Goal: Task Accomplishment & Management: Manage account settings

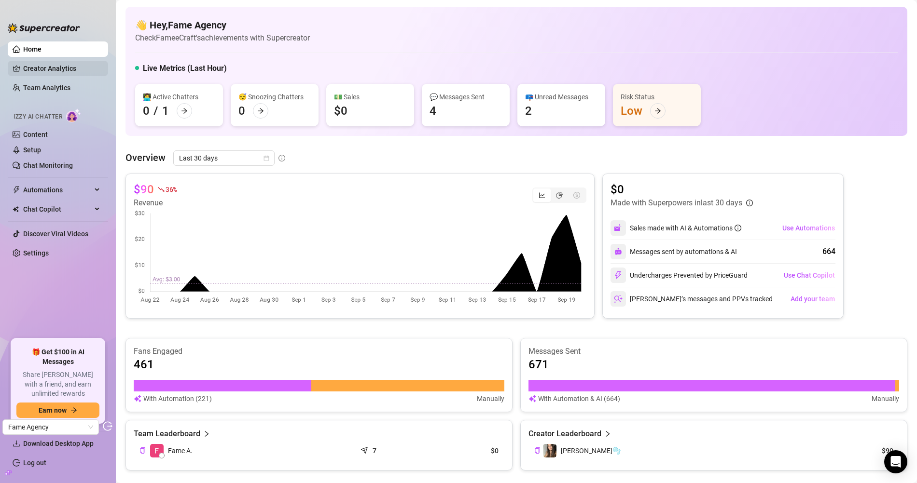
click at [52, 71] on link "Creator Analytics" at bounding box center [61, 68] width 77 height 15
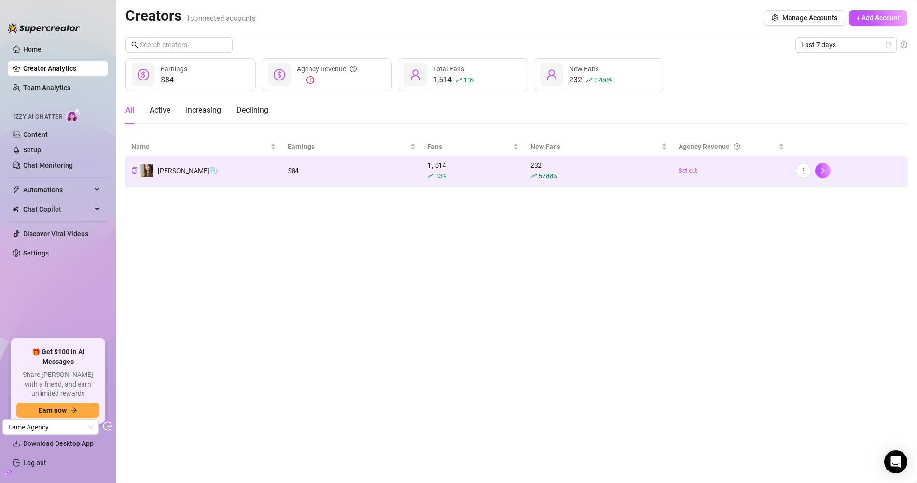
click at [334, 163] on td "$ 84" at bounding box center [351, 170] width 139 height 29
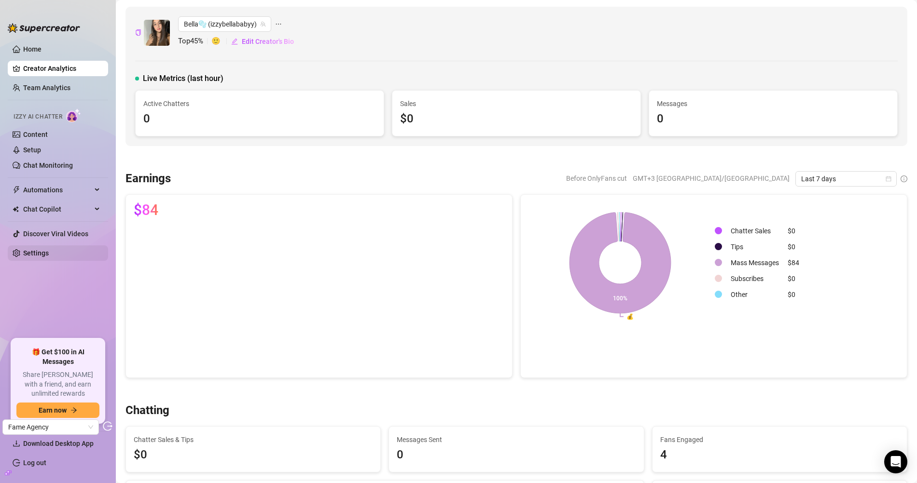
click at [49, 249] on link "Settings" at bounding box center [36, 253] width 26 height 8
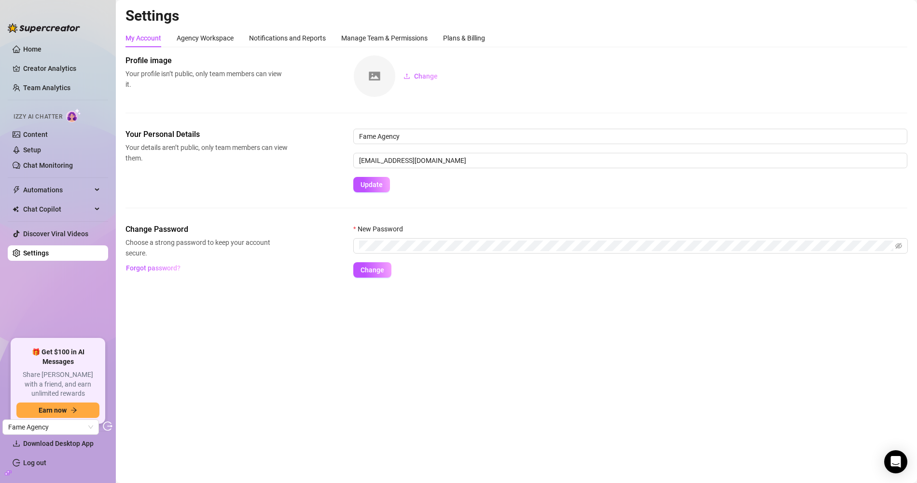
click at [477, 47] on div "My Account Agency Workspace Notifications and Reports Manage Team & Permissions…" at bounding box center [516, 153] width 782 height 249
click at [476, 41] on div "Plans & Billing" at bounding box center [464, 38] width 42 height 11
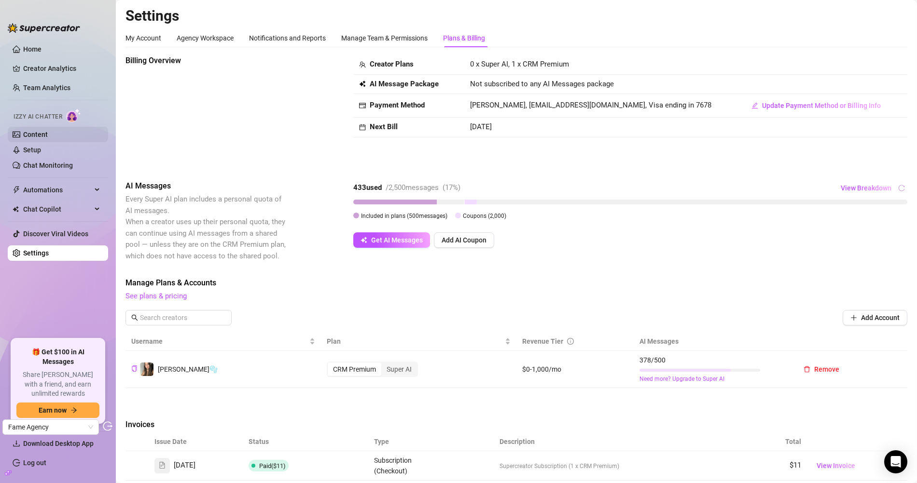
click at [48, 135] on link "Content" at bounding box center [35, 135] width 25 height 8
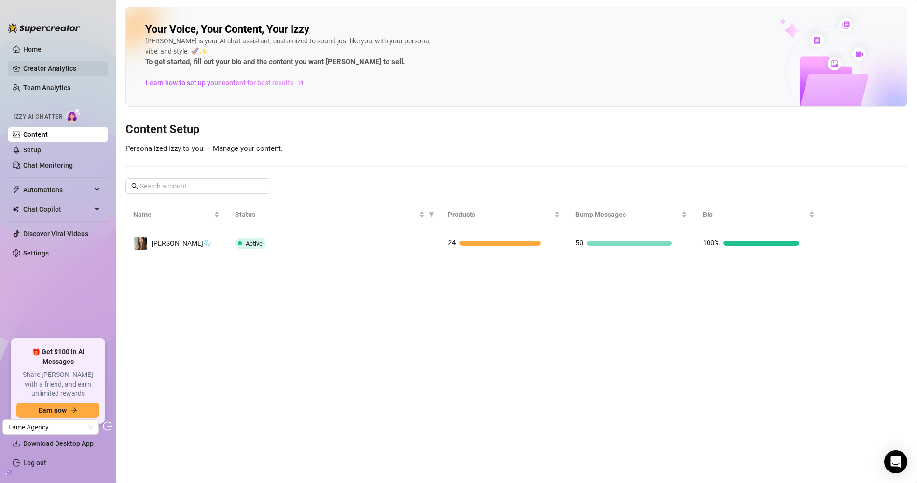
click at [60, 68] on link "Creator Analytics" at bounding box center [61, 68] width 77 height 15
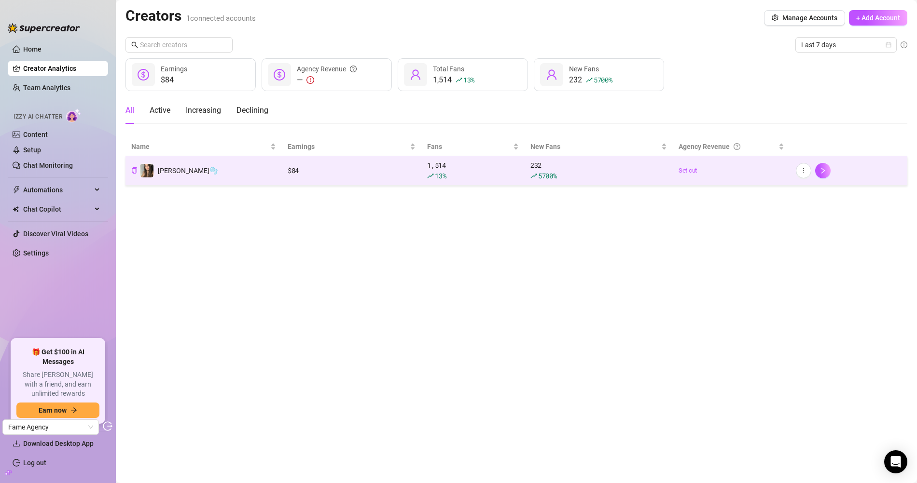
click at [247, 162] on td "[PERSON_NAME]🫧" at bounding box center [203, 170] width 156 height 29
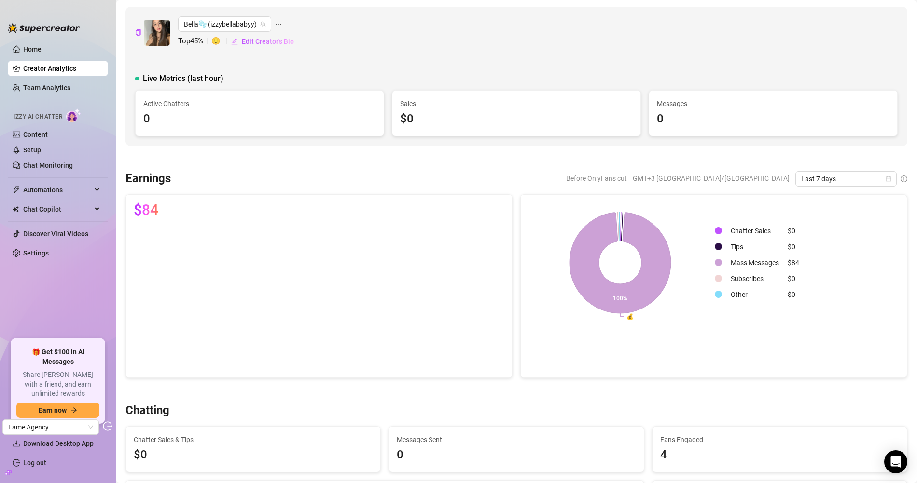
click at [850, 186] on div "Earnings Before OnlyFans cut GMT+3 Asia/Jerusalem Last 7 days $84 💰 100% Chatte…" at bounding box center [516, 274] width 789 height 207
click at [837, 178] on span "Last 7 days" at bounding box center [846, 179] width 90 height 14
click at [823, 228] on div "Last 30 days" at bounding box center [838, 228] width 86 height 11
click at [48, 131] on link "Content" at bounding box center [35, 135] width 25 height 8
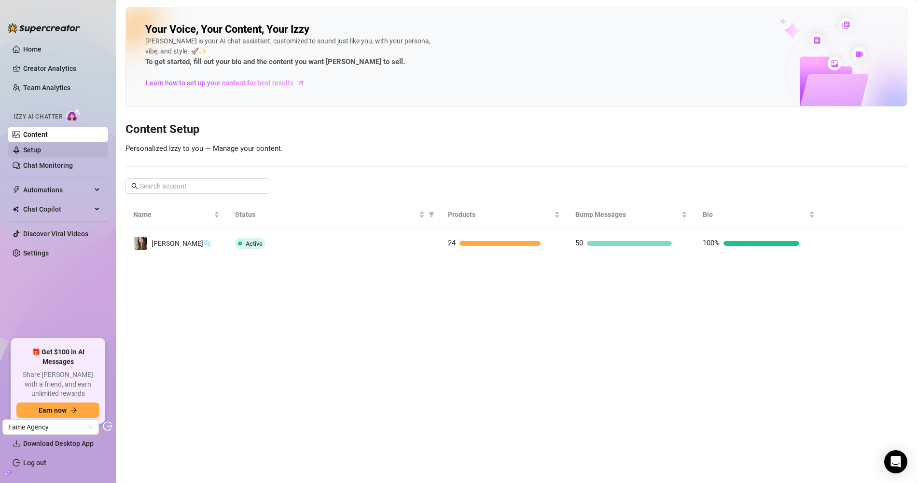
click at [41, 146] on link "Setup" at bounding box center [32, 150] width 18 height 8
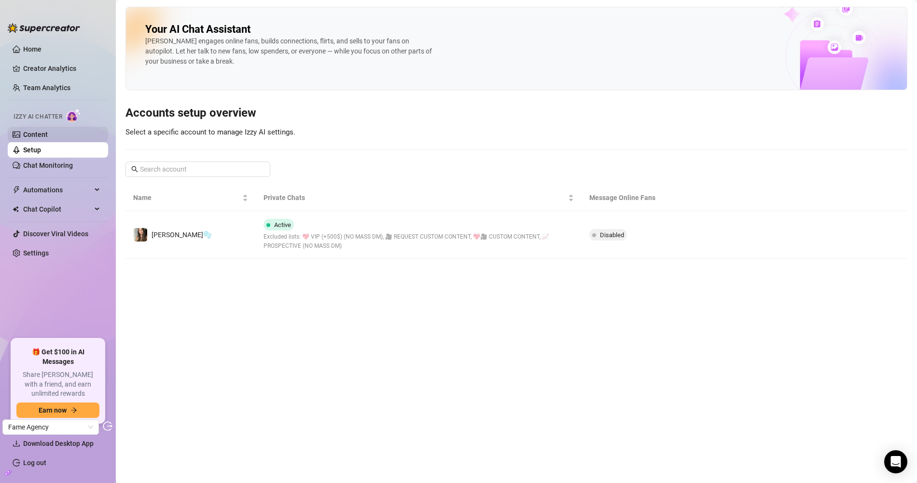
click at [48, 138] on link "Content" at bounding box center [35, 135] width 25 height 8
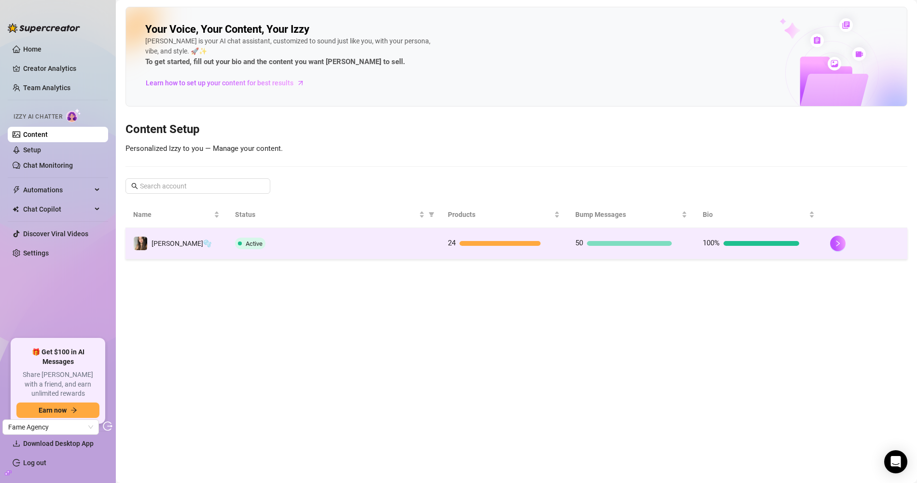
click at [271, 238] on div "Active" at bounding box center [333, 244] width 197 height 12
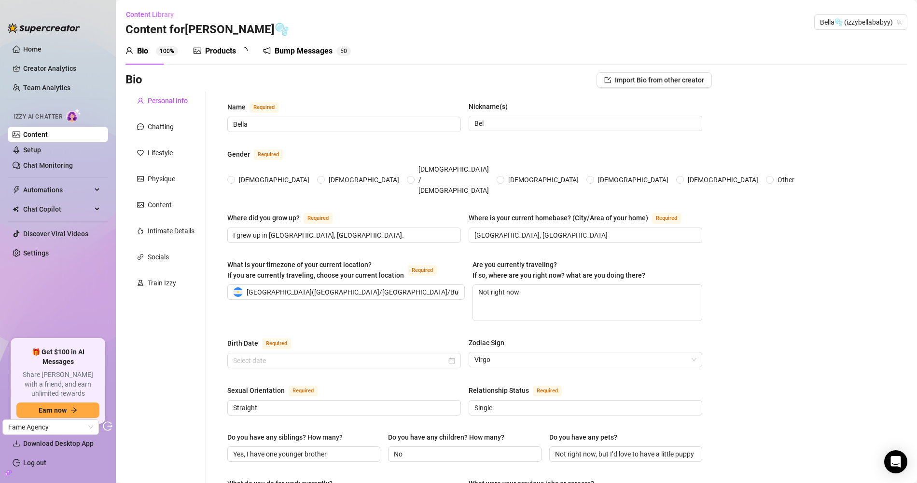
radio input "true"
type input "[DATE]"
click at [228, 52] on div "Products" at bounding box center [220, 51] width 31 height 12
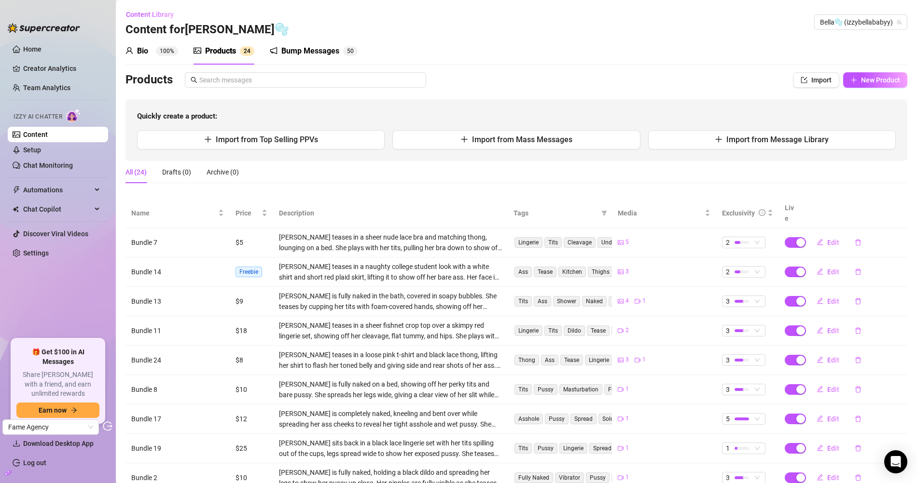
click at [240, 195] on div "Products Import New Product Quickly create a product: Import from Top Selling P…" at bounding box center [516, 310] width 782 height 477
click at [244, 208] on div "Price" at bounding box center [251, 213] width 32 height 11
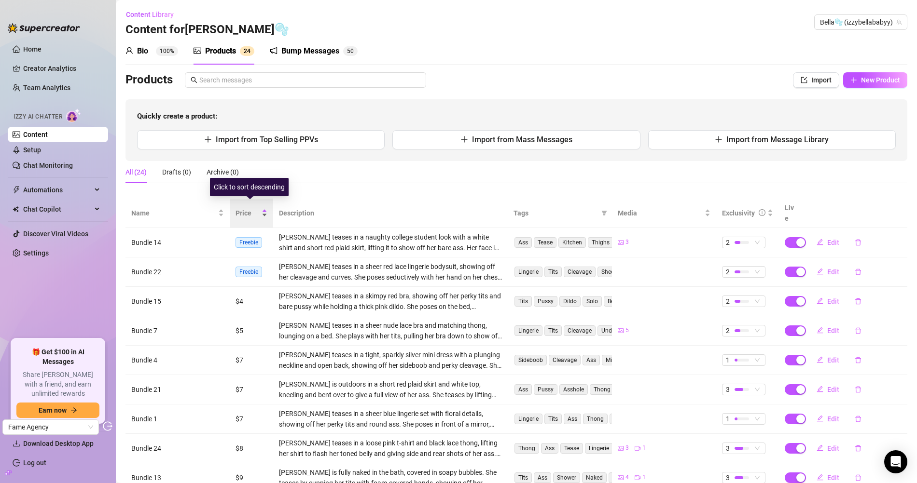
click at [243, 208] on span "Price" at bounding box center [247, 213] width 24 height 11
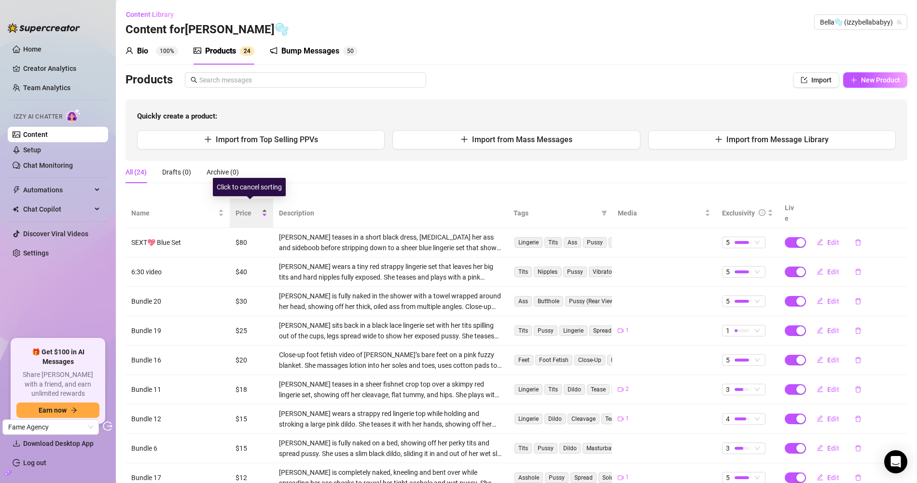
click at [243, 208] on span "Price" at bounding box center [247, 213] width 24 height 11
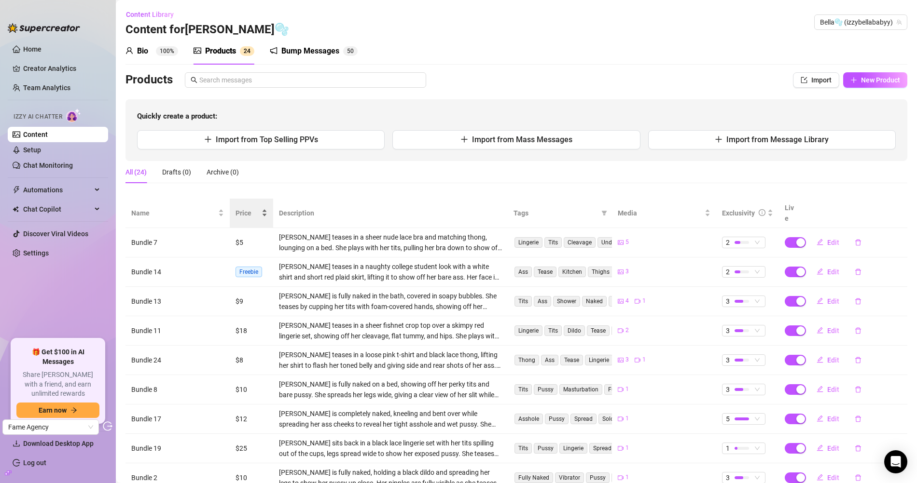
click at [243, 208] on span "Price" at bounding box center [247, 213] width 24 height 11
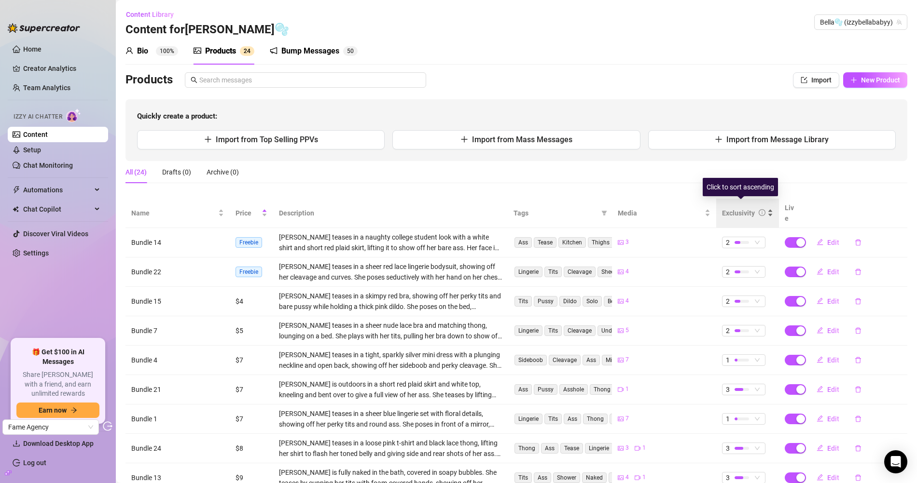
click at [740, 210] on div "Exclusivity" at bounding box center [738, 213] width 33 height 11
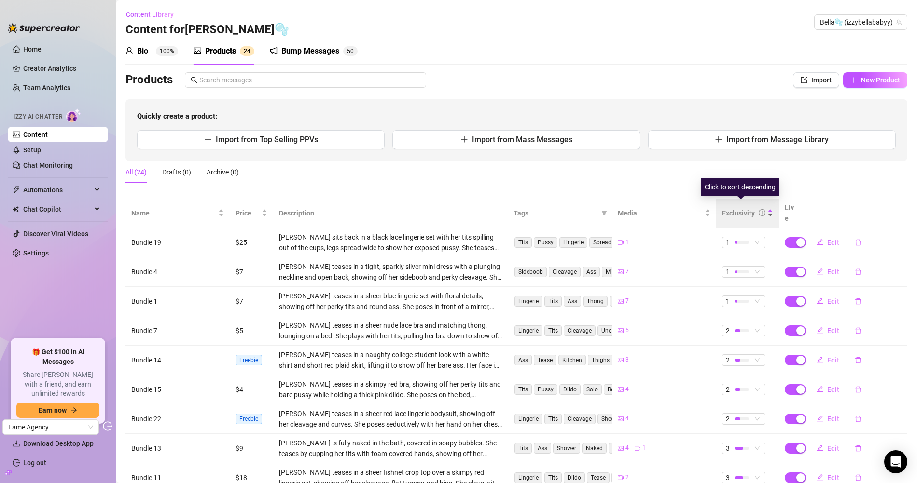
click at [740, 210] on div "Exclusivity" at bounding box center [738, 213] width 33 height 11
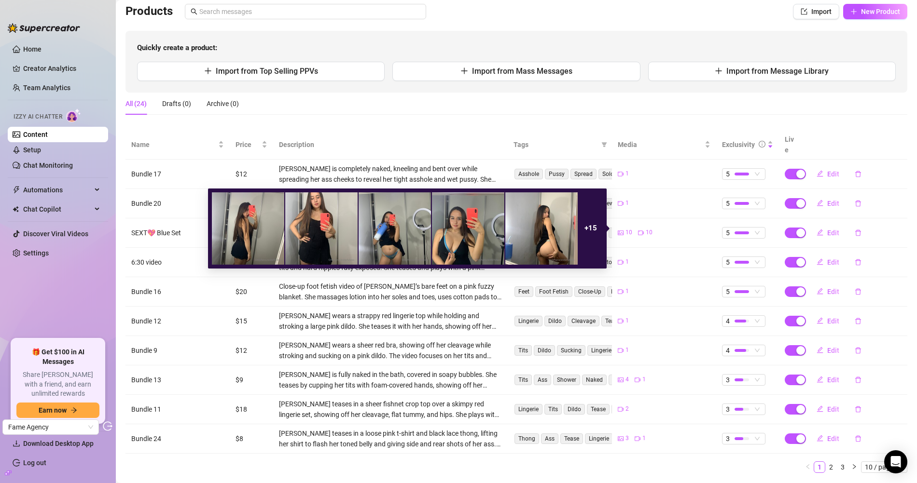
scroll to position [82, 0]
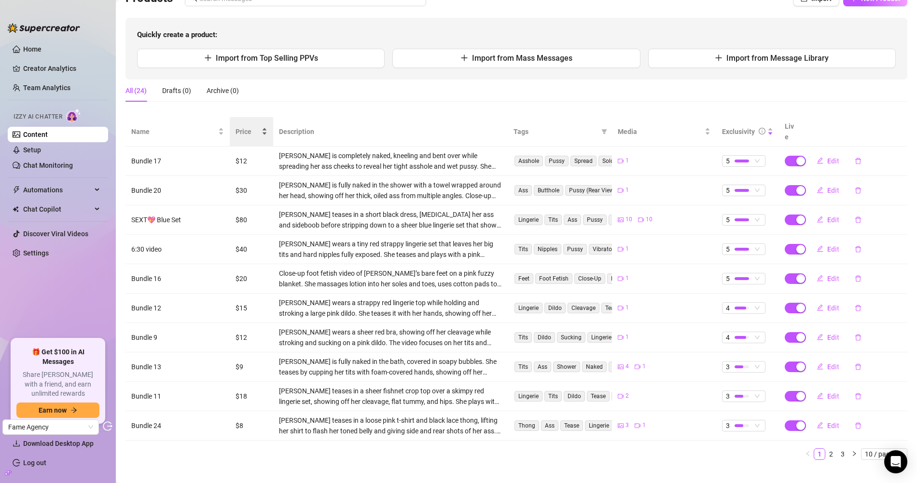
click at [244, 126] on span "Price" at bounding box center [247, 131] width 24 height 11
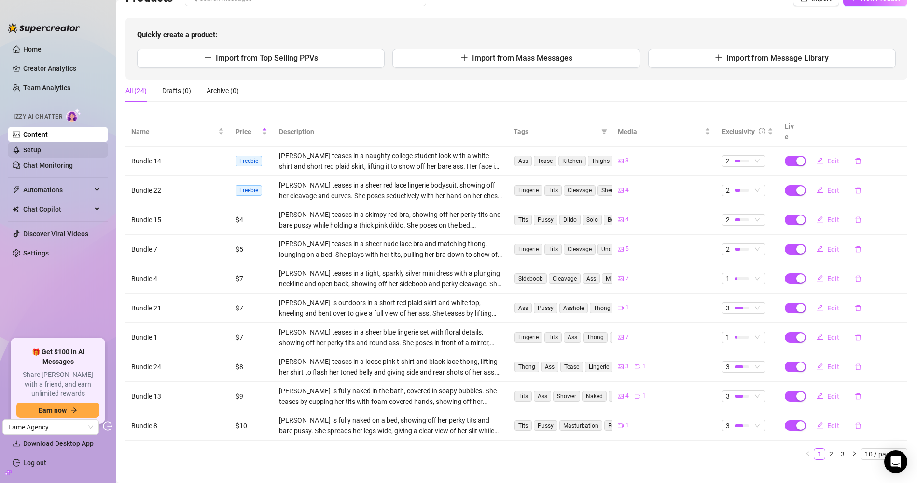
click at [41, 151] on link "Setup" at bounding box center [32, 150] width 18 height 8
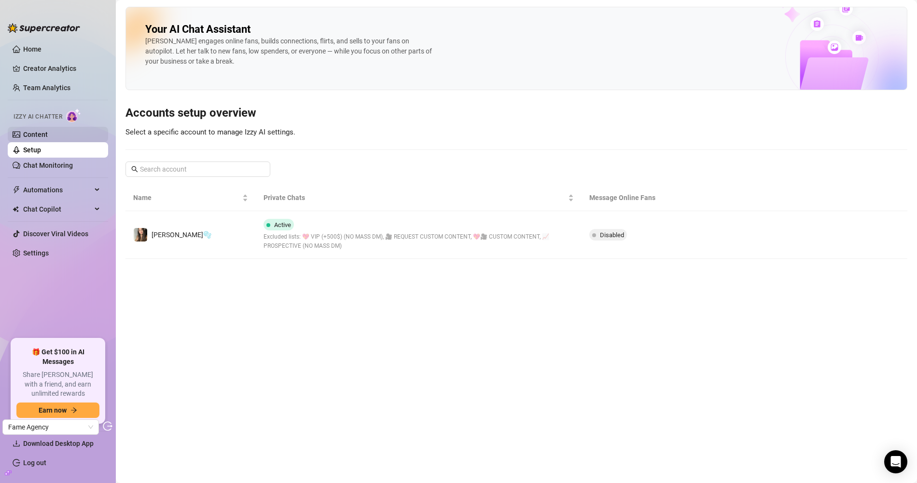
click at [48, 131] on link "Content" at bounding box center [35, 135] width 25 height 8
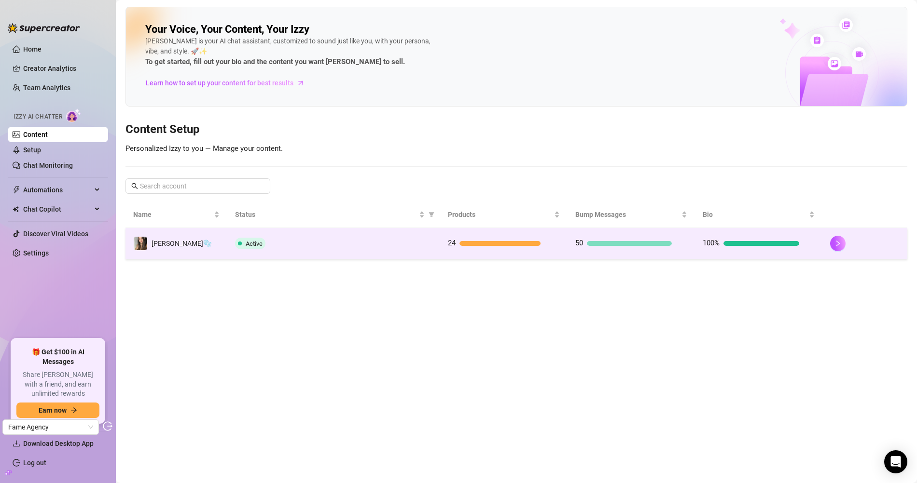
click at [159, 236] on div "[PERSON_NAME]🫧" at bounding box center [172, 243] width 78 height 14
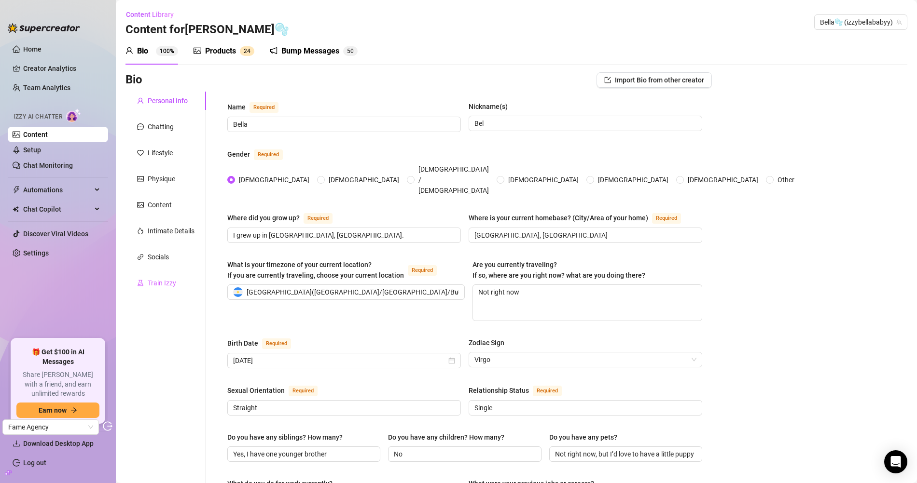
click at [165, 275] on div "Train Izzy" at bounding box center [165, 283] width 81 height 18
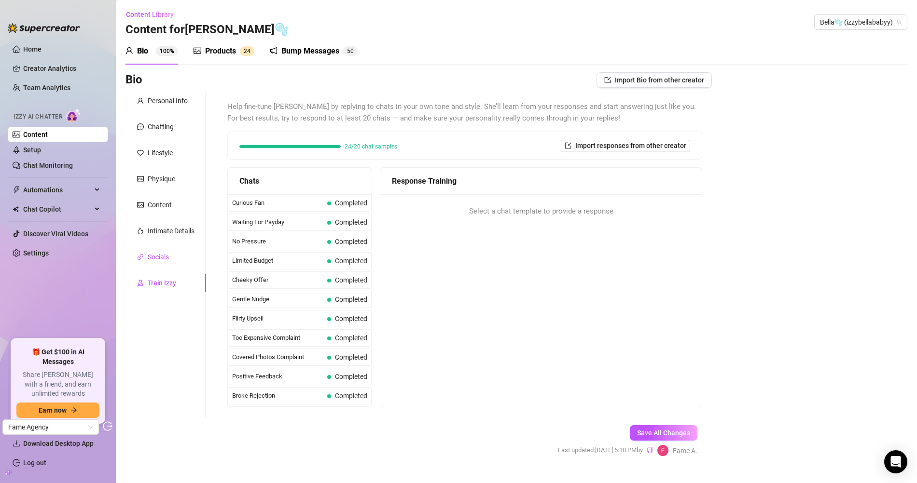
click at [158, 261] on div "Socials" at bounding box center [158, 257] width 21 height 11
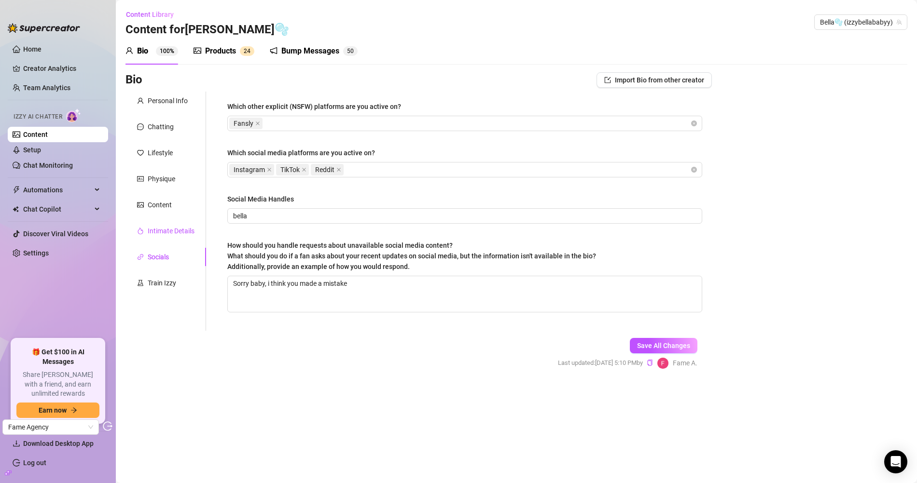
click at [161, 235] on div "Intimate Details" at bounding box center [171, 231] width 47 height 11
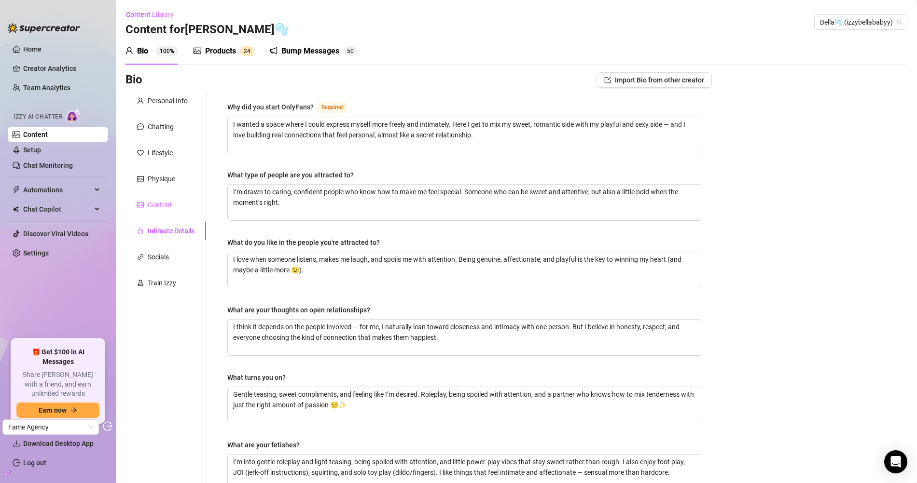
click at [164, 199] on div "Content" at bounding box center [165, 205] width 81 height 18
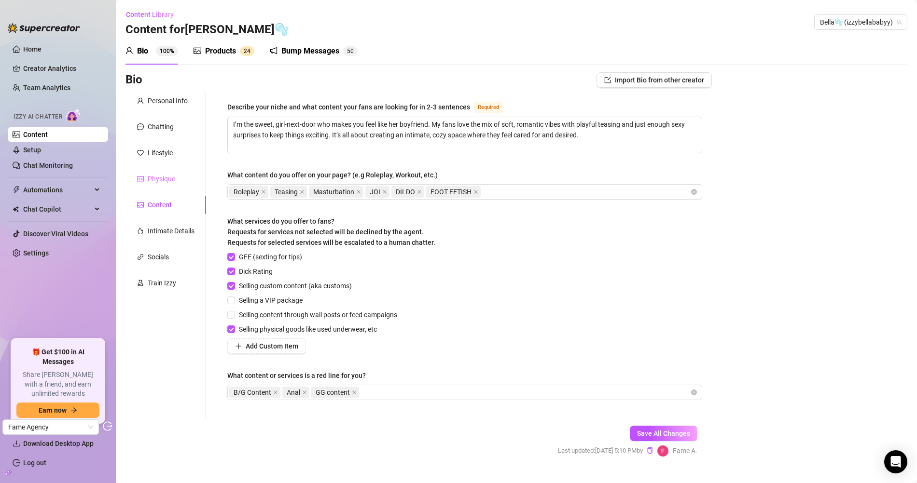
click at [165, 171] on div "Physique" at bounding box center [165, 179] width 81 height 18
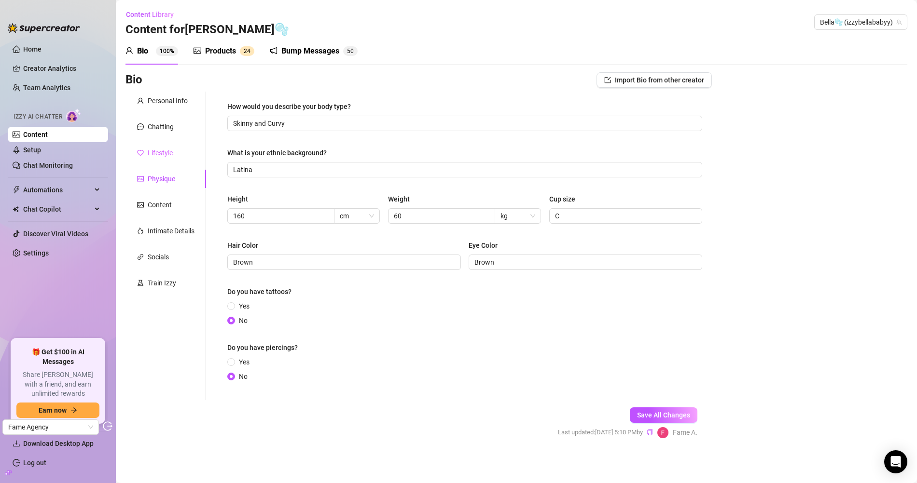
click at [159, 161] on div "Lifestyle" at bounding box center [165, 153] width 81 height 18
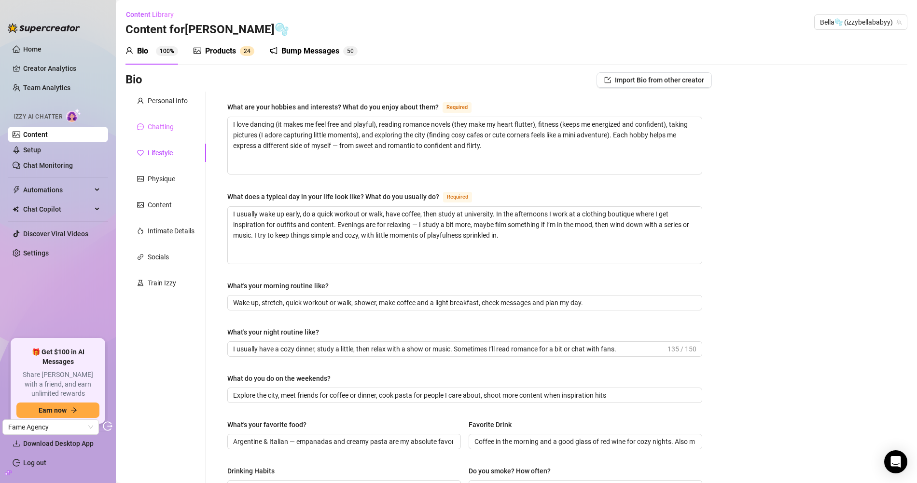
click at [176, 131] on div "Chatting" at bounding box center [165, 127] width 81 height 18
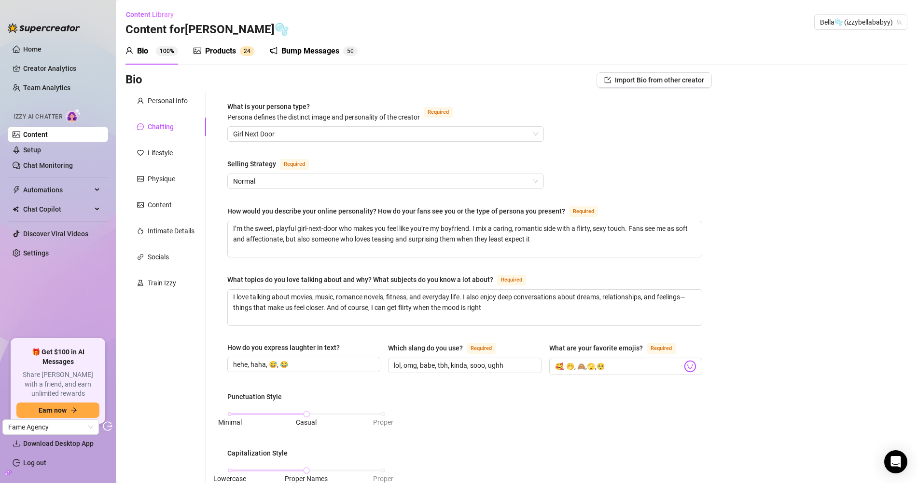
click at [234, 57] on div "Products 2 4" at bounding box center [223, 51] width 61 height 27
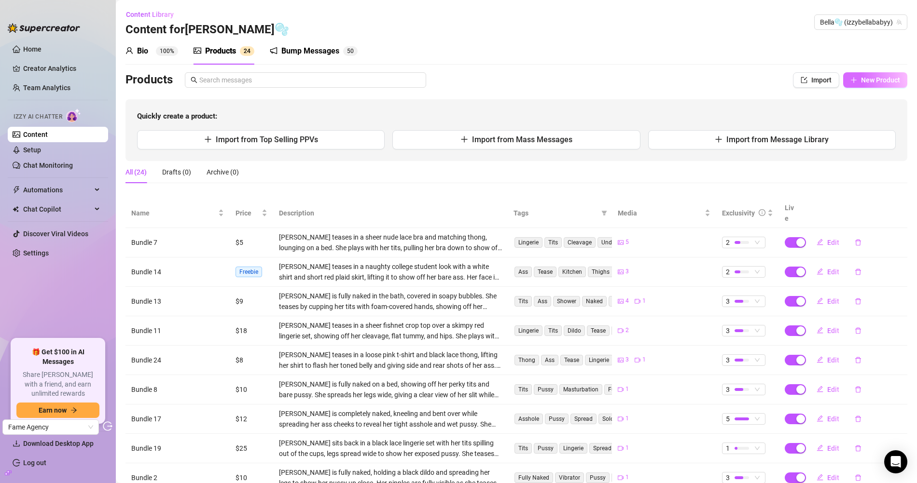
click at [873, 76] on span "New Product" at bounding box center [880, 80] width 39 height 8
type textarea "Type your message here..."
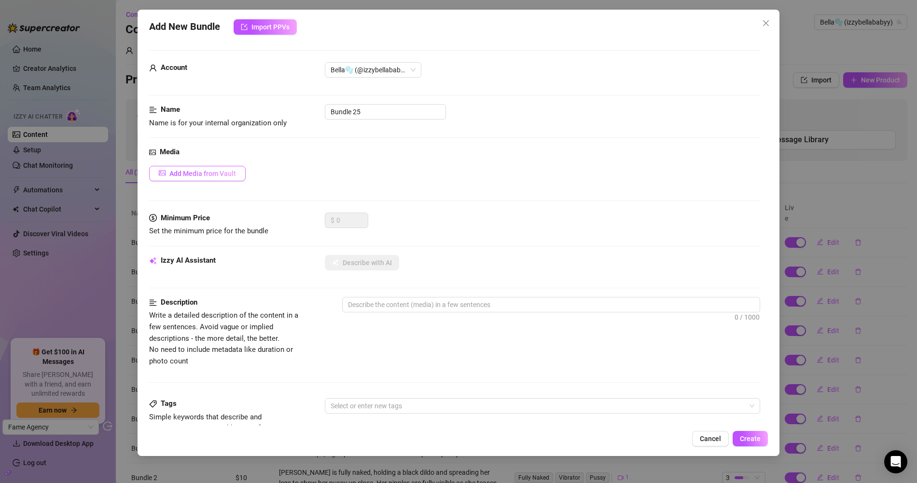
click at [206, 178] on button "Add Media from Vault" at bounding box center [197, 173] width 96 height 15
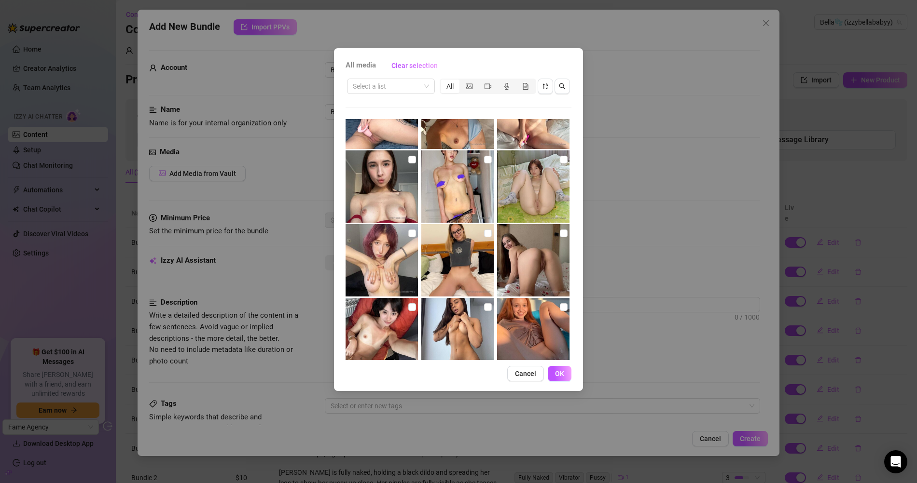
scroll to position [954, 0]
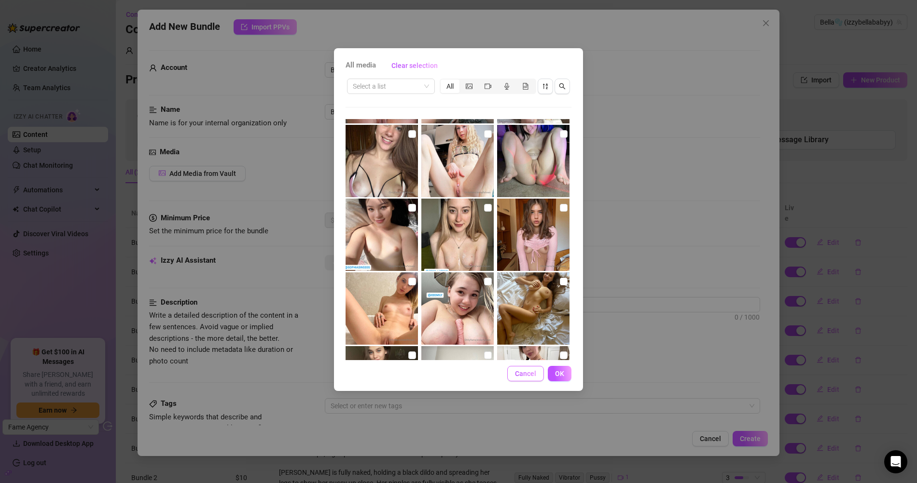
click at [531, 374] on span "Cancel" at bounding box center [525, 374] width 21 height 8
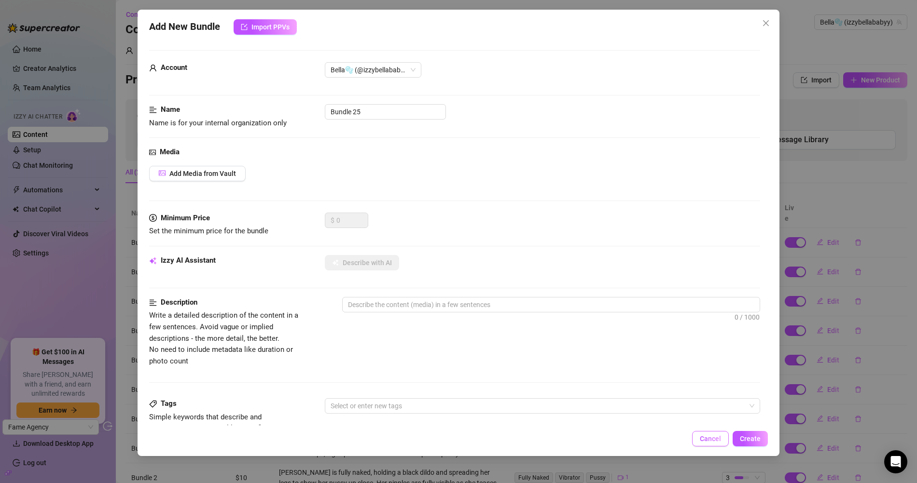
click at [720, 443] on button "Cancel" at bounding box center [710, 438] width 37 height 15
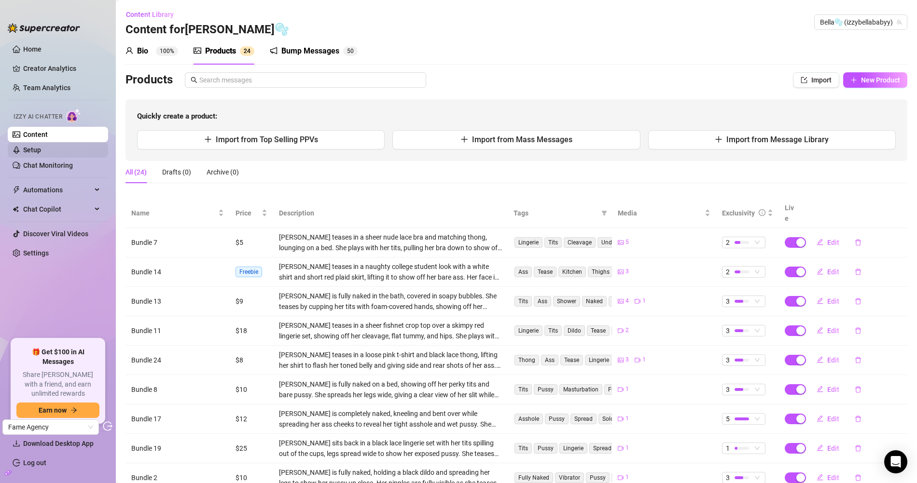
click at [41, 151] on link "Setup" at bounding box center [32, 150] width 18 height 8
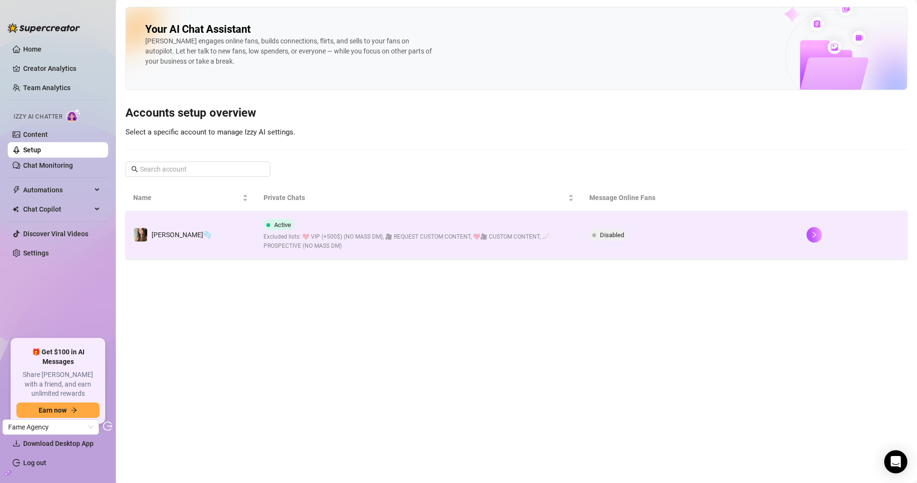
click at [219, 239] on td "[PERSON_NAME]🫧" at bounding box center [190, 235] width 130 height 48
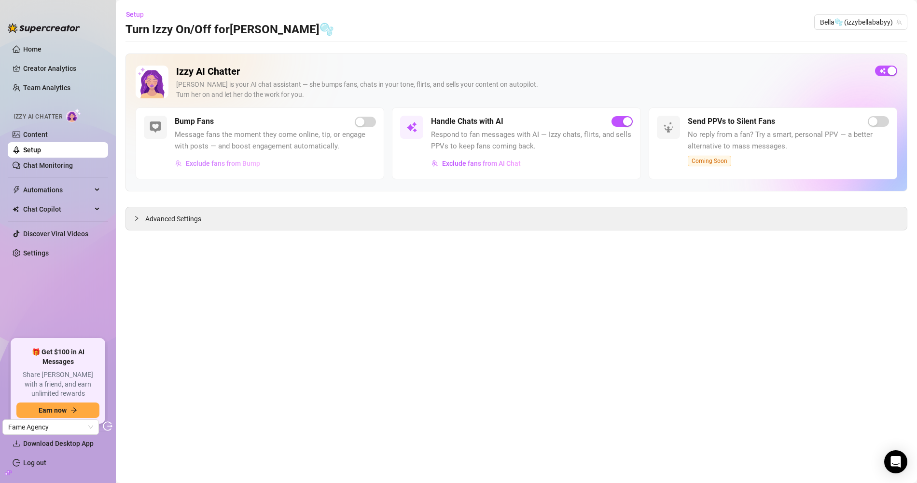
click at [247, 163] on span "Exclude fans from Bump" at bounding box center [223, 164] width 74 height 8
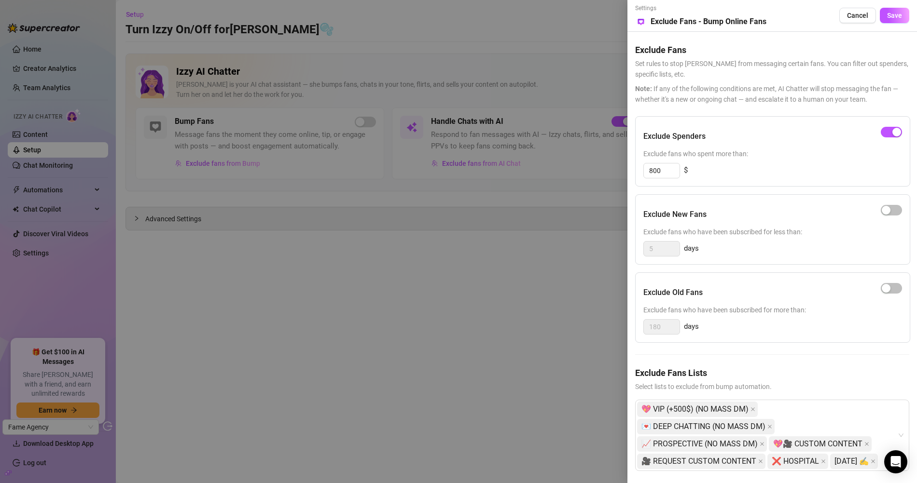
click at [477, 270] on div at bounding box center [458, 241] width 917 height 483
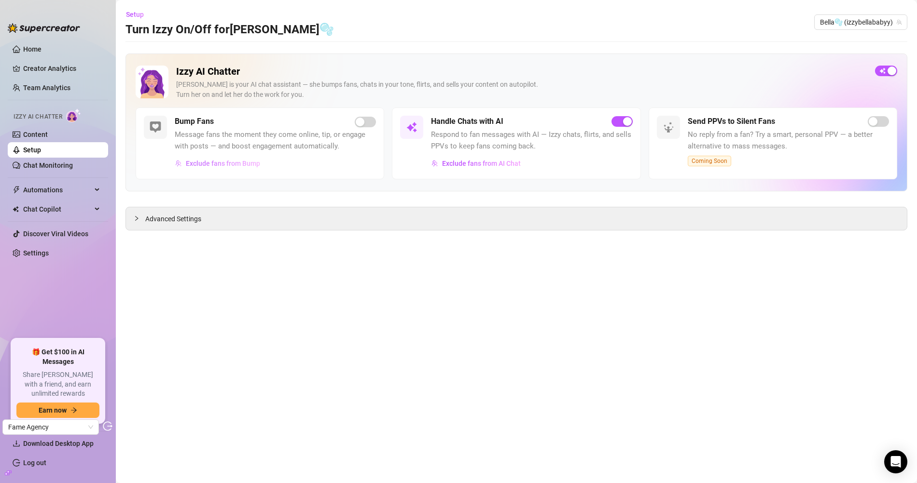
click at [228, 164] on span "Exclude fans from Bump" at bounding box center [223, 164] width 74 height 8
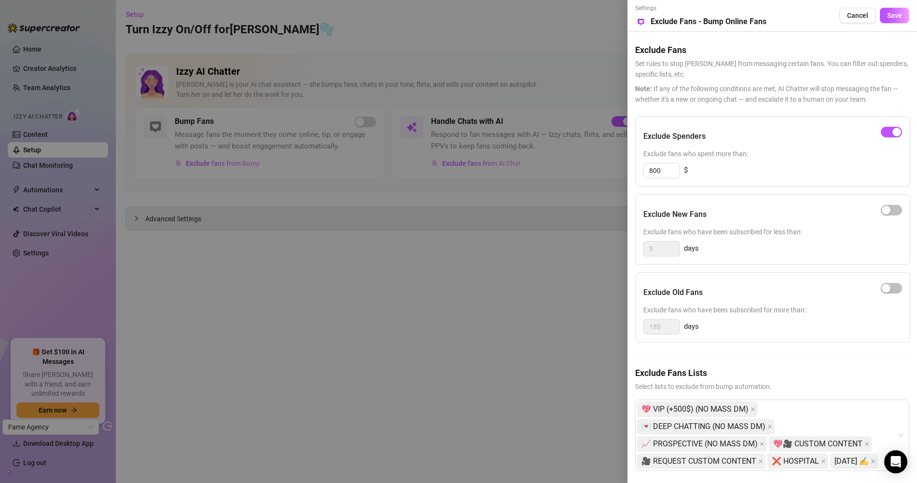
click at [282, 332] on div at bounding box center [458, 241] width 917 height 483
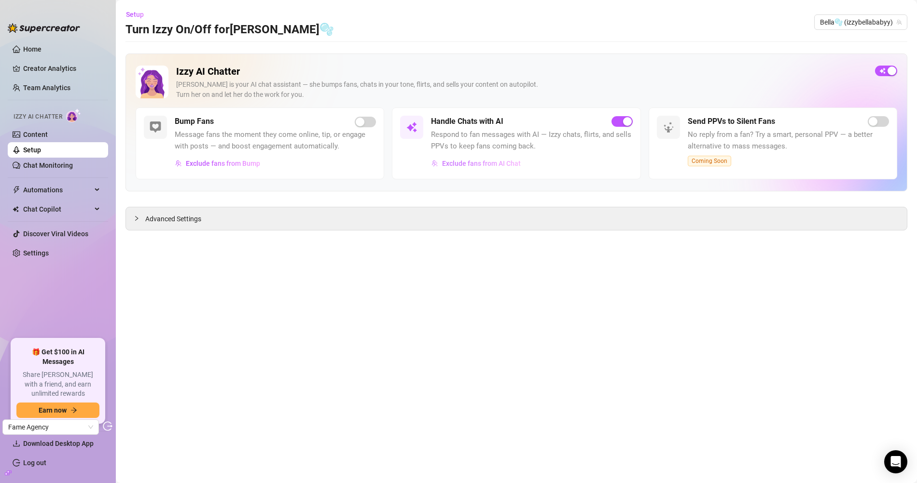
click at [452, 160] on span "Exclude fans from AI Chat" at bounding box center [481, 164] width 79 height 8
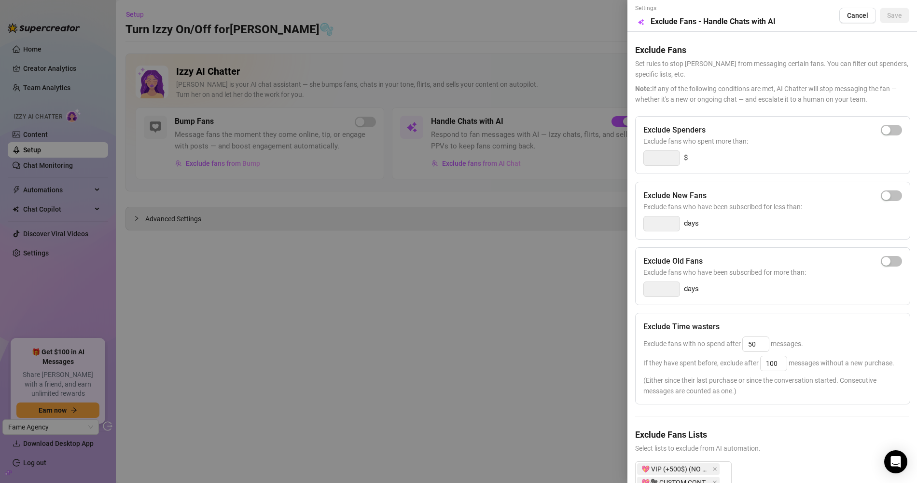
click at [533, 288] on div at bounding box center [458, 241] width 917 height 483
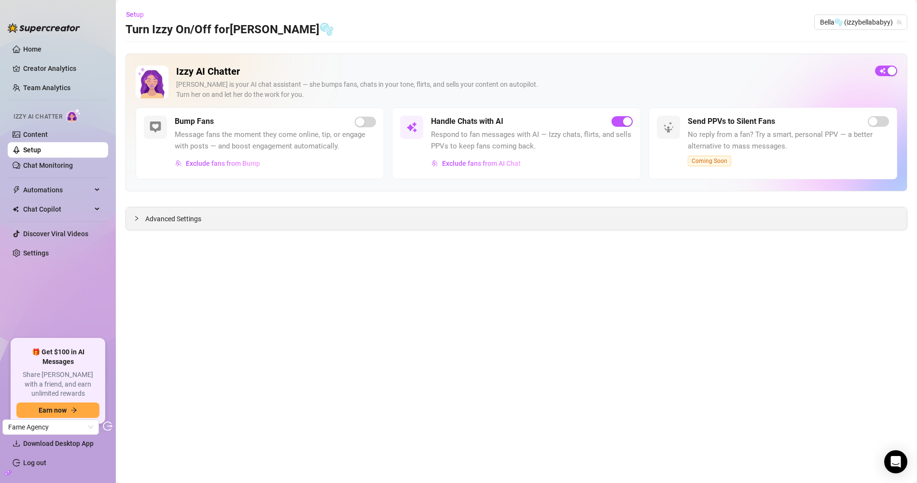
click at [160, 220] on span "Advanced Settings" at bounding box center [173, 219] width 56 height 11
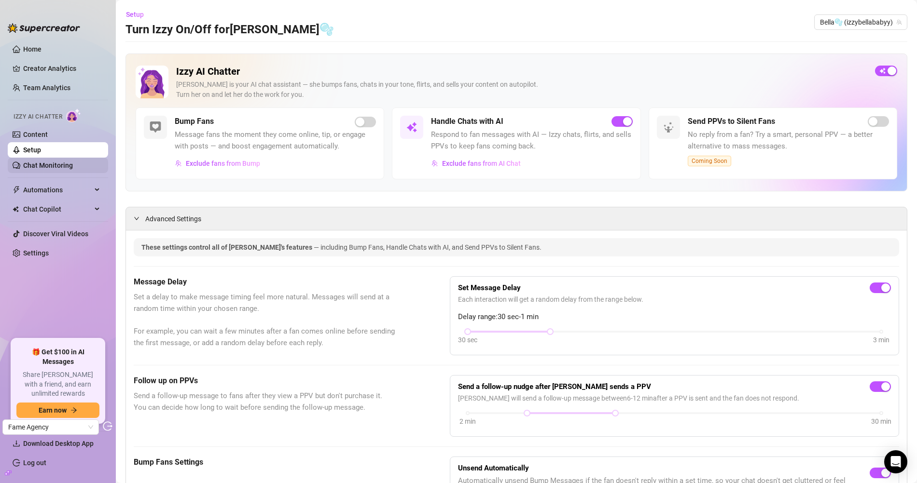
click at [54, 164] on link "Chat Monitoring" at bounding box center [48, 166] width 50 height 8
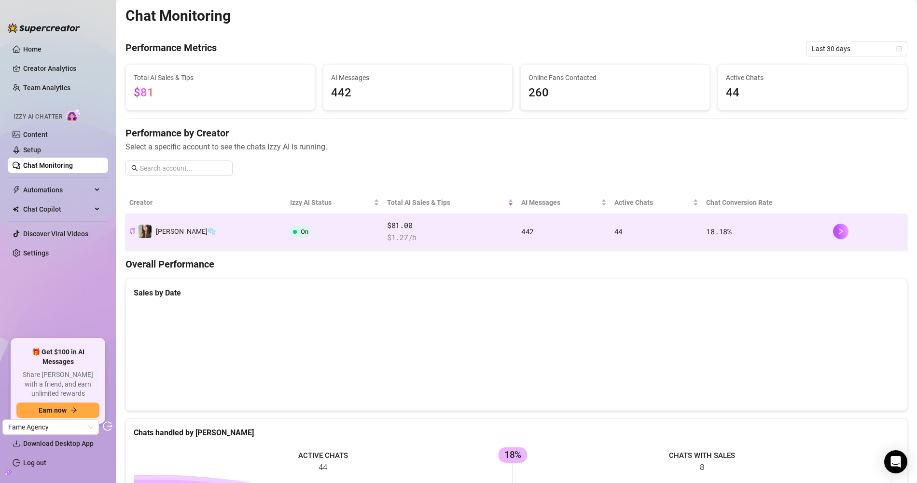
click at [424, 233] on span "$ 1.27 /h" at bounding box center [450, 238] width 126 height 12
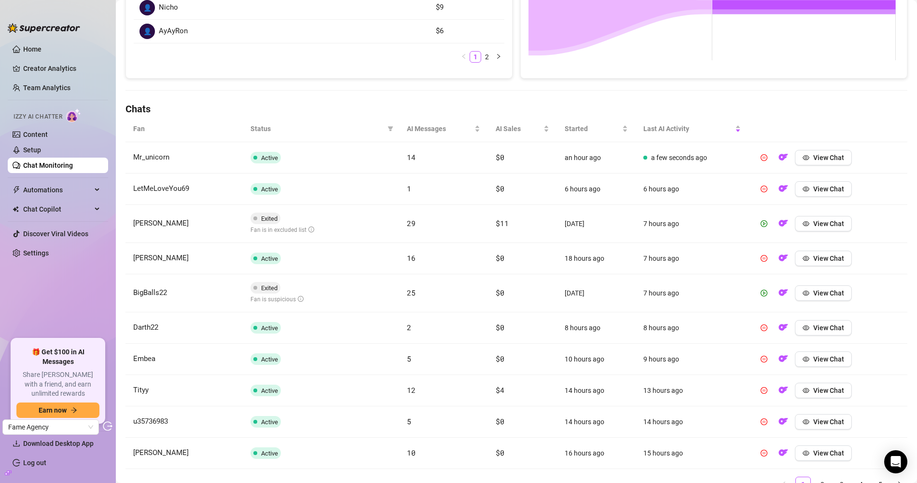
scroll to position [285, 0]
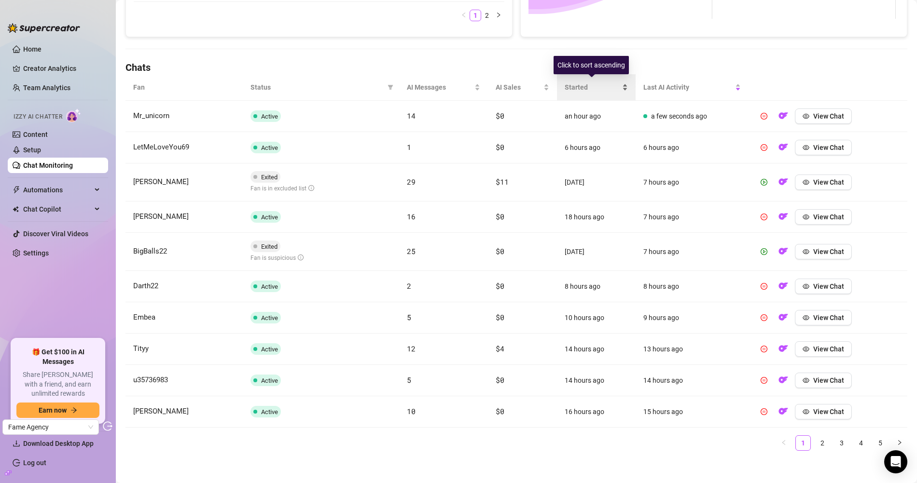
click at [584, 87] on span "Started" at bounding box center [591, 87] width 55 height 11
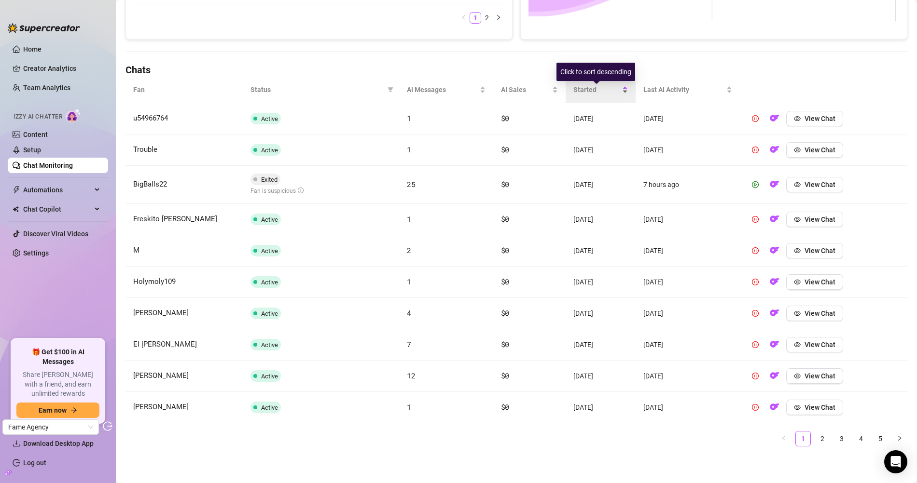
scroll to position [278, 0]
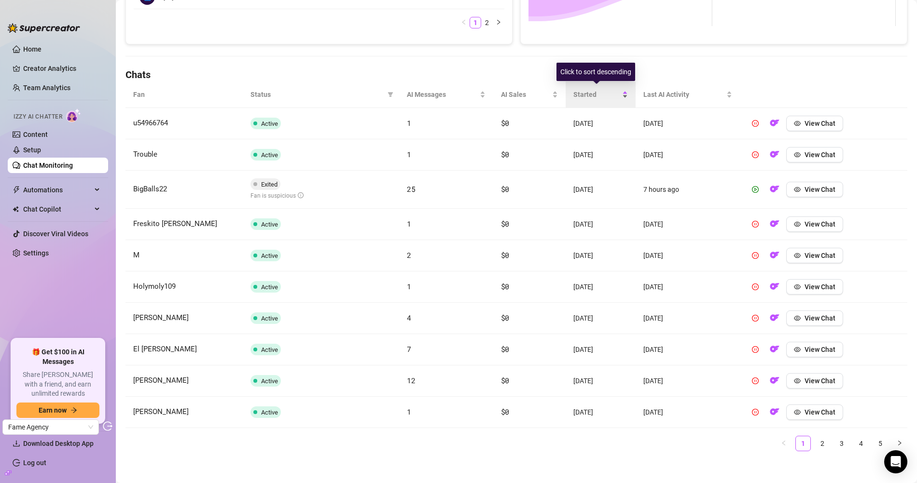
click at [591, 93] on span "Started" at bounding box center [596, 94] width 47 height 11
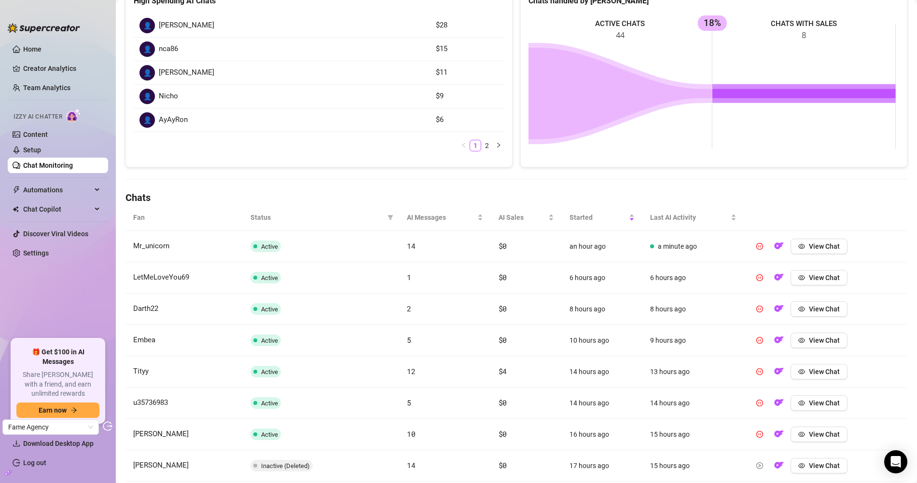
scroll to position [214, 0]
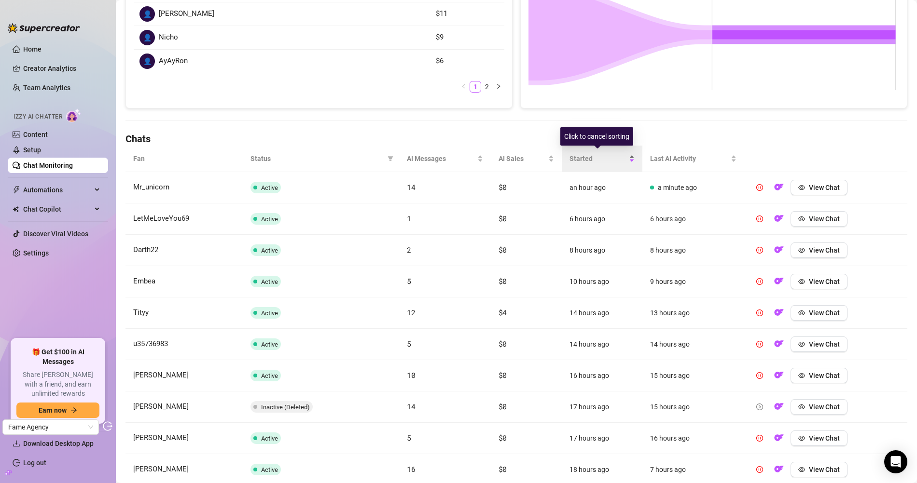
click at [589, 153] on span "Started" at bounding box center [598, 158] width 58 height 11
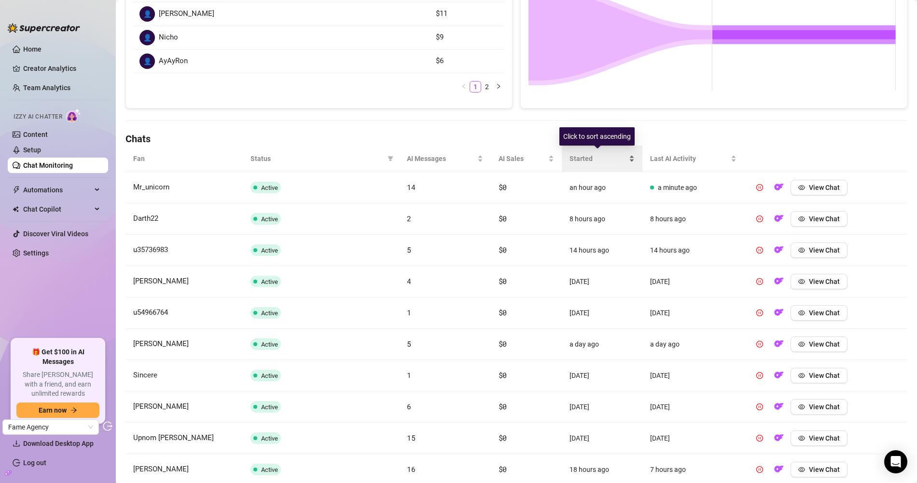
click at [589, 153] on span "Started" at bounding box center [598, 158] width 58 height 11
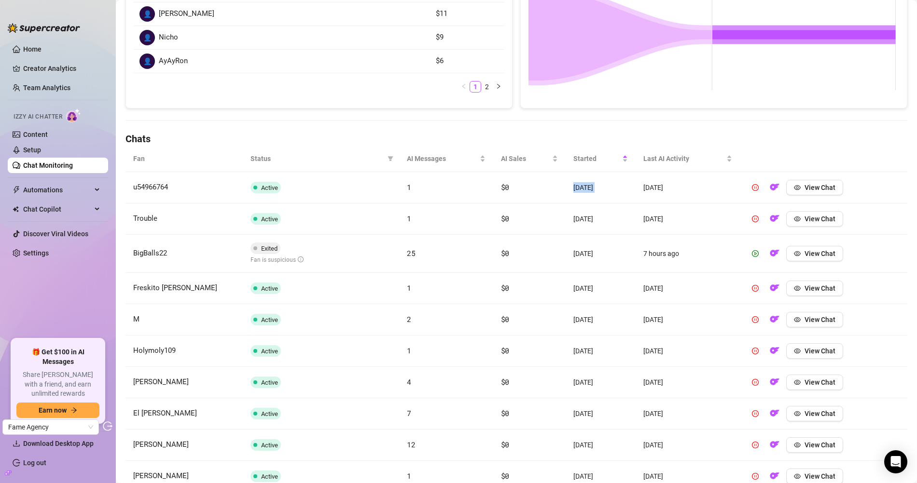
drag, startPoint x: 566, startPoint y: 184, endPoint x: 637, endPoint y: 184, distance: 70.9
click at [637, 184] on tr "u54966764 Active 1 $0 7 days ago 7 days ago View Chat" at bounding box center [516, 187] width 782 height 31
click at [581, 187] on td "[DATE]" at bounding box center [600, 187] width 70 height 31
drag, startPoint x: 555, startPoint y: 183, endPoint x: 631, endPoint y: 191, distance: 76.6
click at [631, 191] on tr "u54966764 Active 1 $0 7 days ago 7 days ago View Chat" at bounding box center [516, 187] width 782 height 31
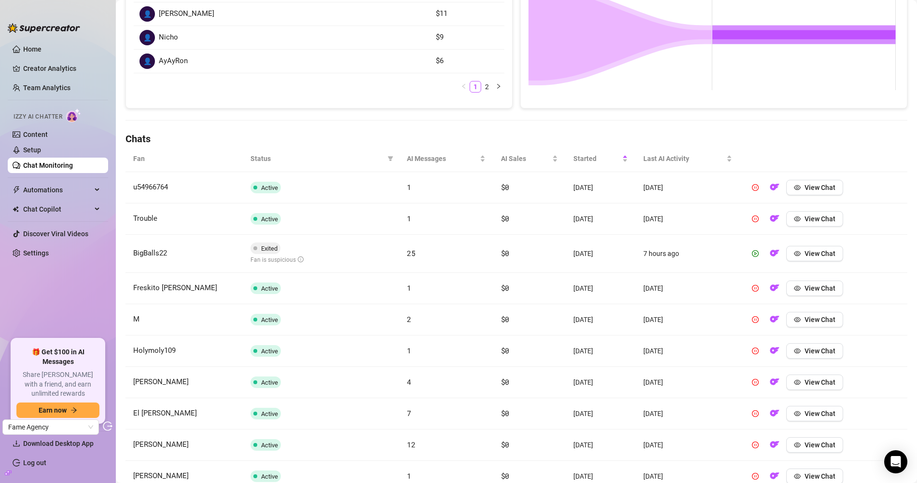
click at [623, 194] on td "[DATE]" at bounding box center [600, 187] width 70 height 31
click at [44, 251] on link "Settings" at bounding box center [36, 253] width 26 height 8
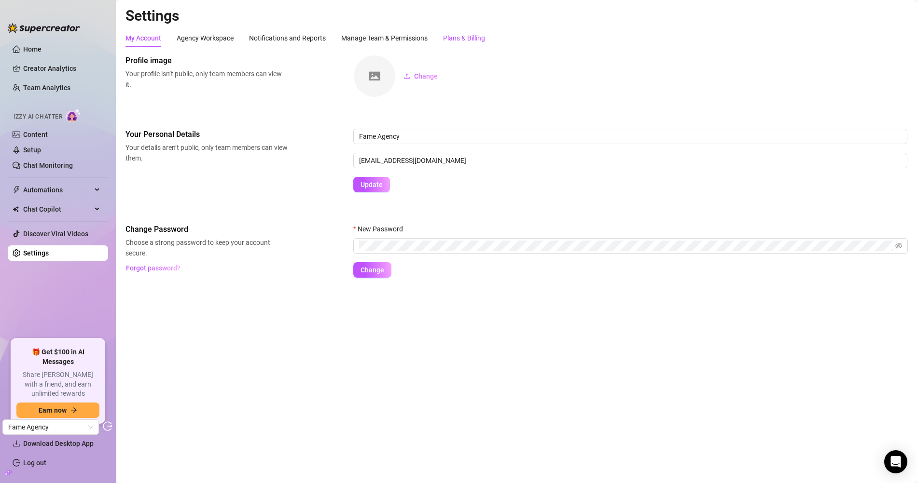
click at [469, 40] on div "Plans & Billing" at bounding box center [464, 38] width 42 height 11
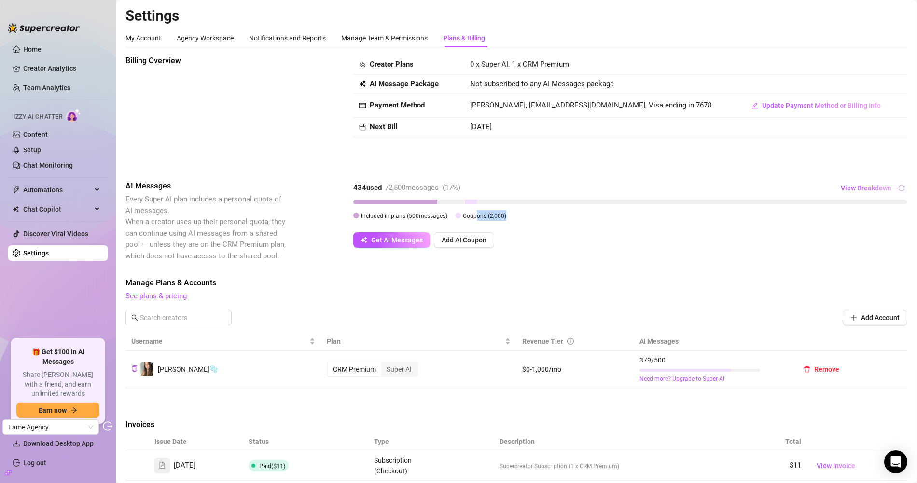
drag, startPoint x: 482, startPoint y: 217, endPoint x: 539, endPoint y: 219, distance: 57.0
click at [538, 219] on div "Included in plans ( 500 messages) Coupons ( 2,000 )" at bounding box center [630, 215] width 554 height 11
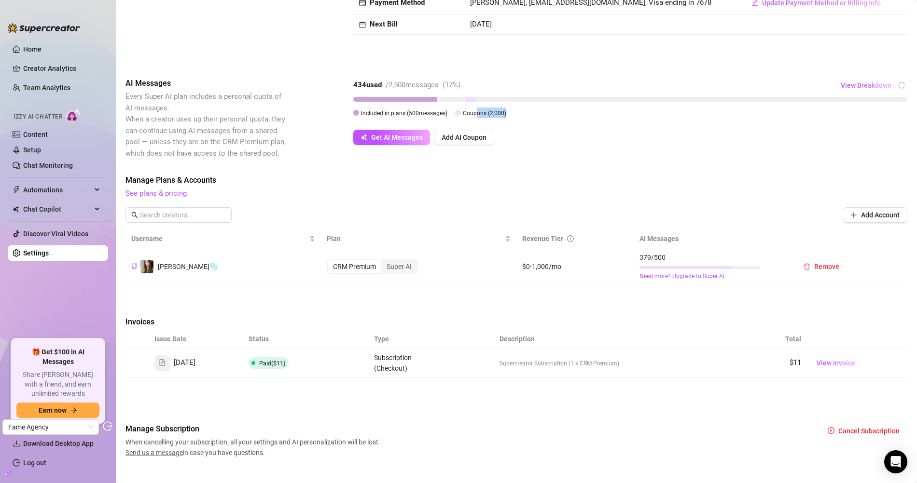
scroll to position [117, 0]
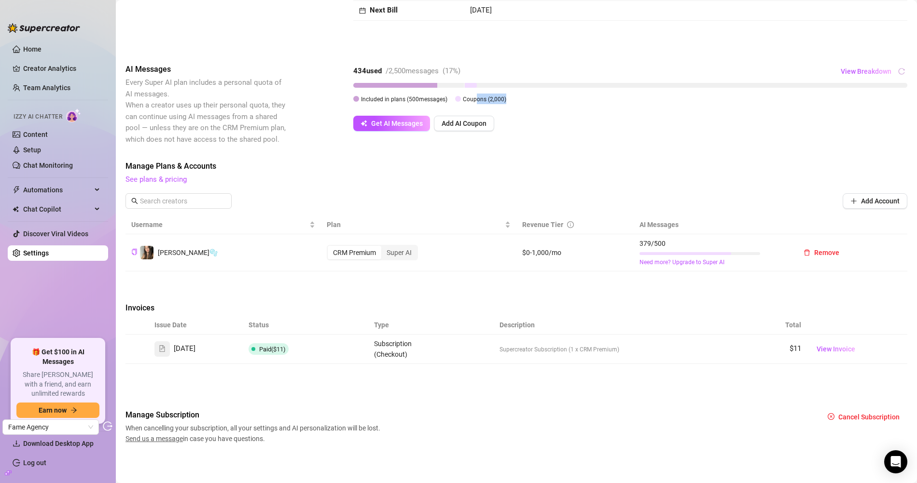
click at [573, 107] on div "434 used / 2,500 messages ( 17 %) View Breakdown Included in plans ( 500 messag…" at bounding box center [630, 86] width 554 height 44
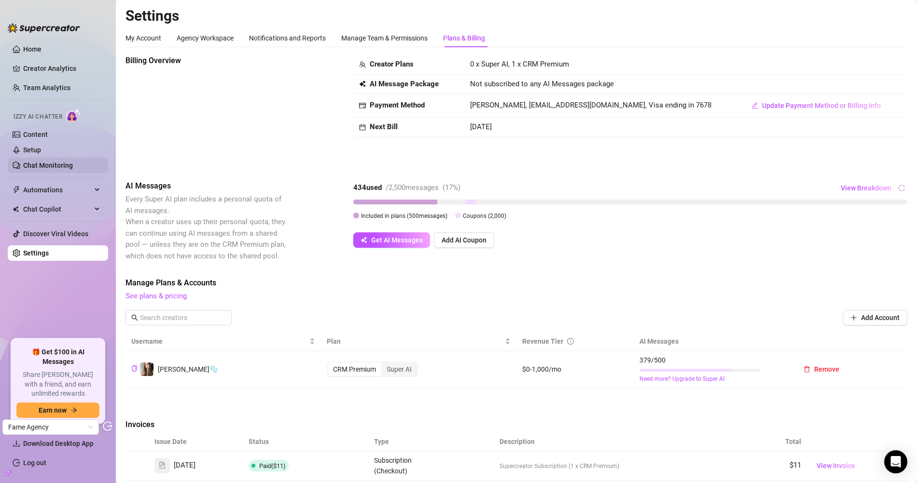
click at [29, 169] on link "Chat Monitoring" at bounding box center [48, 166] width 50 height 8
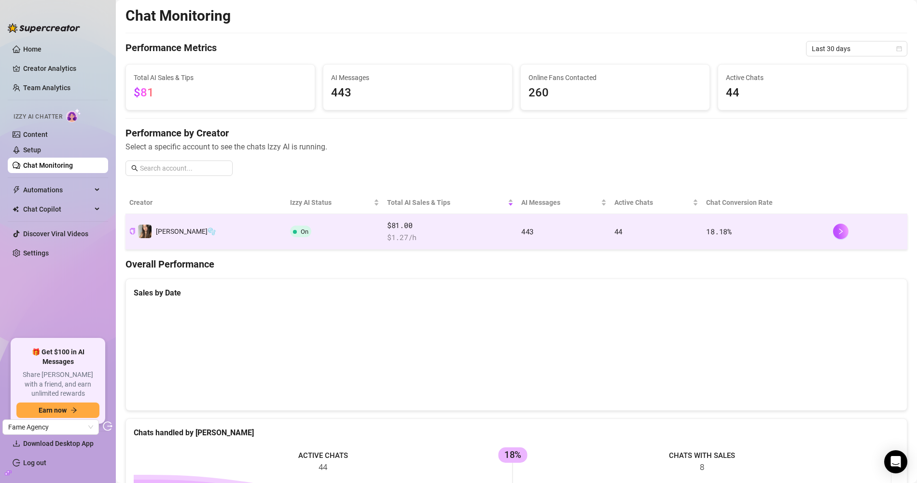
click at [438, 236] on span "$ 1.27 /h" at bounding box center [450, 238] width 126 height 12
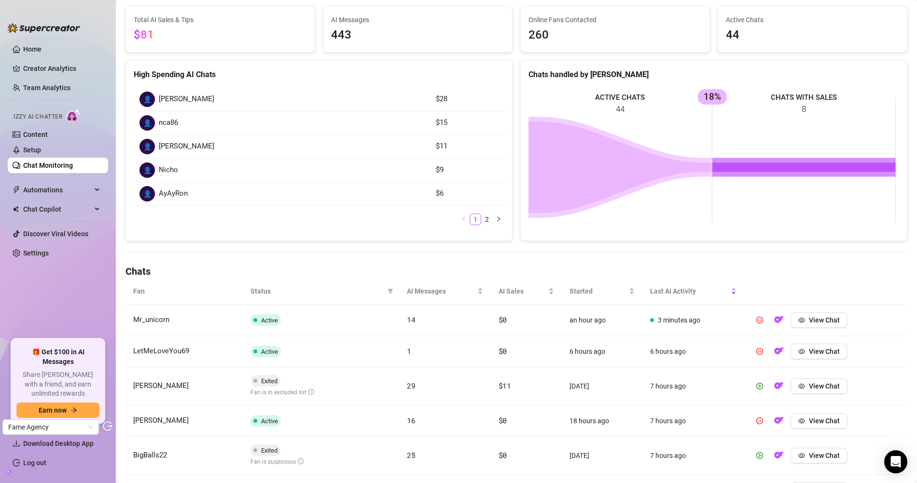
scroll to position [94, 0]
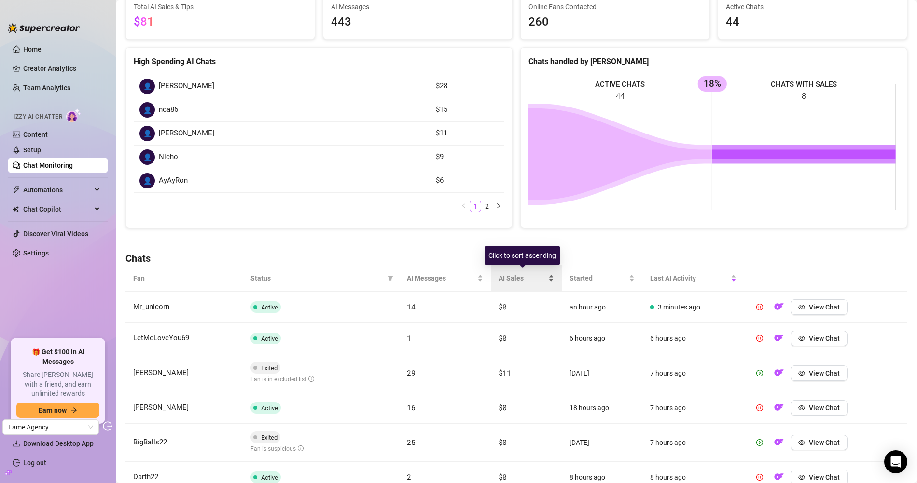
click at [519, 273] on span "AI Sales" at bounding box center [522, 278] width 48 height 11
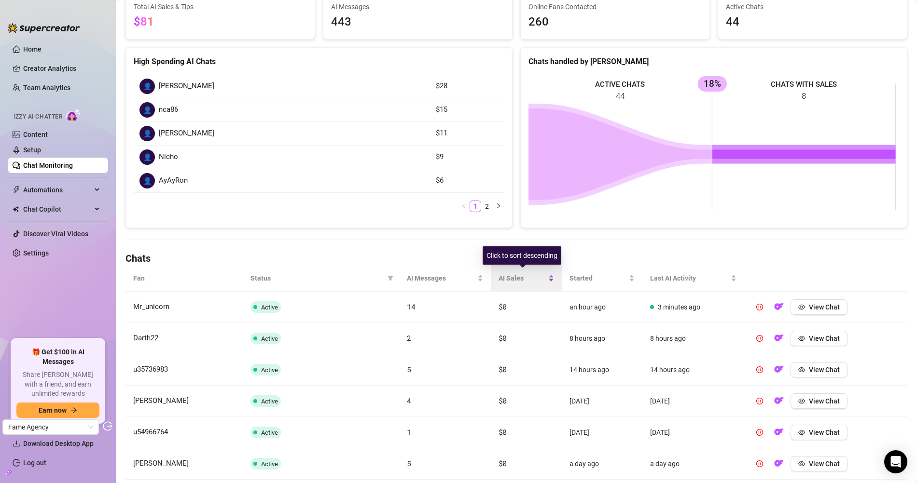
click at [519, 273] on span "AI Sales" at bounding box center [522, 278] width 48 height 11
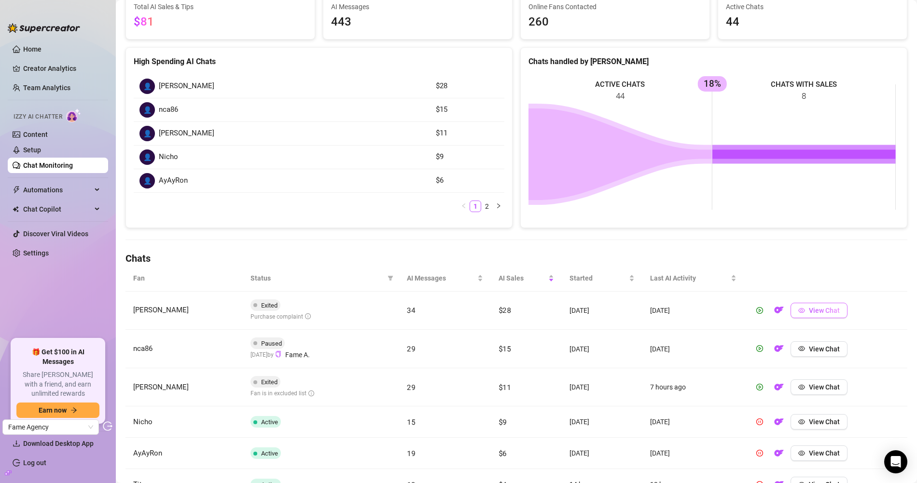
click at [814, 309] on span "View Chat" at bounding box center [824, 311] width 31 height 8
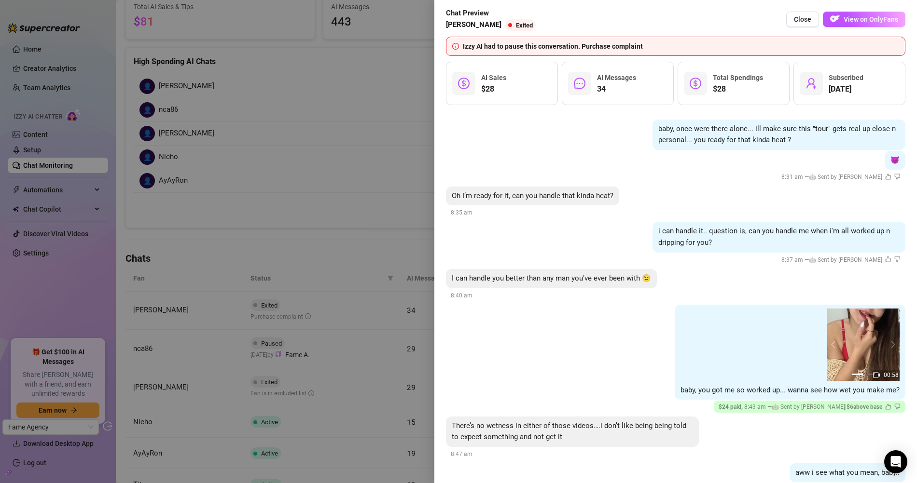
scroll to position [3183, 0]
click at [888, 341] on button "next" at bounding box center [892, 345] width 8 height 8
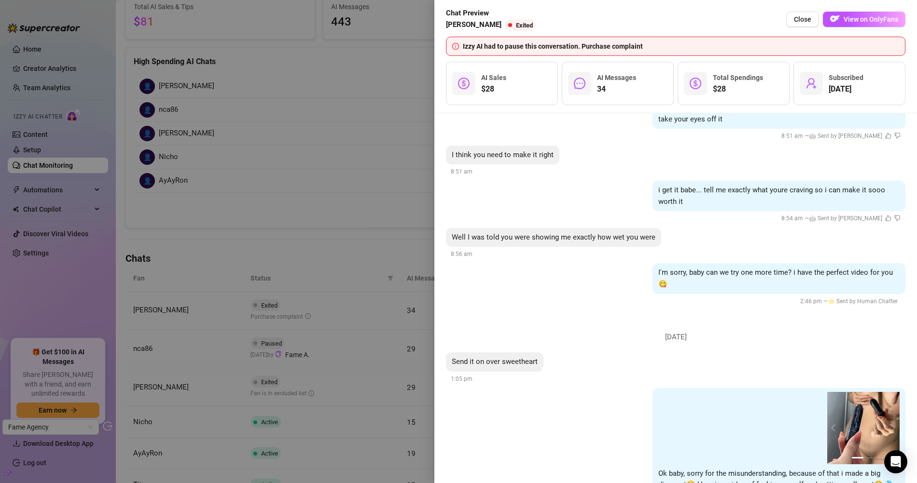
scroll to position [3604, 0]
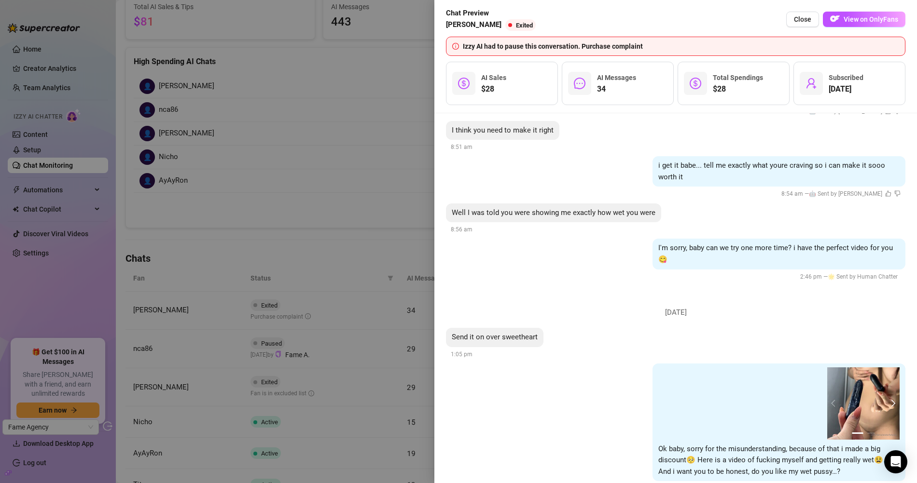
click at [888, 400] on button "next" at bounding box center [892, 404] width 8 height 8
click at [366, 142] on div at bounding box center [458, 241] width 917 height 483
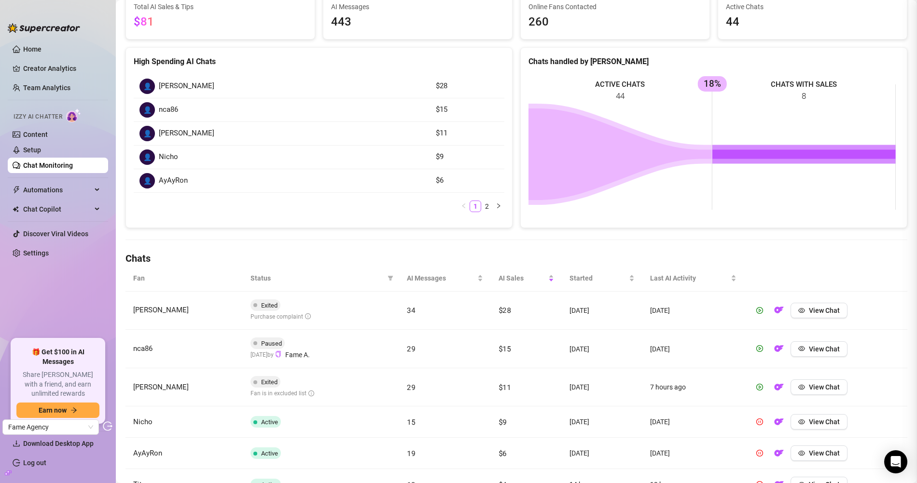
scroll to position [0, 0]
click at [394, 281] on th "Status" at bounding box center [321, 278] width 156 height 27
click at [389, 279] on span at bounding box center [390, 278] width 10 height 14
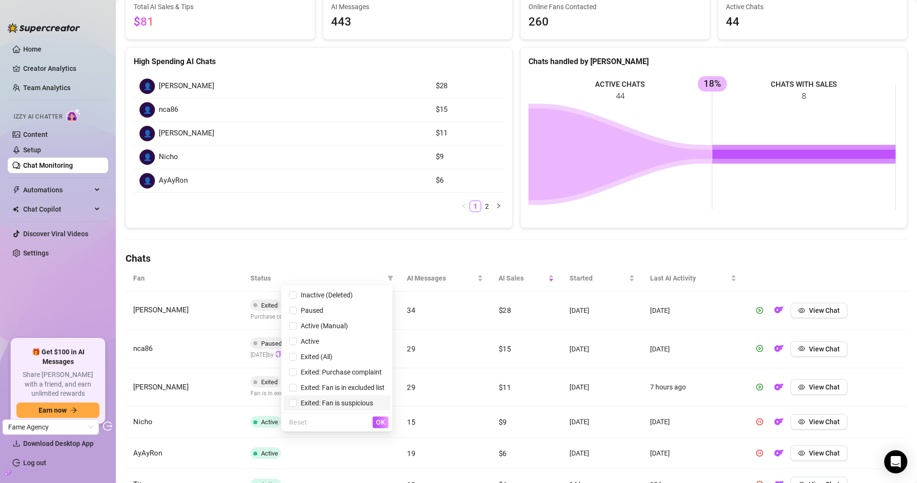
click at [336, 401] on span "Exited: Fan is suspicious" at bounding box center [335, 403] width 76 height 8
click at [383, 423] on span "OK" at bounding box center [380, 423] width 9 height 8
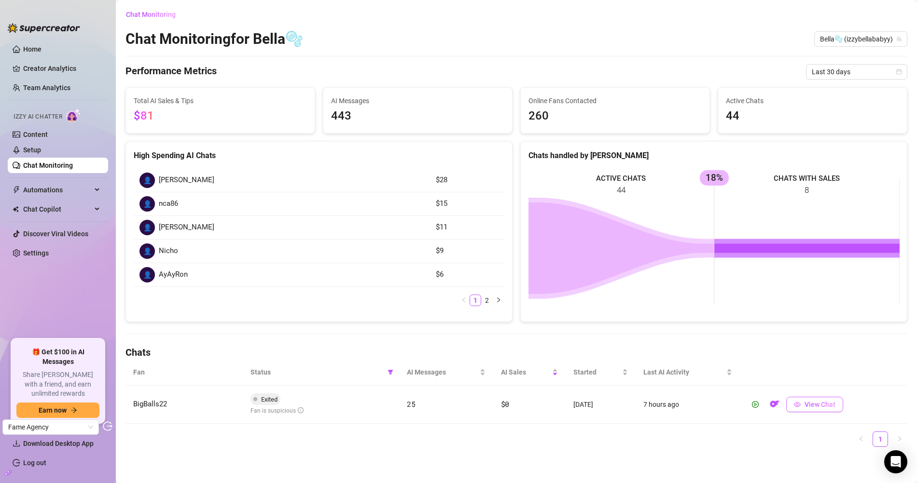
click at [820, 398] on button "View Chat" at bounding box center [814, 404] width 57 height 15
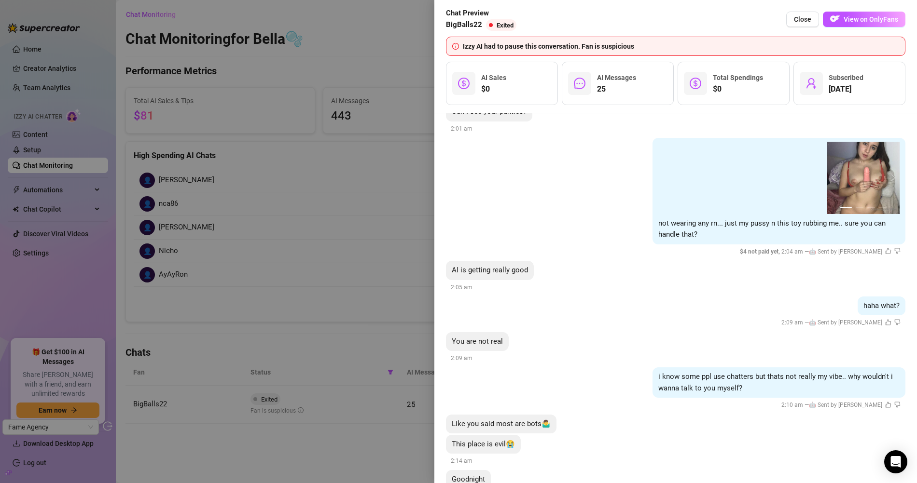
scroll to position [1932, 0]
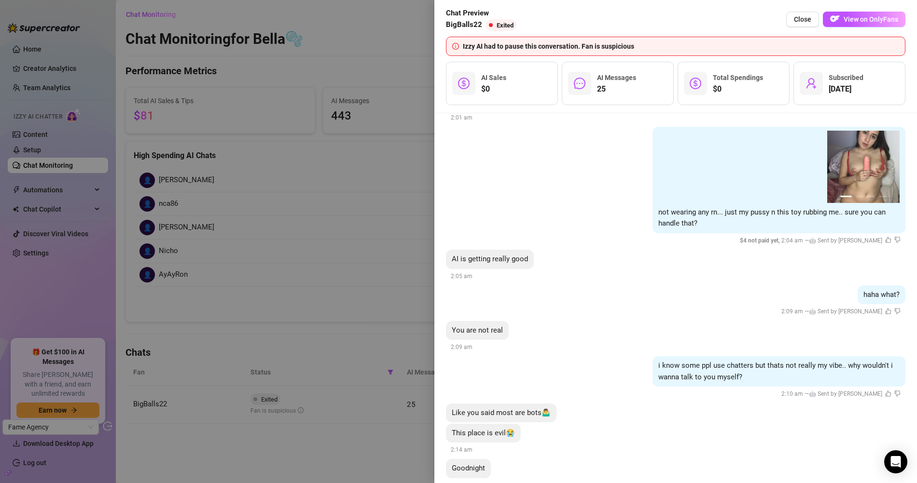
click at [349, 236] on div at bounding box center [458, 241] width 917 height 483
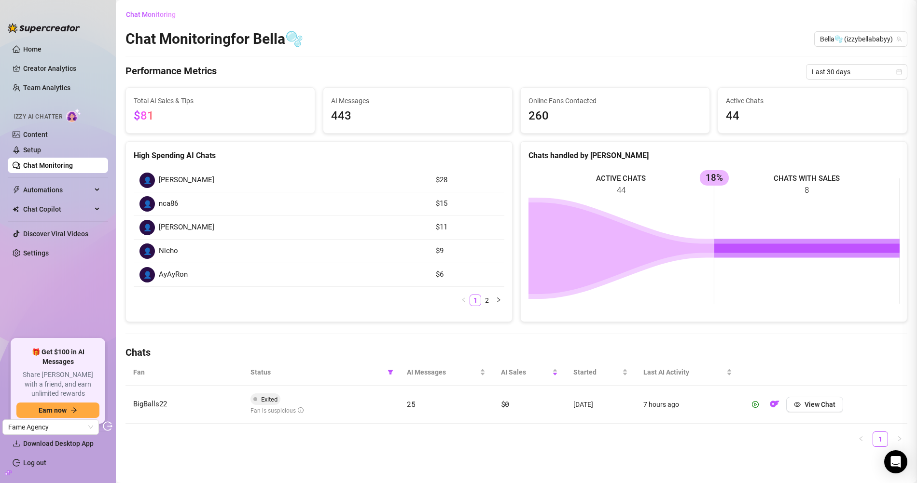
scroll to position [0, 0]
click at [386, 367] on span at bounding box center [390, 372] width 10 height 14
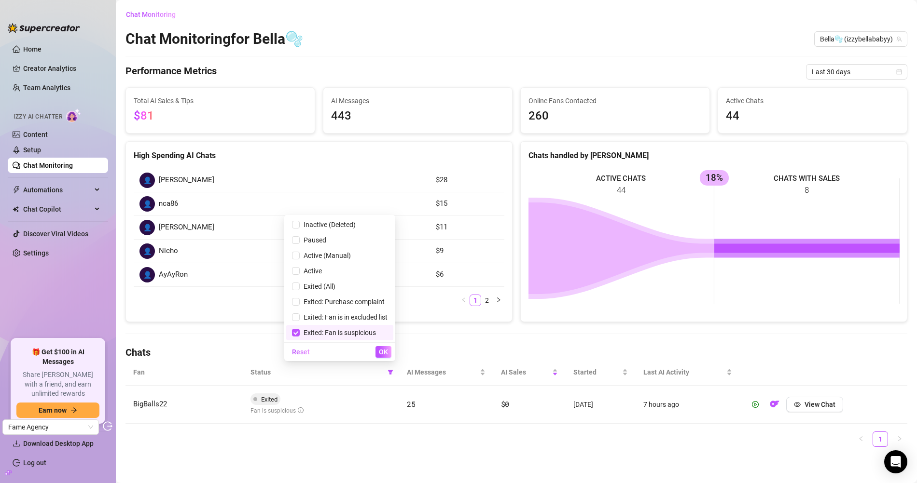
click at [318, 334] on span "Exited: Fan is suspicious" at bounding box center [338, 333] width 76 height 8
checkbox input "false"
click at [382, 356] on span "OK" at bounding box center [383, 352] width 9 height 8
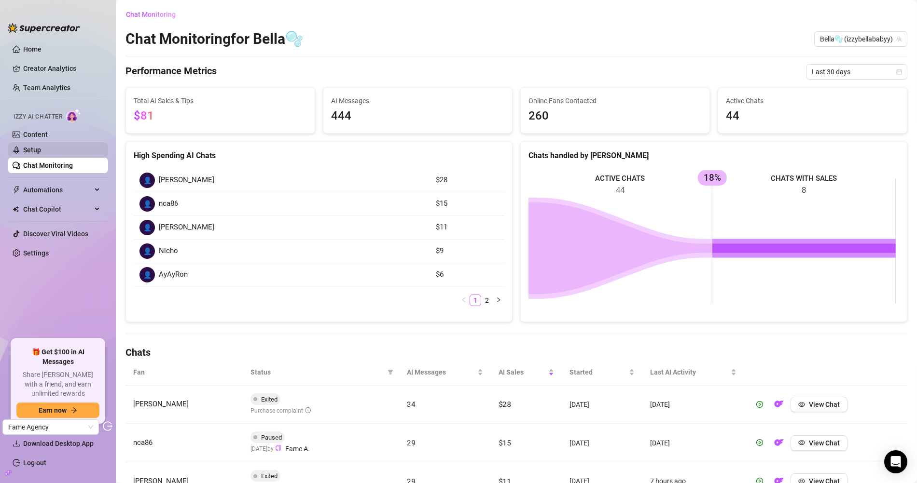
click at [41, 154] on link "Setup" at bounding box center [32, 150] width 18 height 8
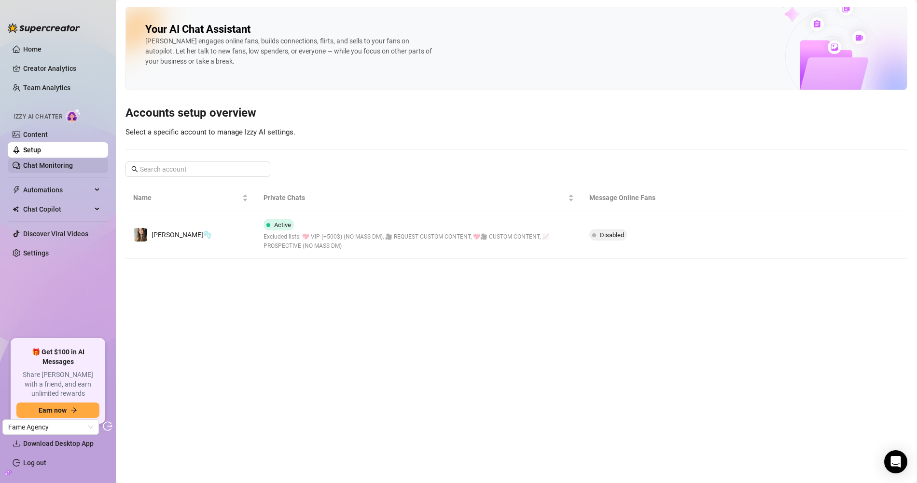
click at [73, 164] on link "Chat Monitoring" at bounding box center [48, 166] width 50 height 8
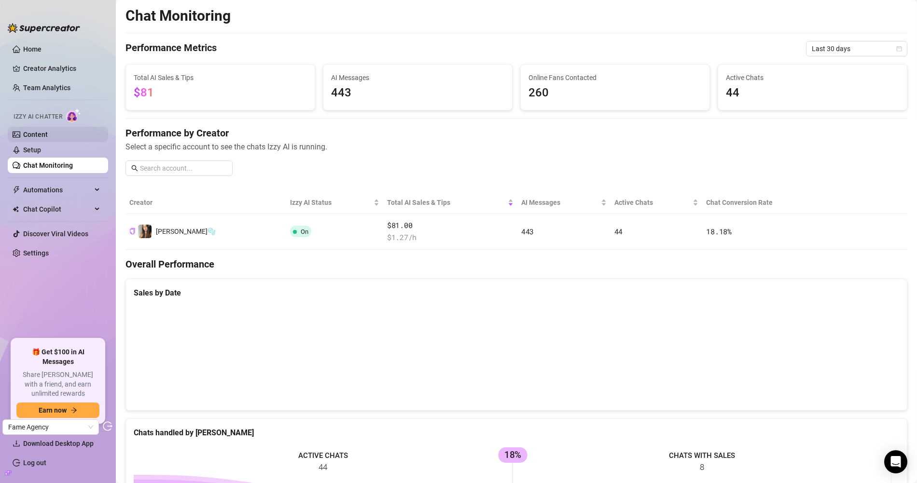
click at [48, 131] on link "Content" at bounding box center [35, 135] width 25 height 8
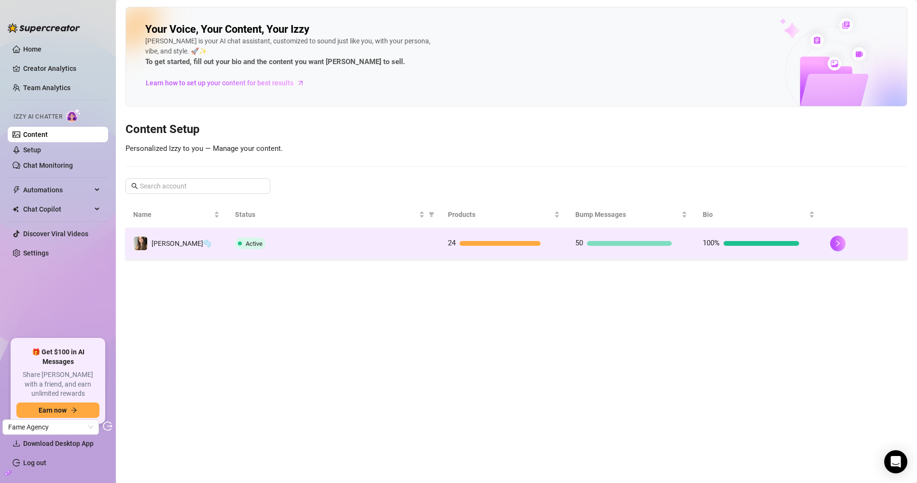
click at [343, 247] on div "Active" at bounding box center [333, 244] width 197 height 12
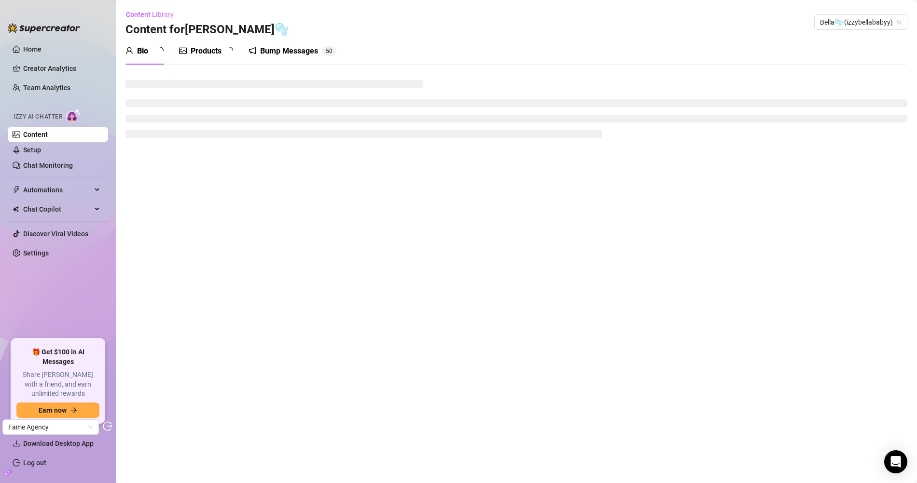
click at [213, 48] on div "Products" at bounding box center [206, 51] width 31 height 12
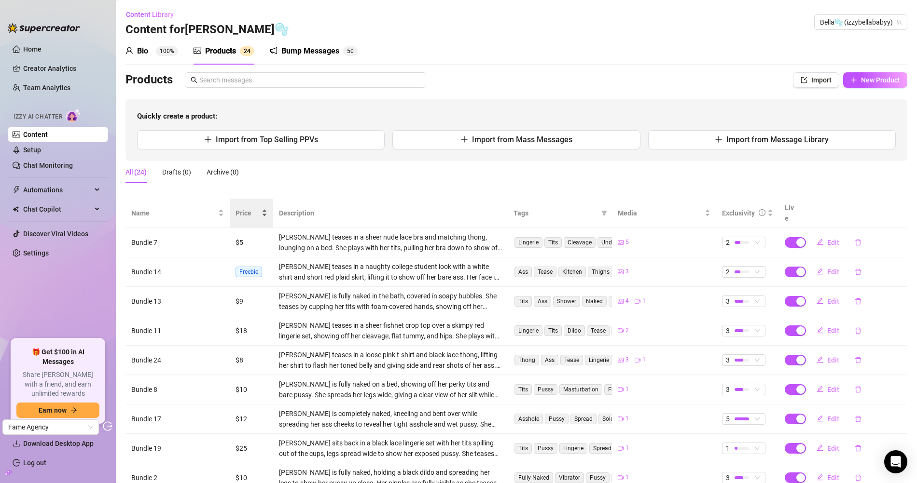
click at [242, 208] on span "Price" at bounding box center [247, 213] width 24 height 11
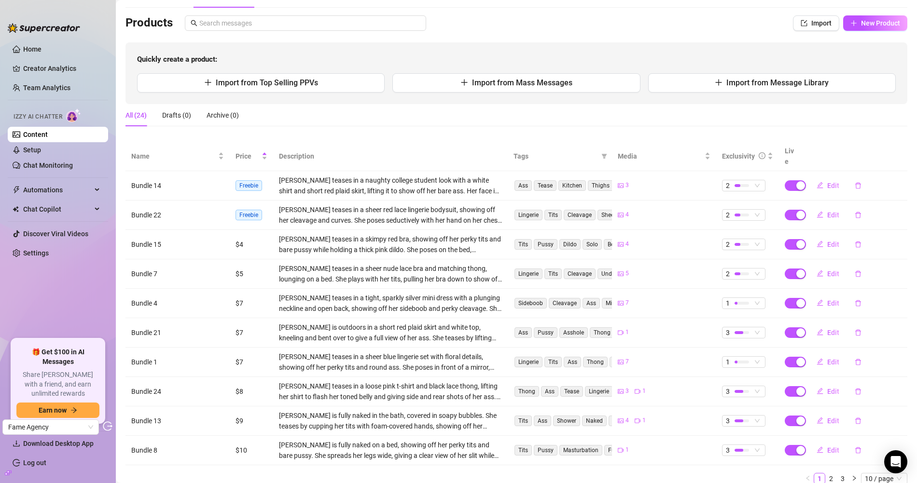
scroll to position [82, 0]
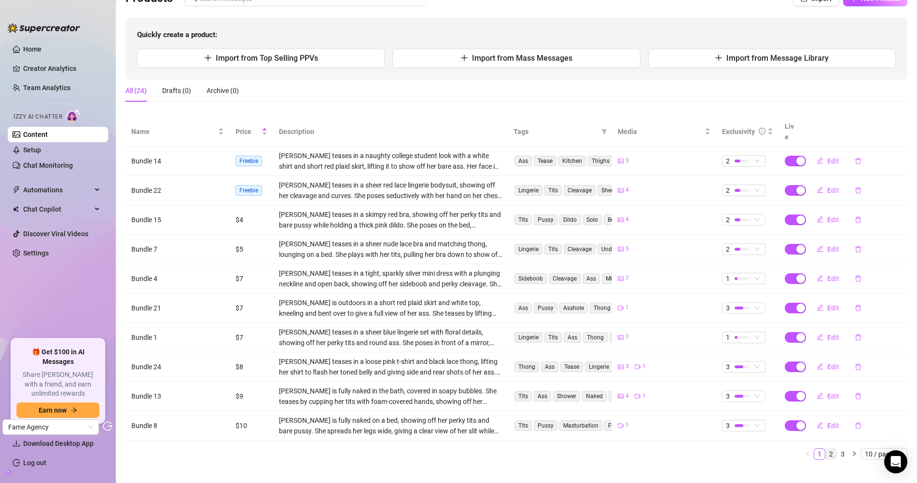
click at [825, 449] on link "2" at bounding box center [830, 454] width 11 height 11
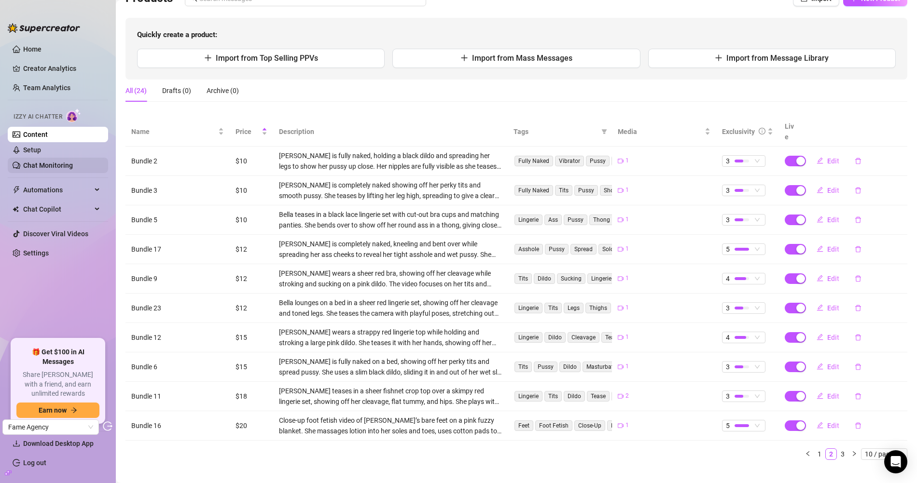
drag, startPoint x: 41, startPoint y: 158, endPoint x: 88, endPoint y: 170, distance: 48.3
click at [41, 162] on link "Chat Monitoring" at bounding box center [48, 166] width 50 height 8
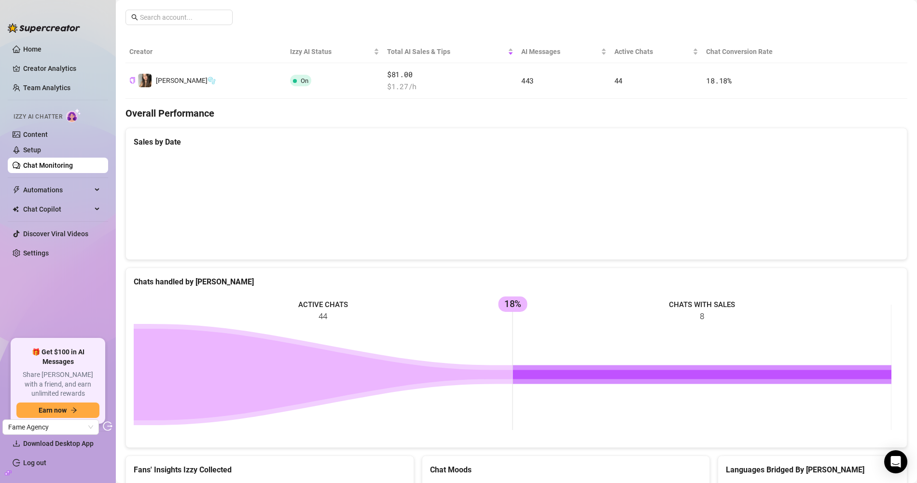
scroll to position [129, 0]
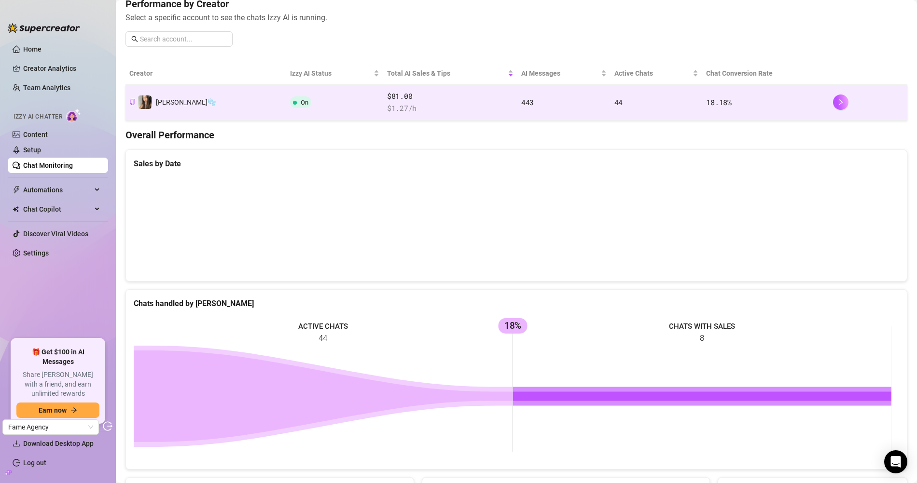
click at [290, 99] on span "On" at bounding box center [300, 102] width 21 height 12
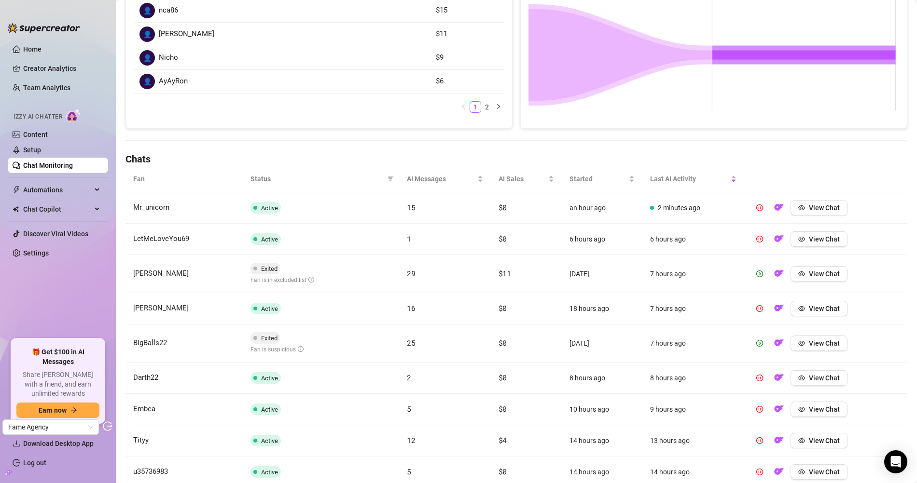
scroll to position [285, 0]
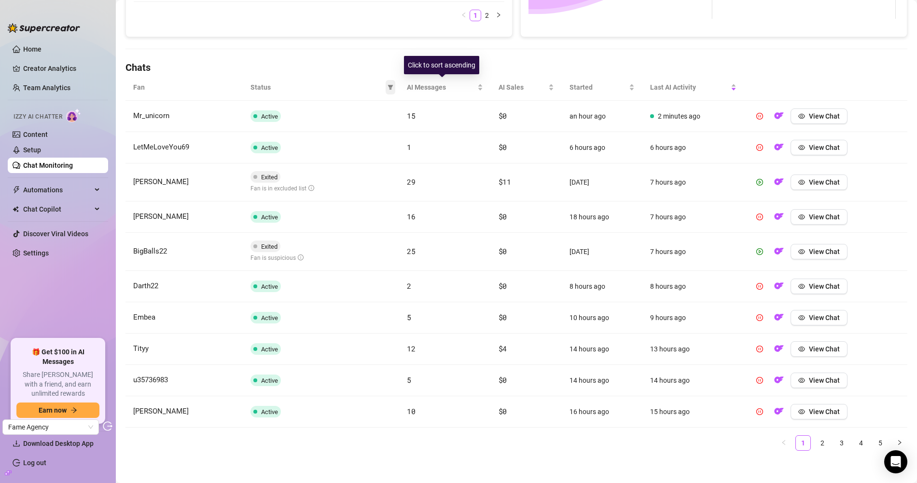
click at [387, 85] on icon "filter" at bounding box center [390, 87] width 6 height 6
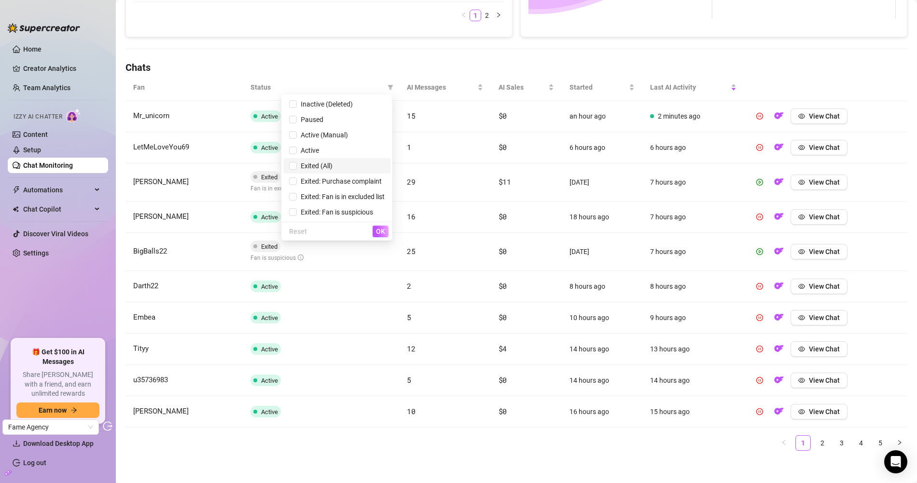
click at [330, 160] on li "Exited (All)" at bounding box center [336, 165] width 107 height 15
checkbox input "true"
click at [376, 230] on span "OK" at bounding box center [380, 232] width 9 height 8
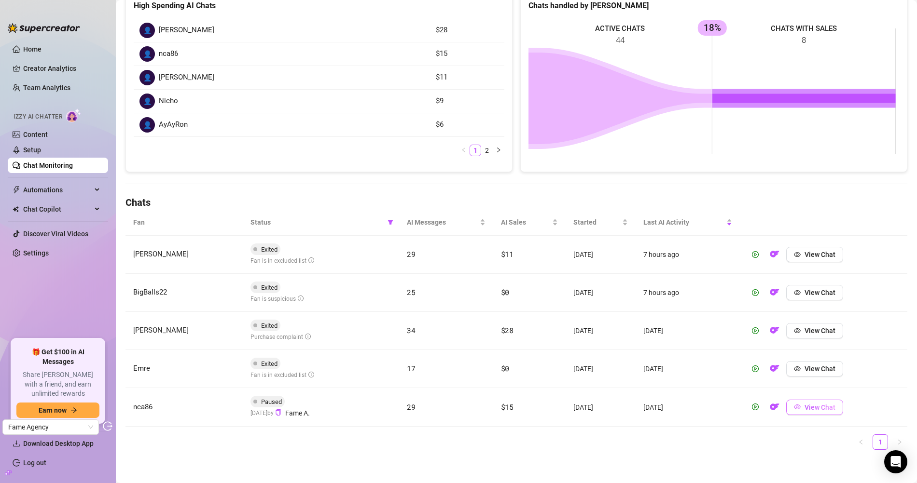
click at [826, 404] on span "View Chat" at bounding box center [819, 408] width 31 height 8
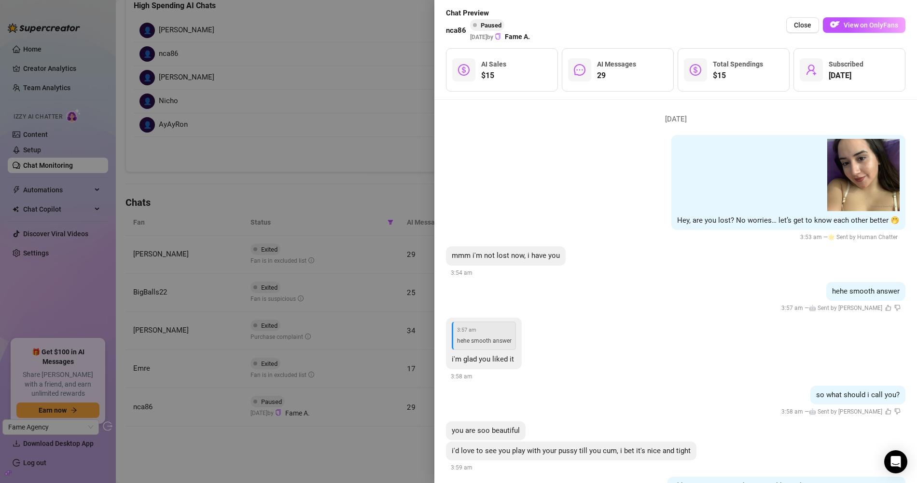
scroll to position [0, 0]
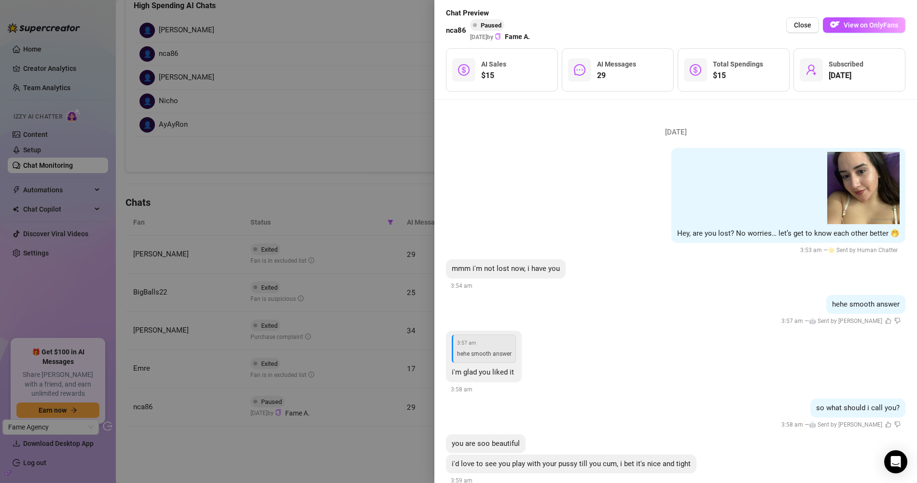
click at [368, 109] on div at bounding box center [458, 241] width 917 height 483
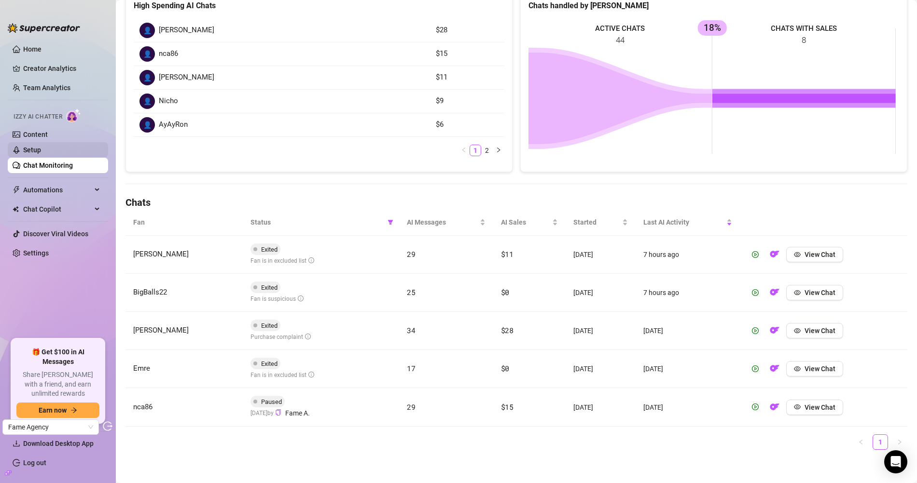
click at [41, 146] on link "Setup" at bounding box center [32, 150] width 18 height 8
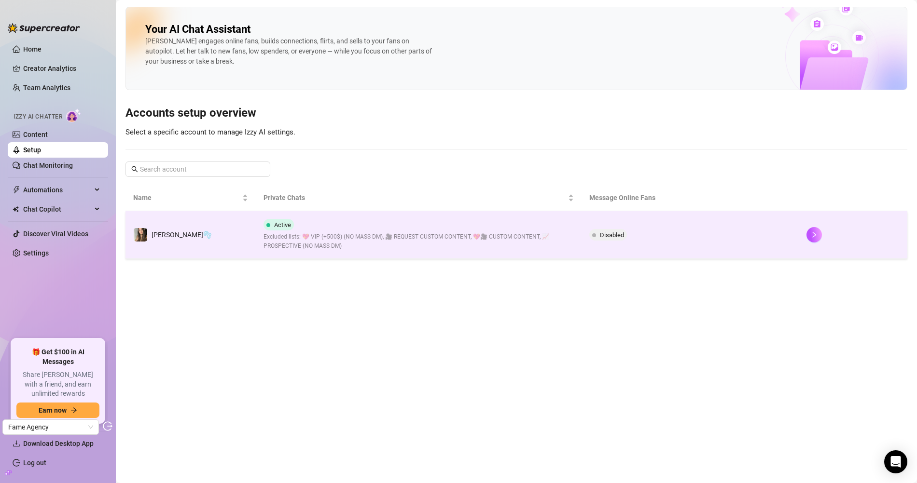
click at [190, 225] on td "[PERSON_NAME]🫧" at bounding box center [190, 235] width 130 height 48
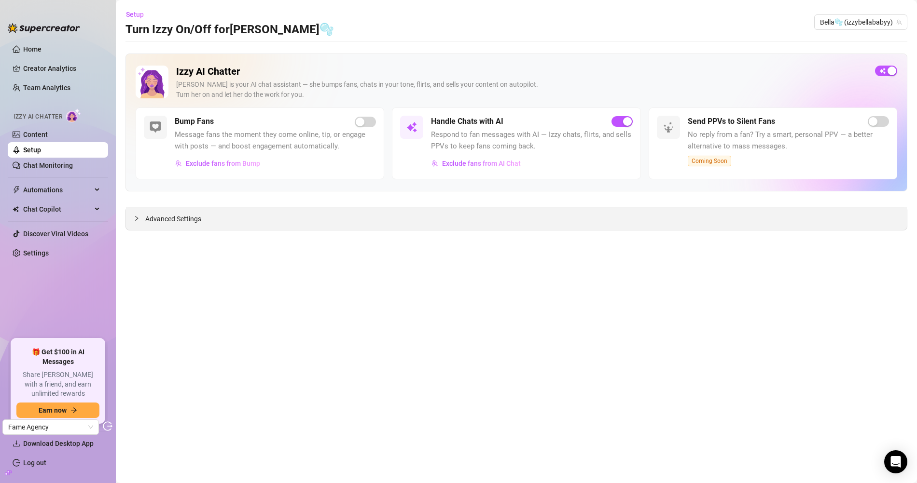
click at [247, 215] on div "Advanced Settings" at bounding box center [516, 218] width 781 height 23
click at [177, 222] on span "Advanced Settings" at bounding box center [173, 219] width 56 height 11
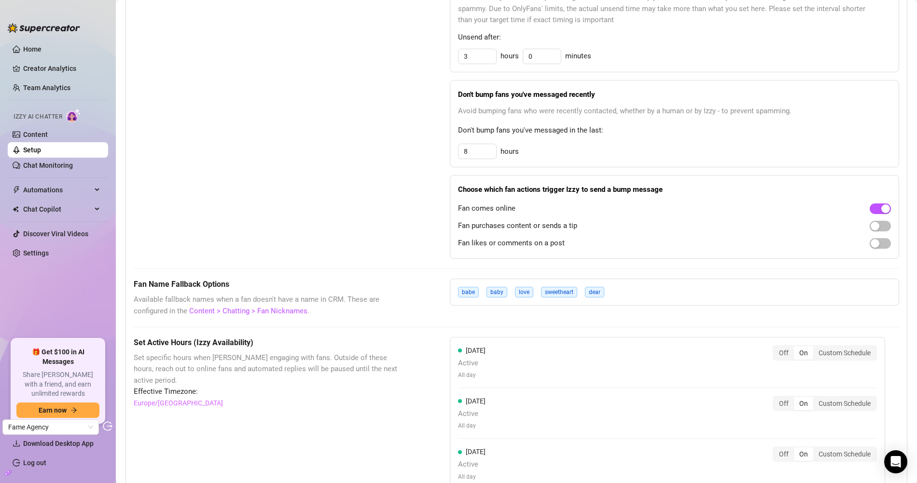
scroll to position [411, 0]
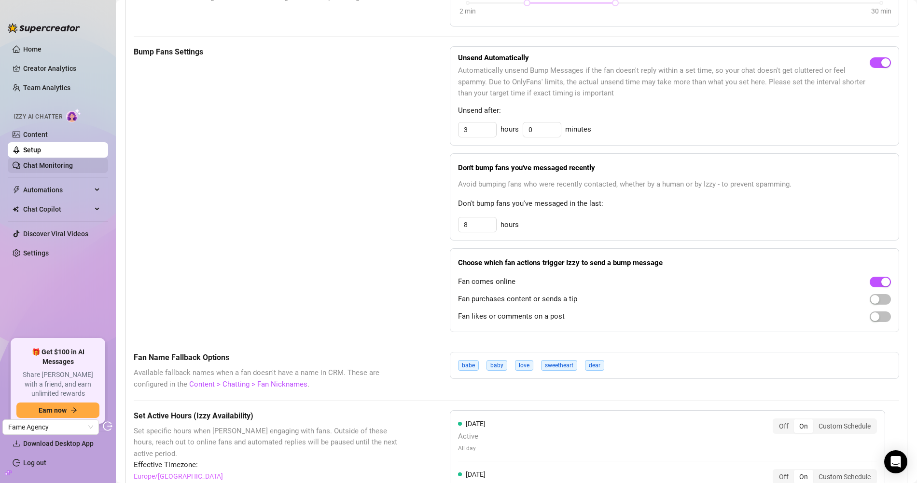
click at [73, 169] on link "Chat Monitoring" at bounding box center [48, 166] width 50 height 8
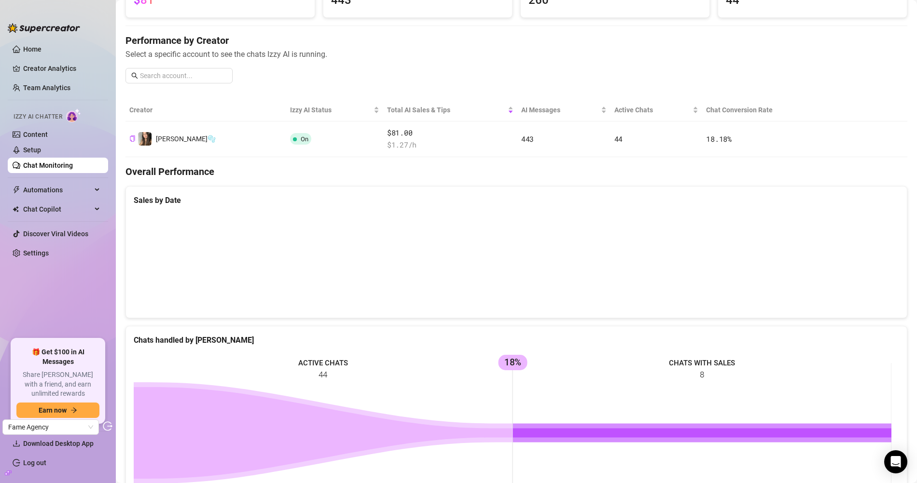
scroll to position [65, 0]
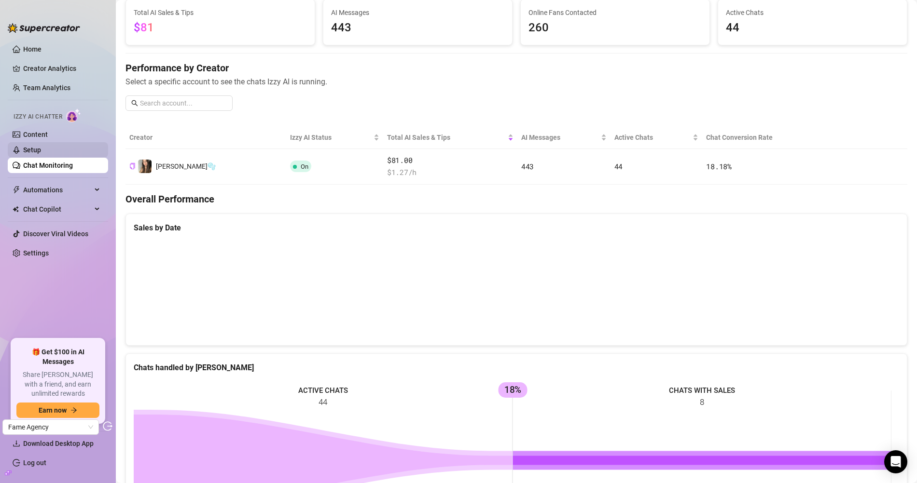
click at [41, 149] on link "Setup" at bounding box center [32, 150] width 18 height 8
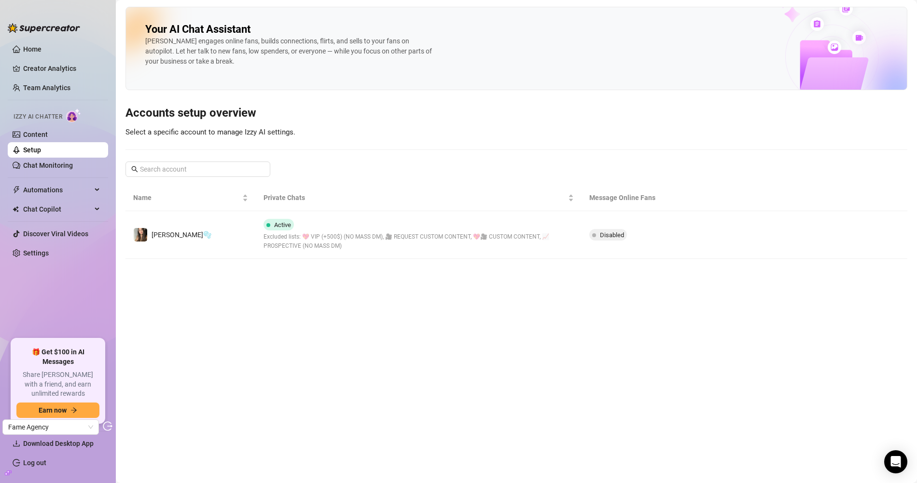
click at [210, 239] on td "[PERSON_NAME]🫧" at bounding box center [190, 235] width 130 height 48
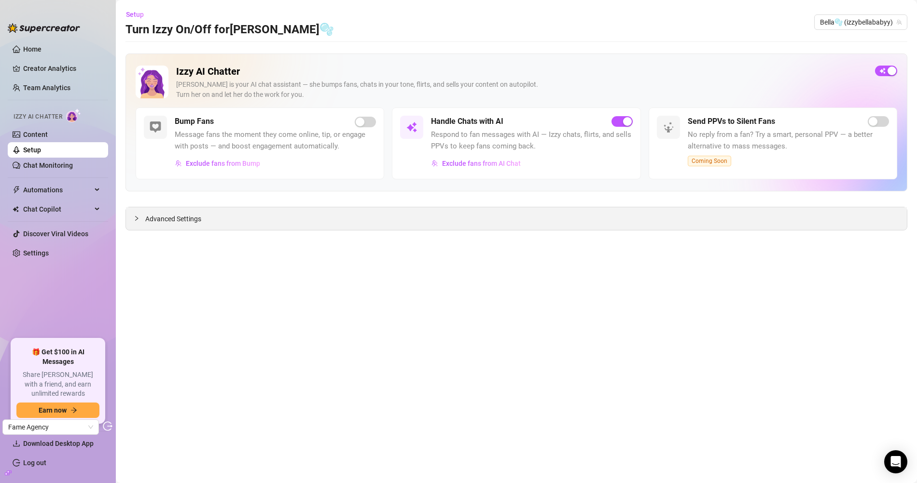
click at [196, 218] on span "Advanced Settings" at bounding box center [173, 219] width 56 height 11
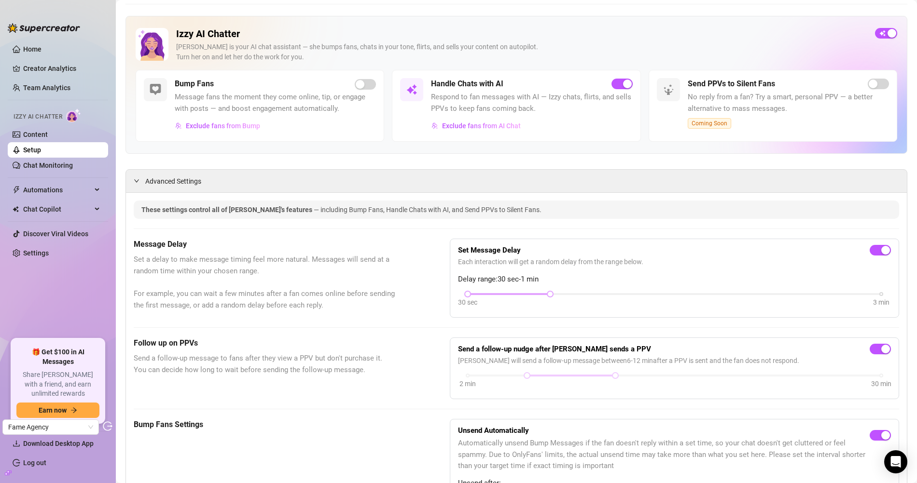
scroll to position [83, 0]
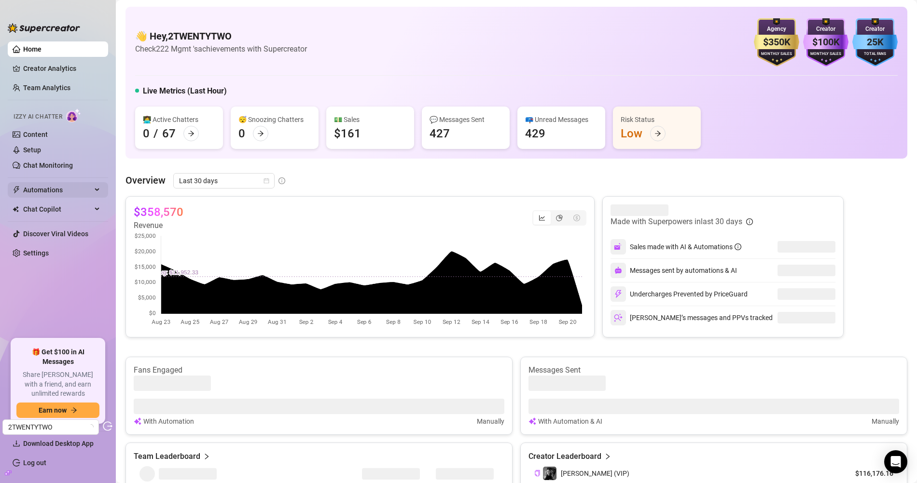
click at [53, 190] on span "Automations" at bounding box center [57, 189] width 69 height 15
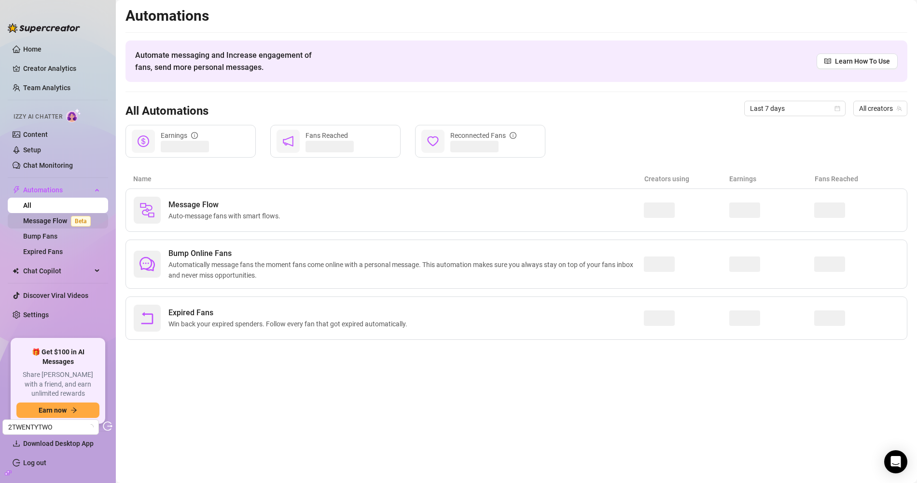
click at [58, 217] on link "Message Flow Beta" at bounding box center [58, 221] width 71 height 8
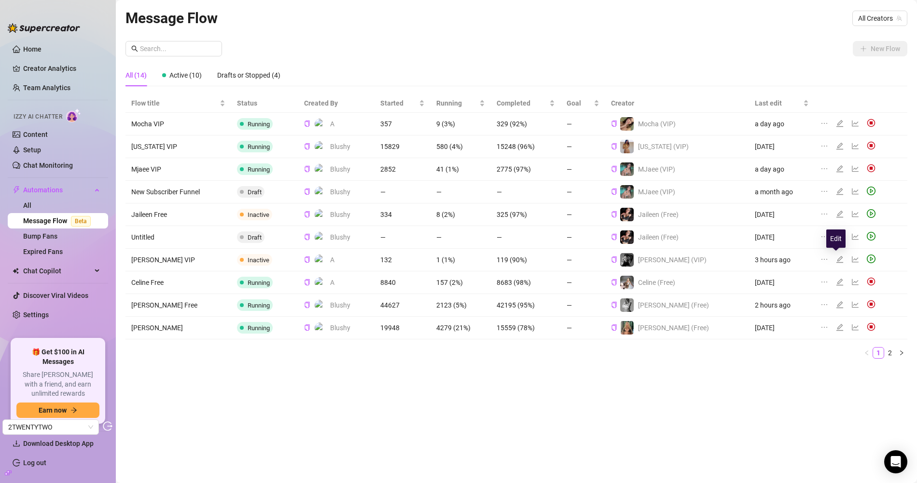
click at [836, 259] on icon "edit" at bounding box center [840, 260] width 8 height 8
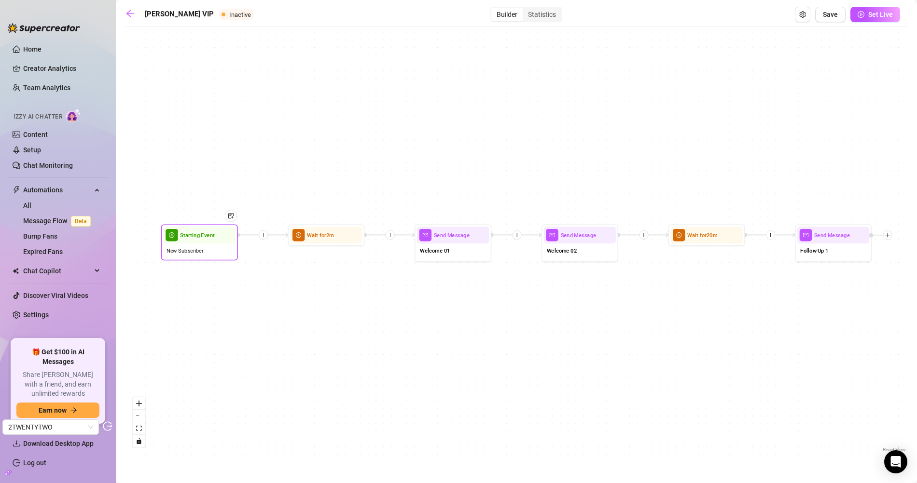
click at [215, 255] on div "New Subscriber" at bounding box center [199, 251] width 72 height 14
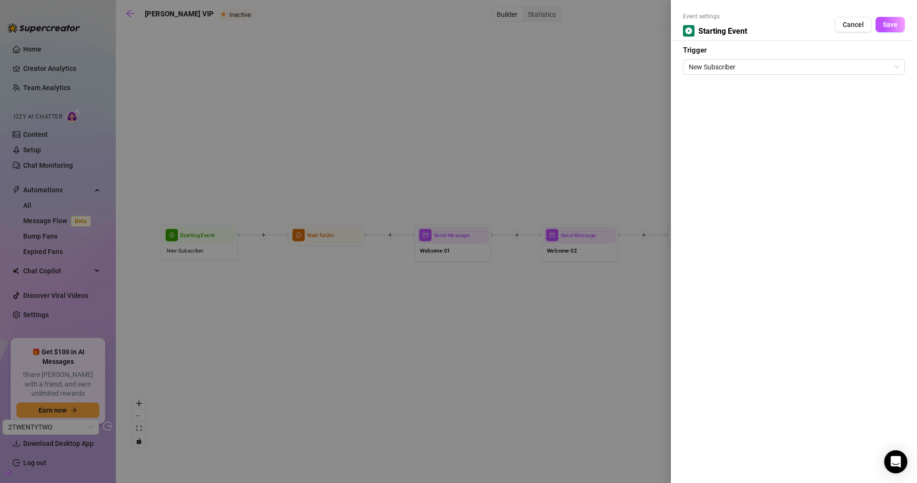
click at [314, 299] on div at bounding box center [458, 241] width 917 height 483
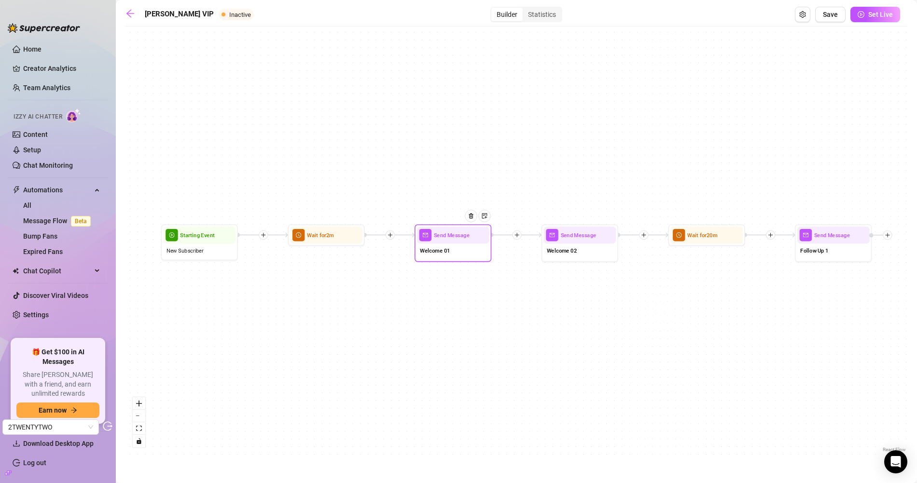
click at [462, 243] on div "Send Message" at bounding box center [453, 235] width 72 height 17
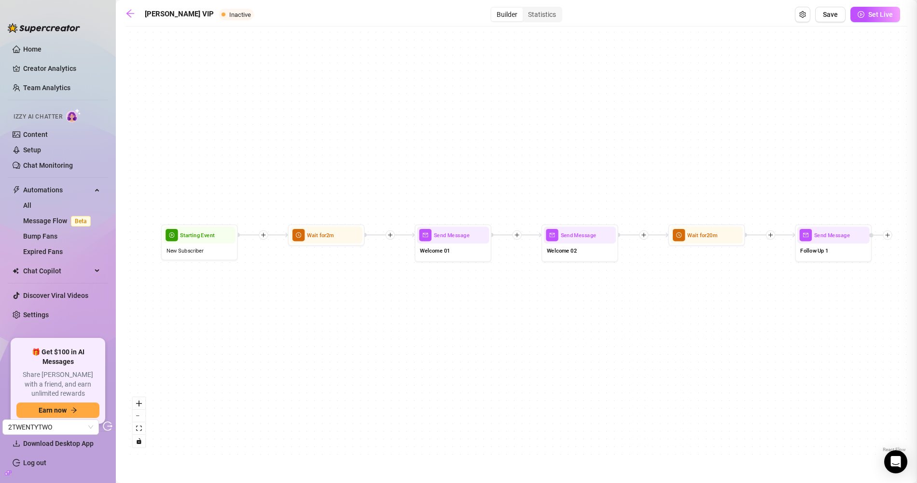
type textarea "Yooooo I'm sooo glad you're here!!"
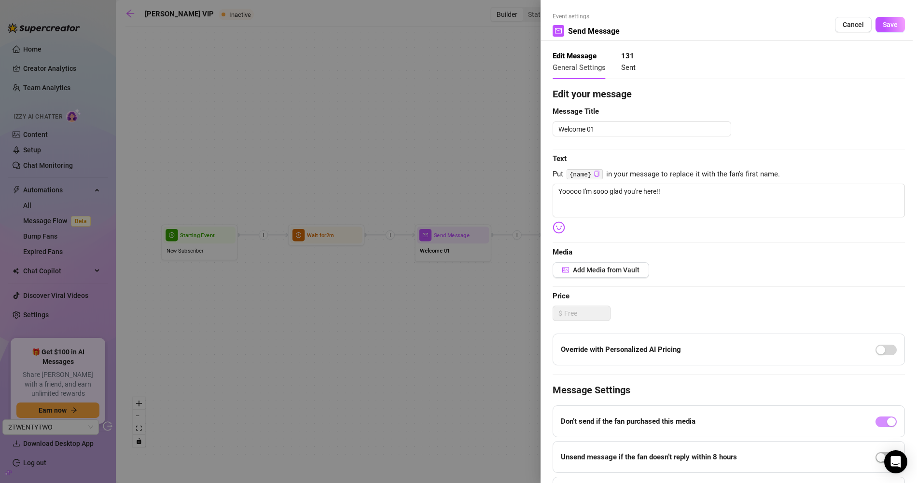
click at [212, 249] on div at bounding box center [458, 241] width 917 height 483
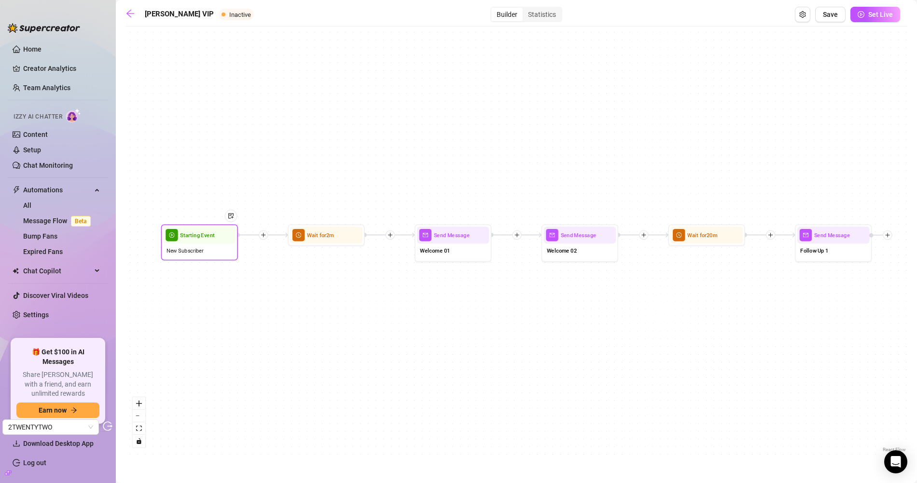
click at [223, 247] on div "New Subscriber" at bounding box center [199, 251] width 72 height 14
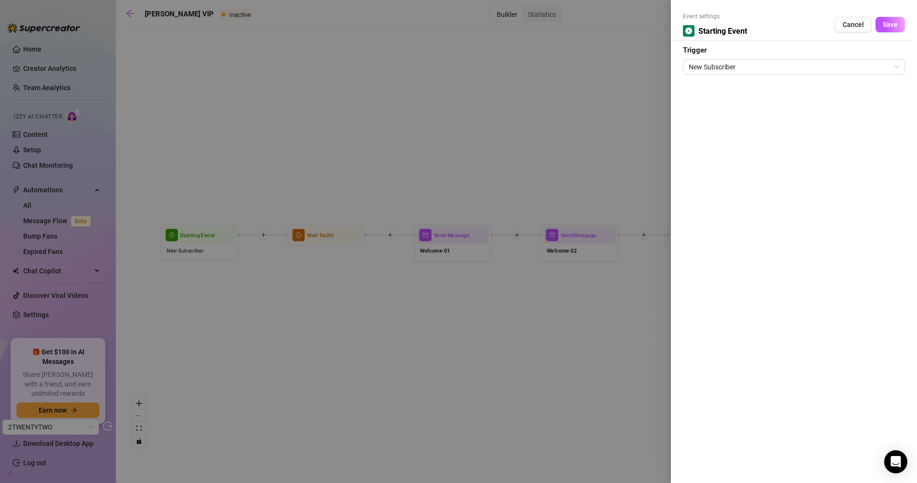
click at [323, 225] on div at bounding box center [458, 241] width 917 height 483
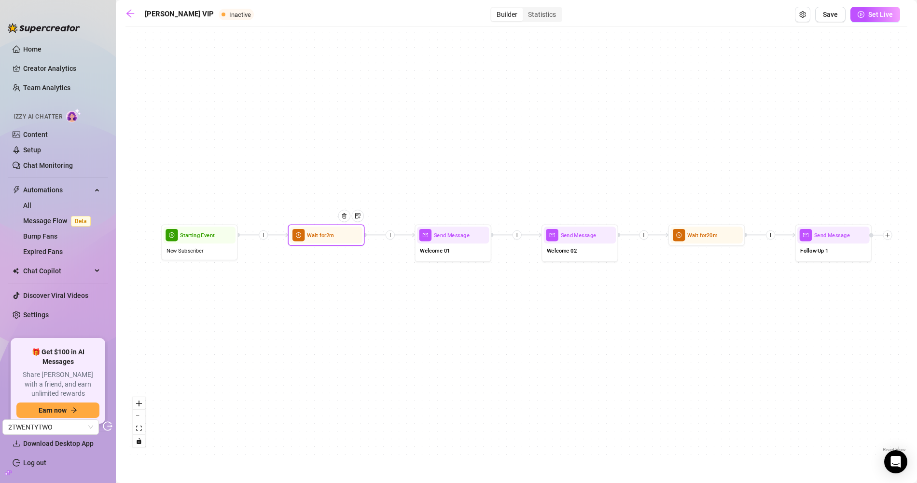
click at [320, 234] on span "Wait for 2m" at bounding box center [320, 235] width 27 height 9
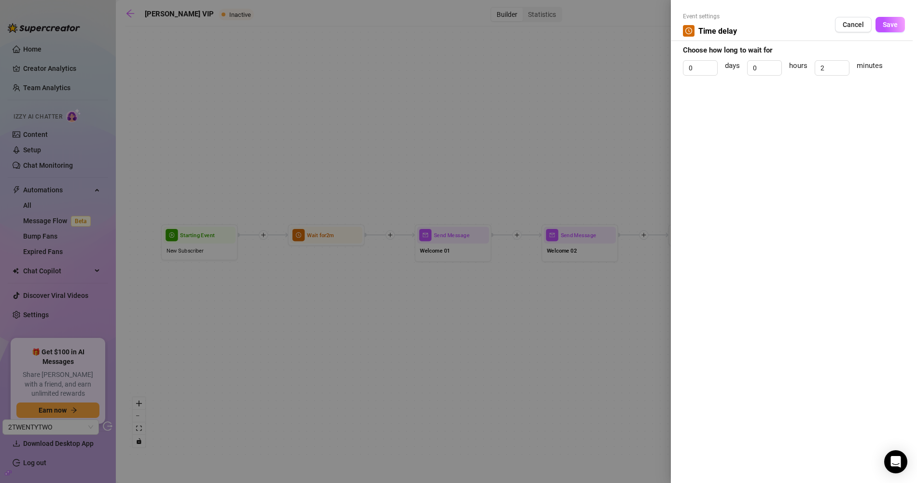
click at [502, 173] on div at bounding box center [458, 241] width 917 height 483
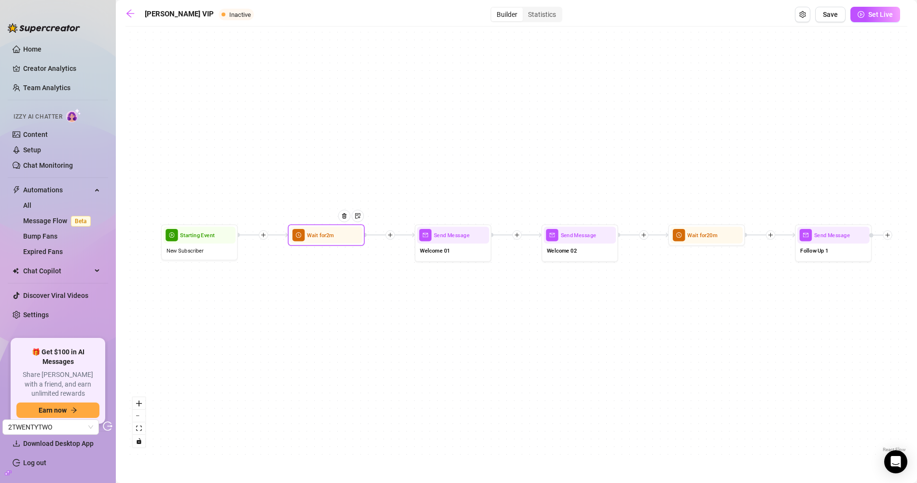
click at [328, 237] on span "Wait for 2m" at bounding box center [320, 235] width 27 height 9
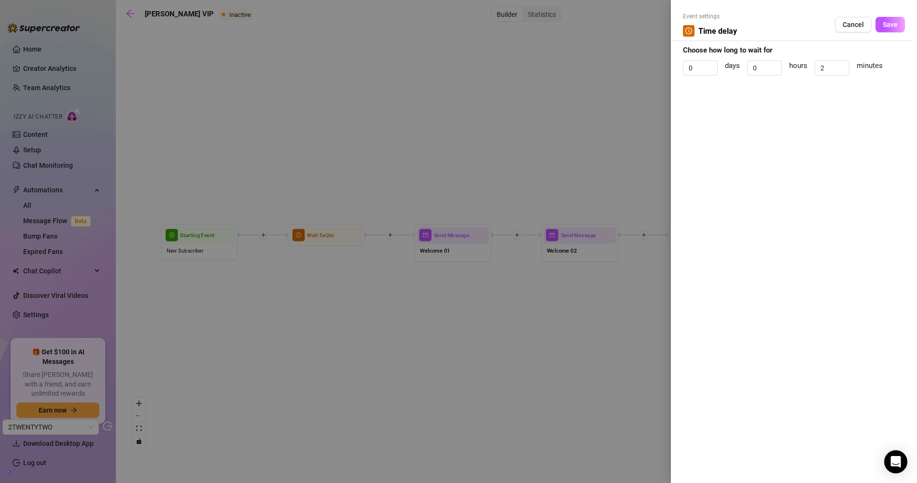
click at [459, 138] on div at bounding box center [458, 241] width 917 height 483
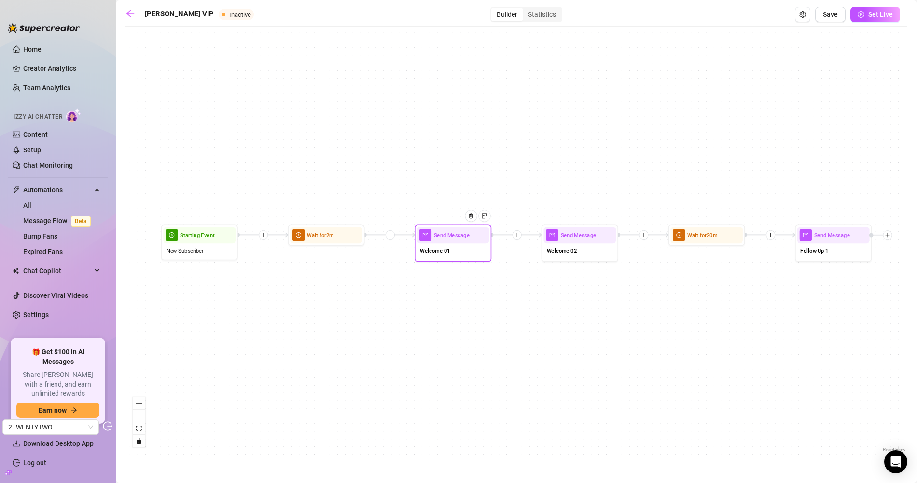
click at [467, 242] on div "Send Message" at bounding box center [453, 235] width 72 height 17
type textarea "Yooooo I'm sooo glad you're here!!"
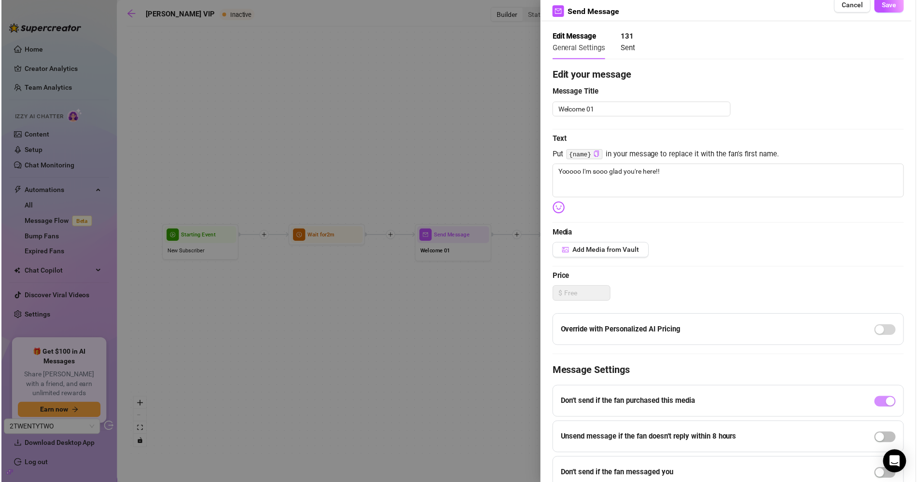
scroll to position [59, 0]
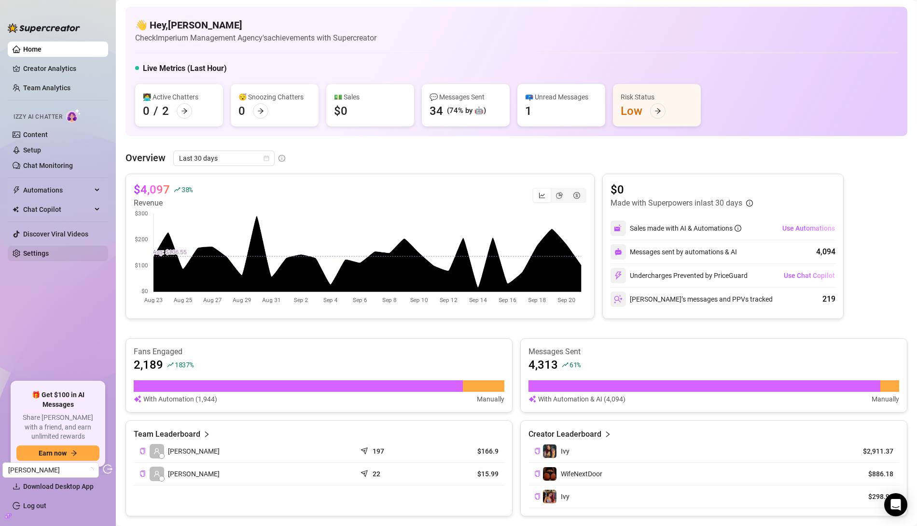
click at [41, 249] on link "Settings" at bounding box center [36, 253] width 26 height 8
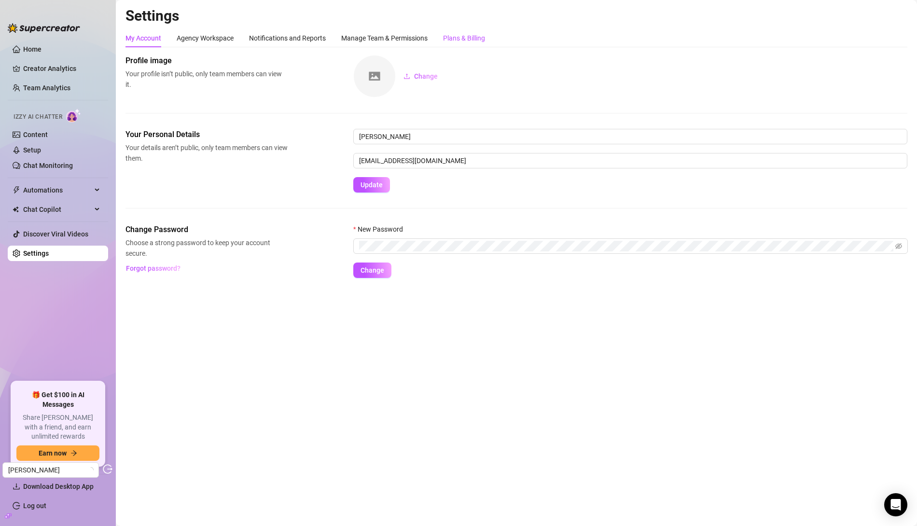
click at [484, 39] on div "Plans & Billing" at bounding box center [464, 38] width 42 height 11
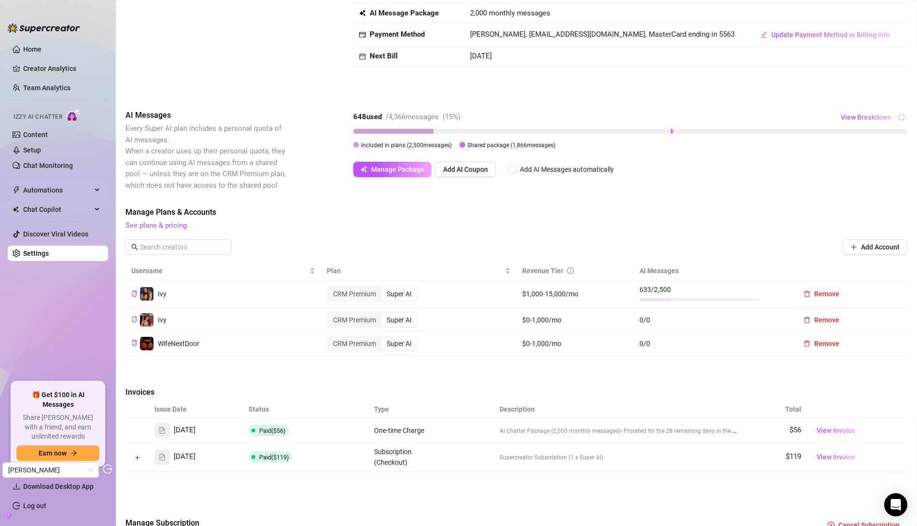
scroll to position [118, 0]
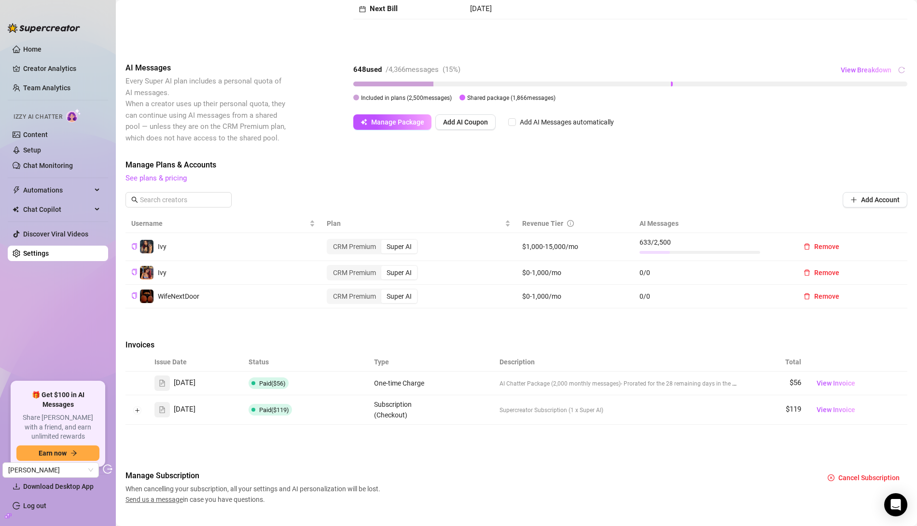
click at [612, 267] on td "$0-1,000/mo" at bounding box center [574, 273] width 117 height 24
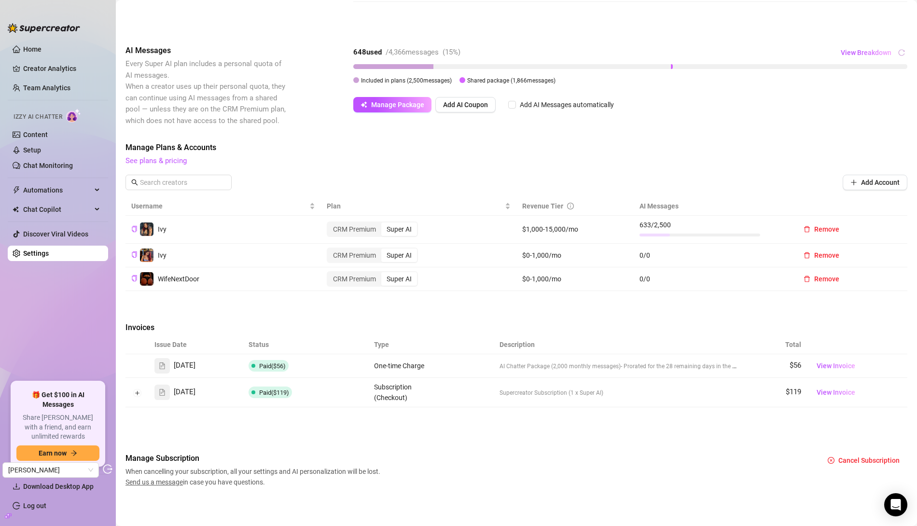
scroll to position [0, 0]
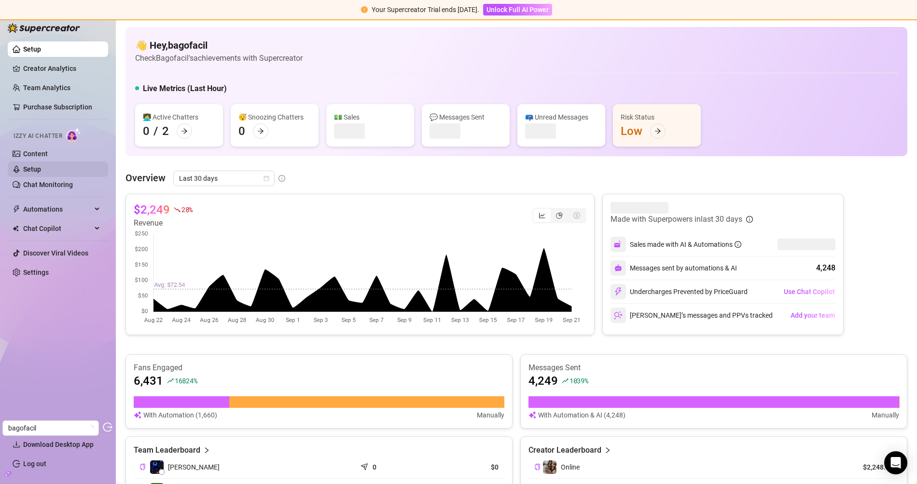
click at [41, 165] on link "Setup" at bounding box center [32, 169] width 18 height 8
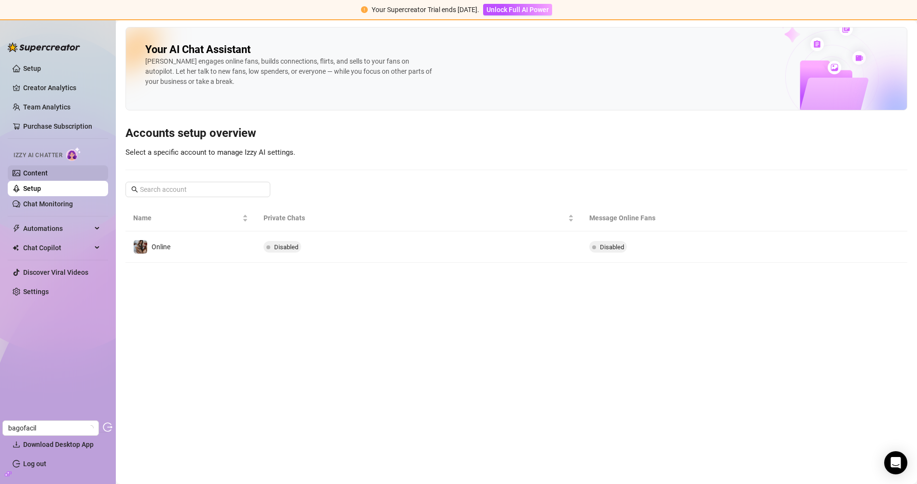
click at [48, 174] on link "Content" at bounding box center [35, 173] width 25 height 8
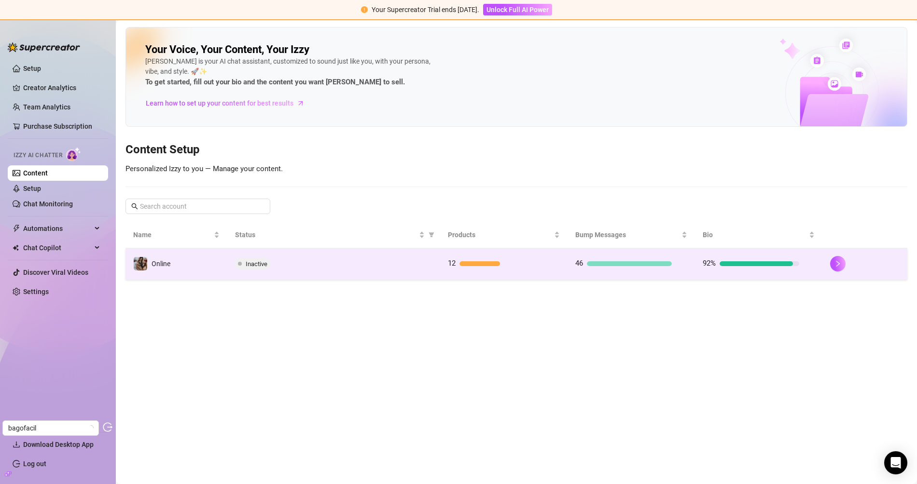
click at [339, 254] on td "Inactive" at bounding box center [333, 263] width 212 height 31
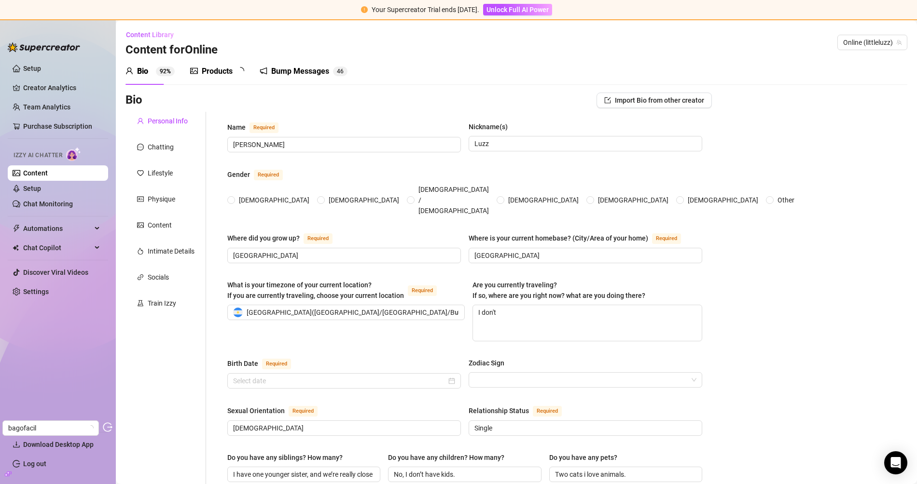
radio input "true"
type input "September 14th, 2000"
click at [208, 77] on div "Products 1 2" at bounding box center [220, 71] width 61 height 27
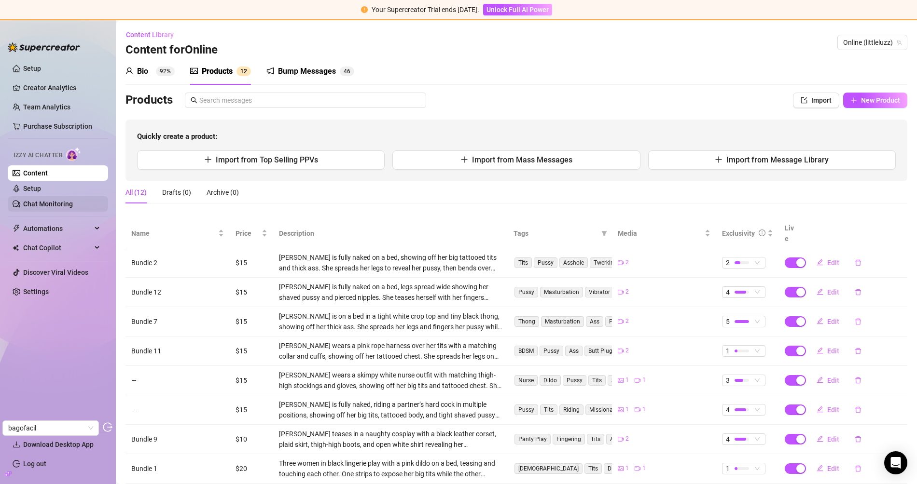
click at [66, 204] on link "Chat Monitoring" at bounding box center [48, 204] width 50 height 8
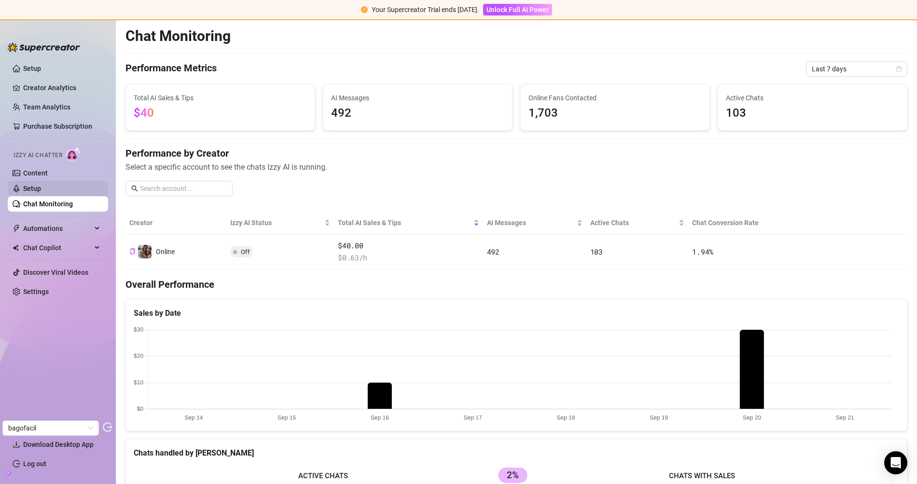
click at [41, 190] on link "Setup" at bounding box center [32, 189] width 18 height 8
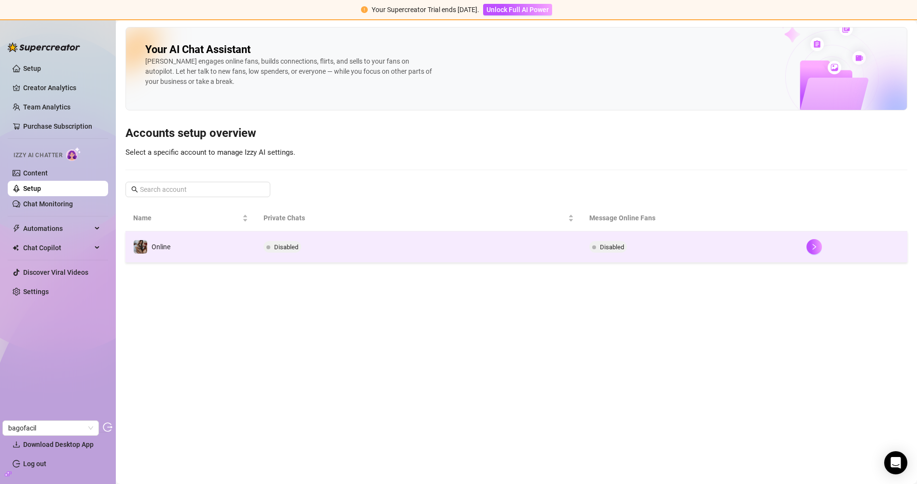
click at [244, 234] on td "Online" at bounding box center [190, 247] width 130 height 31
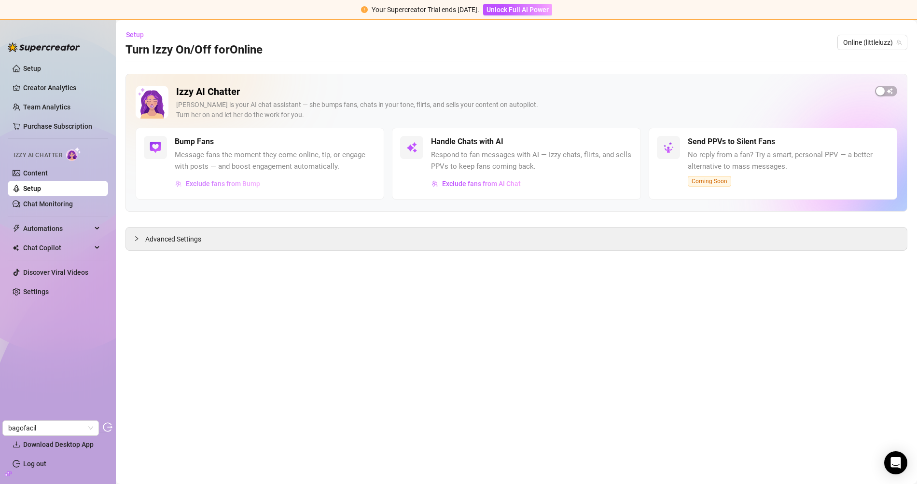
click at [230, 185] on span "Exclude fans from Bump" at bounding box center [223, 184] width 74 height 8
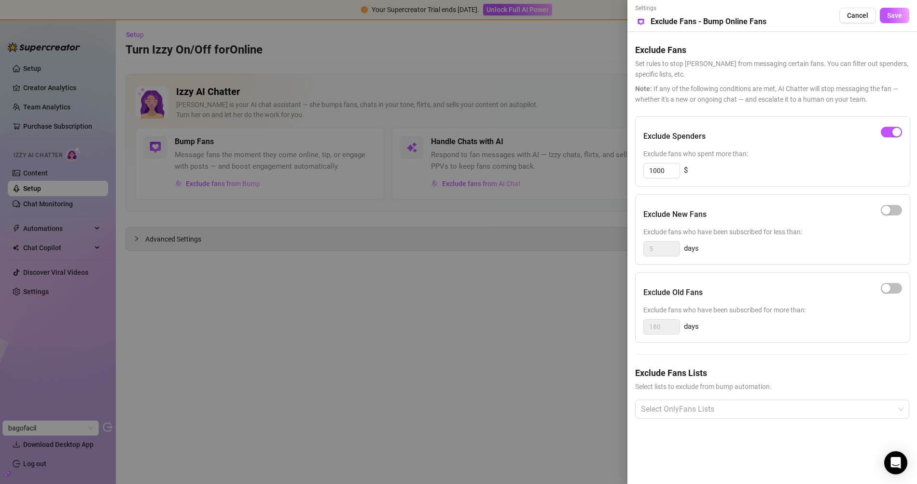
click at [357, 116] on div at bounding box center [458, 242] width 917 height 484
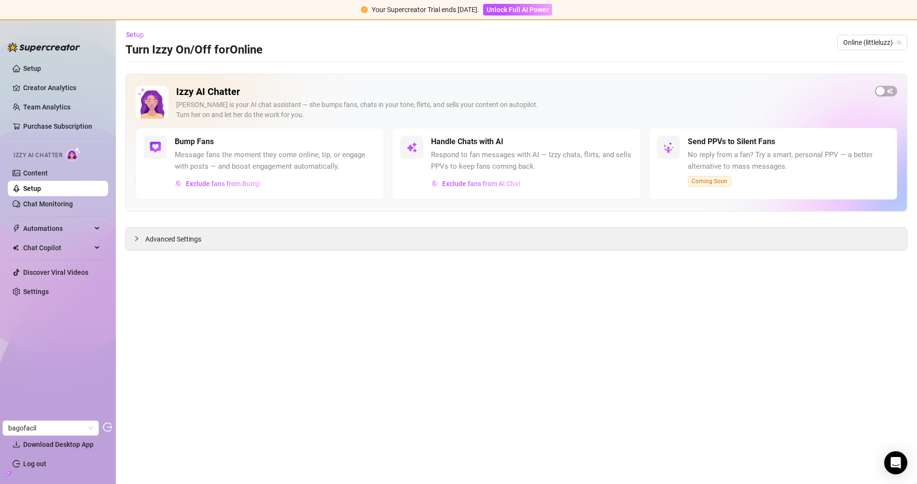
click at [454, 173] on div "Handle Chats with AI Respond to fan messages with AI — Izzy chats, flirts, and …" at bounding box center [531, 163] width 201 height 55
click at [170, 234] on span "Advanced Settings" at bounding box center [173, 239] width 56 height 11
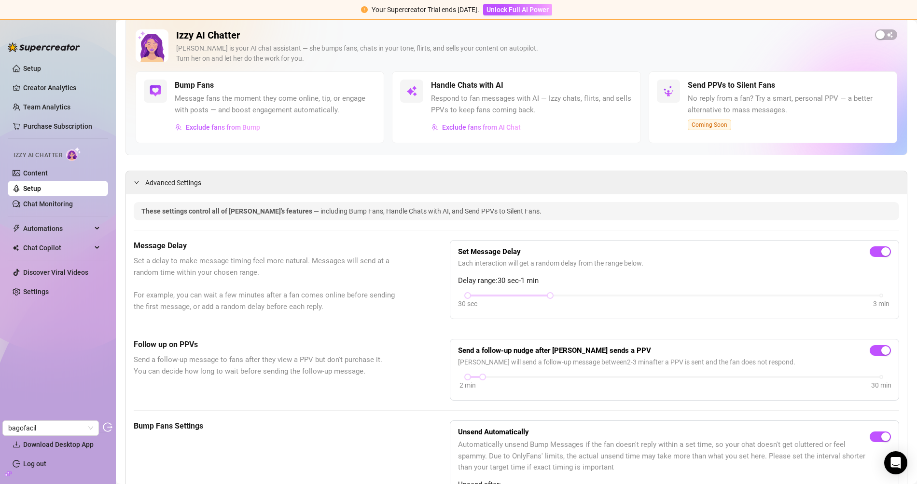
scroll to position [12, 0]
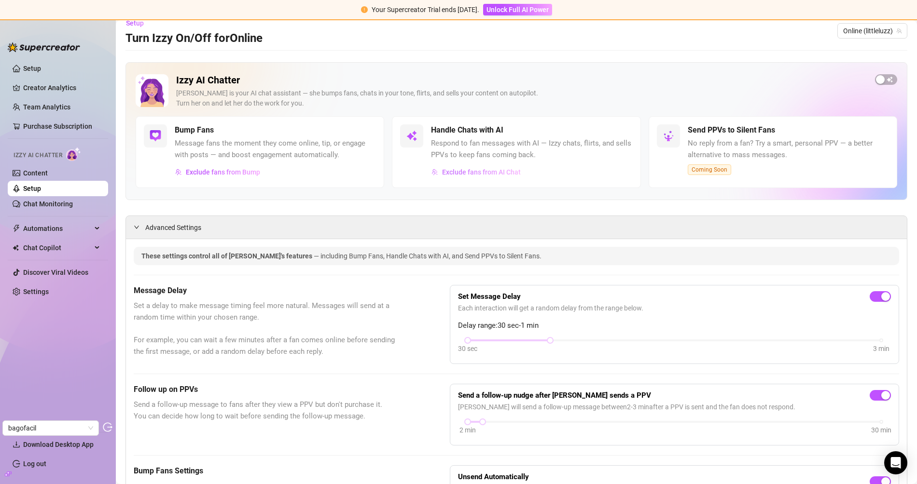
click at [481, 173] on span "Exclude fans from AI Chat" at bounding box center [481, 172] width 79 height 8
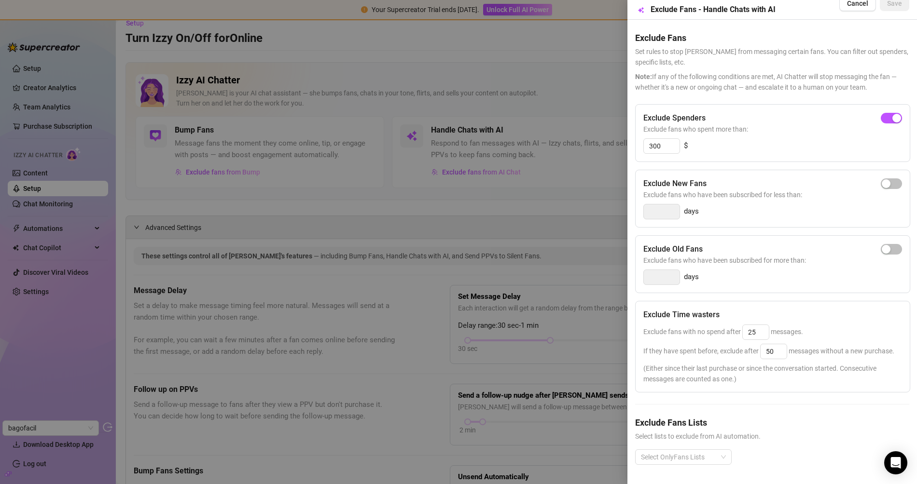
scroll to position [0, 0]
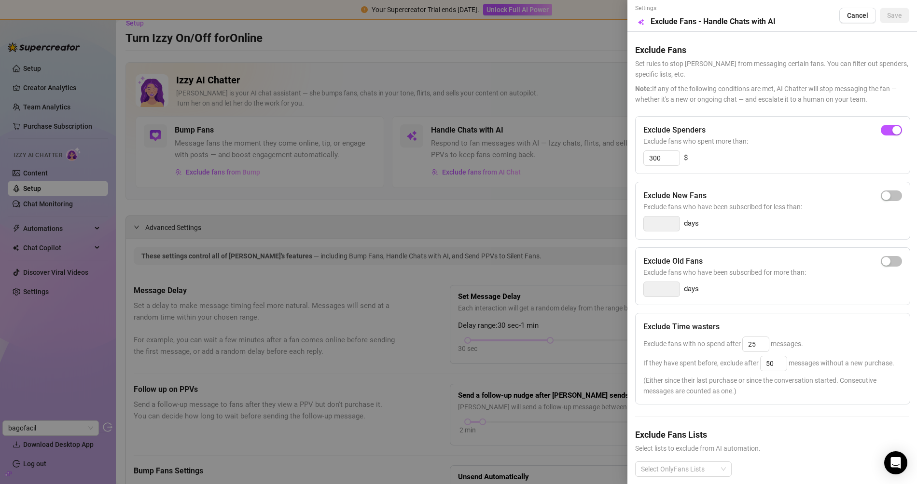
click at [487, 100] on div at bounding box center [458, 242] width 917 height 484
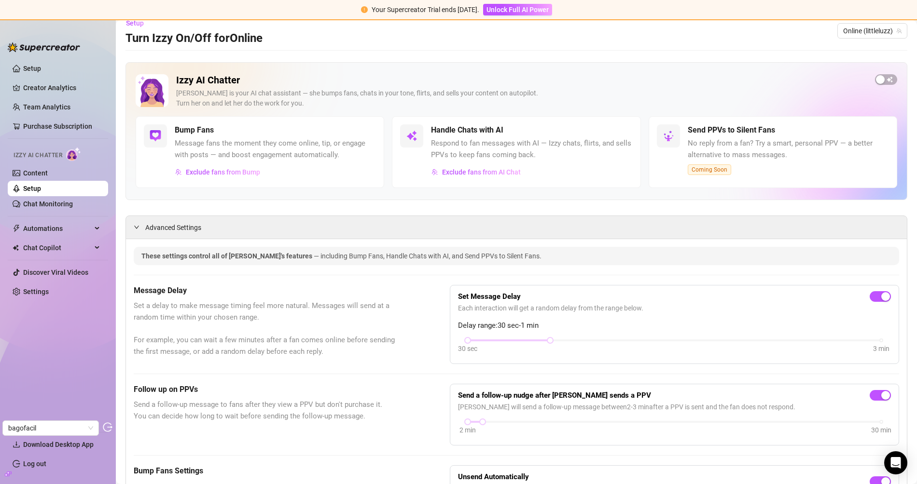
click at [48, 200] on link "Chat Monitoring" at bounding box center [48, 204] width 50 height 8
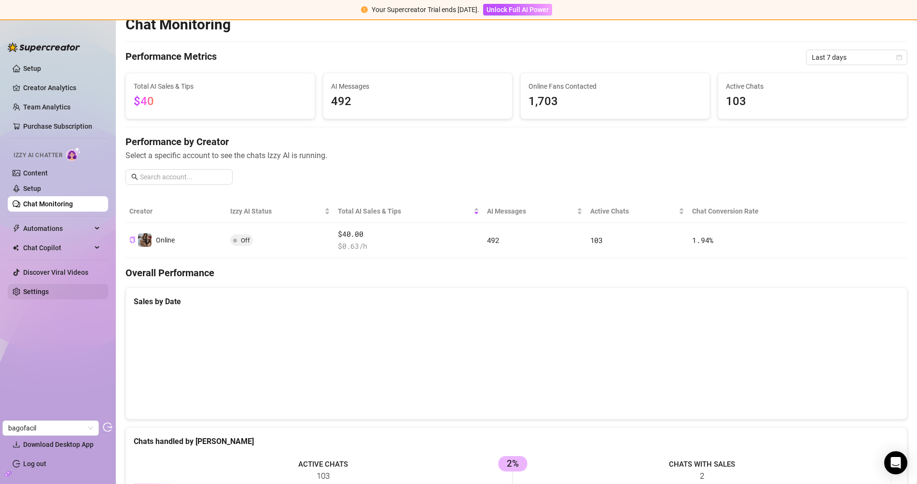
click at [49, 294] on link "Settings" at bounding box center [36, 292] width 26 height 8
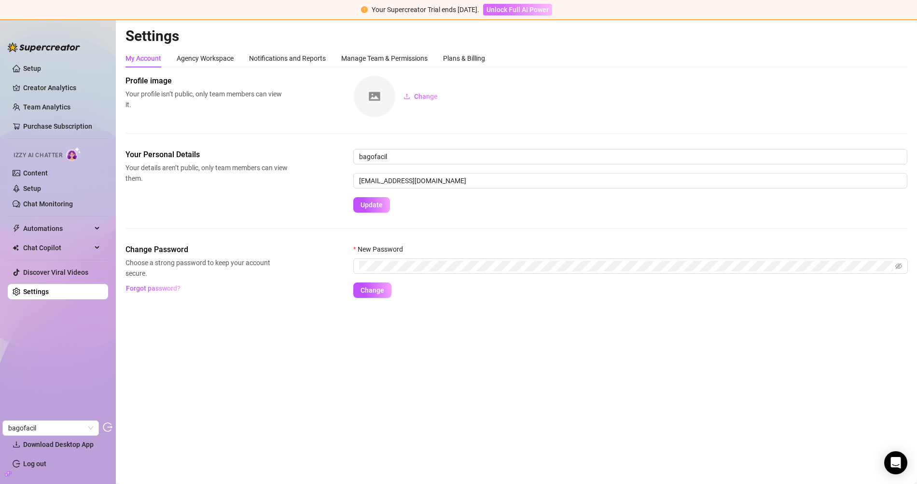
click at [516, 14] on button "Unlock Full AI Power" at bounding box center [517, 10] width 69 height 12
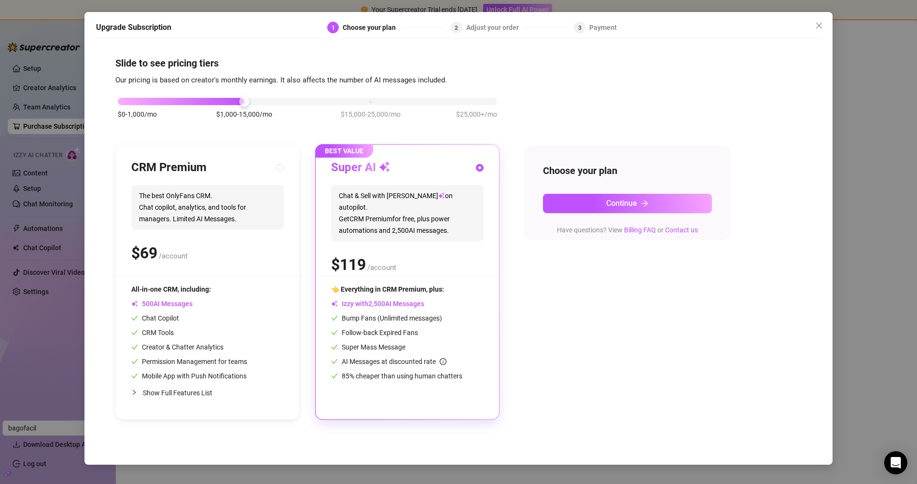
click at [503, 50] on div "Upgrade Subscription 1 Choose your plan 2 Adjust your order 3 Payment Slide to …" at bounding box center [458, 238] width 748 height 453
click at [822, 19] on button "Close" at bounding box center [818, 25] width 15 height 15
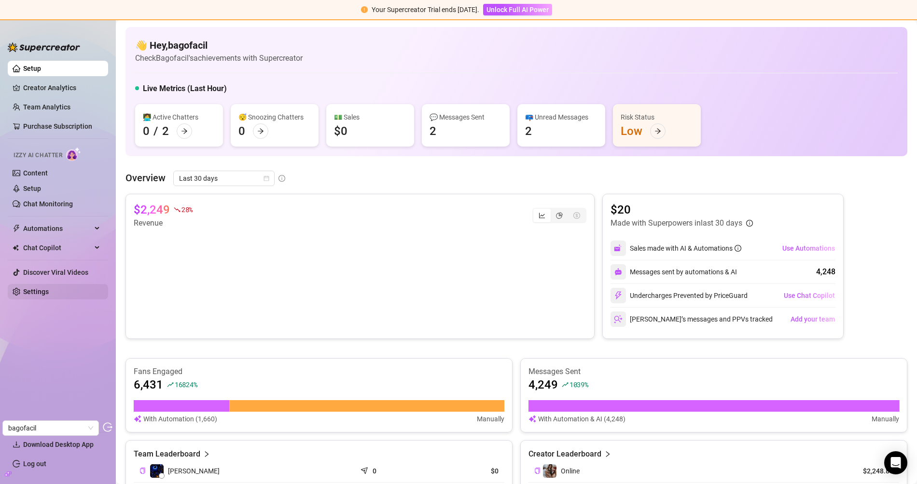
click at [49, 288] on link "Settings" at bounding box center [36, 292] width 26 height 8
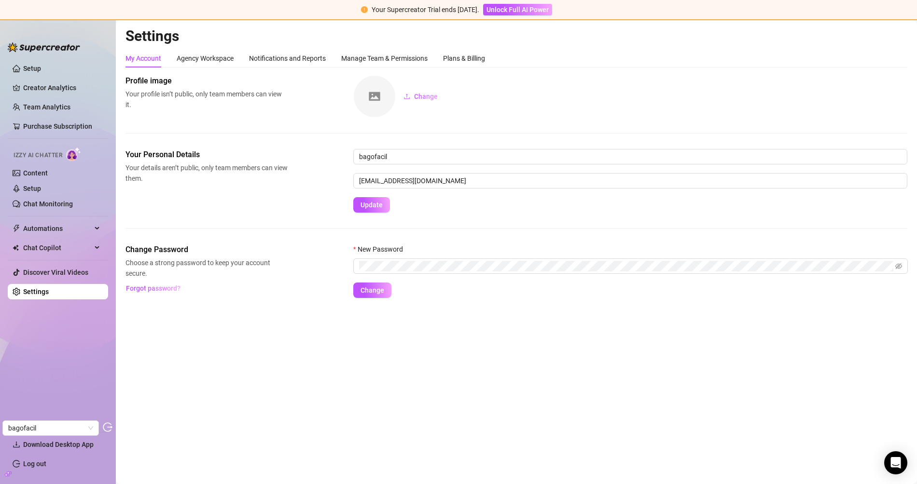
drag, startPoint x: 479, startPoint y: 64, endPoint x: 470, endPoint y: 69, distance: 10.6
click at [479, 64] on div "Plans & Billing" at bounding box center [464, 58] width 42 height 18
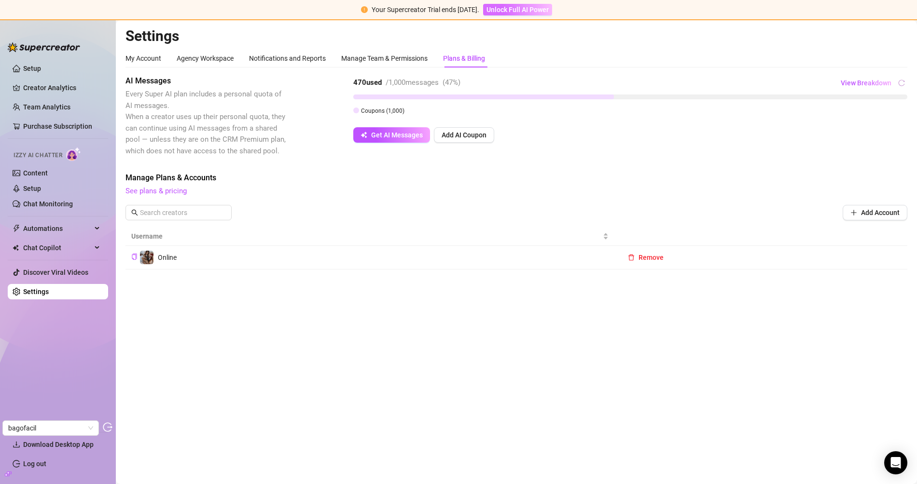
click at [505, 9] on span "Unlock Full AI Power" at bounding box center [517, 10] width 62 height 8
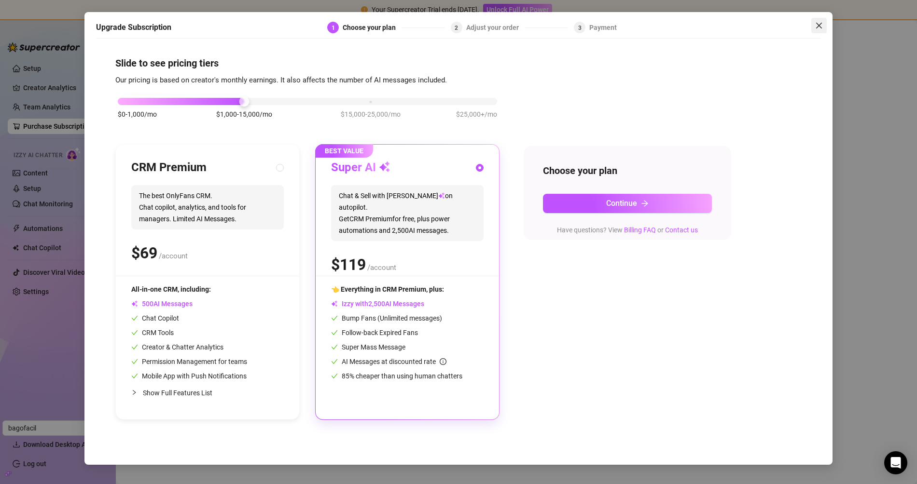
click at [820, 28] on icon "close" at bounding box center [819, 26] width 8 height 8
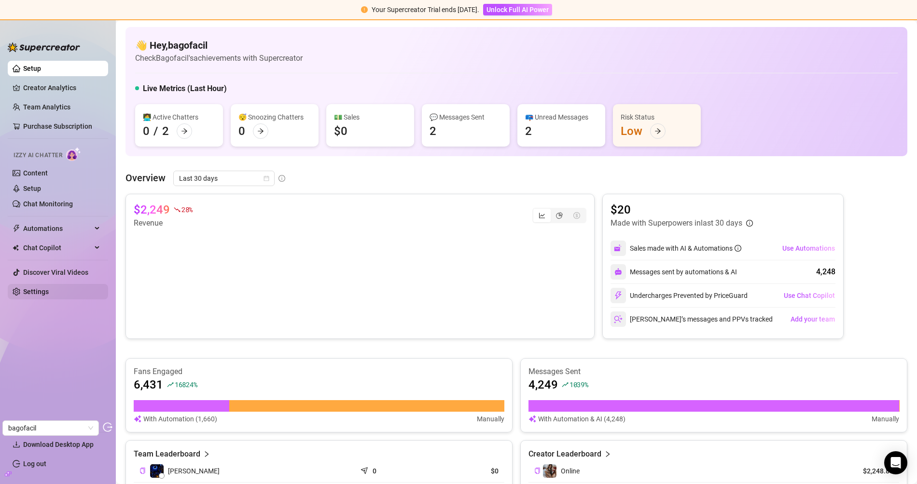
click at [44, 296] on link "Settings" at bounding box center [36, 292] width 26 height 8
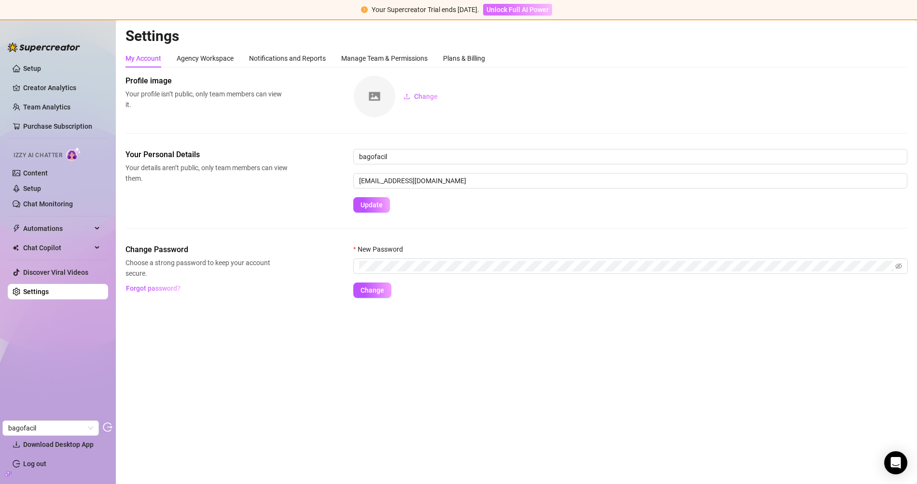
click at [505, 11] on span "Unlock Full AI Power" at bounding box center [517, 10] width 62 height 8
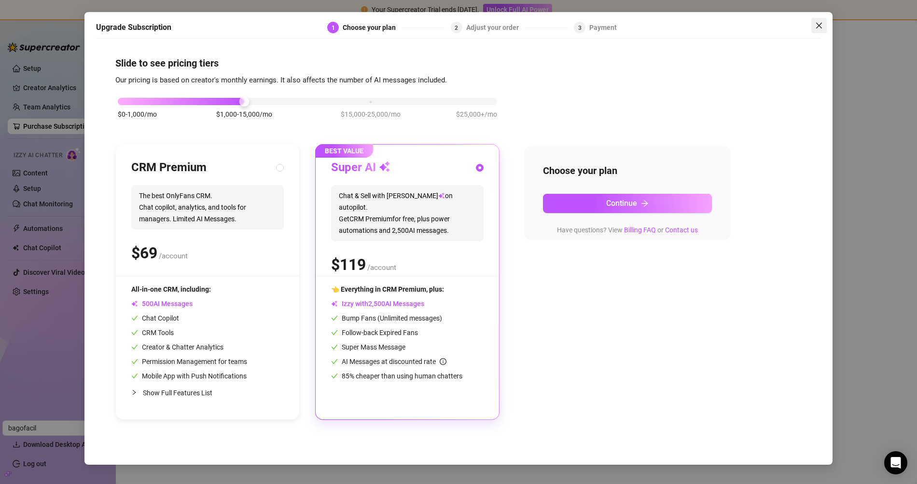
click at [816, 23] on icon "close" at bounding box center [819, 26] width 6 height 6
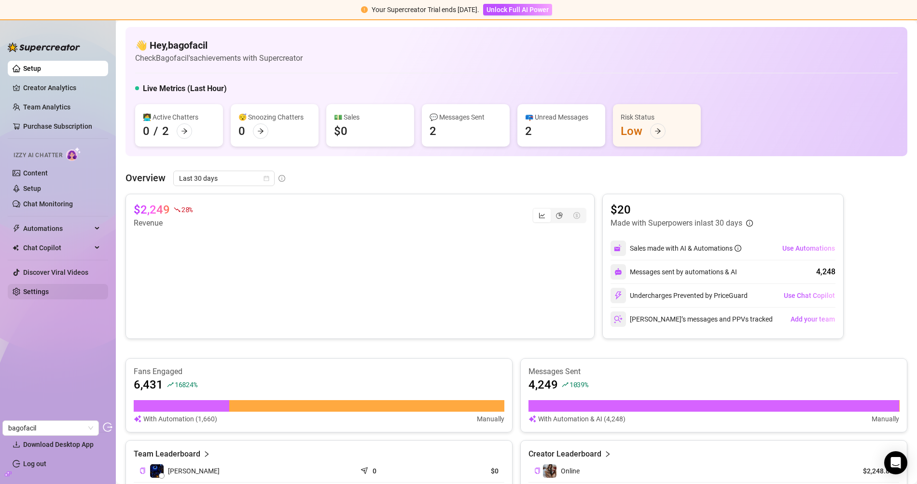
click at [36, 296] on link "Settings" at bounding box center [36, 292] width 26 height 8
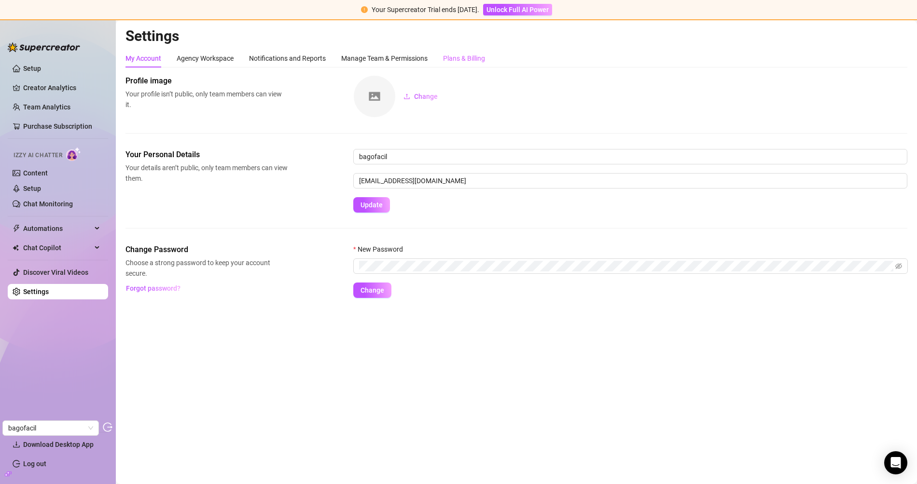
click at [465, 64] on div "Plans & Billing" at bounding box center [464, 58] width 42 height 18
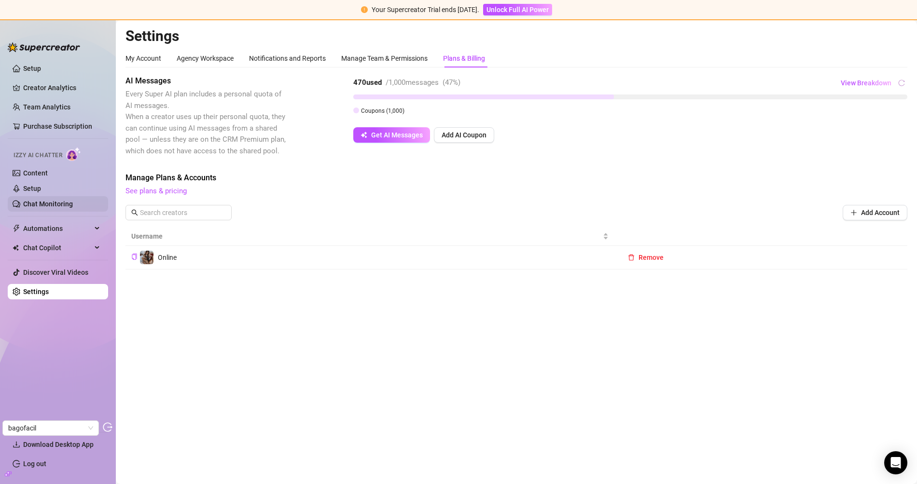
click at [47, 200] on link "Chat Monitoring" at bounding box center [48, 204] width 50 height 8
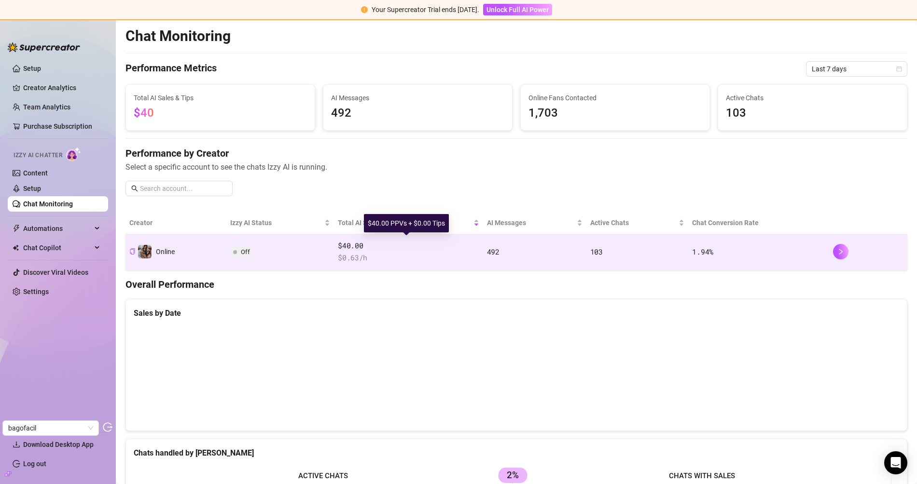
click at [424, 240] on span "$40.00" at bounding box center [408, 246] width 141 height 12
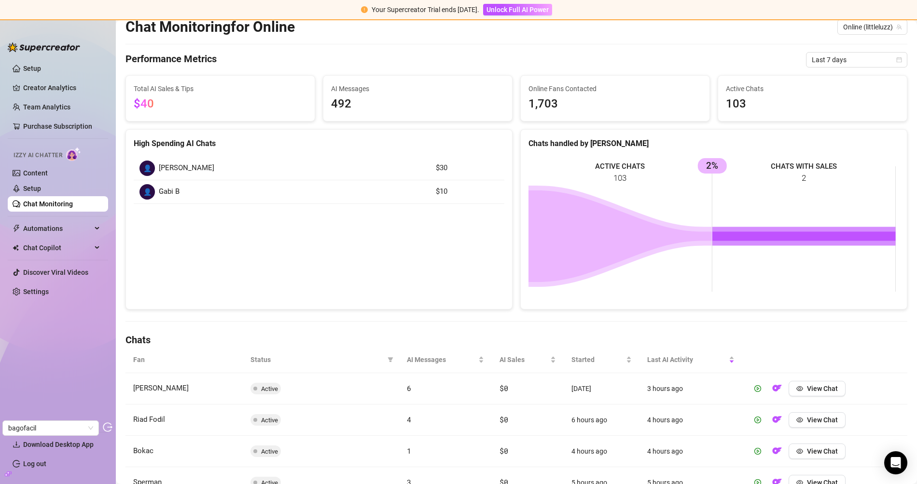
scroll to position [112, 0]
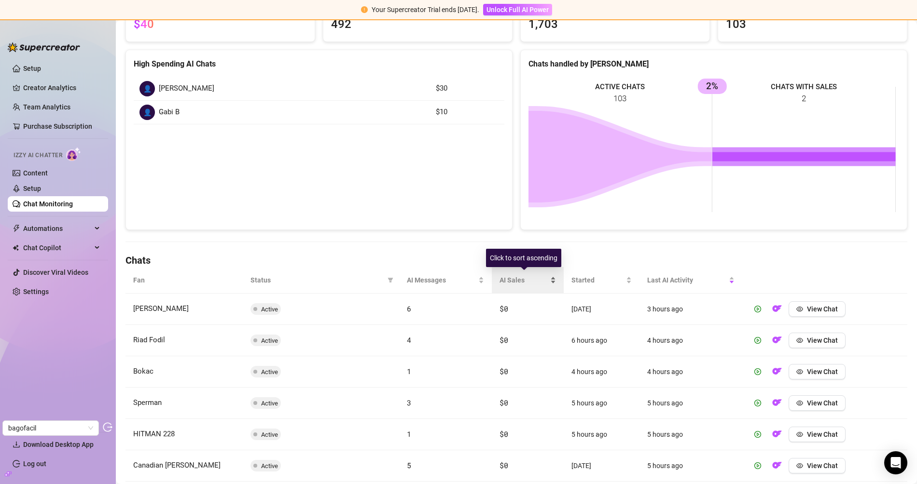
click at [507, 280] on span "AI Sales" at bounding box center [523, 280] width 49 height 11
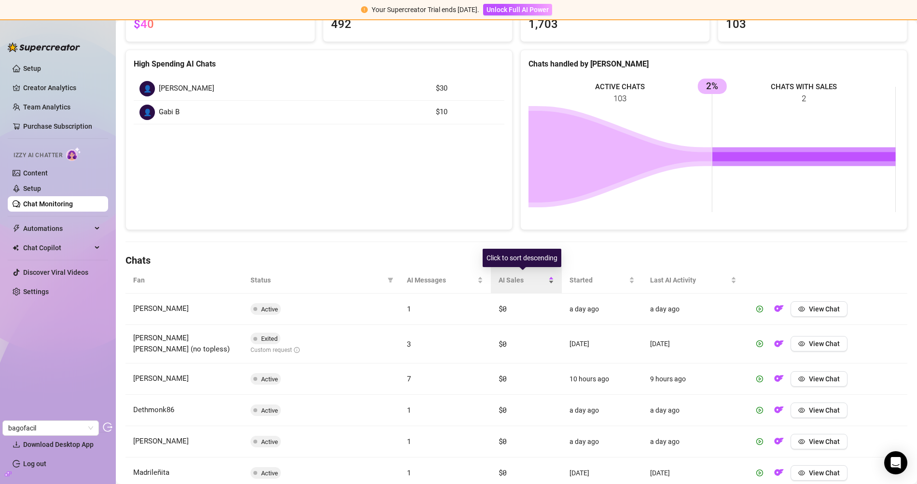
click at [508, 279] on span "AI Sales" at bounding box center [522, 280] width 48 height 11
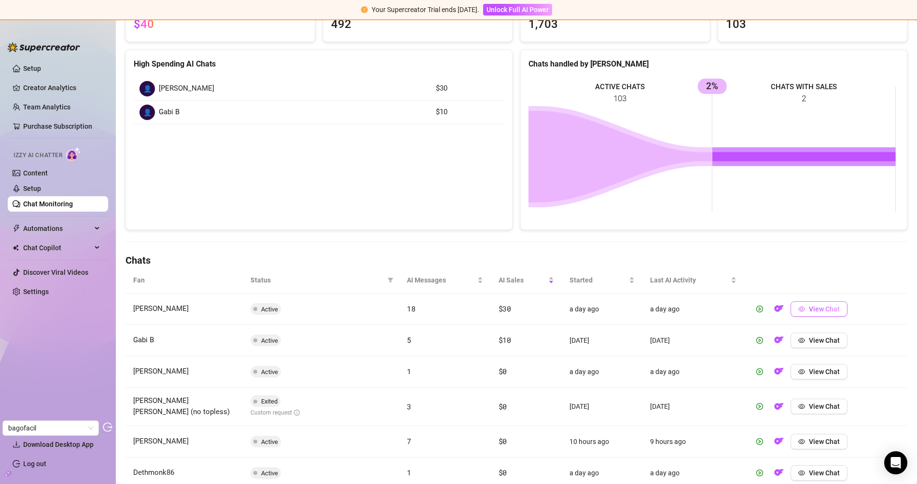
click at [798, 306] on icon "eye" at bounding box center [801, 309] width 7 height 7
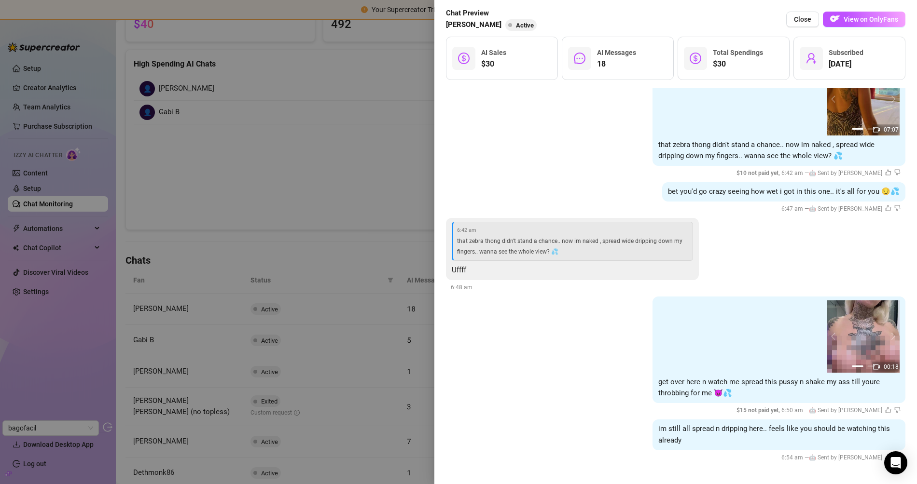
scroll to position [3622, 0]
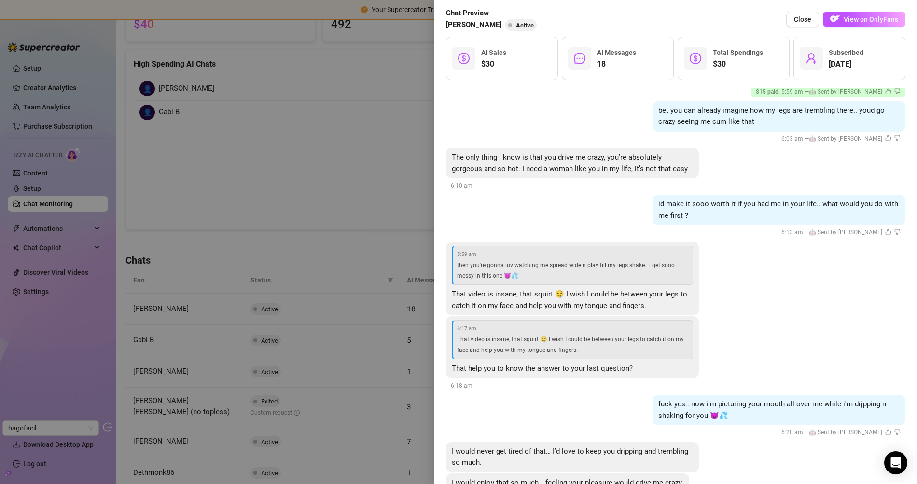
click at [334, 164] on div at bounding box center [458, 242] width 917 height 484
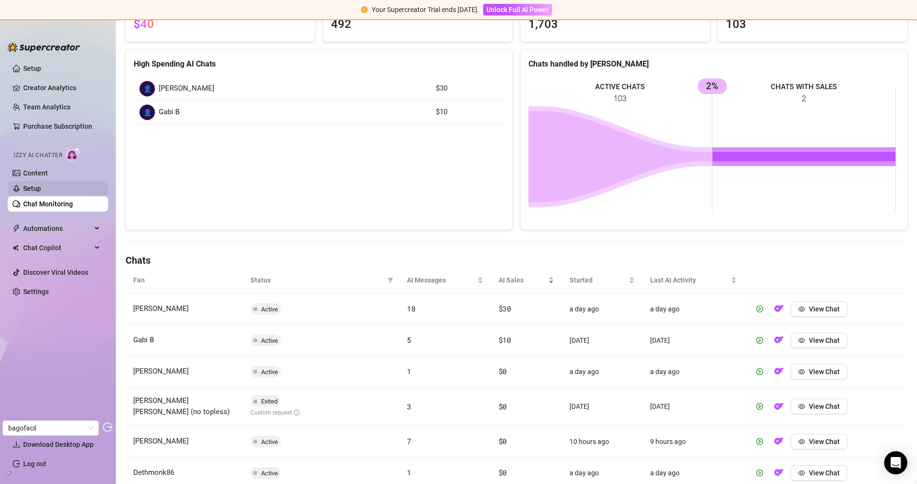
click at [41, 191] on link "Setup" at bounding box center [32, 189] width 18 height 8
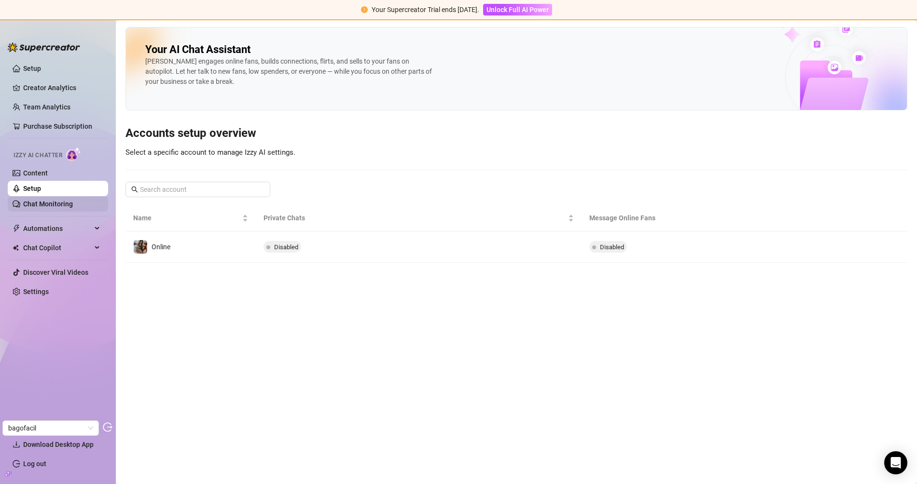
click at [38, 207] on link "Chat Monitoring" at bounding box center [48, 204] width 50 height 8
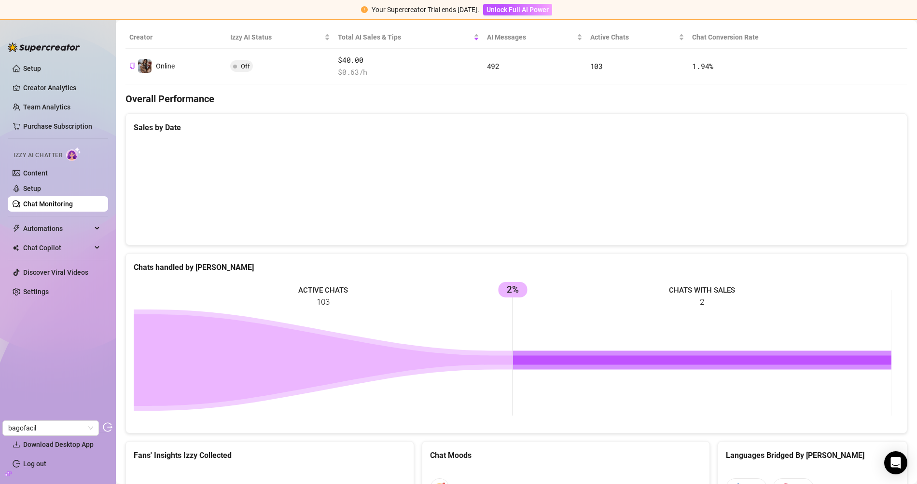
scroll to position [158, 0]
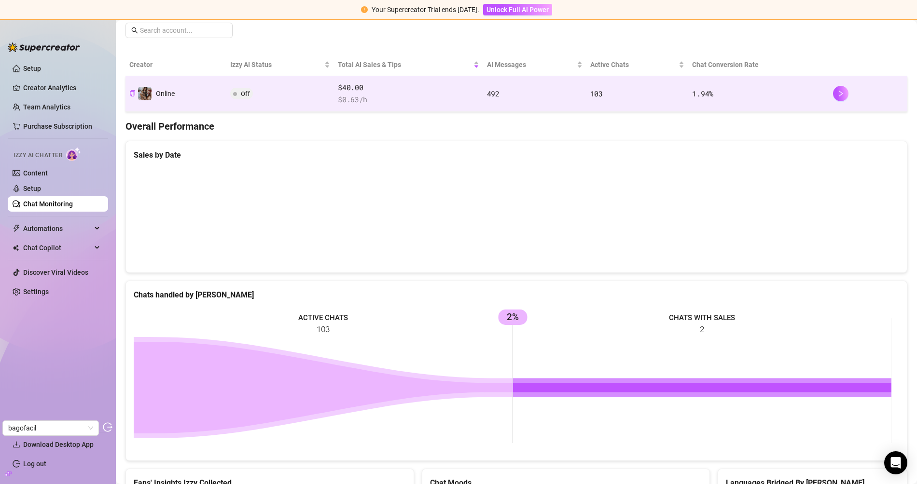
click at [294, 90] on td "Off" at bounding box center [280, 94] width 108 height 36
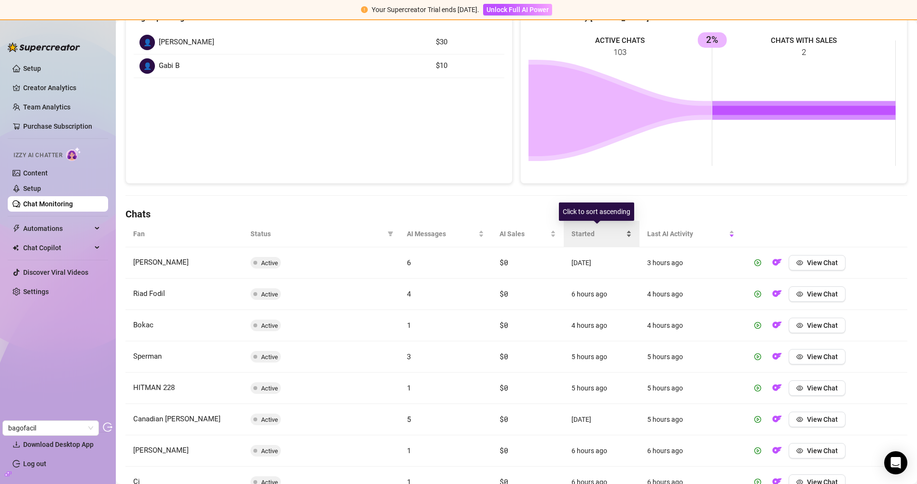
click at [584, 234] on span "Started" at bounding box center [597, 234] width 53 height 11
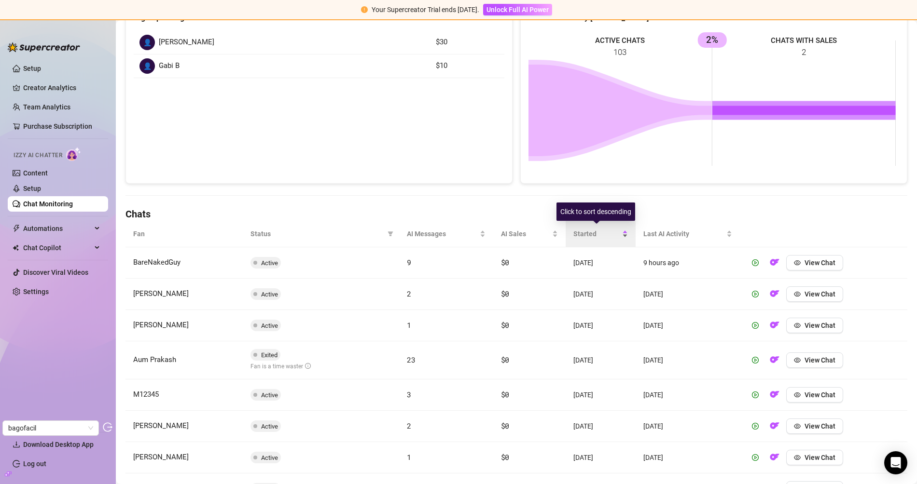
click at [584, 233] on span "Started" at bounding box center [596, 234] width 47 height 11
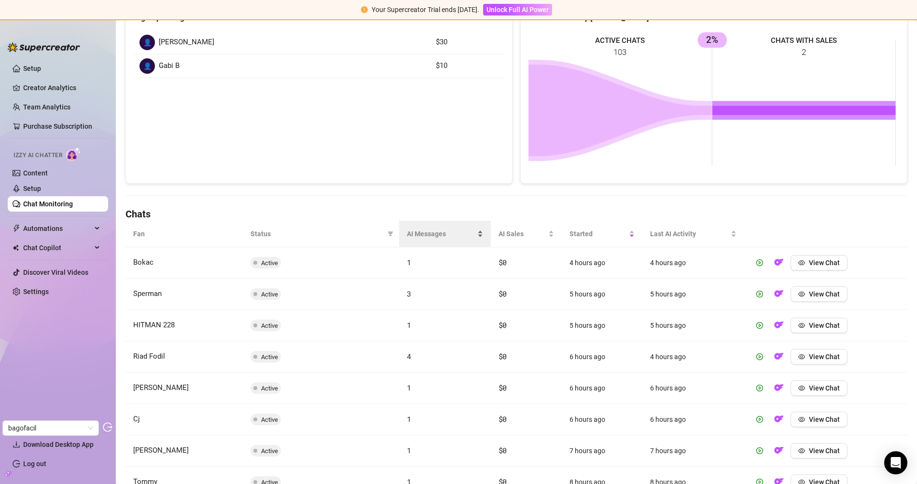
click at [441, 239] on div "AI Messages" at bounding box center [445, 234] width 76 height 11
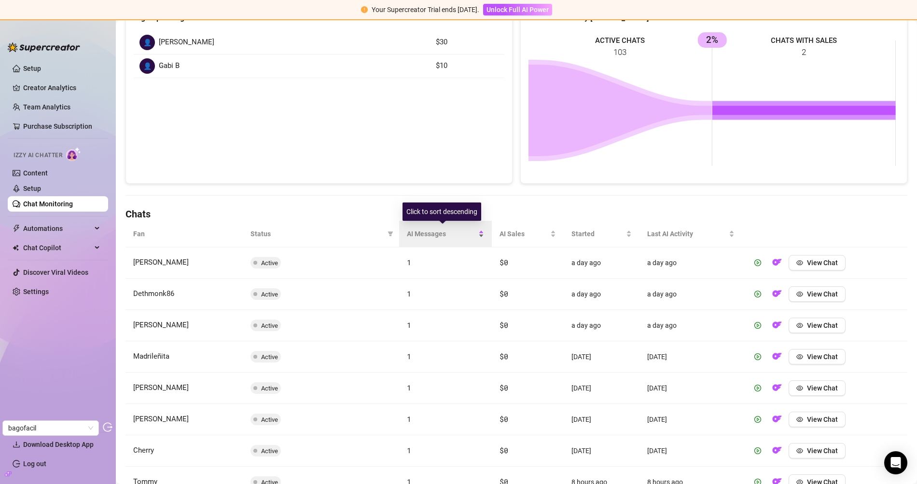
click at [422, 233] on span "AI Messages" at bounding box center [441, 234] width 69 height 11
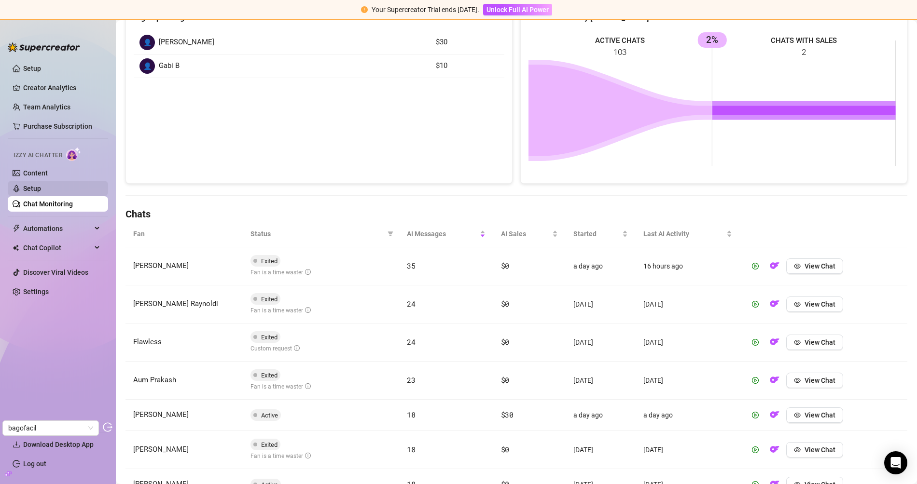
click at [41, 186] on link "Setup" at bounding box center [32, 189] width 18 height 8
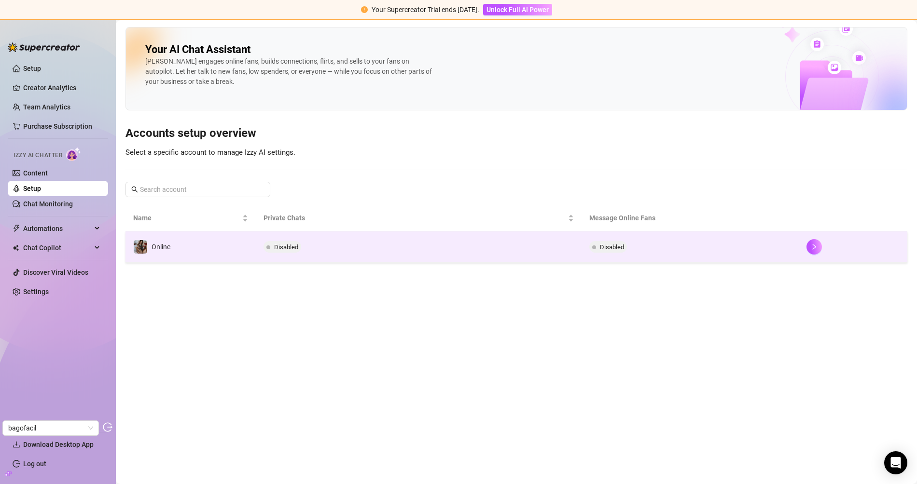
click at [367, 242] on td "Disabled" at bounding box center [419, 247] width 326 height 31
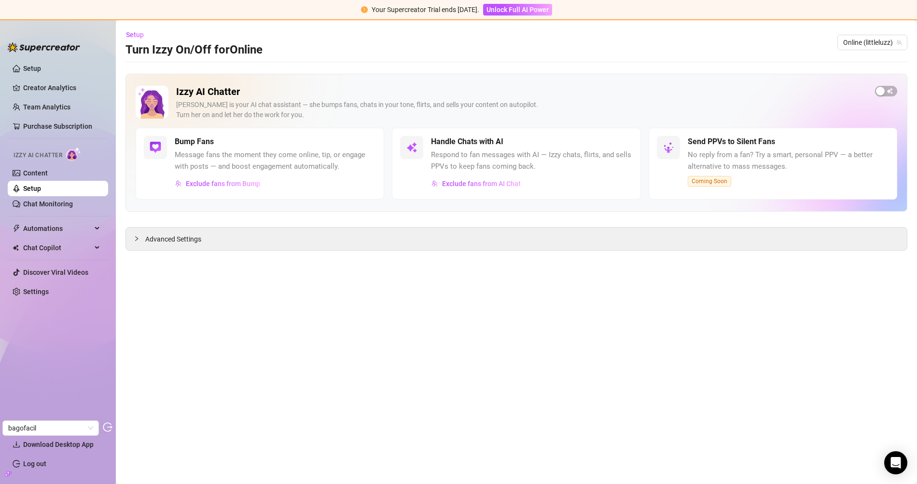
click at [519, 191] on div "Handle Chats with AI Respond to fan messages with AI — Izzy chats, flirts, and …" at bounding box center [516, 164] width 248 height 72
click at [506, 185] on span "Exclude fans from AI Chat" at bounding box center [481, 184] width 79 height 8
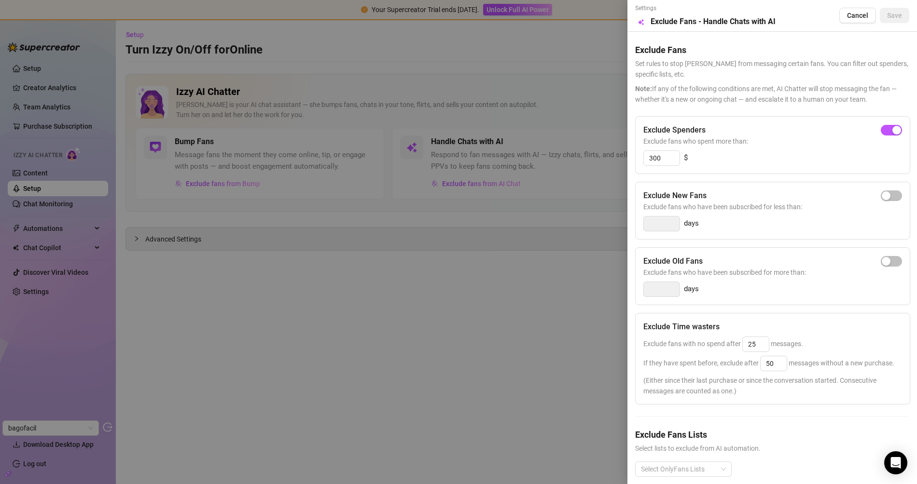
click at [510, 308] on div at bounding box center [458, 242] width 917 height 484
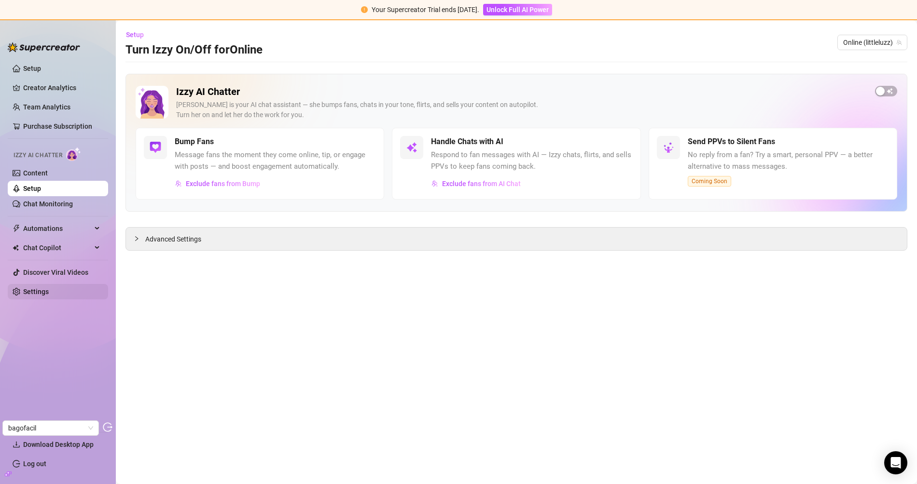
click at [48, 288] on link "Settings" at bounding box center [36, 292] width 26 height 8
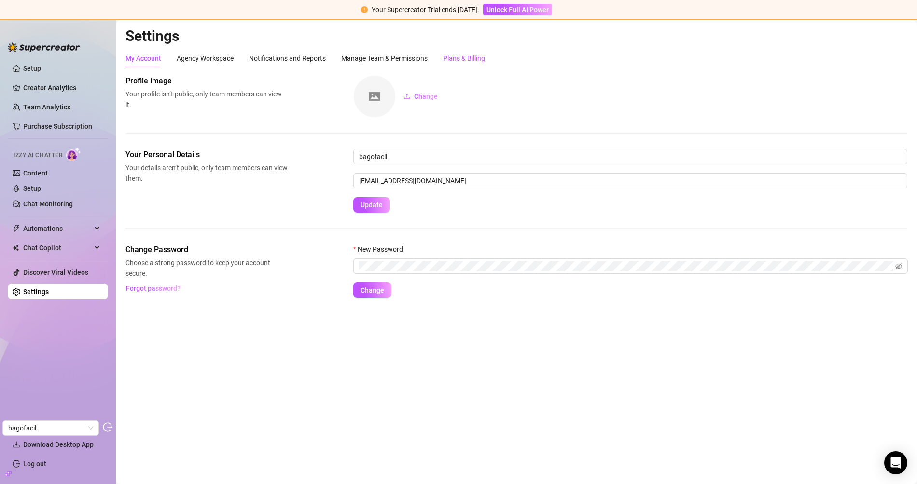
click at [462, 59] on div "Plans & Billing" at bounding box center [464, 58] width 42 height 11
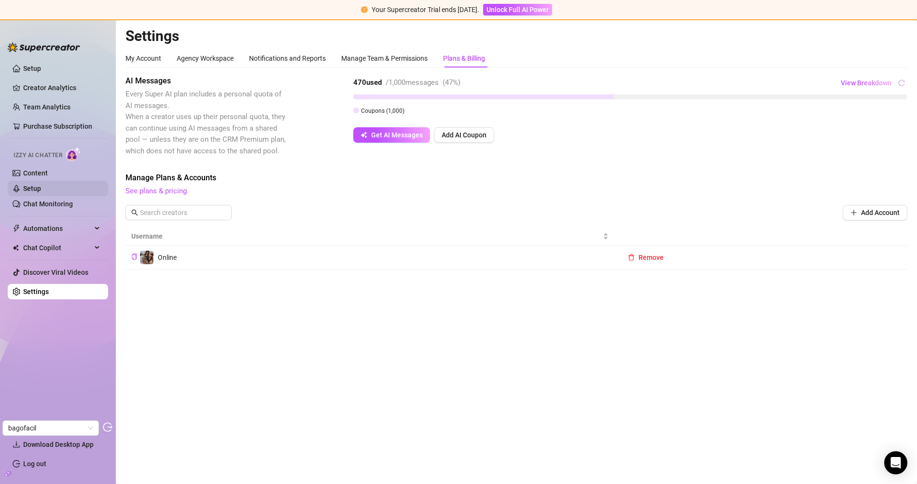
click at [41, 190] on link "Setup" at bounding box center [32, 189] width 18 height 8
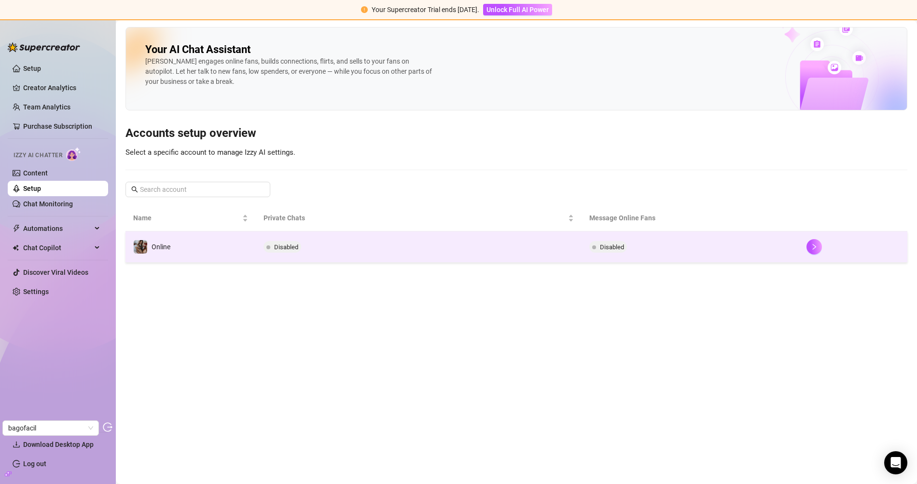
click at [201, 248] on td "Online" at bounding box center [190, 247] width 130 height 31
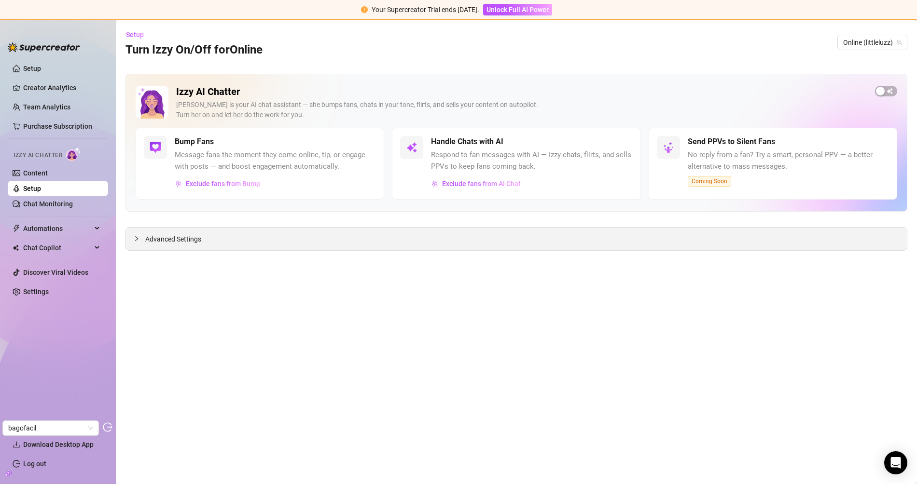
click at [183, 234] on span "Advanced Settings" at bounding box center [173, 239] width 56 height 11
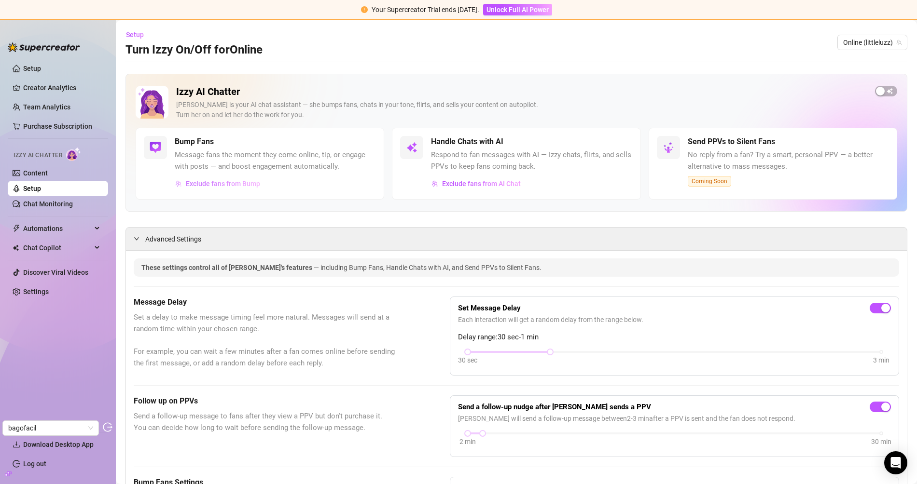
click at [232, 189] on button "Exclude fans from Bump" at bounding box center [218, 183] width 86 height 15
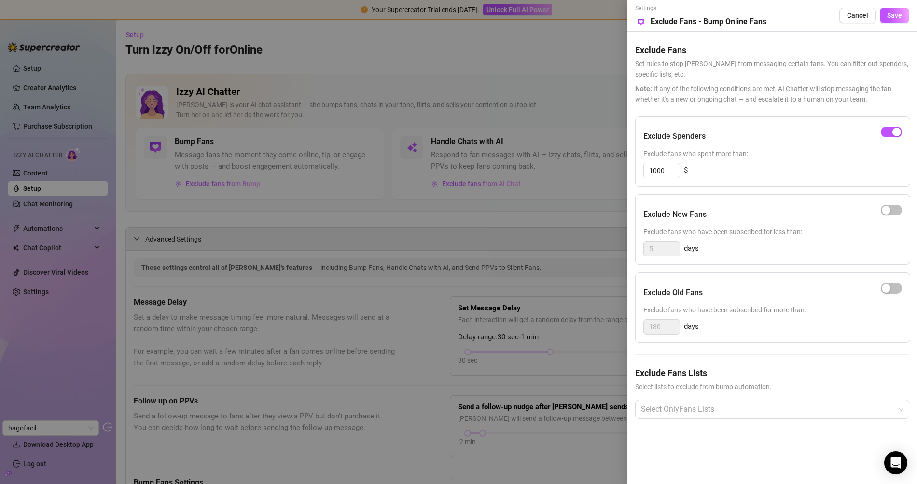
click at [681, 233] on span "Exclude fans who have been subscribed for less than:" at bounding box center [772, 232] width 259 height 11
drag, startPoint x: 682, startPoint y: 233, endPoint x: 731, endPoint y: 231, distance: 49.2
click at [731, 231] on span "Exclude fans who have been subscribed for less than:" at bounding box center [772, 232] width 259 height 11
click at [464, 218] on div at bounding box center [458, 242] width 917 height 484
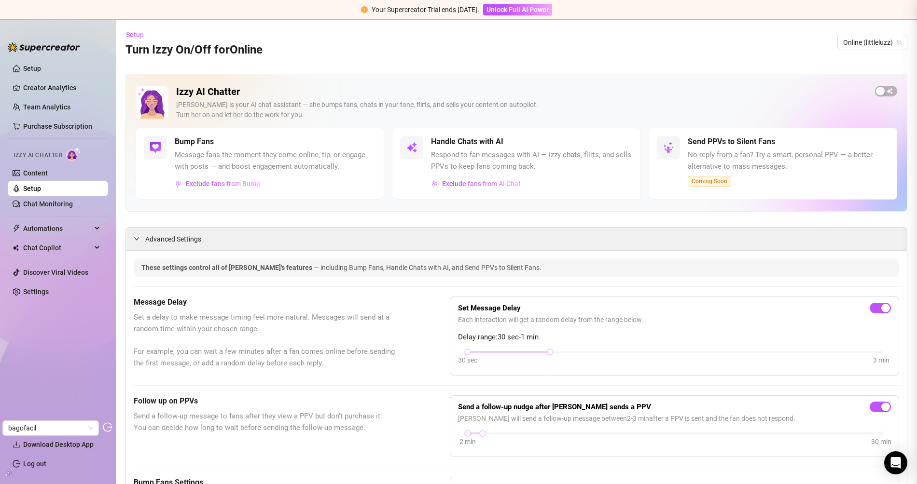
click at [478, 178] on button "Exclude fans from AI Chat" at bounding box center [476, 183] width 90 height 15
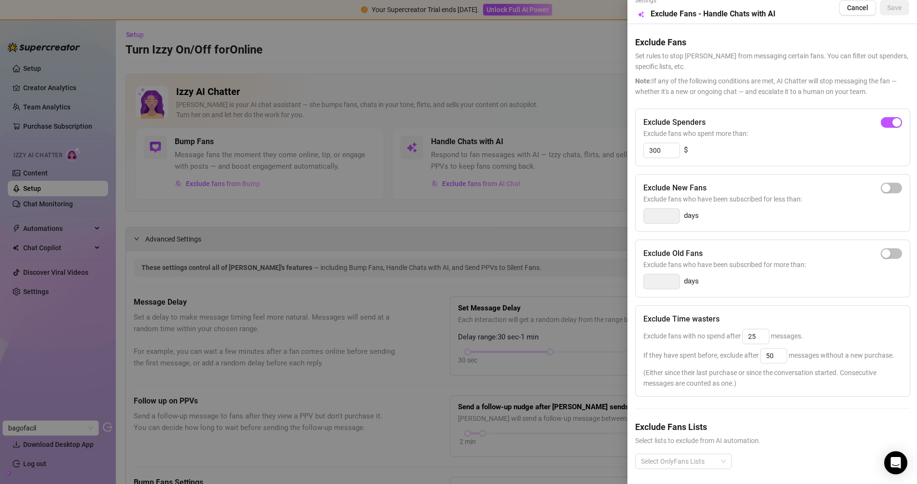
scroll to position [27, 0]
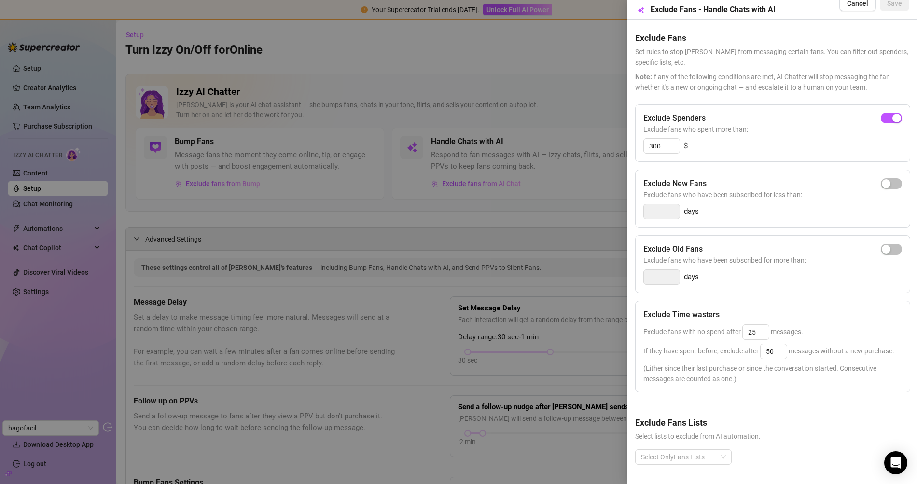
drag, startPoint x: 275, startPoint y: 195, endPoint x: 255, endPoint y: 187, distance: 21.9
click at [275, 195] on div at bounding box center [458, 242] width 917 height 484
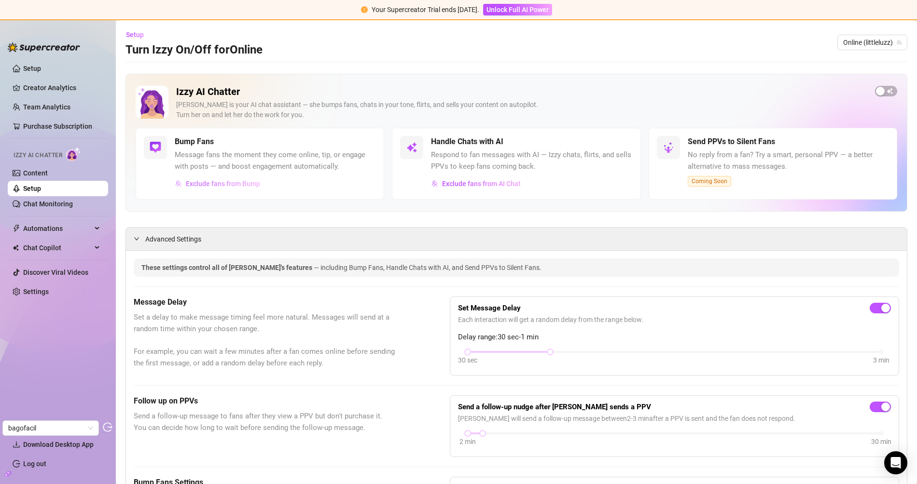
click at [220, 186] on span "Exclude fans from Bump" at bounding box center [223, 184] width 74 height 8
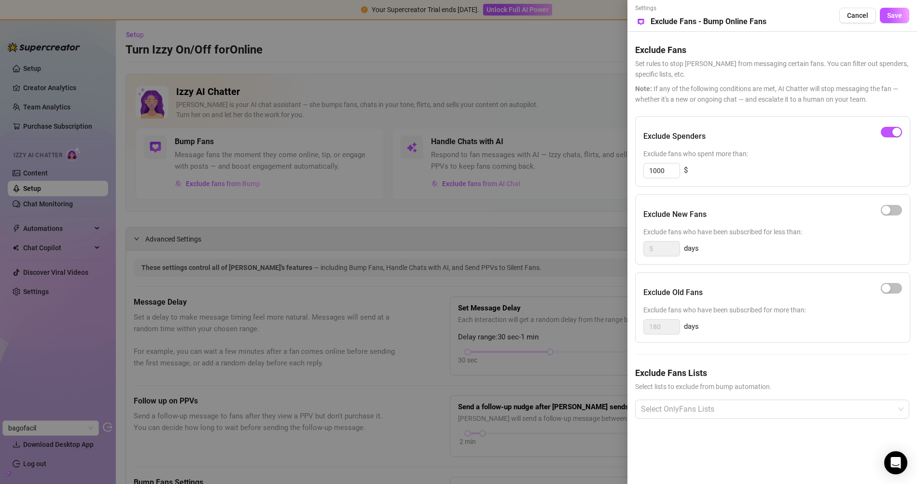
click at [435, 214] on div at bounding box center [458, 242] width 917 height 484
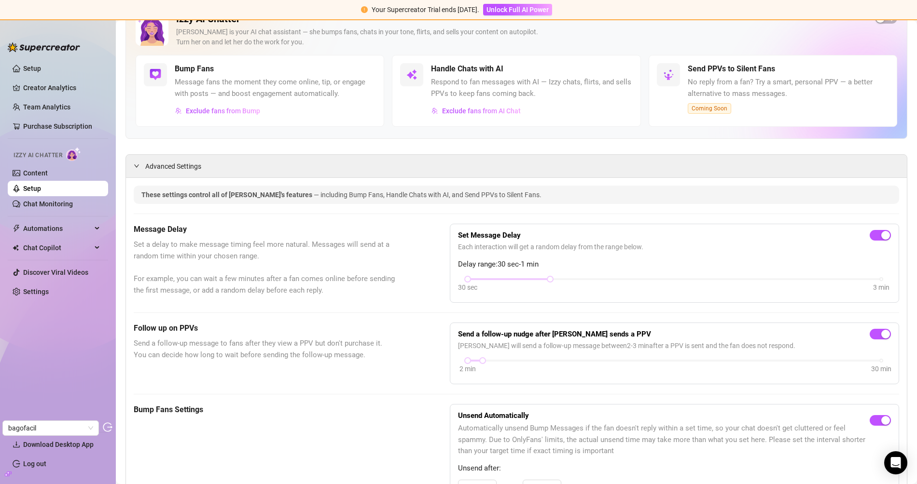
scroll to position [0, 0]
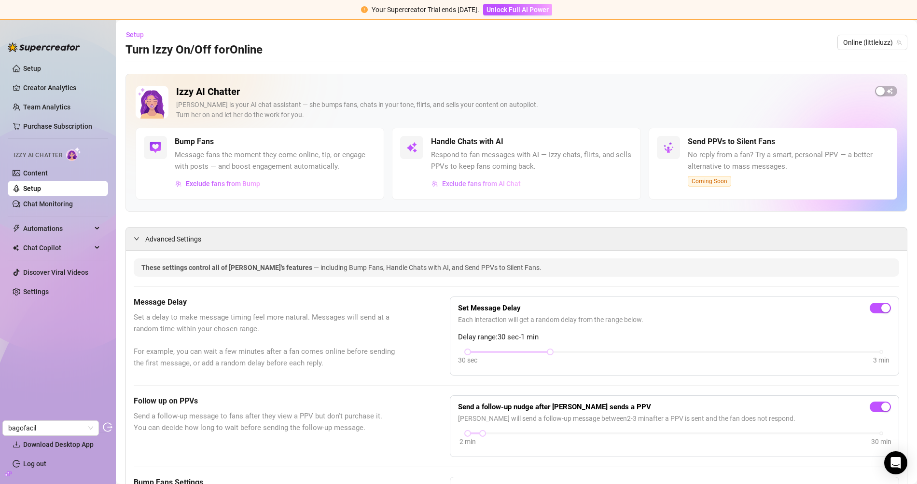
click at [498, 182] on span "Exclude fans from AI Chat" at bounding box center [481, 184] width 79 height 8
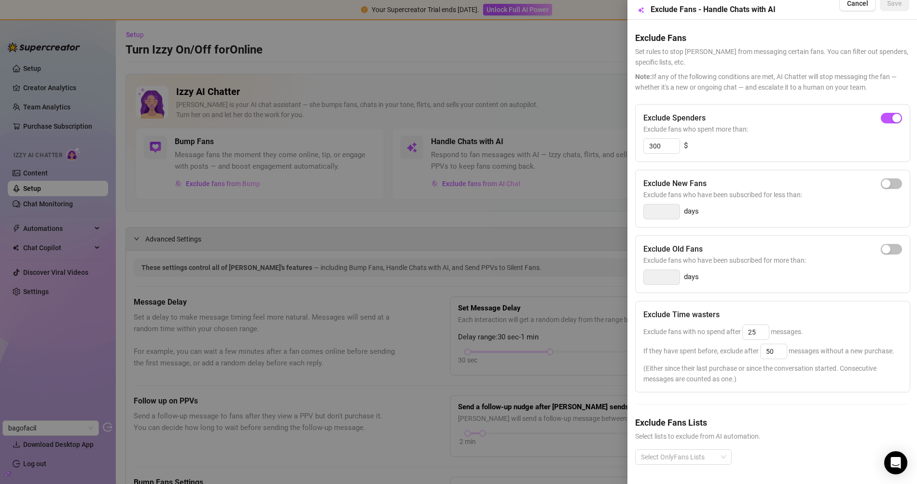
click at [408, 123] on div at bounding box center [458, 242] width 917 height 484
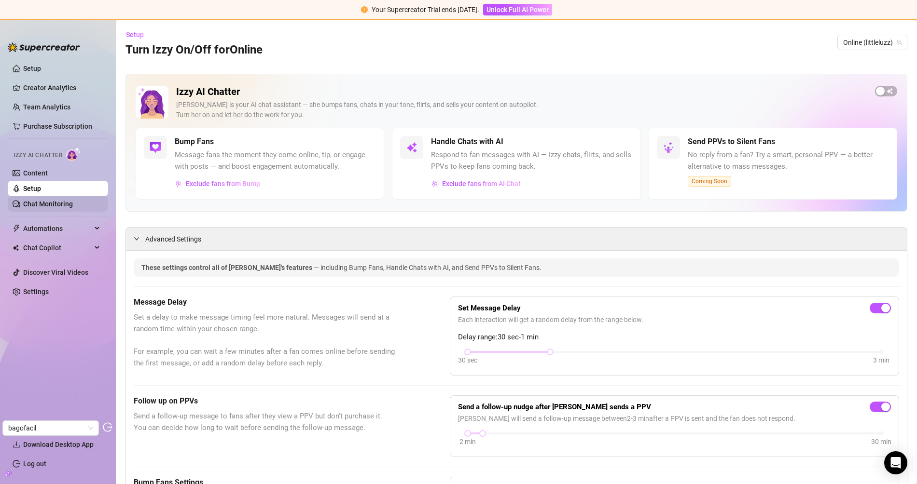
click at [55, 206] on link "Chat Monitoring" at bounding box center [48, 204] width 50 height 8
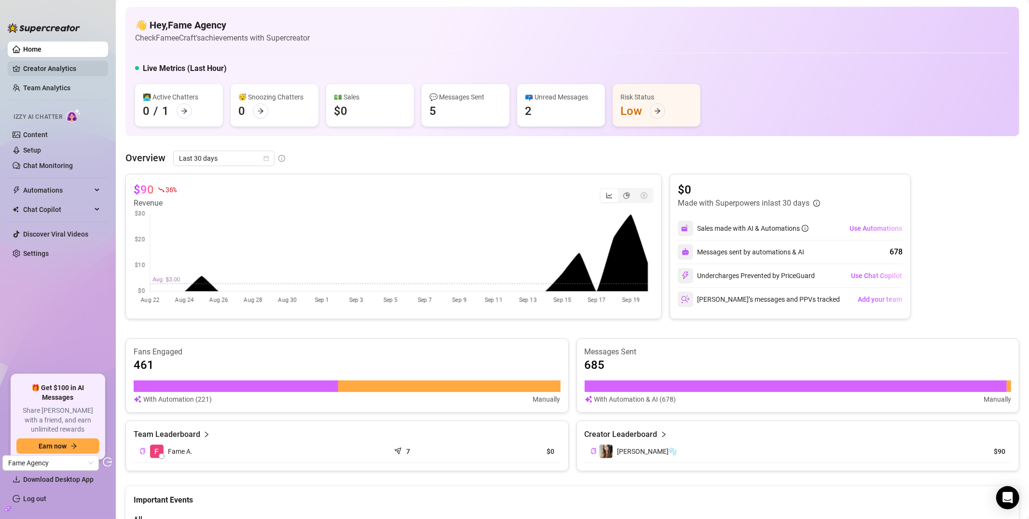
click at [77, 69] on link "Creator Analytics" at bounding box center [61, 68] width 77 height 15
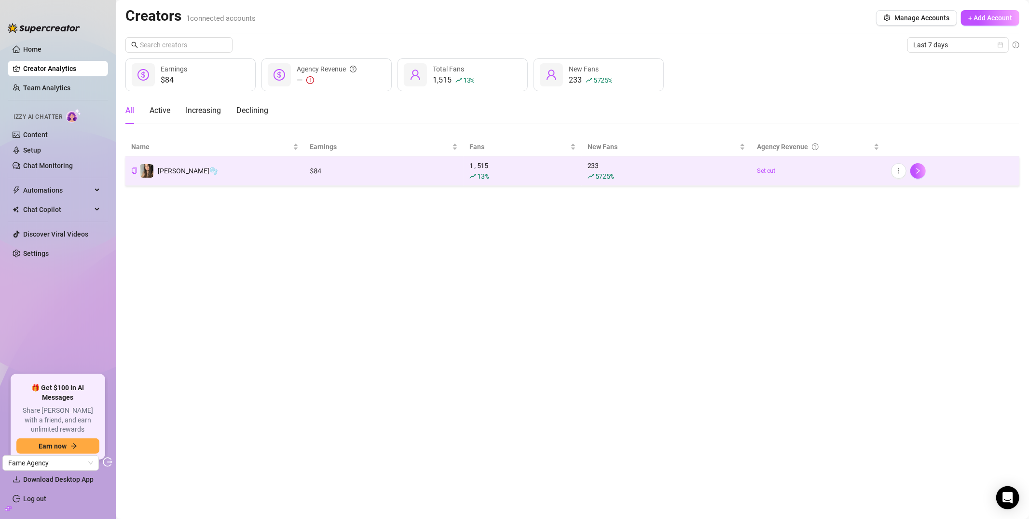
click at [221, 178] on td "[PERSON_NAME]🫧" at bounding box center [214, 170] width 179 height 29
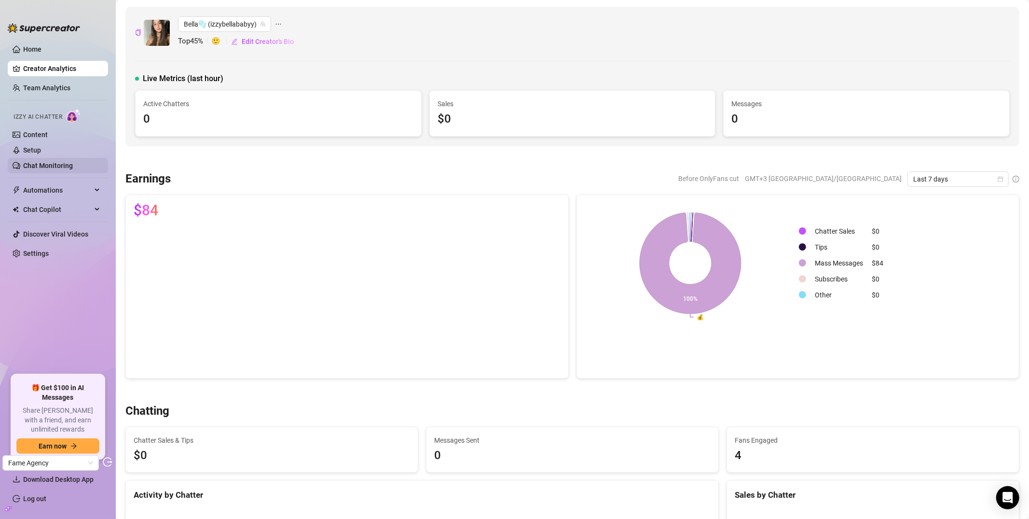
click at [56, 164] on link "Chat Monitoring" at bounding box center [48, 166] width 50 height 8
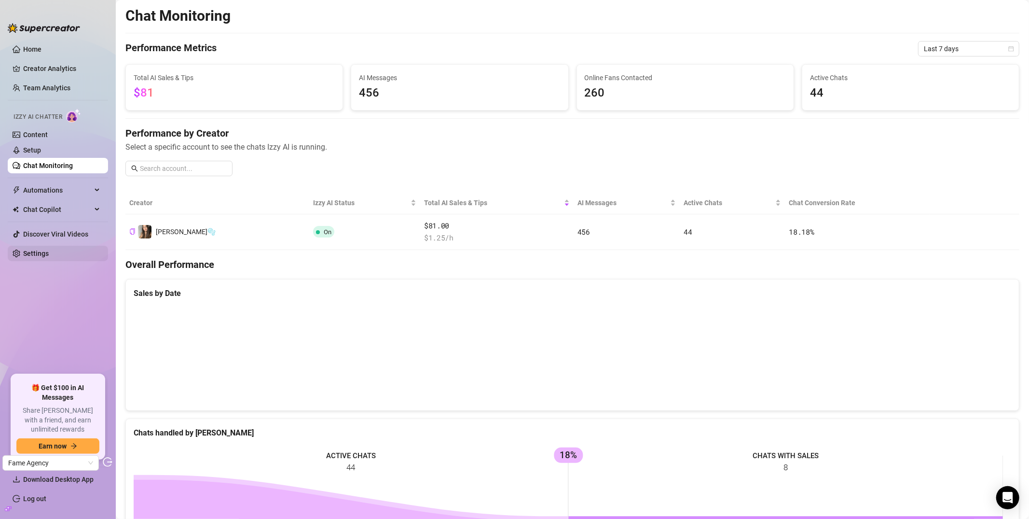
click at [38, 255] on link "Settings" at bounding box center [36, 253] width 26 height 8
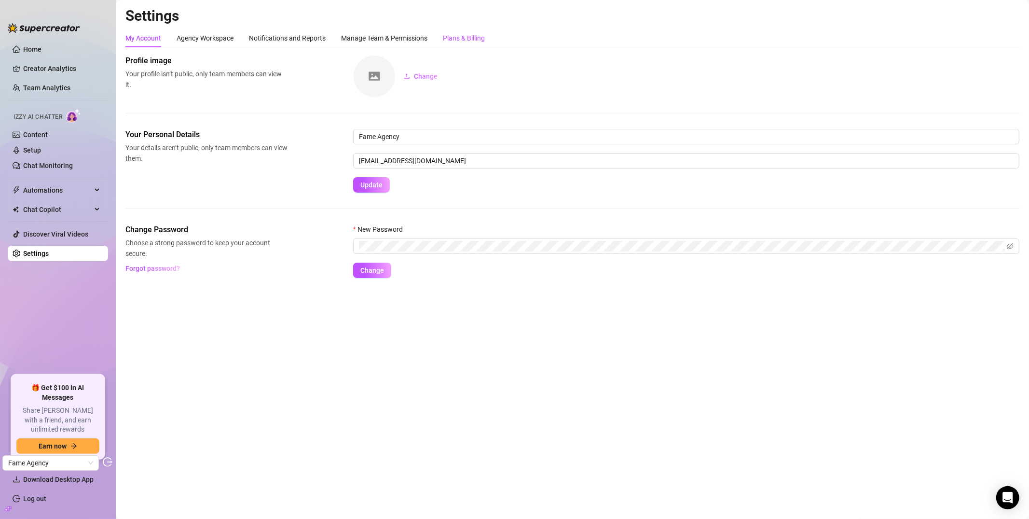
click at [465, 33] on div "Plans & Billing" at bounding box center [464, 38] width 42 height 11
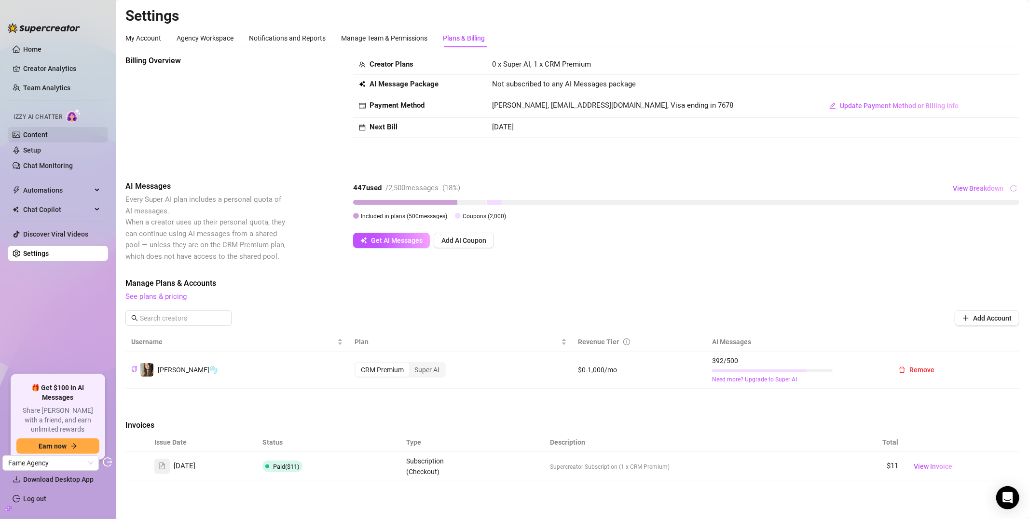
click at [48, 135] on link "Content" at bounding box center [35, 135] width 25 height 8
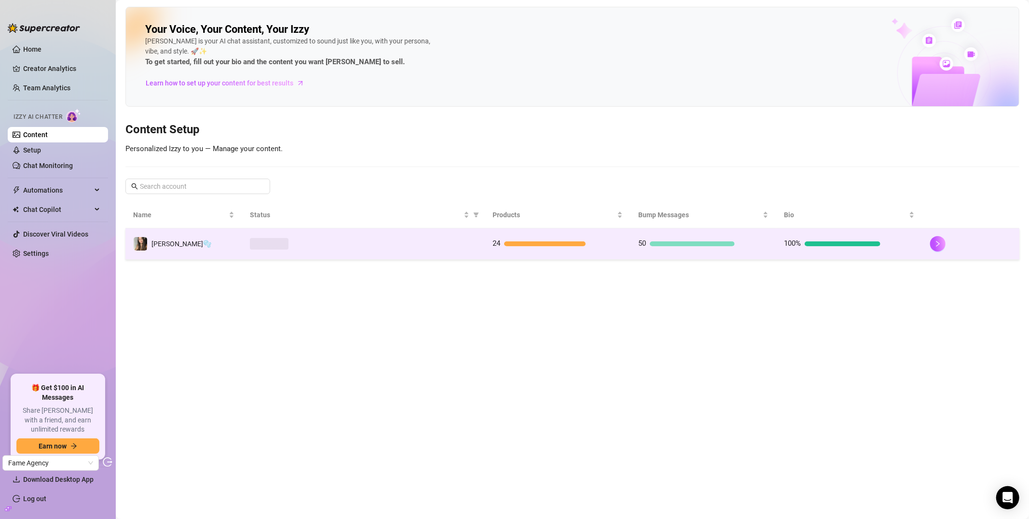
click at [267, 247] on span at bounding box center [269, 244] width 39 height 12
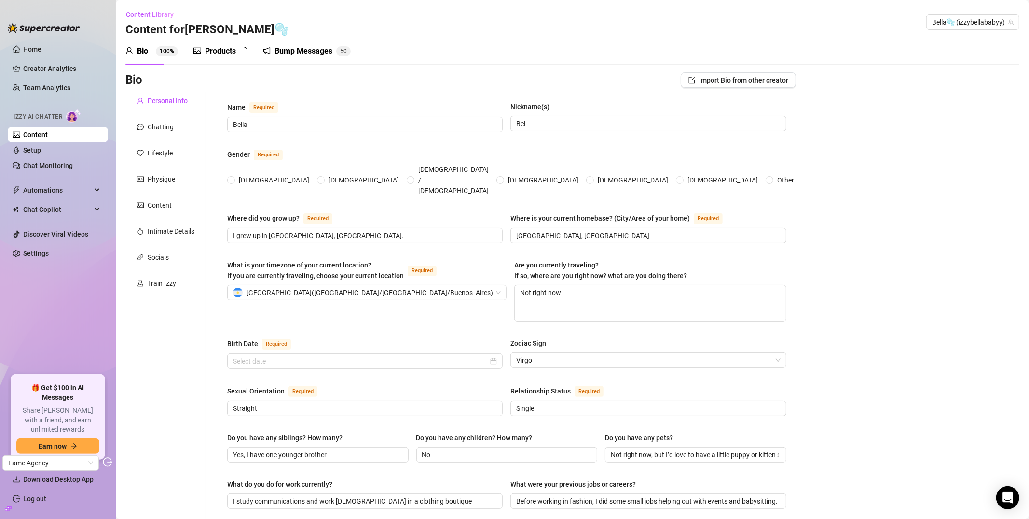
radio input "true"
type input "[DATE]"
click at [74, 174] on ul "Home Creator Analytics Team Analytics Izzy AI Chatter Content Setup Chat Monito…" at bounding box center [58, 204] width 100 height 333
click at [73, 169] on link "Chat Monitoring" at bounding box center [48, 166] width 50 height 8
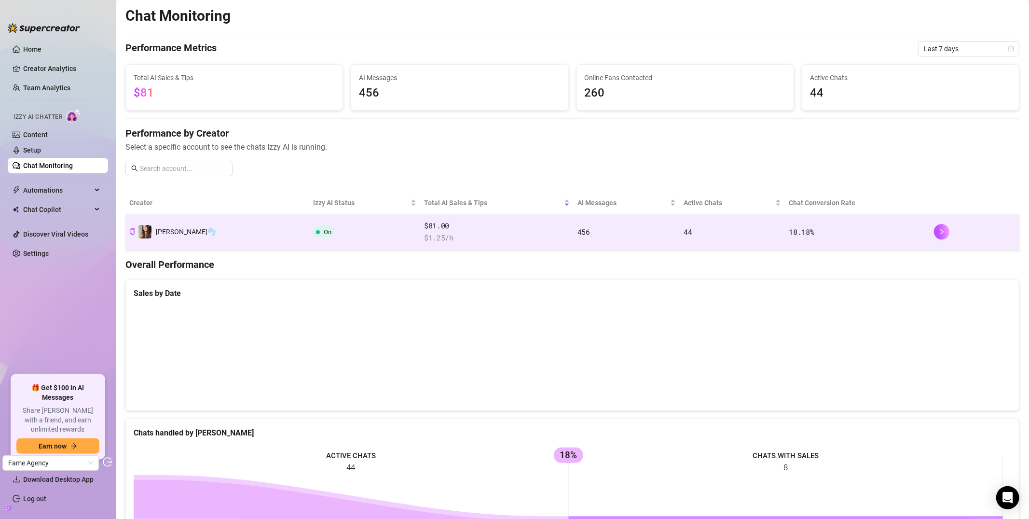
click at [427, 221] on span "$81.00" at bounding box center [497, 226] width 146 height 12
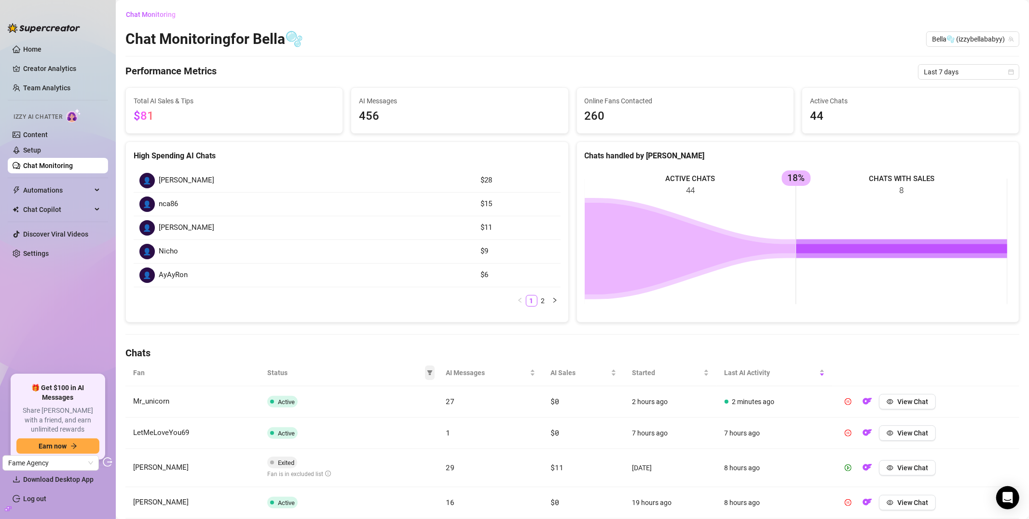
click at [428, 371] on icon "filter" at bounding box center [429, 372] width 5 height 5
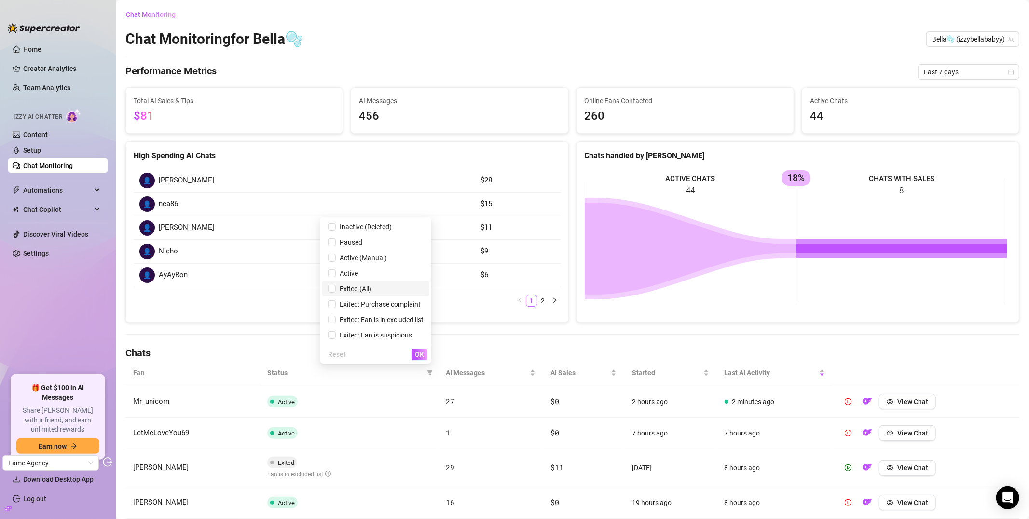
click at [353, 285] on span "Exited (All)" at bounding box center [354, 289] width 36 height 8
checkbox input "true"
click at [422, 355] on span "OK" at bounding box center [419, 354] width 9 height 8
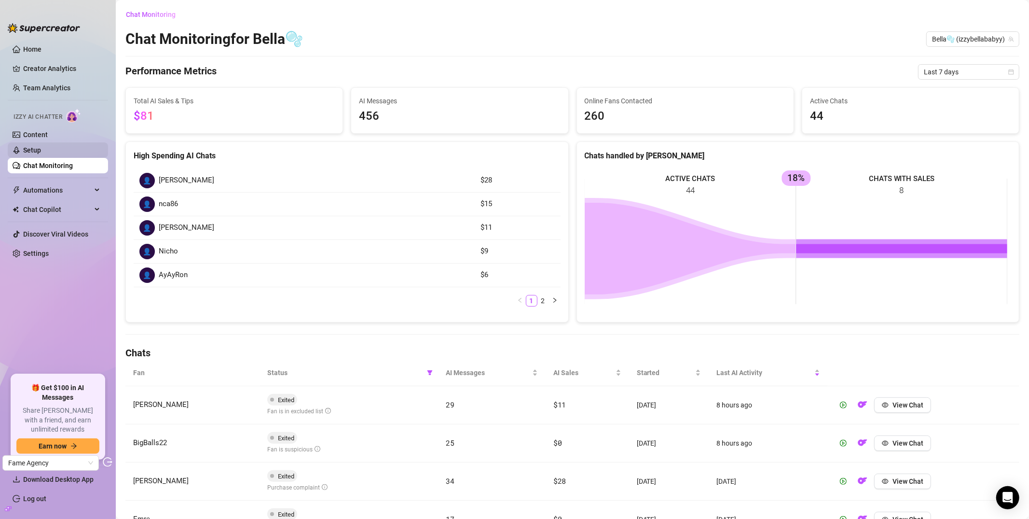
click at [41, 154] on link "Setup" at bounding box center [32, 150] width 18 height 8
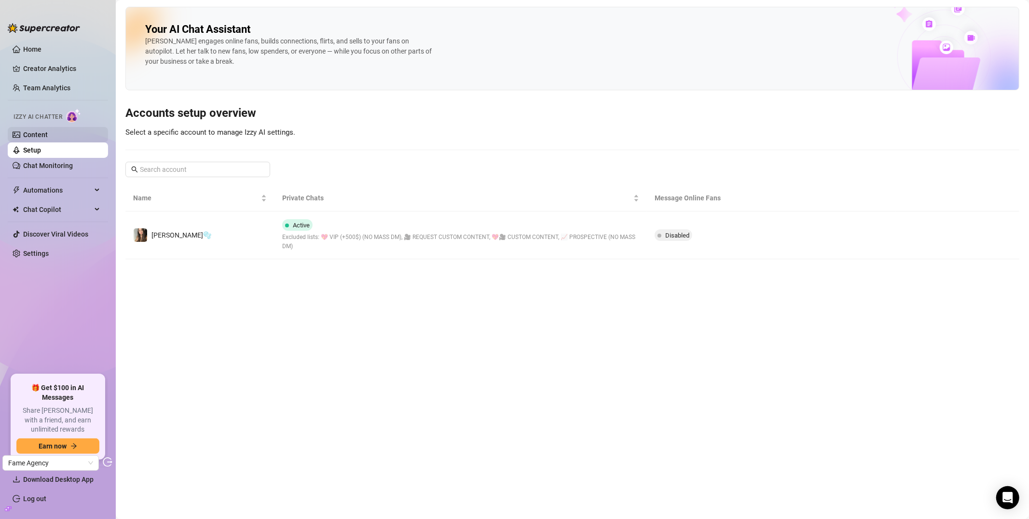
click at [48, 135] on link "Content" at bounding box center [35, 135] width 25 height 8
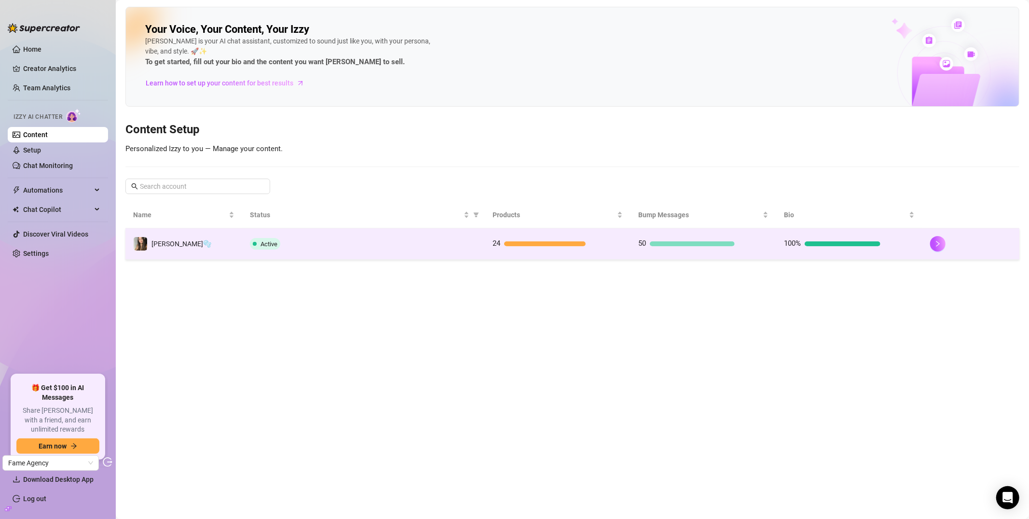
click at [256, 249] on span at bounding box center [255, 244] width 4 height 12
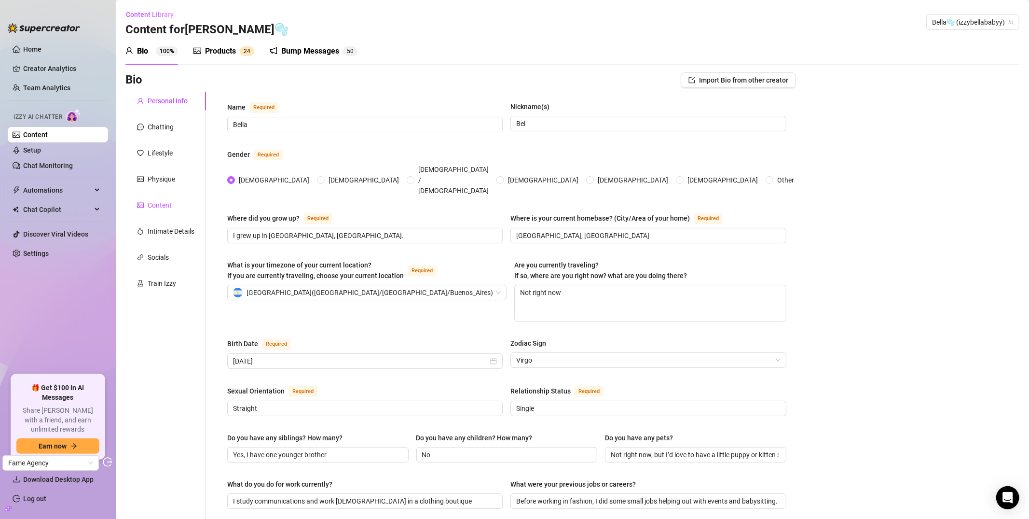
click at [164, 208] on div "Content" at bounding box center [160, 205] width 24 height 11
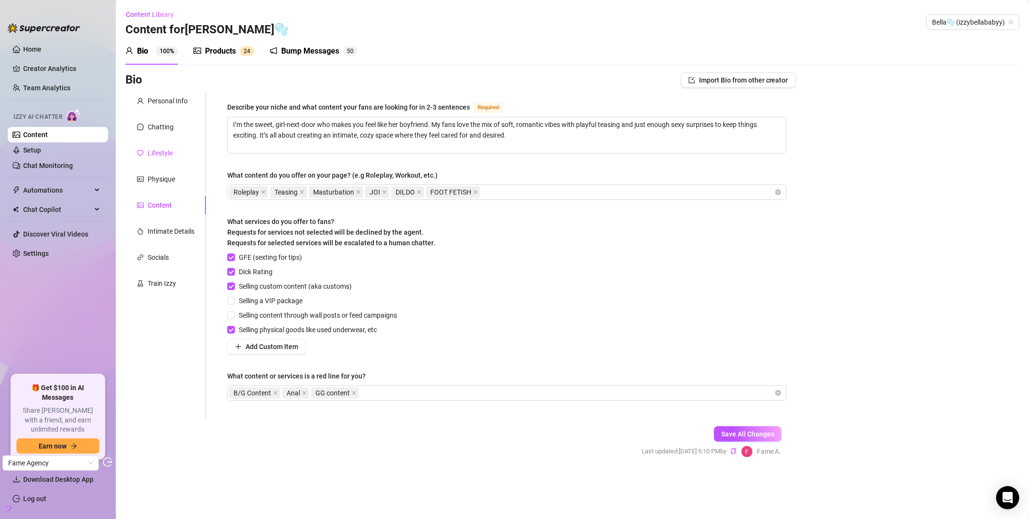
click at [164, 151] on div "Lifestyle" at bounding box center [160, 153] width 25 height 11
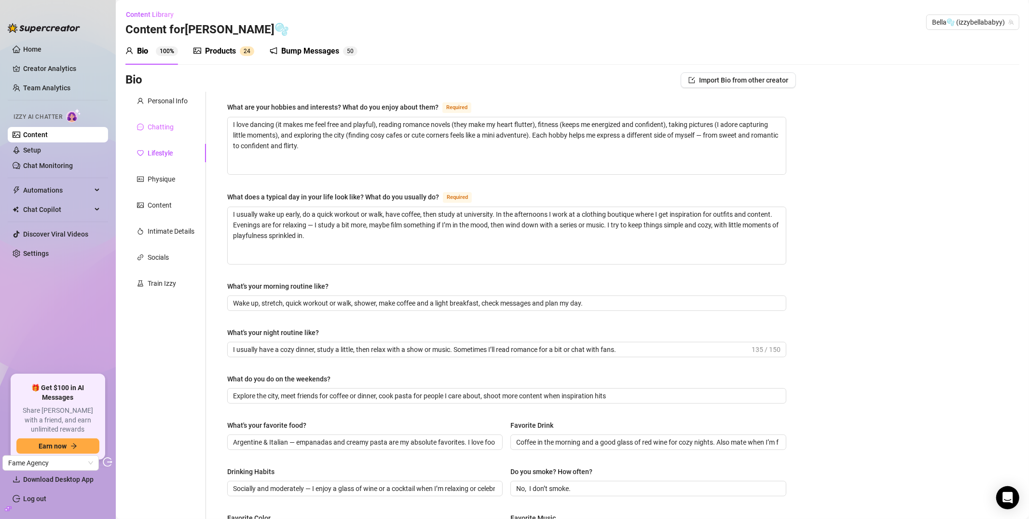
click at [165, 132] on div "Chatting" at bounding box center [165, 127] width 81 height 18
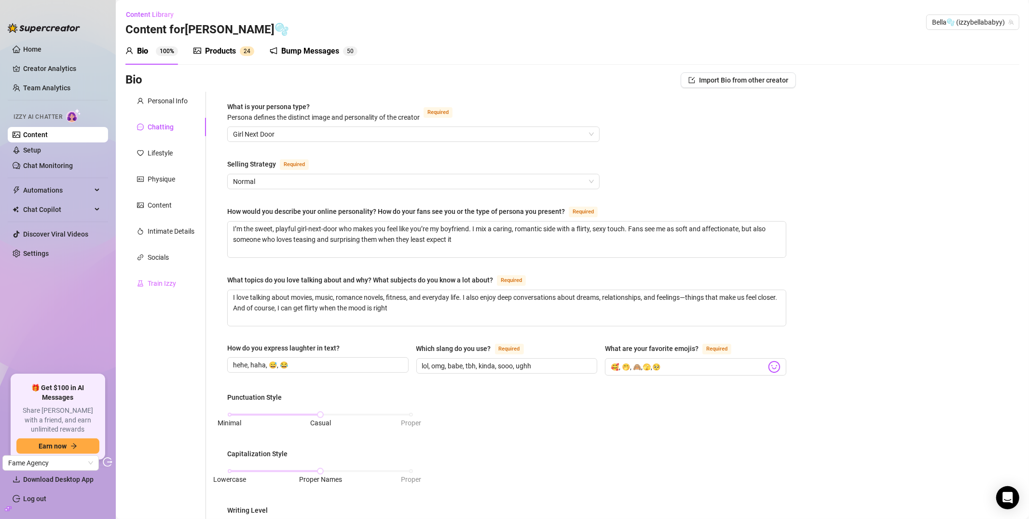
click at [183, 287] on div "Train Izzy" at bounding box center [165, 283] width 81 height 18
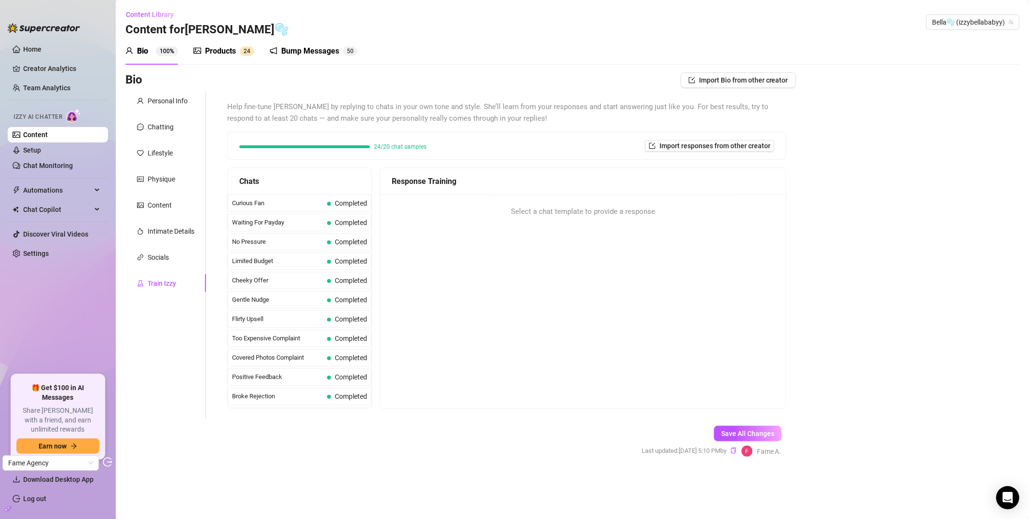
click at [293, 61] on div "Bump Messages 5 0" at bounding box center [314, 51] width 88 height 27
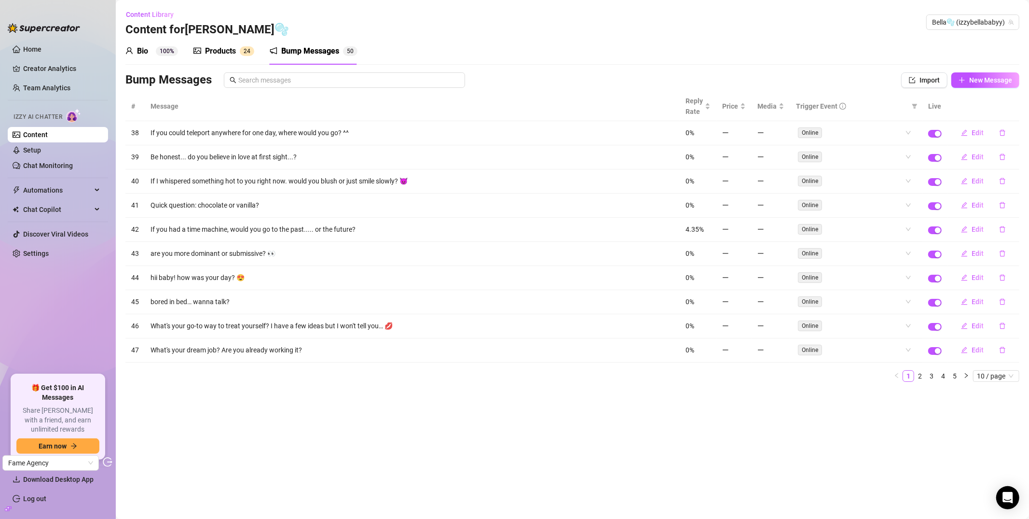
click at [249, 60] on div "Products 2 4" at bounding box center [223, 51] width 61 height 27
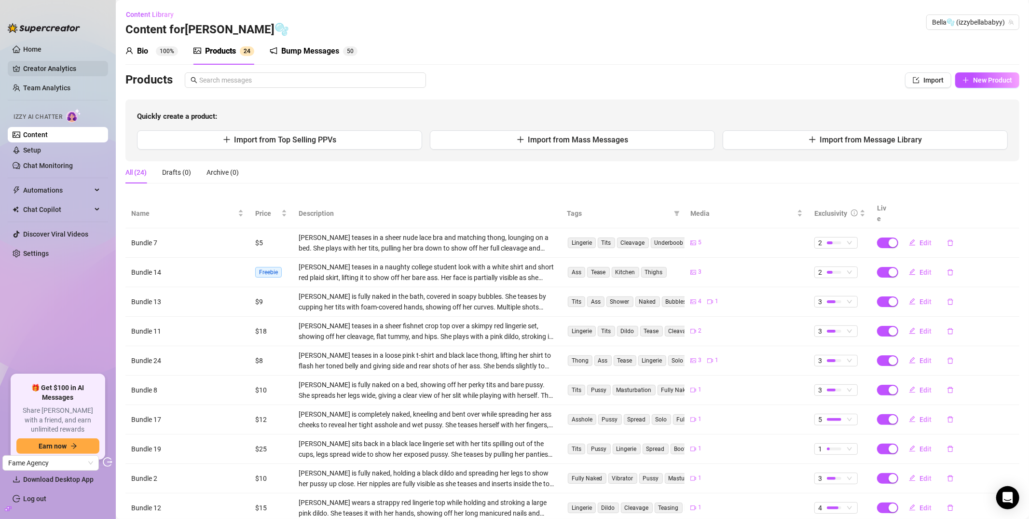
click at [63, 73] on link "Creator Analytics" at bounding box center [61, 68] width 77 height 15
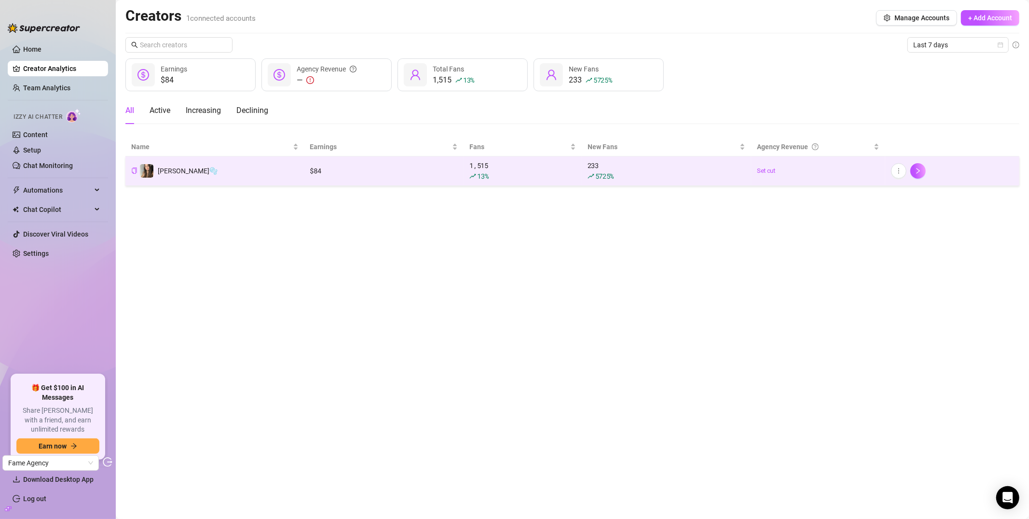
click at [302, 168] on td "[PERSON_NAME]🫧" at bounding box center [214, 170] width 179 height 29
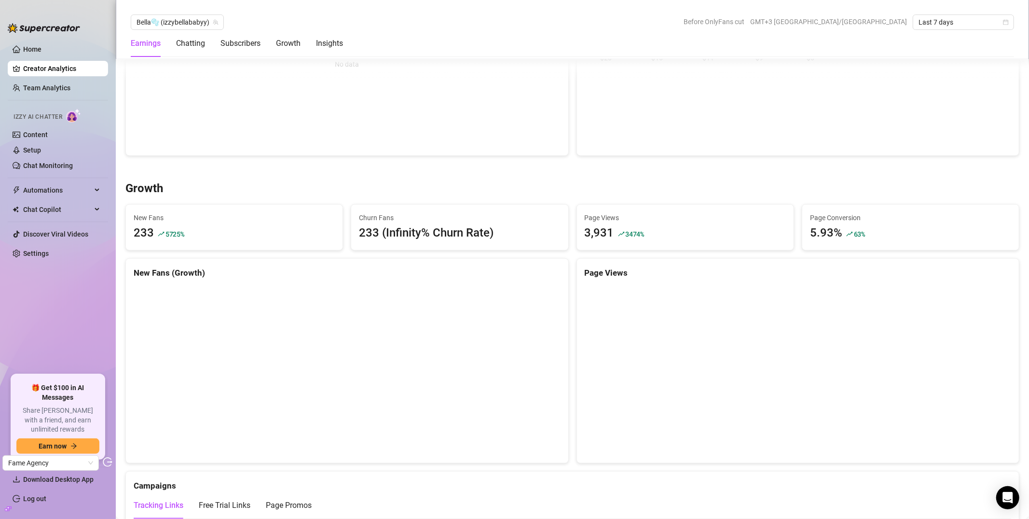
scroll to position [906, 0]
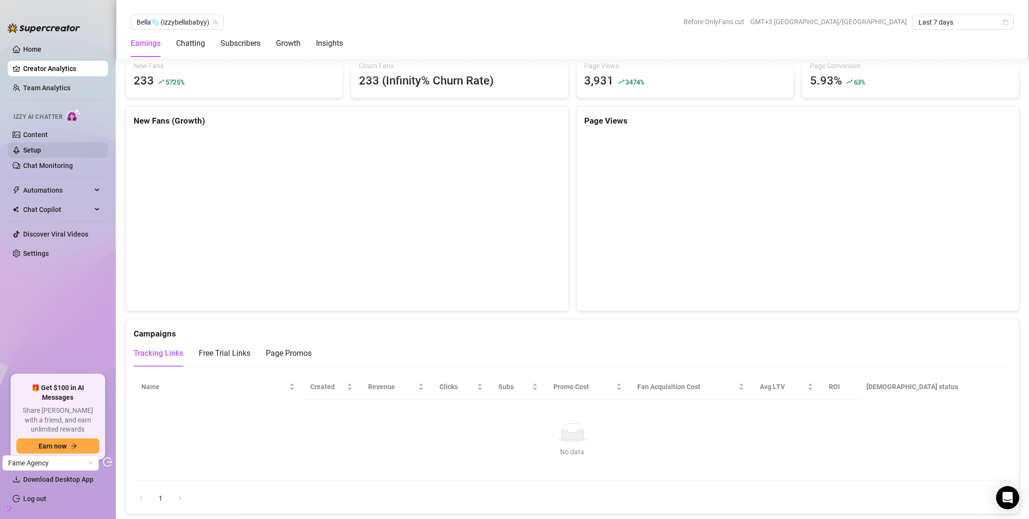
click at [41, 149] on link "Setup" at bounding box center [32, 150] width 18 height 8
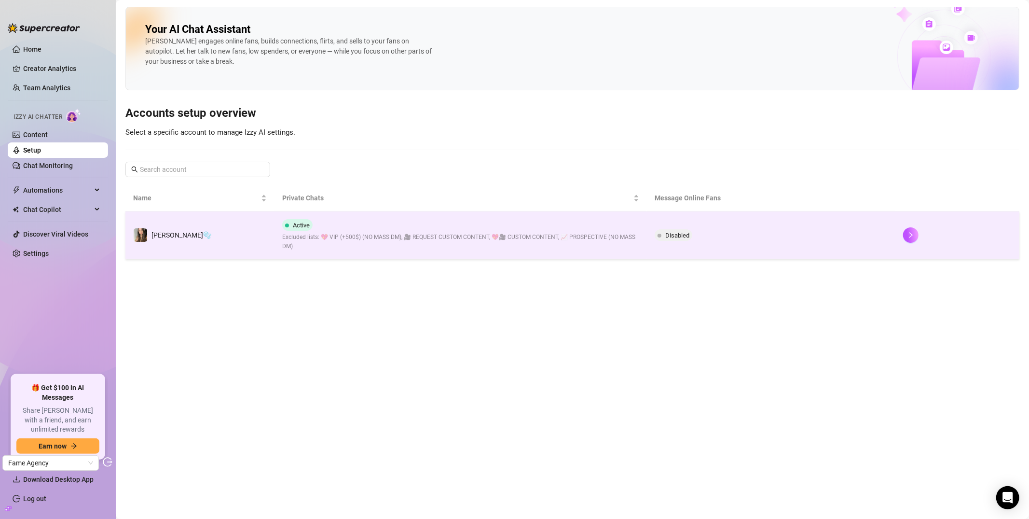
click at [341, 237] on span "Excluded lists: 💖 VIP (+500$) (NO MASS DM), 🎥 REQUEST CUSTOM CONTENT, 💖🎥 CUSTOM…" at bounding box center [460, 242] width 357 height 18
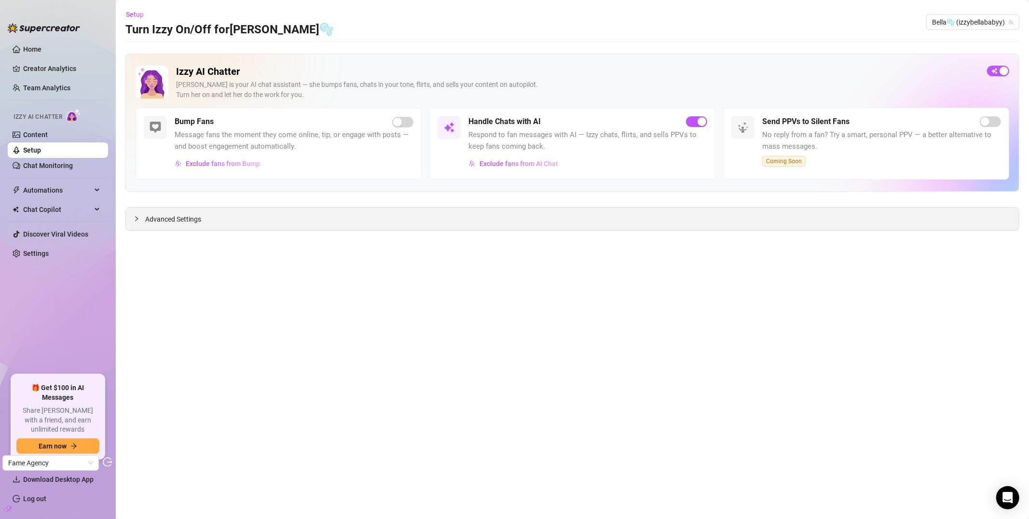
click at [177, 226] on div "Advanced Settings" at bounding box center [572, 218] width 893 height 23
click at [178, 220] on span "Advanced Settings" at bounding box center [173, 219] width 56 height 11
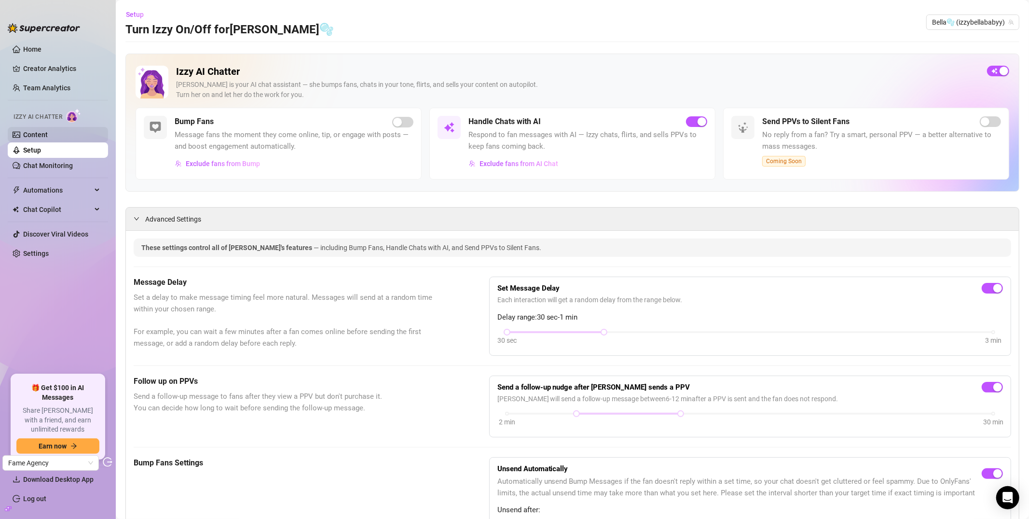
click at [48, 135] on link "Content" at bounding box center [35, 135] width 25 height 8
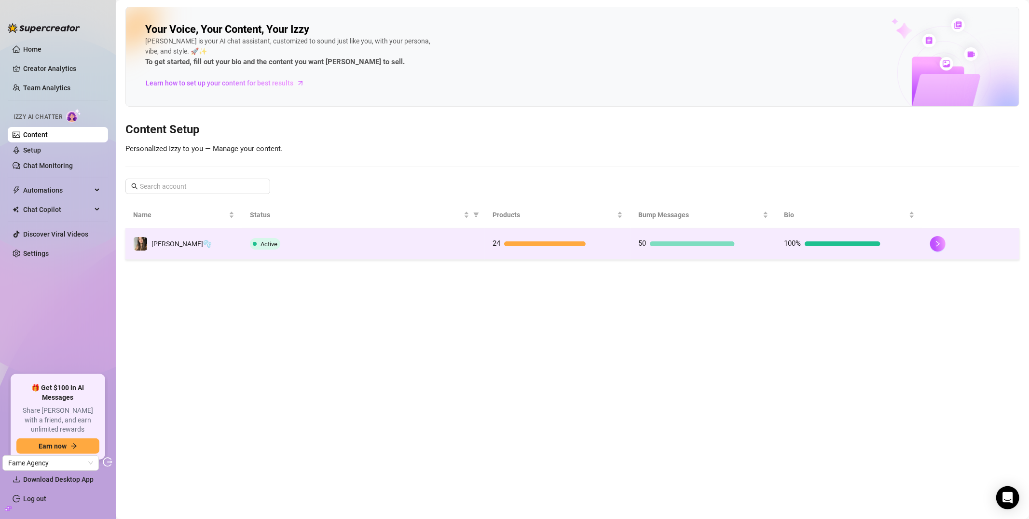
click at [233, 245] on td "[PERSON_NAME]🫧" at bounding box center [183, 243] width 117 height 31
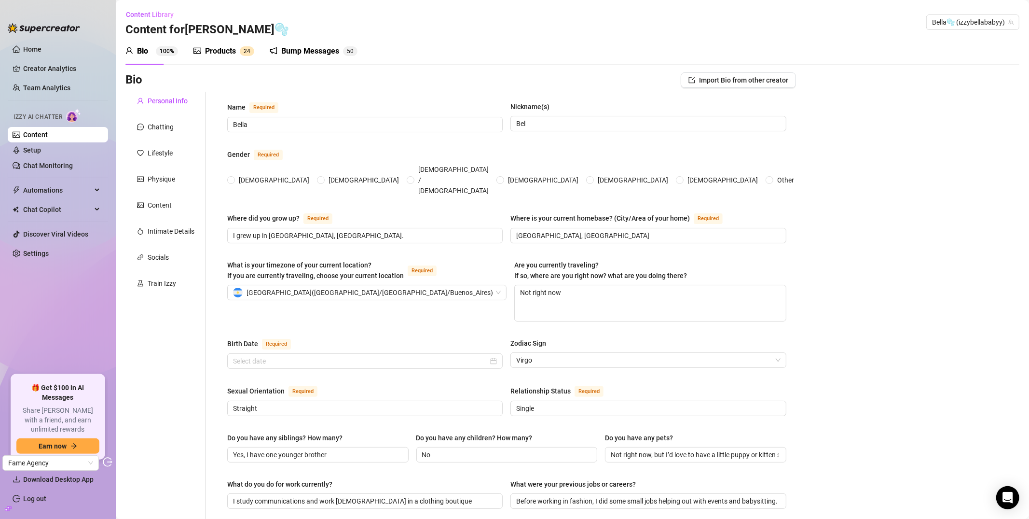
radio input "true"
type input "[DATE]"
click at [161, 142] on div "Personal Info Chatting Lifestyle Physique Content Intimate Details Socials Trai…" at bounding box center [165, 498] width 81 height 812
click at [160, 185] on div "Physique" at bounding box center [165, 179] width 81 height 18
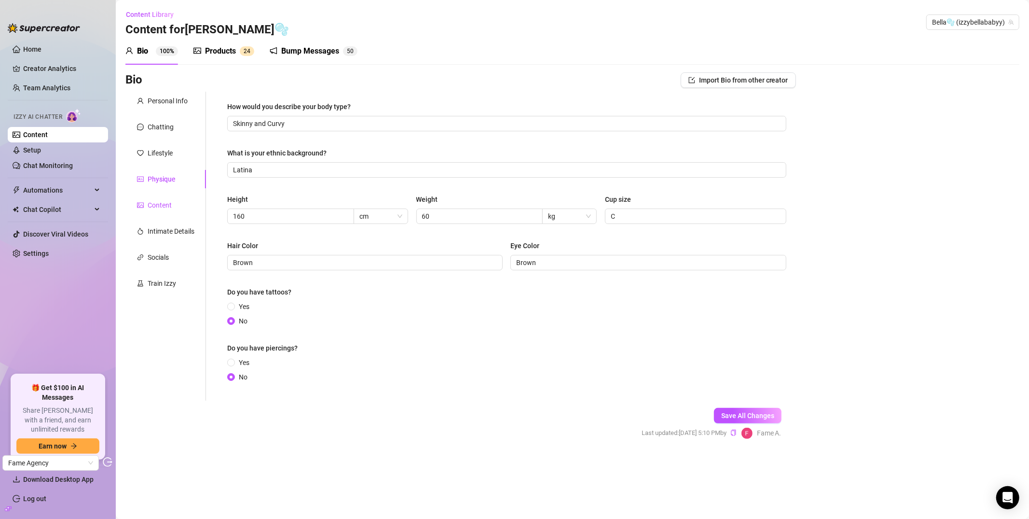
click at [160, 205] on div "Content" at bounding box center [160, 205] width 24 height 11
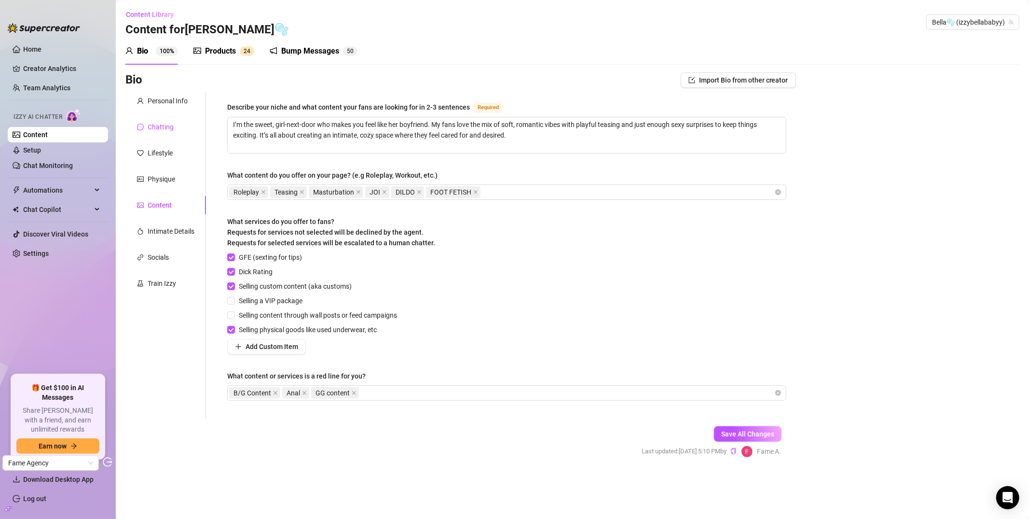
click at [156, 125] on div "Chatting" at bounding box center [161, 127] width 26 height 11
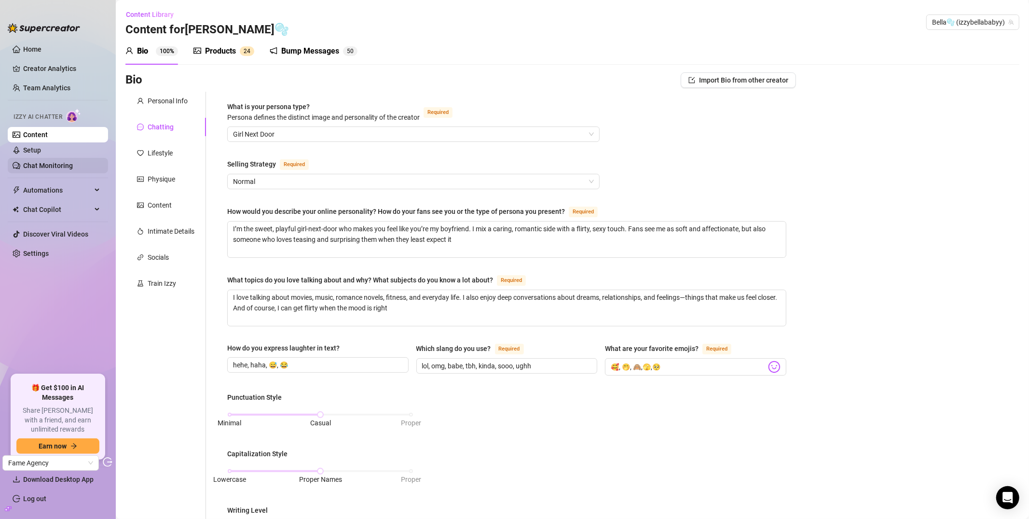
click at [64, 169] on link "Chat Monitoring" at bounding box center [48, 166] width 50 height 8
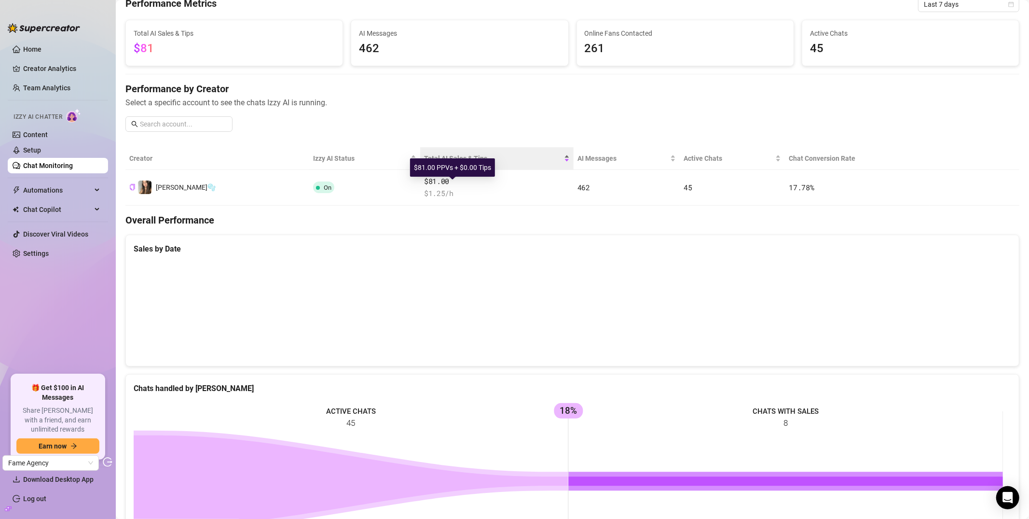
scroll to position [45, 0]
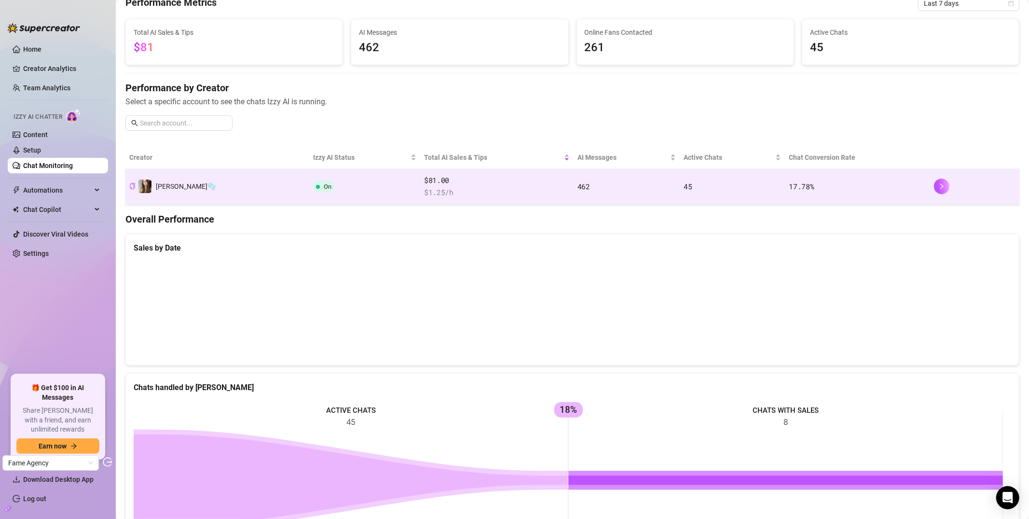
click at [309, 181] on td "On" at bounding box center [364, 187] width 111 height 36
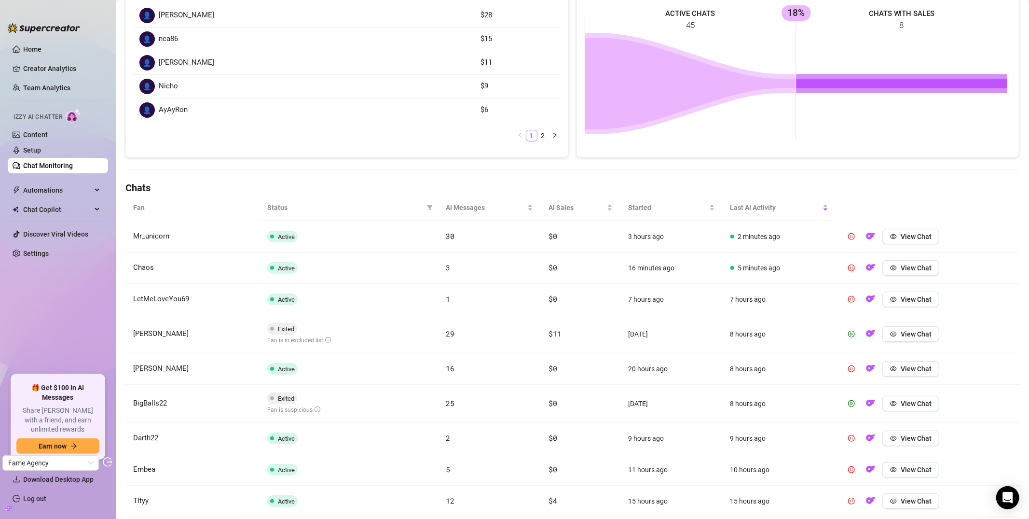
scroll to position [182, 0]
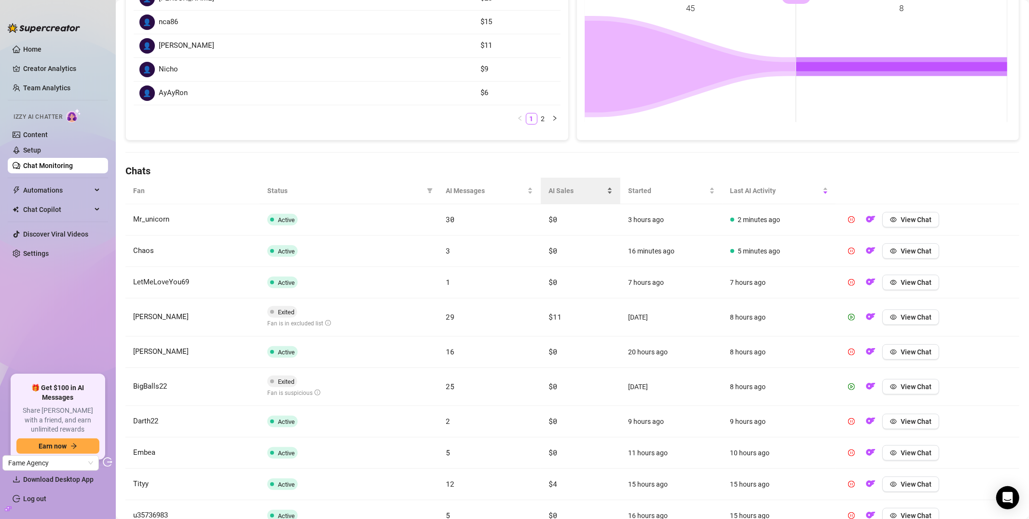
click at [565, 196] on div "AI Sales" at bounding box center [581, 190] width 64 height 11
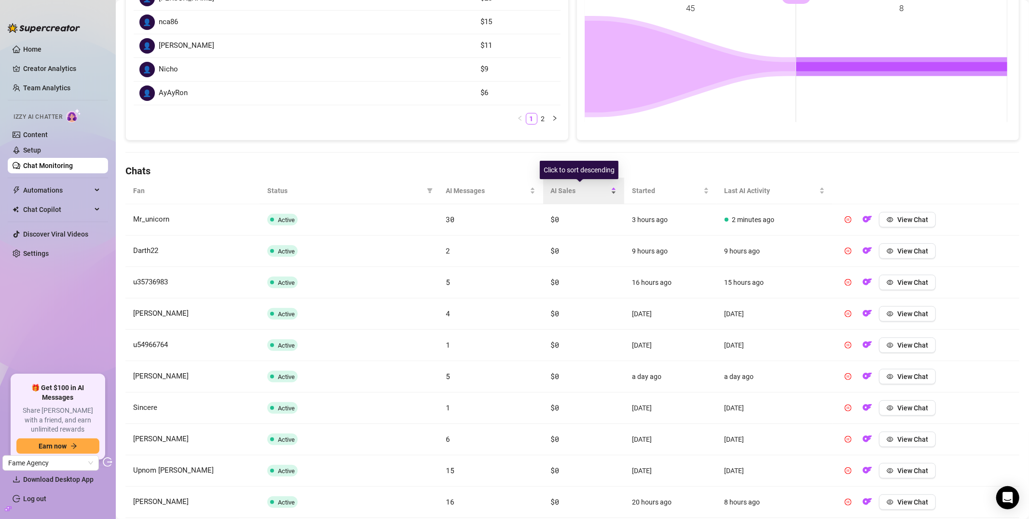
click at [566, 195] on span "AI Sales" at bounding box center [580, 190] width 58 height 11
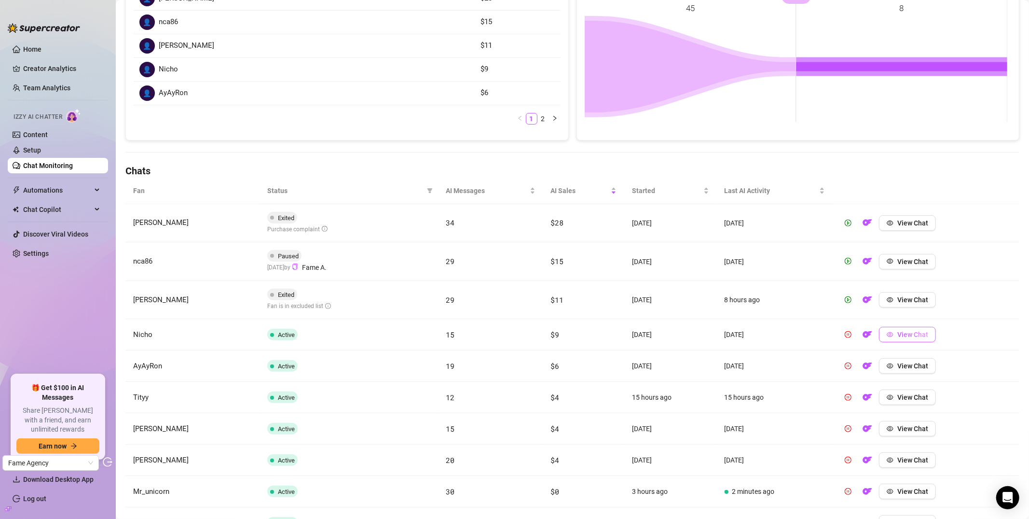
click at [897, 333] on span "View Chat" at bounding box center [912, 334] width 31 height 8
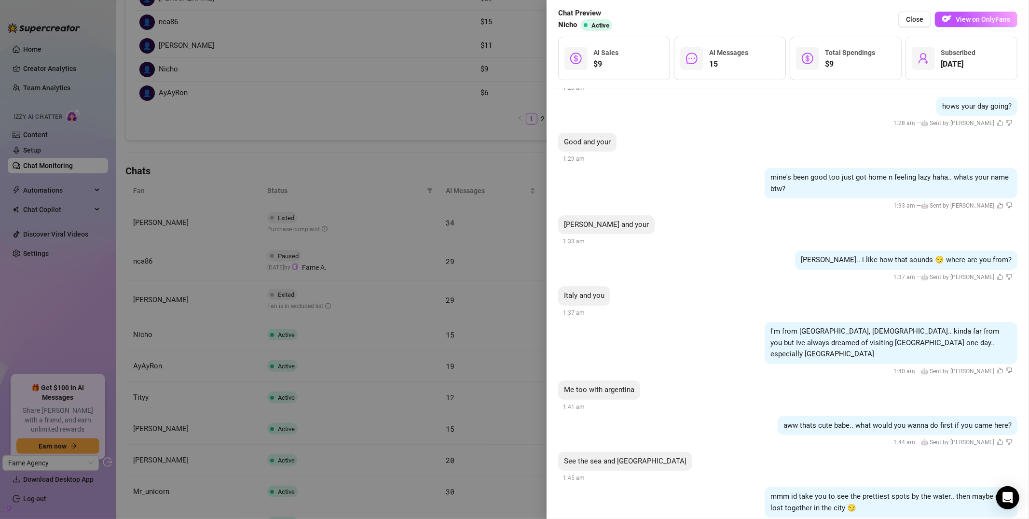
scroll to position [0, 0]
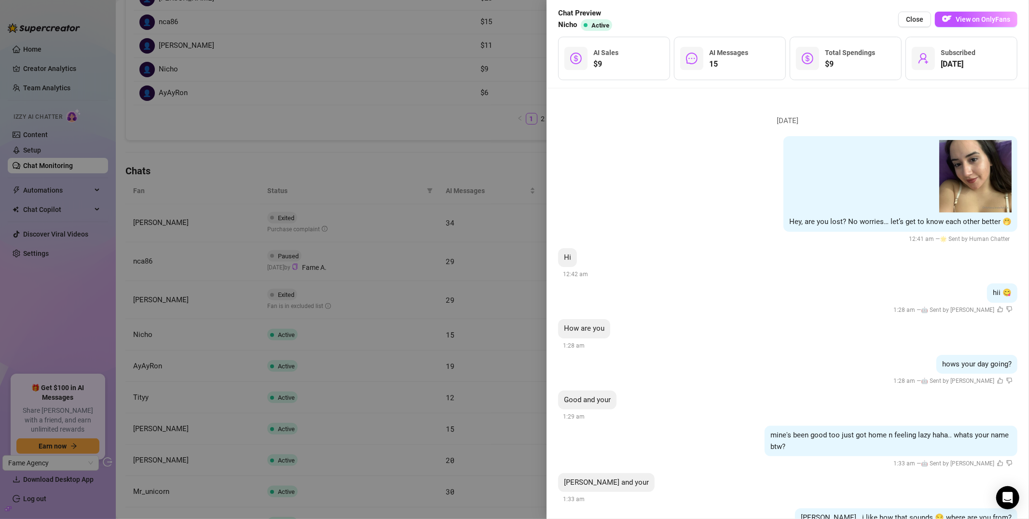
click at [429, 168] on div at bounding box center [514, 259] width 1029 height 519
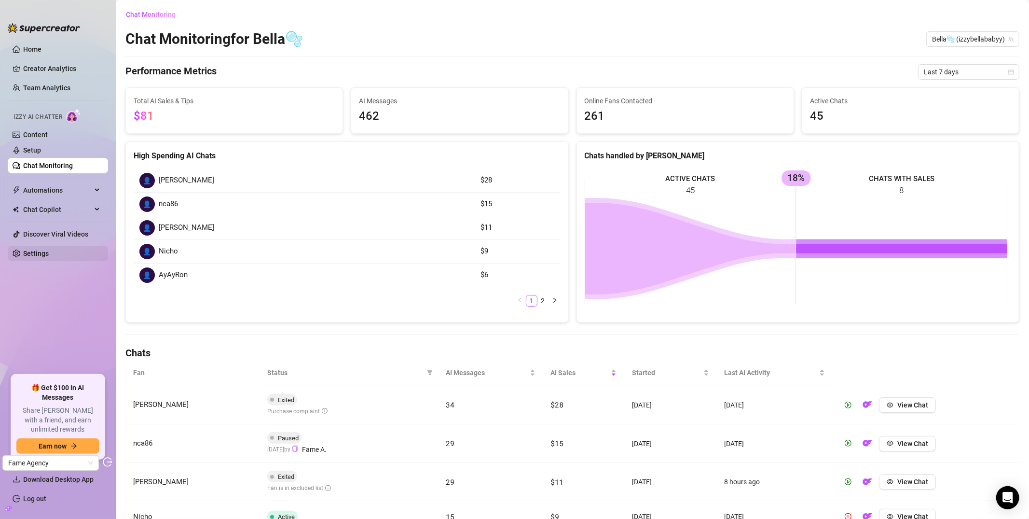
click at [49, 257] on link "Settings" at bounding box center [36, 253] width 26 height 8
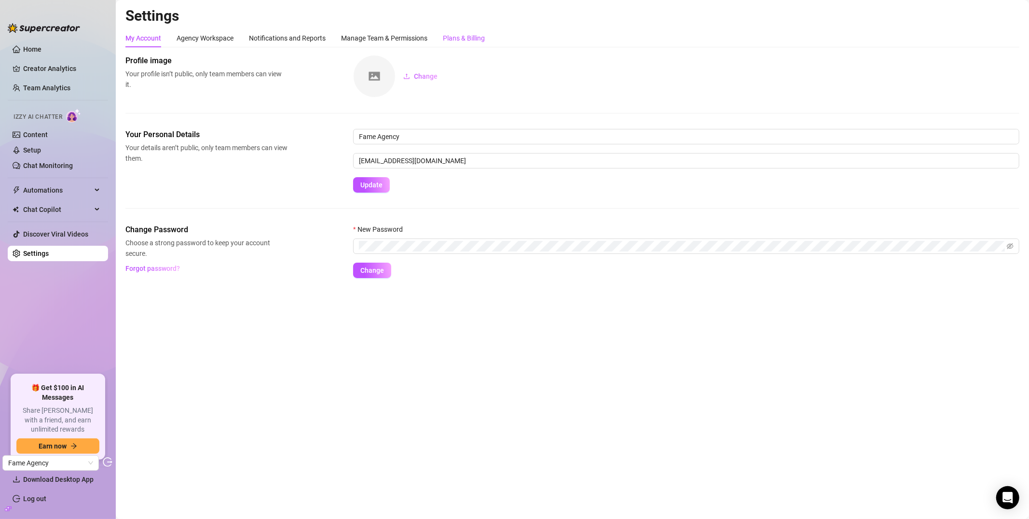
click at [476, 33] on div "Plans & Billing" at bounding box center [464, 38] width 42 height 11
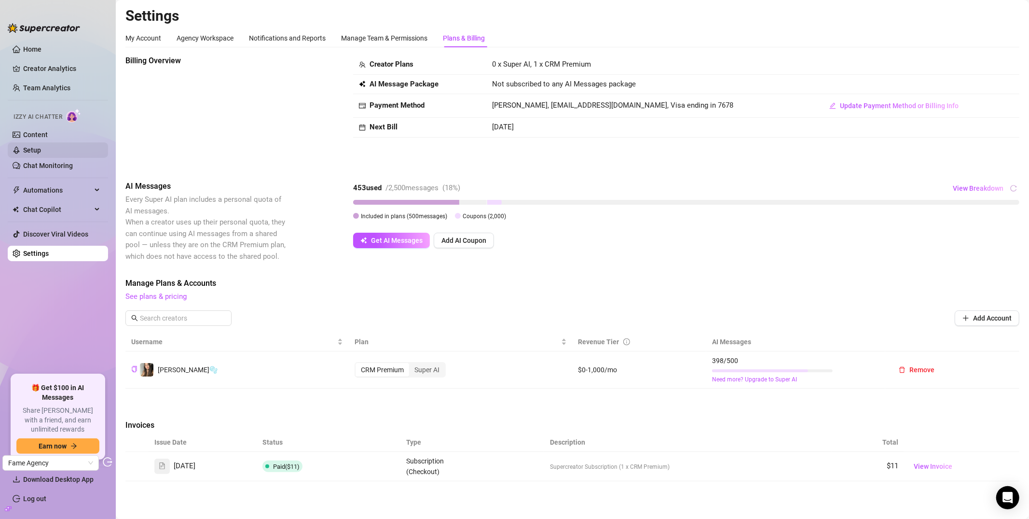
click at [35, 146] on link "Setup" at bounding box center [32, 150] width 18 height 8
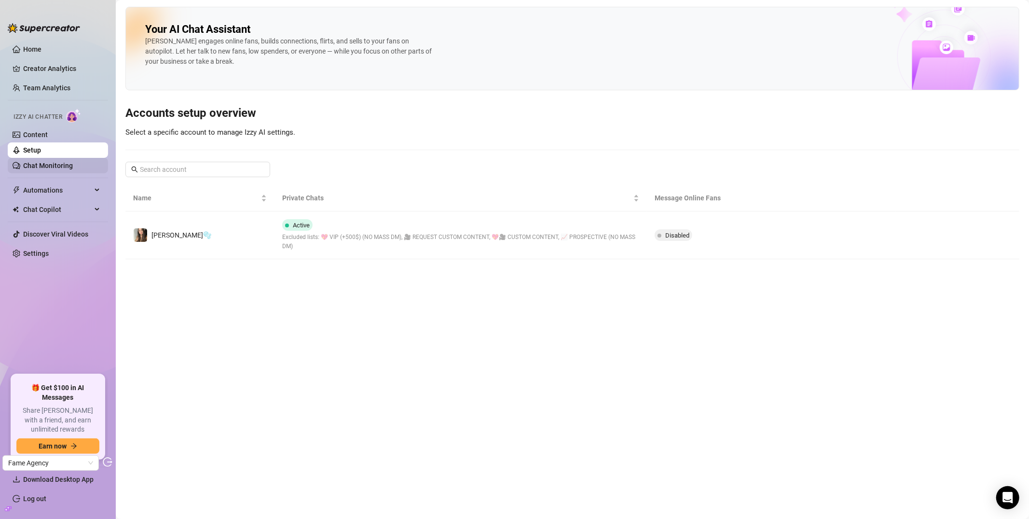
click at [73, 169] on link "Chat Monitoring" at bounding box center [48, 166] width 50 height 8
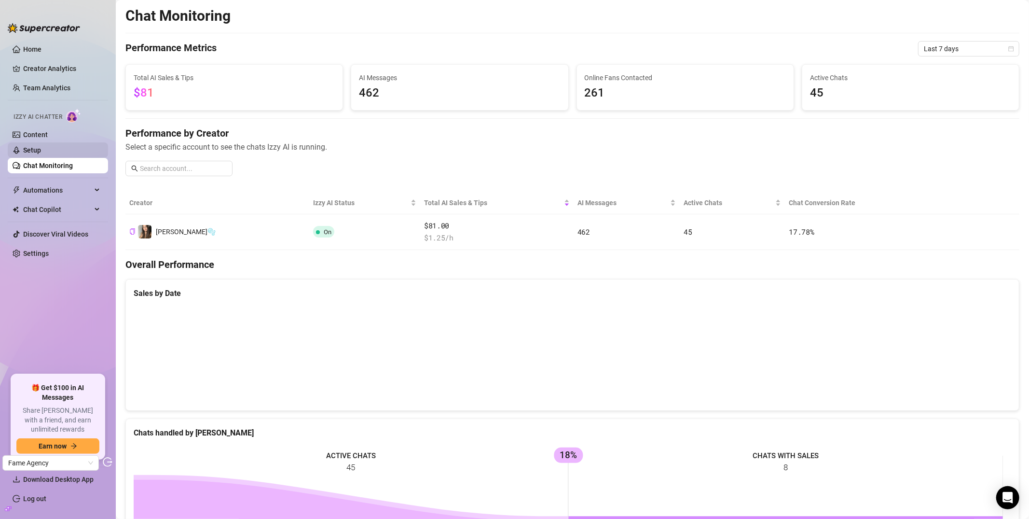
click at [41, 146] on link "Setup" at bounding box center [32, 150] width 18 height 8
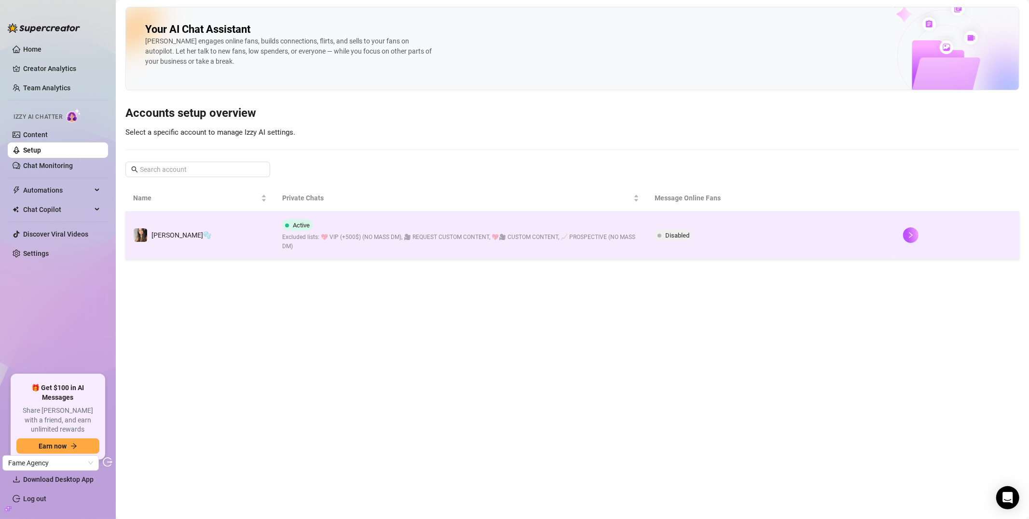
click at [301, 234] on span "Excluded lists: 💖 VIP (+500$) (NO MASS DM), 🎥 REQUEST CUSTOM CONTENT, 💖🎥 CUSTOM…" at bounding box center [460, 242] width 357 height 18
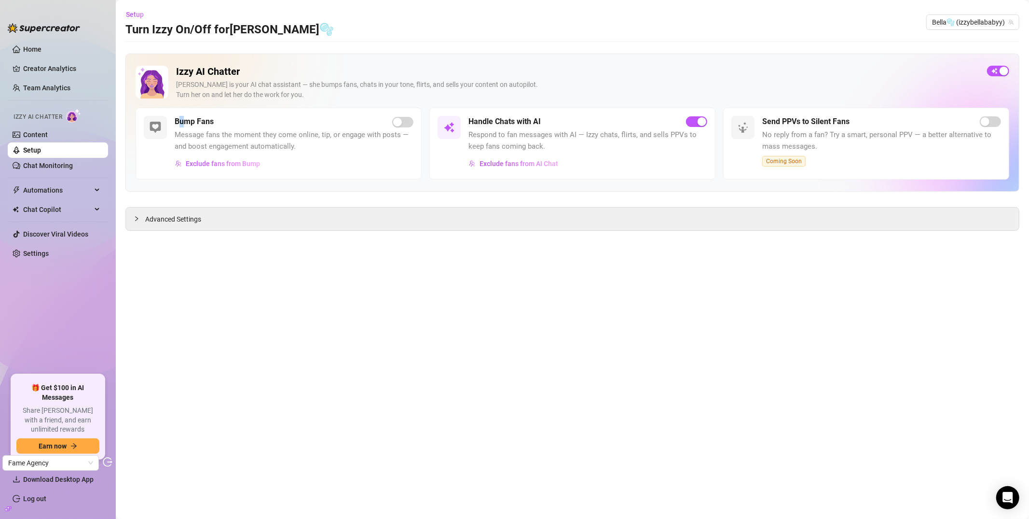
drag, startPoint x: 178, startPoint y: 123, endPoint x: 192, endPoint y: 121, distance: 14.1
click at [191, 121] on h5 "Bump Fans" at bounding box center [194, 122] width 39 height 12
click at [46, 167] on link "Chat Monitoring" at bounding box center [48, 166] width 50 height 8
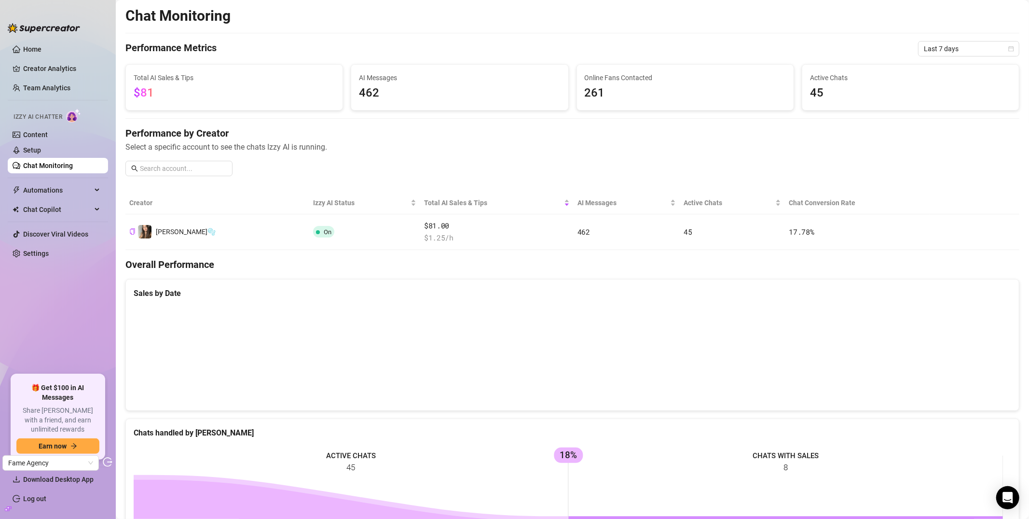
click at [550, 163] on div "Performance by Creator Select a specific account to see the chats Izzy AI is ru…" at bounding box center [572, 154] width 894 height 57
click at [545, 121] on div "Chat Monitoring Performance Metrics Last 7 days Total AI Sales & Tips $81 AI Me…" at bounding box center [572, 402] width 894 height 791
click at [256, 147] on span "Select a specific account to see the chats Izzy AI is running." at bounding box center [572, 147] width 894 height 12
drag, startPoint x: 236, startPoint y: 148, endPoint x: 290, endPoint y: 147, distance: 54.5
click at [290, 147] on span "Select a specific account to see the chats Izzy AI is running." at bounding box center [572, 147] width 894 height 12
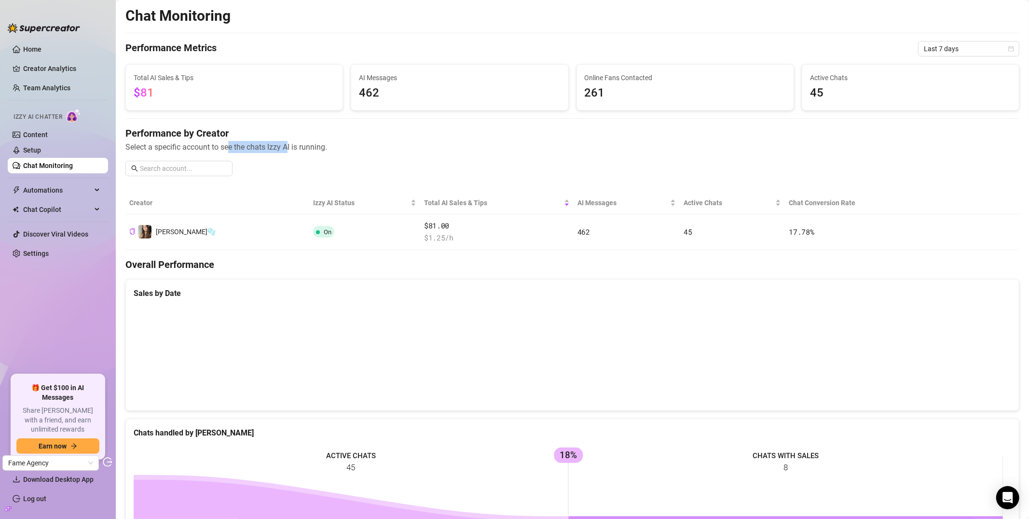
click at [290, 147] on span "Select a specific account to see the chats Izzy AI is running." at bounding box center [572, 147] width 894 height 12
drag, startPoint x: 223, startPoint y: 150, endPoint x: 274, endPoint y: 150, distance: 51.6
click at [274, 150] on span "Select a specific account to see the chats Izzy AI is running." at bounding box center [572, 147] width 894 height 12
drag, startPoint x: 60, startPoint y: 92, endPoint x: 399, endPoint y: 2, distance: 350.2
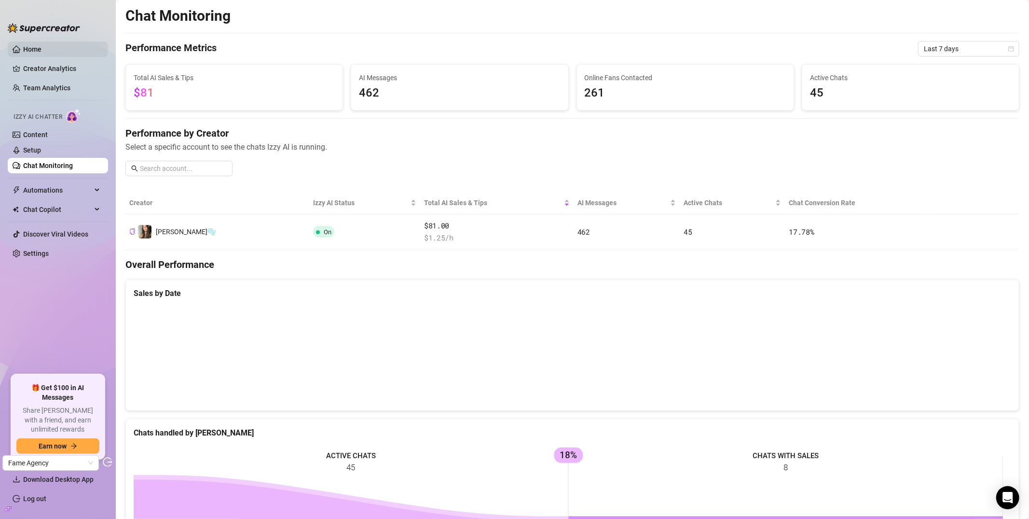
click at [41, 53] on link "Home" at bounding box center [32, 49] width 18 height 8
click at [48, 73] on link "Creator Analytics" at bounding box center [61, 68] width 77 height 15
click at [52, 70] on link "Creator Analytics" at bounding box center [61, 68] width 77 height 15
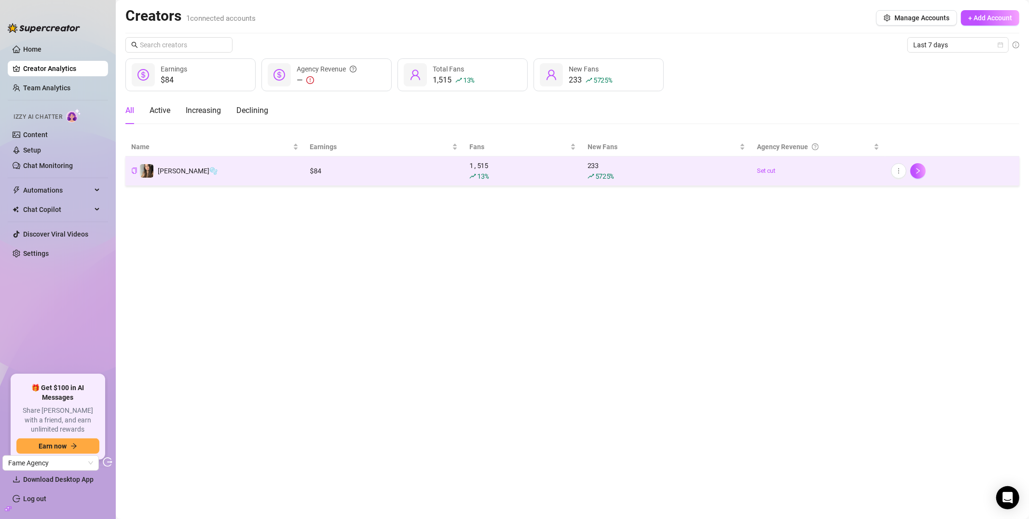
click at [276, 179] on td "[PERSON_NAME]🫧" at bounding box center [214, 170] width 179 height 29
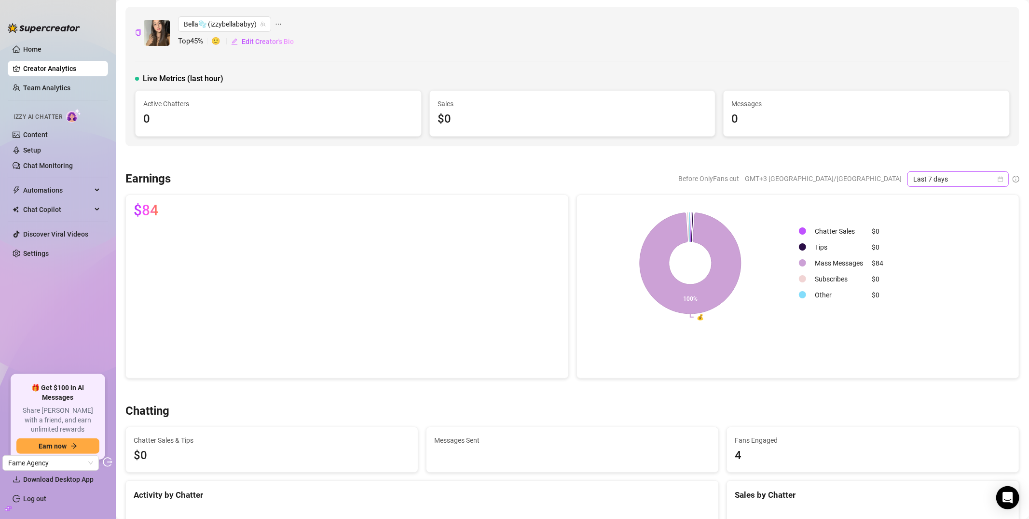
click at [940, 175] on span "Last 7 days" at bounding box center [958, 179] width 90 height 14
click at [931, 237] on div "Last 90 days" at bounding box center [950, 244] width 97 height 15
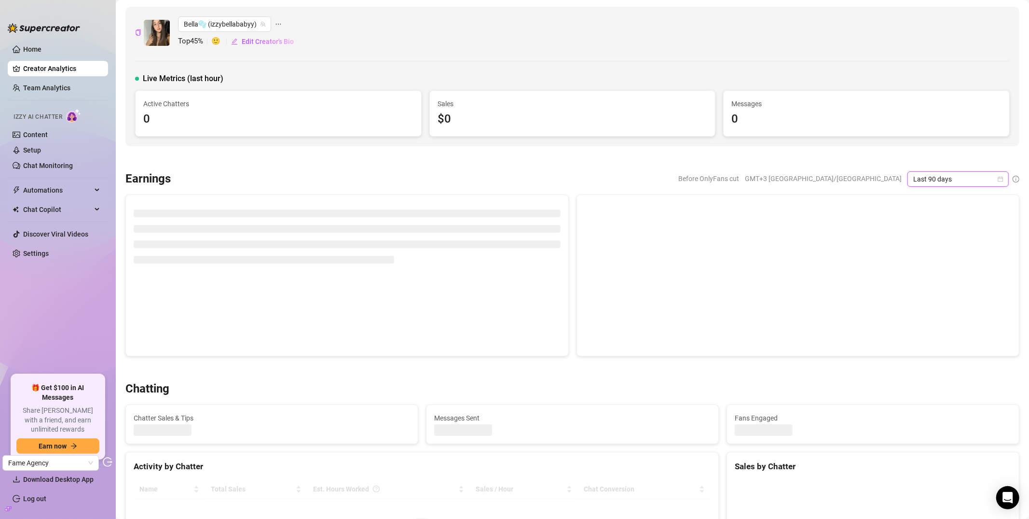
click at [932, 172] on span "Last 90 days" at bounding box center [958, 179] width 90 height 14
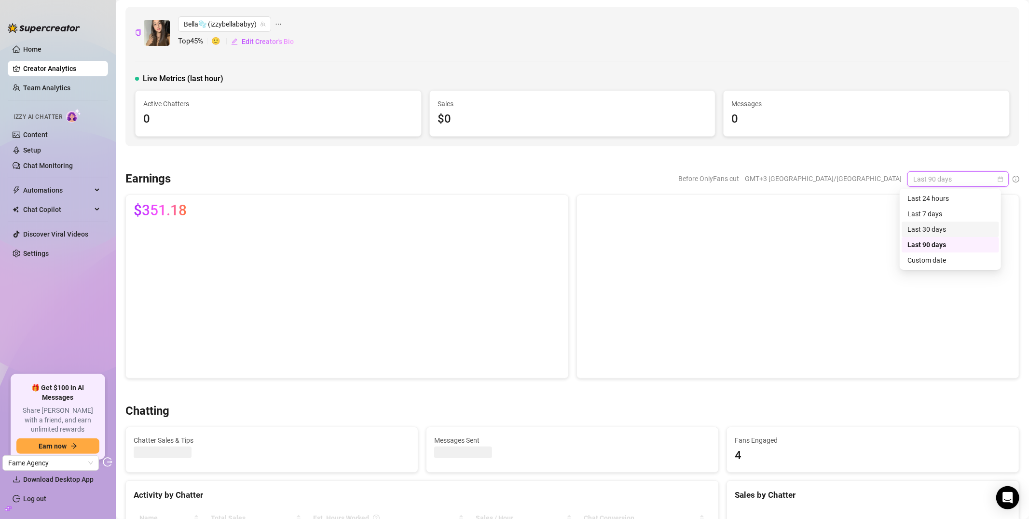
click at [940, 227] on div "Last 30 days" at bounding box center [950, 229] width 86 height 11
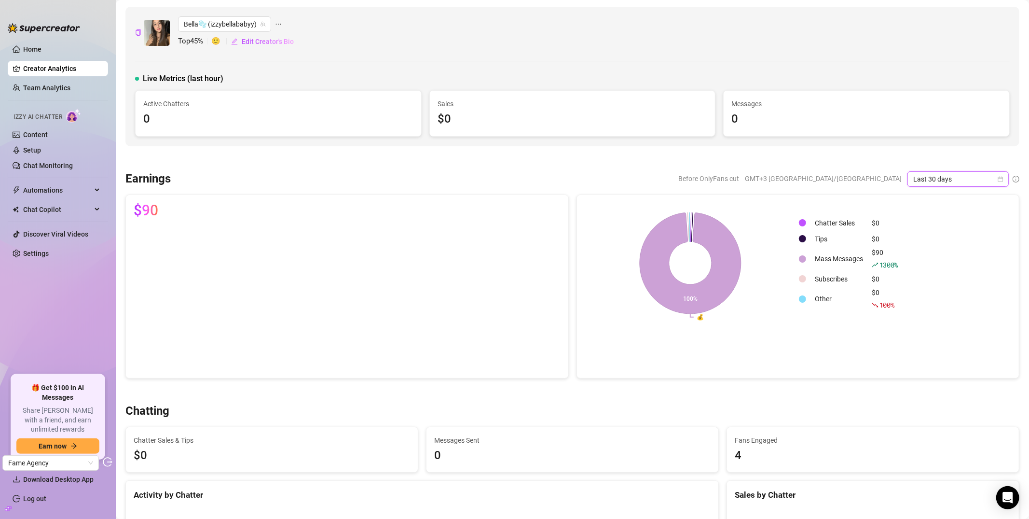
click at [922, 179] on span "Last 30 days" at bounding box center [958, 179] width 90 height 14
click at [48, 165] on link "Chat Monitoring" at bounding box center [48, 166] width 50 height 8
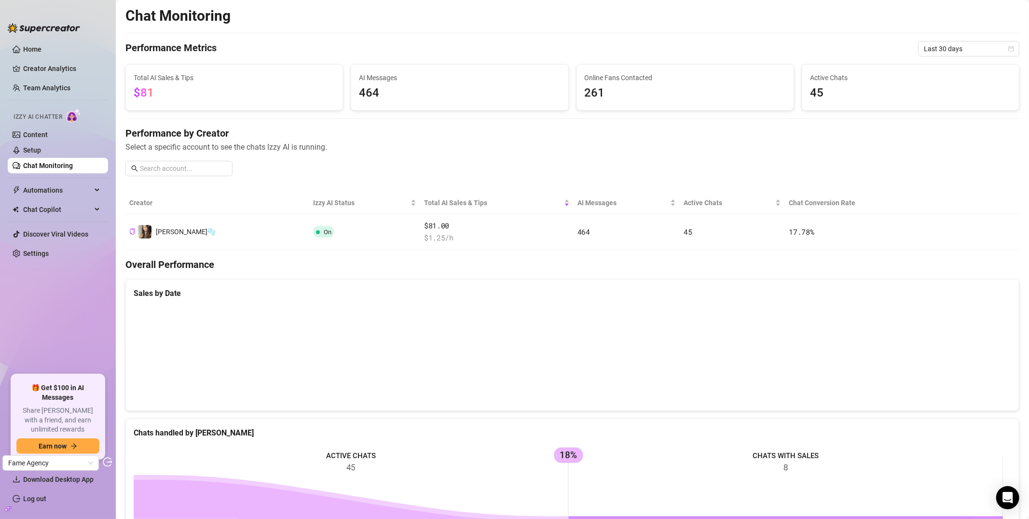
click at [535, 142] on span "Select a specific account to see the chats Izzy AI is running." at bounding box center [572, 147] width 894 height 12
click at [420, 144] on span "Select a specific account to see the chats Izzy AI is running." at bounding box center [572, 147] width 894 height 12
click at [381, 144] on span "Select a specific account to see the chats Izzy AI is running." at bounding box center [572, 147] width 894 height 12
click at [62, 267] on ul "Home Creator Analytics Team Analytics Izzy AI Chatter Content Setup Chat Monito…" at bounding box center [58, 204] width 100 height 333
click at [49, 254] on link "Settings" at bounding box center [36, 253] width 26 height 8
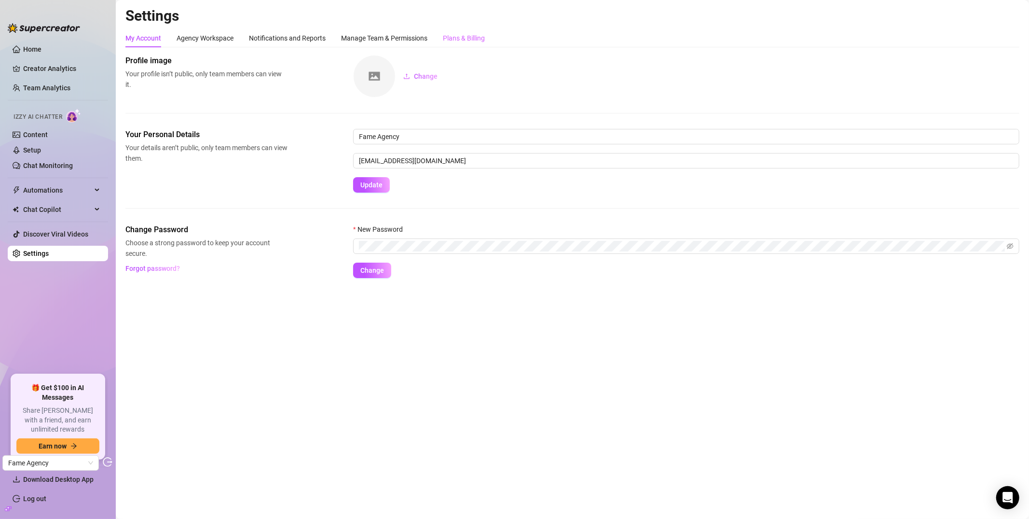
drag, startPoint x: 448, startPoint y: 43, endPoint x: 474, endPoint y: 42, distance: 26.1
click at [448, 43] on div "Plans & Billing" at bounding box center [464, 38] width 42 height 18
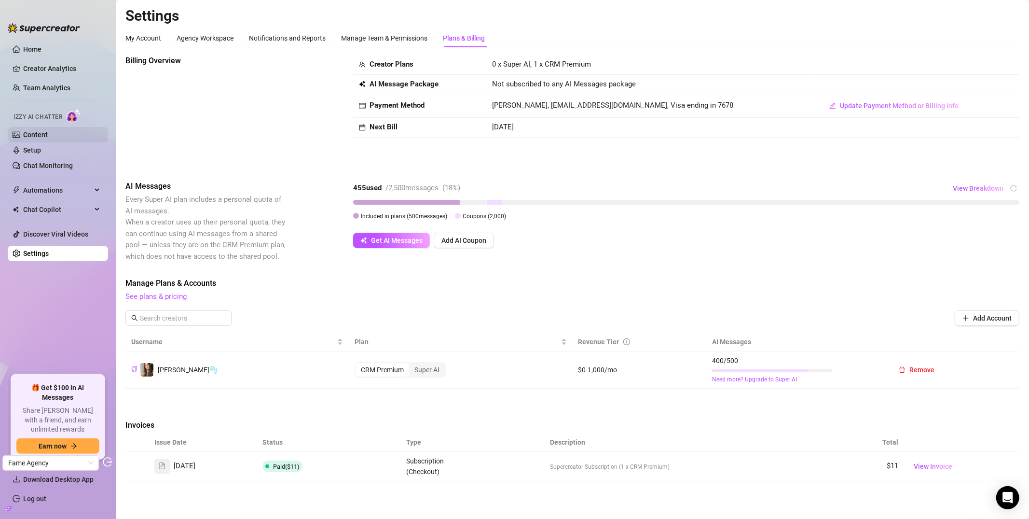
click at [48, 137] on link "Content" at bounding box center [35, 135] width 25 height 8
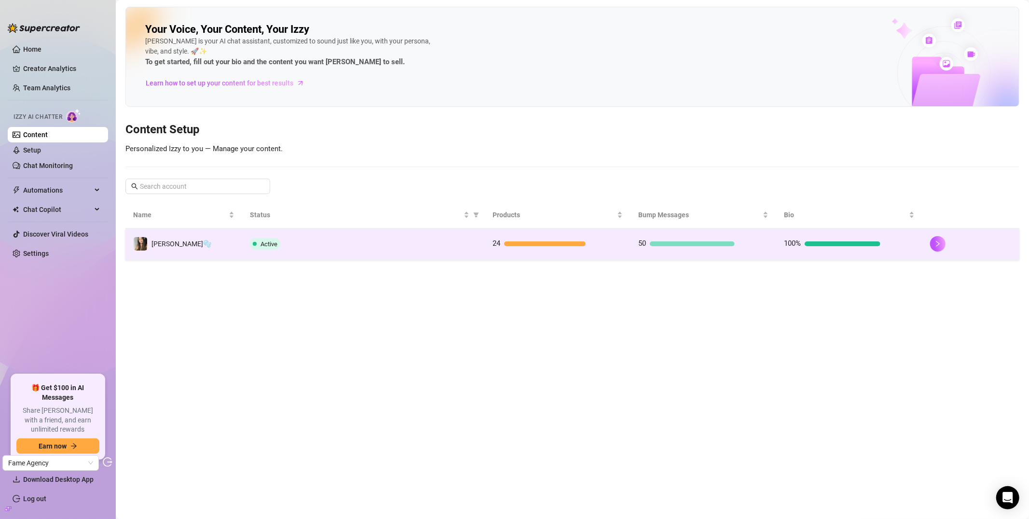
click at [274, 245] on span "Active" at bounding box center [269, 243] width 17 height 7
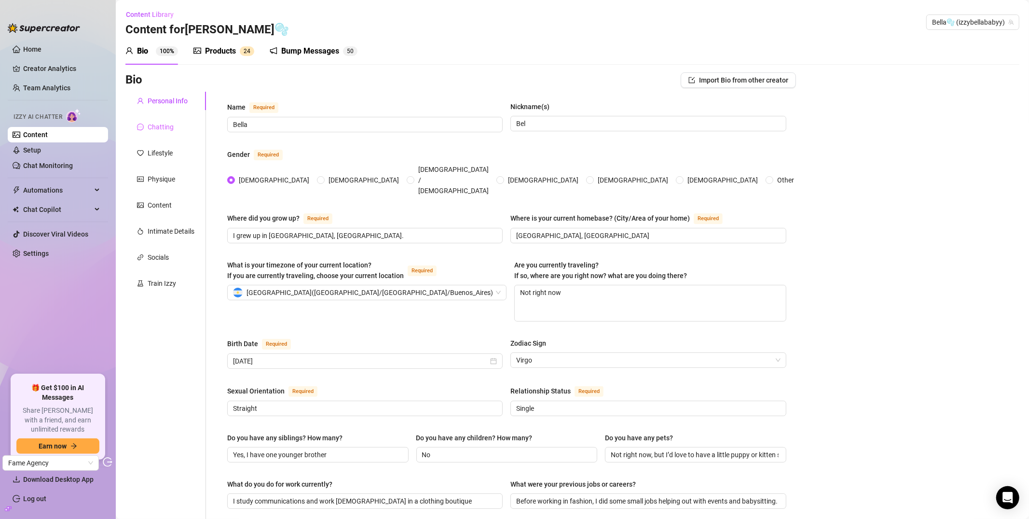
click at [181, 130] on div "Chatting" at bounding box center [165, 127] width 81 height 18
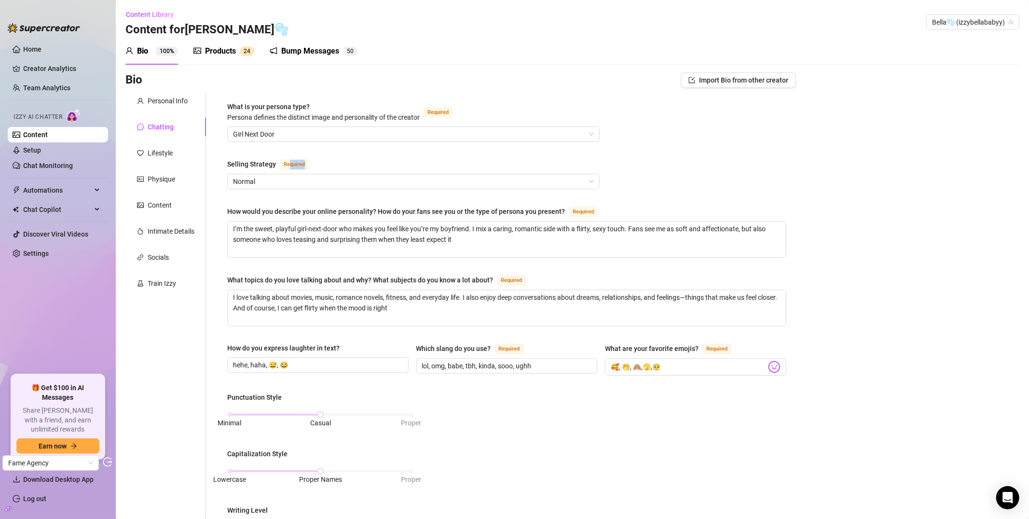
drag, startPoint x: 308, startPoint y: 163, endPoint x: 287, endPoint y: 164, distance: 20.8
click at [288, 164] on div "Required" at bounding box center [296, 164] width 33 height 12
click at [287, 164] on span "Required" at bounding box center [294, 164] width 29 height 11
click at [287, 174] on input "Selling Strategy Required" at bounding box center [409, 181] width 352 height 14
click at [287, 164] on span "Required" at bounding box center [294, 164] width 29 height 11
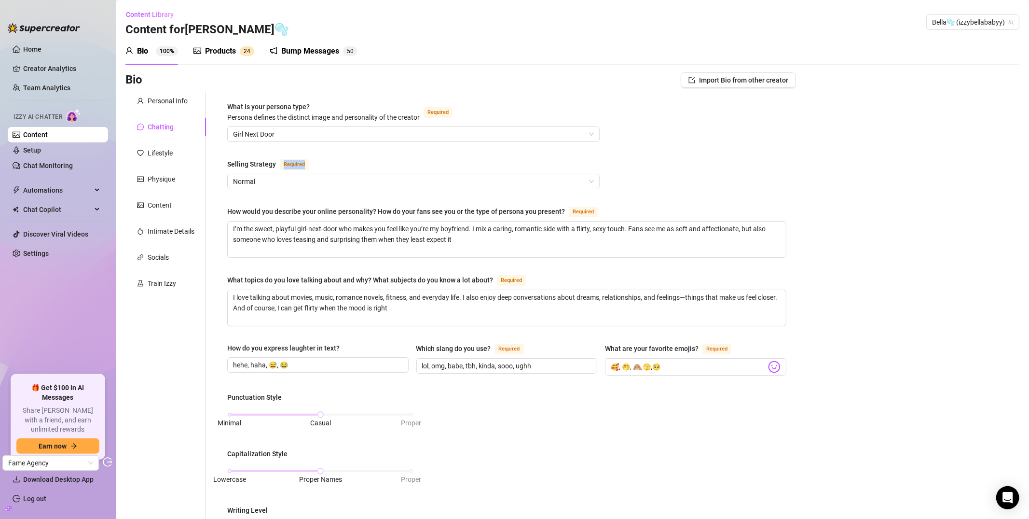
click at [287, 174] on input "Selling Strategy Required" at bounding box center [409, 181] width 352 height 14
click at [307, 162] on div "Required" at bounding box center [296, 164] width 33 height 12
click at [307, 174] on input "Selling Strategy Required" at bounding box center [409, 181] width 352 height 14
click at [292, 163] on span "Required" at bounding box center [294, 164] width 29 height 11
click at [292, 174] on input "Selling Strategy Required" at bounding box center [409, 181] width 352 height 14
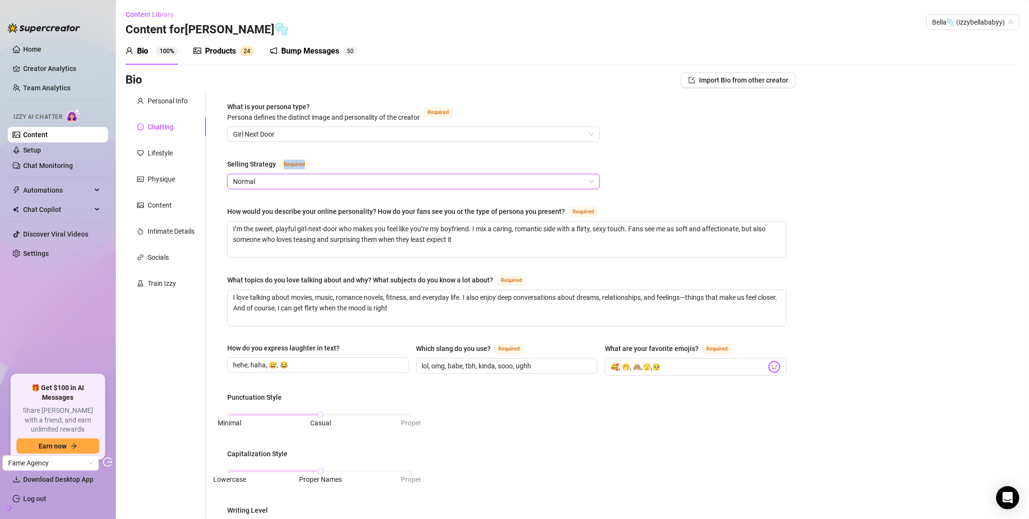
click at [292, 163] on span "Required" at bounding box center [294, 164] width 29 height 11
click at [292, 174] on input "Selling Strategy Required" at bounding box center [409, 181] width 352 height 14
click at [310, 161] on div "Required" at bounding box center [296, 164] width 33 height 12
click at [310, 174] on input "Selling Strategy Required" at bounding box center [409, 181] width 352 height 14
click at [284, 166] on span "Required" at bounding box center [294, 164] width 29 height 11
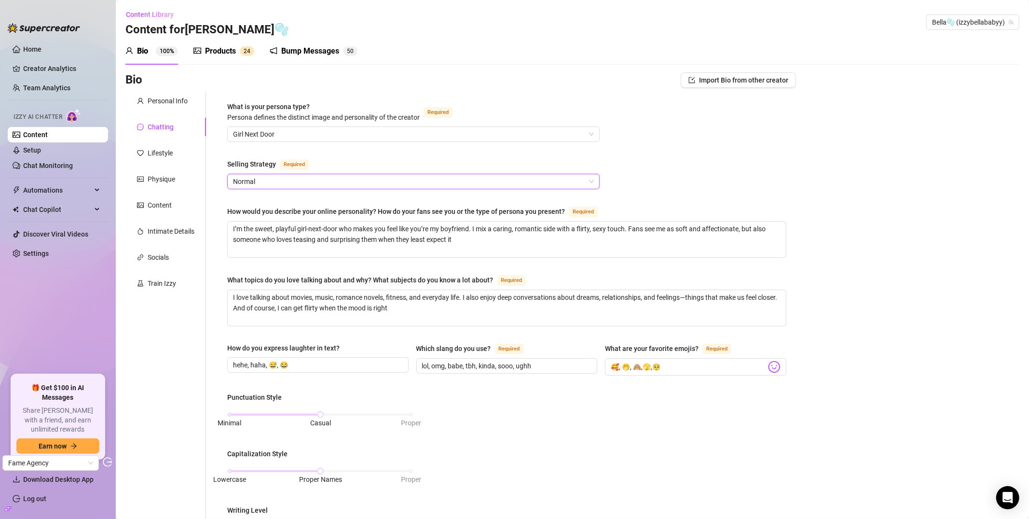
click at [284, 174] on input "Selling Strategy Required" at bounding box center [409, 181] width 352 height 14
click at [284, 166] on span "Required" at bounding box center [294, 164] width 29 height 11
click at [284, 174] on input "Selling Strategy Required" at bounding box center [409, 181] width 352 height 14
click at [326, 154] on div "What is your persona type? [PERSON_NAME] defines the distinct image and persona…" at bounding box center [506, 446] width 559 height 690
click at [477, 156] on div "What is your persona type? [PERSON_NAME] defines the distinct image and persona…" at bounding box center [506, 446] width 559 height 690
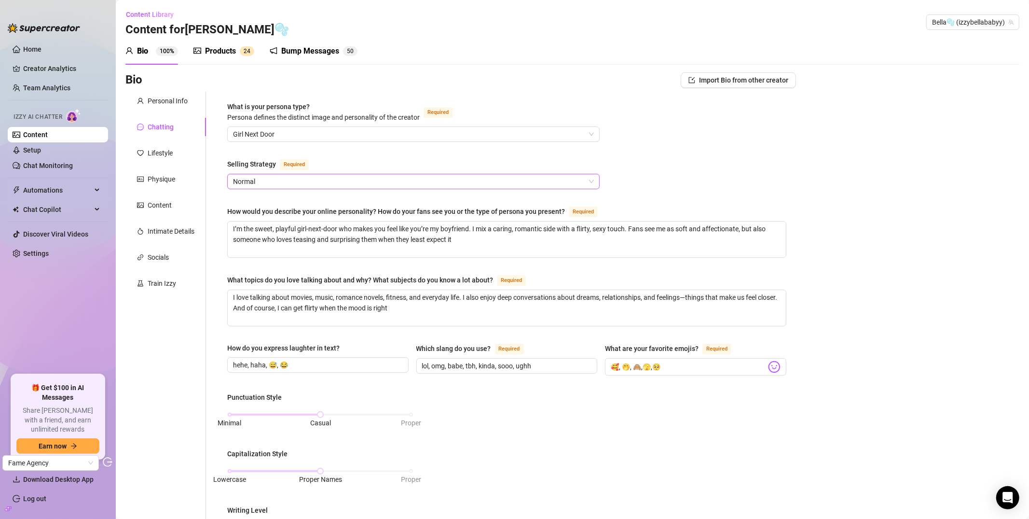
click at [274, 180] on span "Normal" at bounding box center [413, 181] width 361 height 14
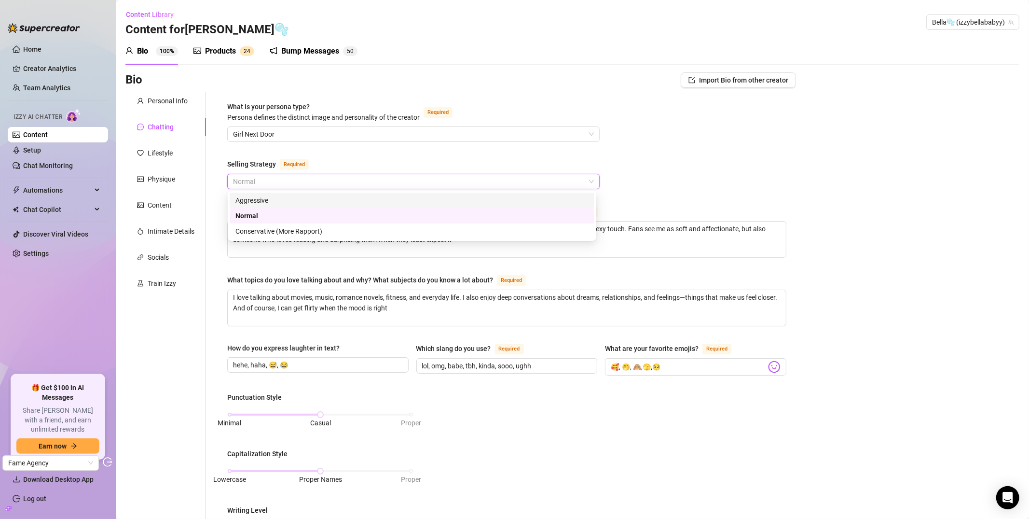
click at [265, 147] on div "What is your persona type? [PERSON_NAME] defines the distinct image and persona…" at bounding box center [506, 446] width 559 height 690
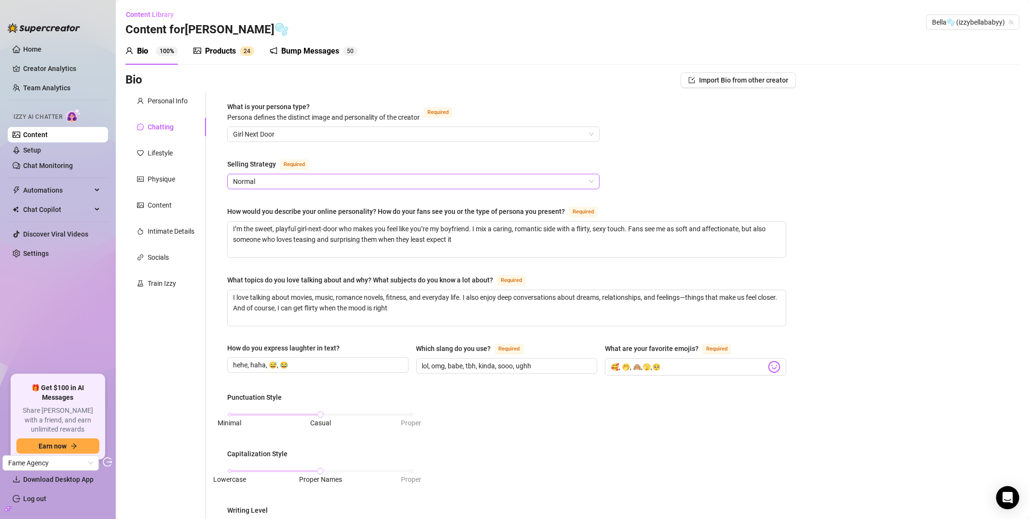
click at [281, 183] on span "Normal" at bounding box center [413, 181] width 361 height 14
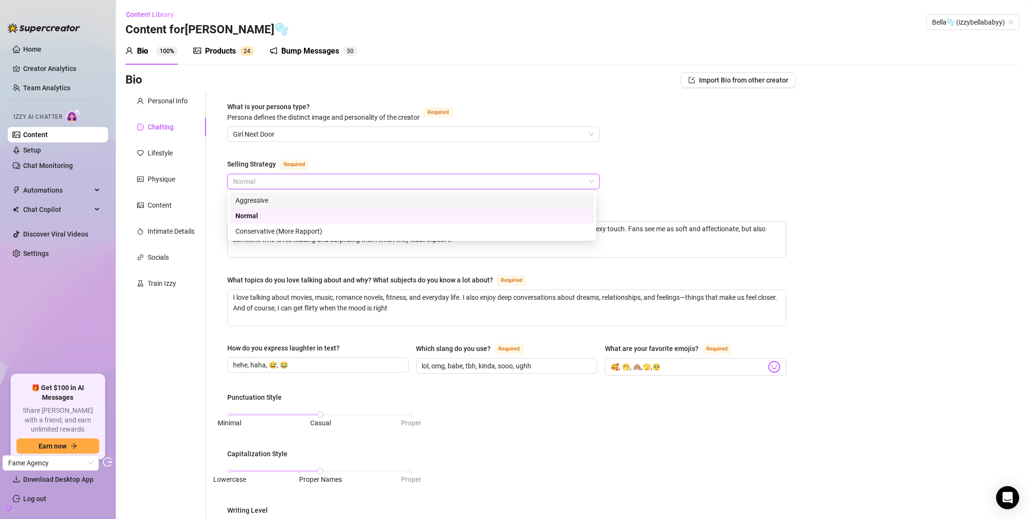
click at [291, 151] on div "What is your persona type? [PERSON_NAME] defines the distinct image and persona…" at bounding box center [506, 446] width 559 height 690
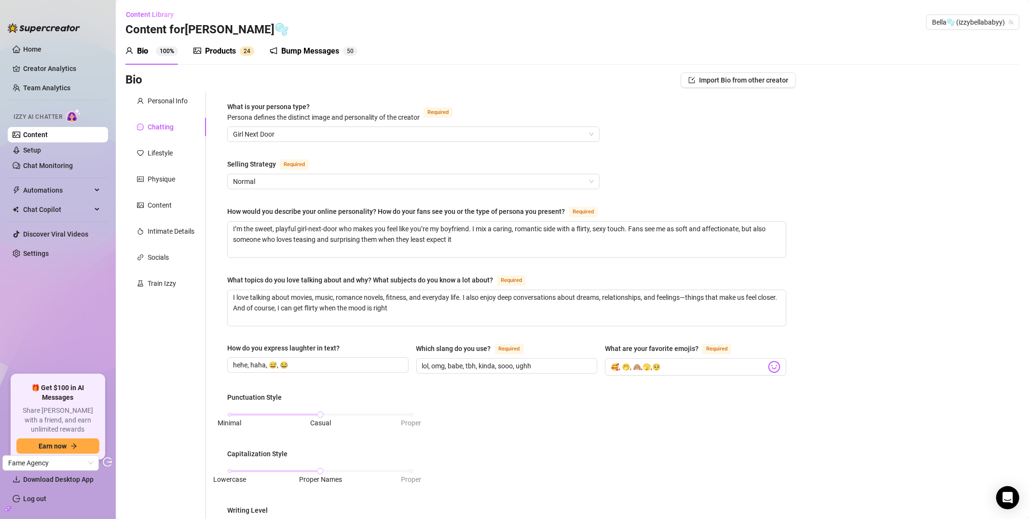
click at [291, 164] on span "Required" at bounding box center [294, 164] width 29 height 11
click at [291, 174] on input "Selling Strategy Required" at bounding box center [409, 181] width 352 height 14
drag, startPoint x: 283, startPoint y: 164, endPoint x: 290, endPoint y: 163, distance: 7.3
click at [289, 164] on span "Required" at bounding box center [294, 164] width 29 height 11
click at [292, 163] on span "Required" at bounding box center [294, 164] width 29 height 11
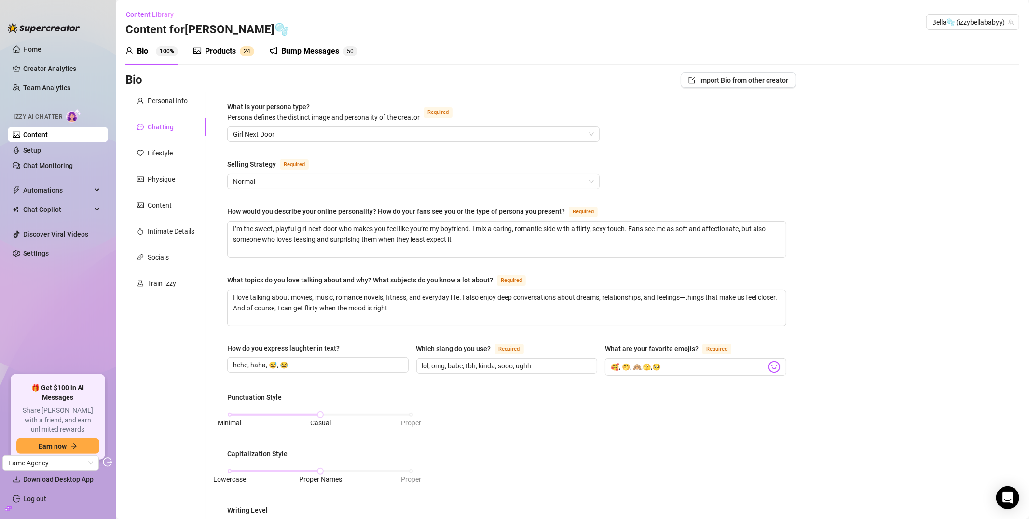
click at [292, 174] on input "Selling Strategy Required" at bounding box center [409, 181] width 352 height 14
click at [273, 186] on span "Normal" at bounding box center [413, 181] width 361 height 14
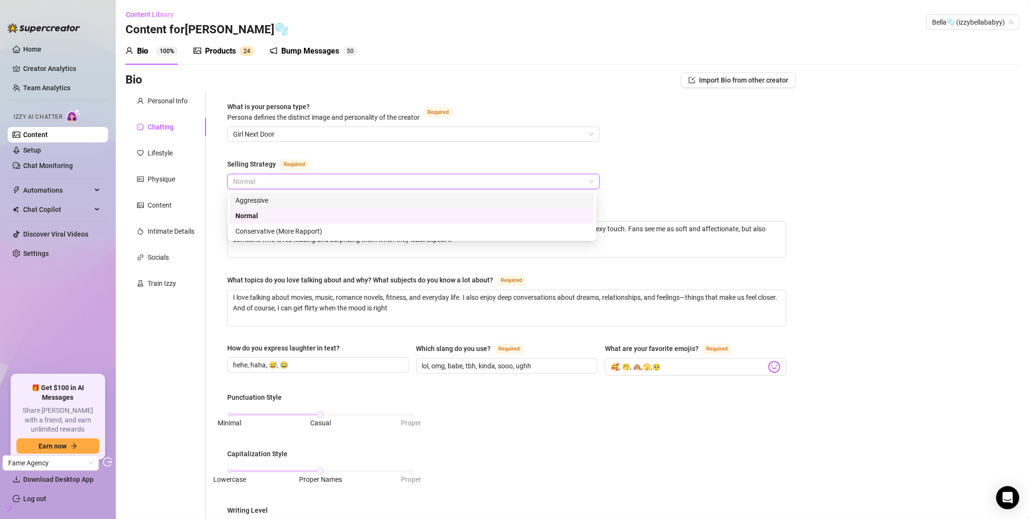
click at [273, 164] on div "Selling Strategy" at bounding box center [251, 164] width 49 height 11
click at [273, 174] on input "Selling Strategy Required" at bounding box center [409, 181] width 352 height 14
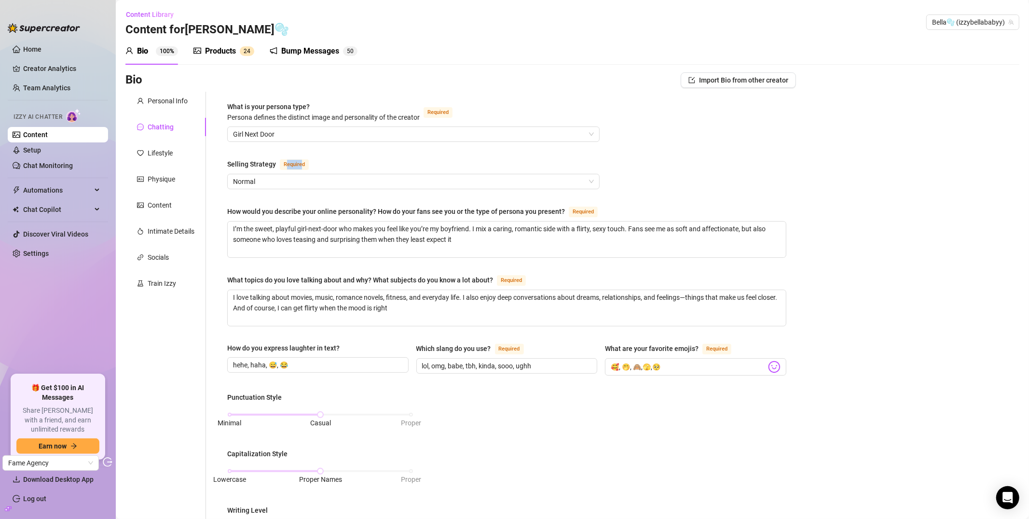
drag, startPoint x: 286, startPoint y: 162, endPoint x: 300, endPoint y: 161, distance: 14.5
click at [300, 161] on span "Required" at bounding box center [294, 164] width 29 height 11
drag, startPoint x: 306, startPoint y: 161, endPoint x: 313, endPoint y: 161, distance: 6.3
click at [307, 161] on span "Required" at bounding box center [294, 164] width 29 height 11
click at [307, 174] on input "Selling Strategy Required" at bounding box center [409, 181] width 352 height 14
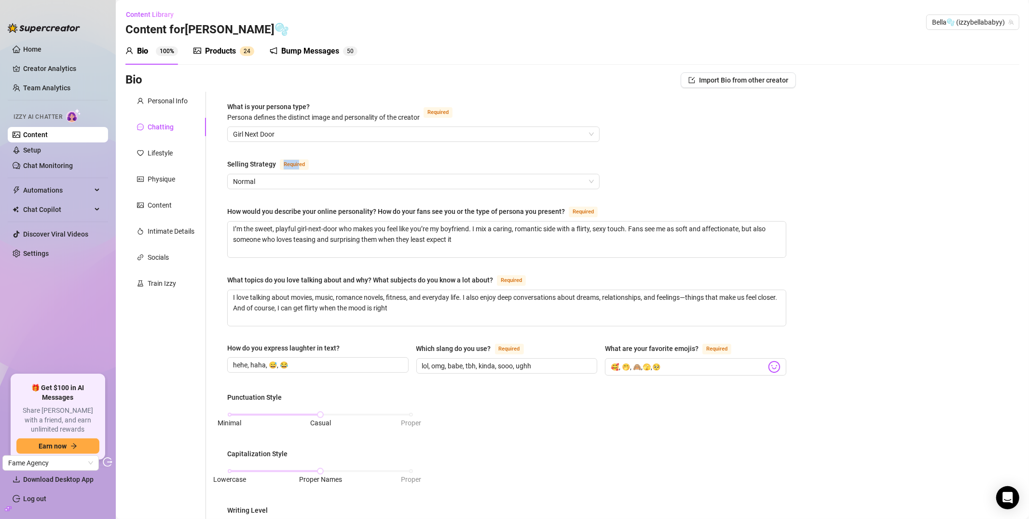
drag, startPoint x: 283, startPoint y: 165, endPoint x: 298, endPoint y: 165, distance: 15.5
click at [298, 165] on span "Required" at bounding box center [294, 164] width 29 height 11
click at [299, 165] on span "Required" at bounding box center [294, 164] width 29 height 11
click at [299, 174] on input "Selling Strategy Required" at bounding box center [409, 181] width 352 height 14
drag, startPoint x: 284, startPoint y: 165, endPoint x: 298, endPoint y: 165, distance: 14.5
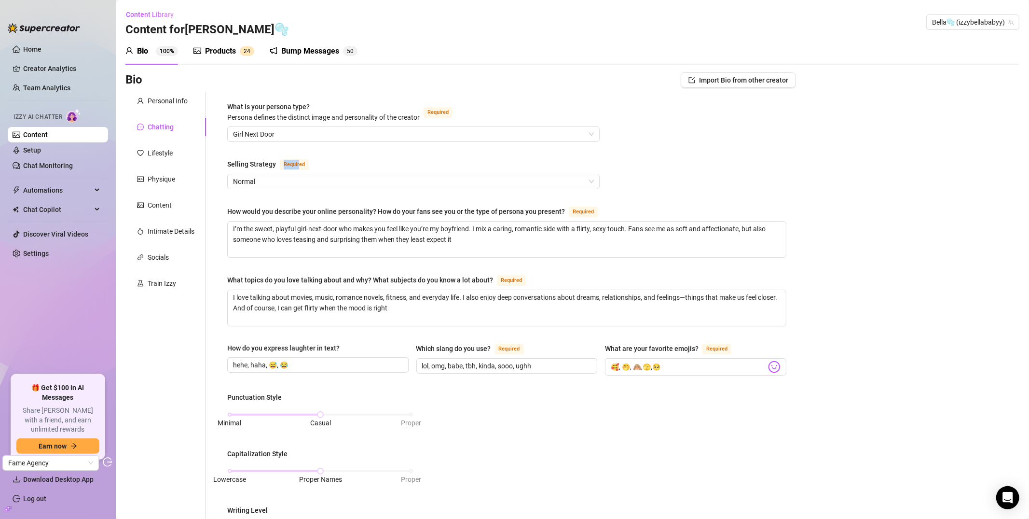
click at [298, 165] on span "Required" at bounding box center [294, 164] width 29 height 11
click at [299, 165] on span "Required" at bounding box center [294, 164] width 29 height 11
click at [299, 174] on input "Selling Strategy Required" at bounding box center [409, 181] width 352 height 14
drag, startPoint x: 284, startPoint y: 164, endPoint x: 305, endPoint y: 166, distance: 21.3
click at [305, 166] on span "Required" at bounding box center [294, 164] width 29 height 11
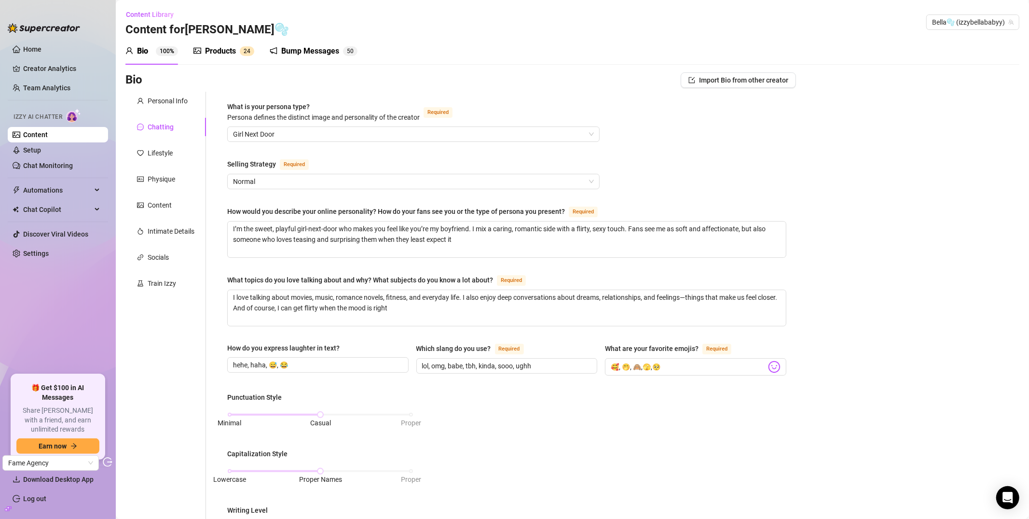
click at [305, 174] on input "Selling Strategy Required" at bounding box center [409, 181] width 352 height 14
click at [288, 165] on span "Required" at bounding box center [294, 164] width 29 height 11
click at [288, 174] on input "Selling Strategy Required" at bounding box center [409, 181] width 352 height 14
drag, startPoint x: 284, startPoint y: 165, endPoint x: 310, endPoint y: 165, distance: 26.5
click at [310, 165] on div "Required" at bounding box center [296, 164] width 33 height 12
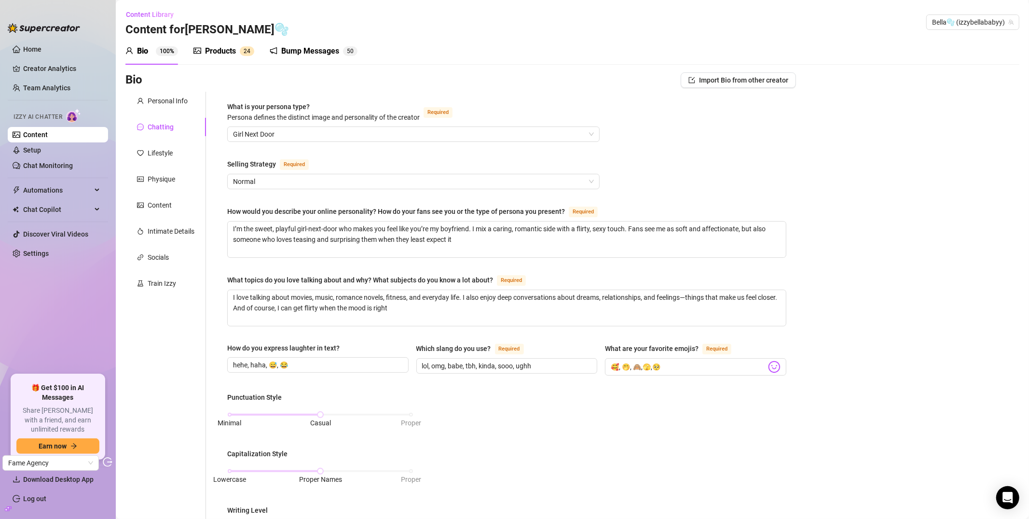
click at [310, 165] on div "Required" at bounding box center [296, 164] width 33 height 12
click at [310, 174] on input "Selling Strategy Required" at bounding box center [409, 181] width 352 height 14
drag, startPoint x: 282, startPoint y: 164, endPoint x: 320, endPoint y: 164, distance: 38.1
click at [320, 164] on div "Selling Strategy Required" at bounding box center [413, 165] width 372 height 15
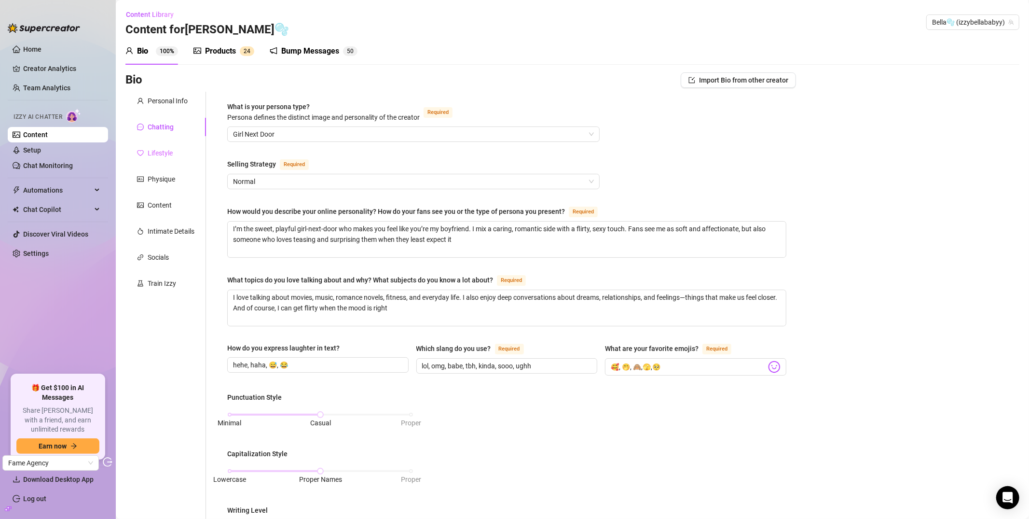
click at [178, 151] on div "Lifestyle" at bounding box center [165, 153] width 81 height 18
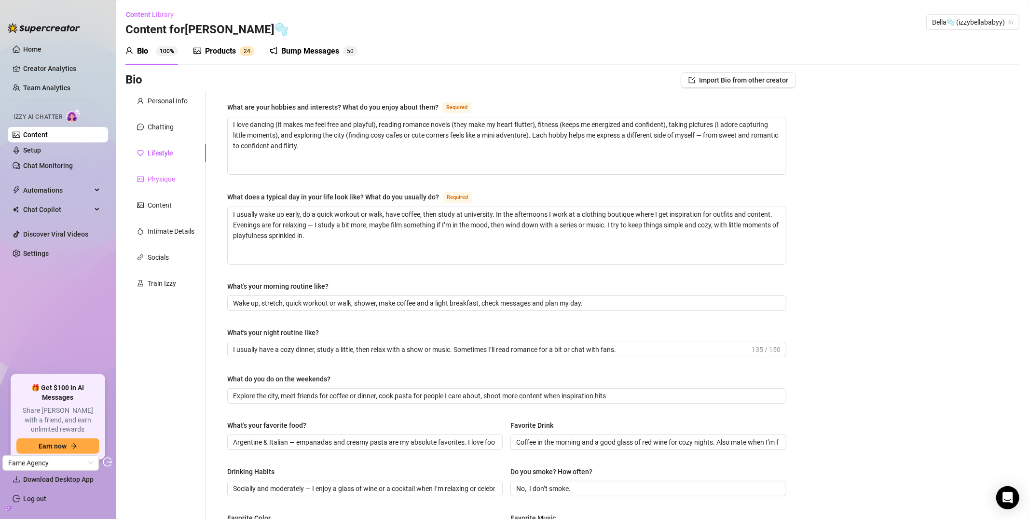
click at [183, 175] on div "Physique" at bounding box center [165, 179] width 81 height 18
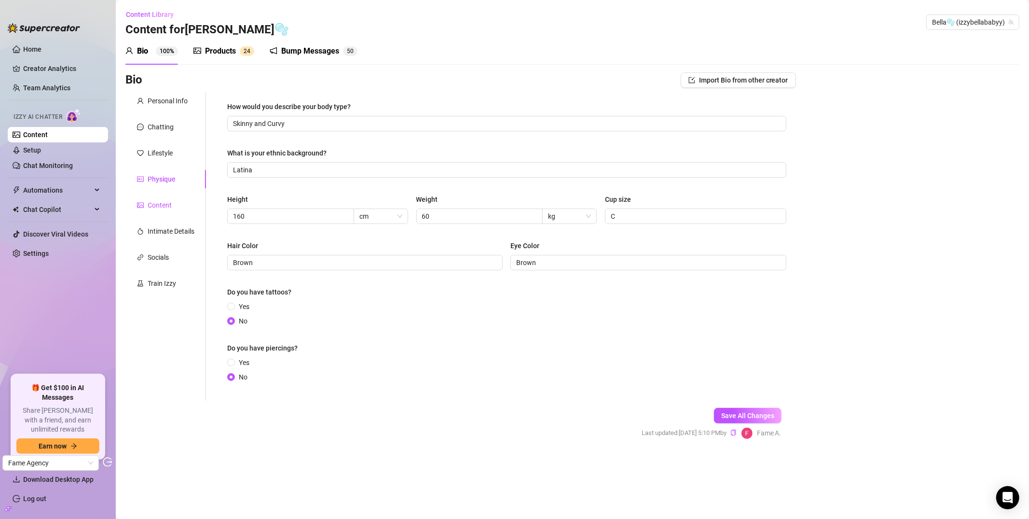
click at [162, 209] on div "Content" at bounding box center [160, 205] width 24 height 11
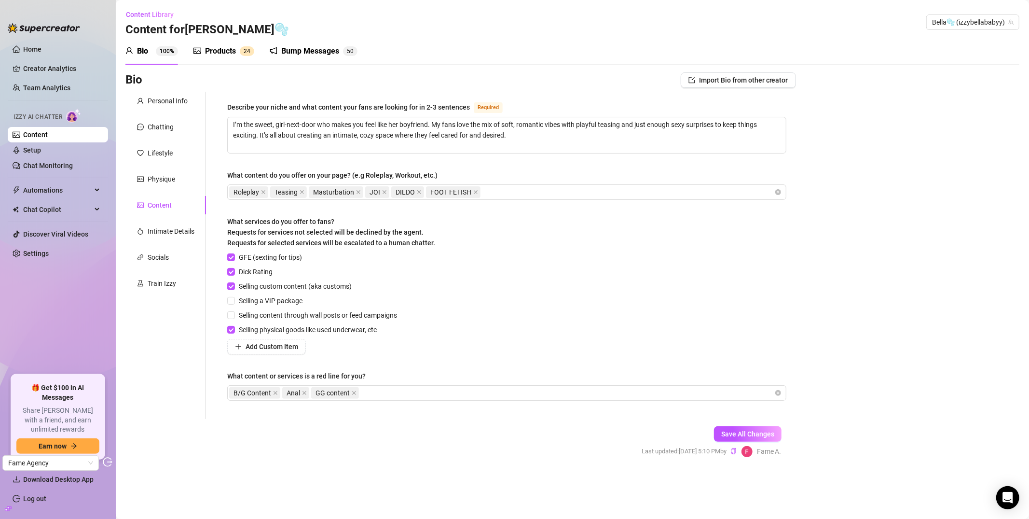
click at [447, 309] on div "GFE (sexting for tips) Dick Rating Selling custom content (aka customs) Selling…" at bounding box center [506, 303] width 559 height 102
drag, startPoint x: 228, startPoint y: 222, endPoint x: 433, endPoint y: 240, distance: 205.8
click at [433, 240] on label "What services do you offer to fans? Requests for services not selected will be …" at bounding box center [334, 232] width 215 height 32
click at [401, 240] on span "What services do you offer to fans? Requests for services not selected will be …" at bounding box center [331, 232] width 208 height 29
click at [169, 234] on div "Intimate Details" at bounding box center [171, 231] width 47 height 11
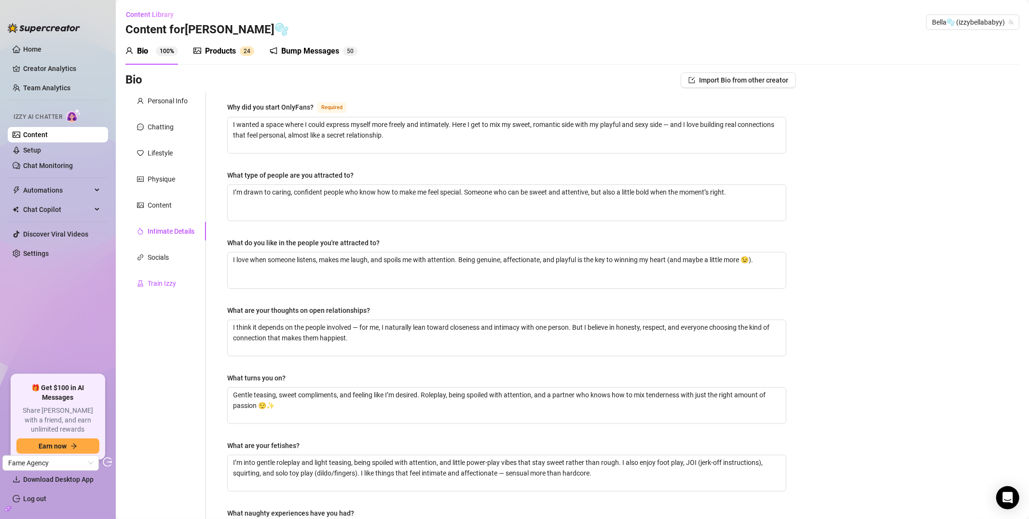
click at [165, 285] on div "Train Izzy" at bounding box center [162, 283] width 28 height 11
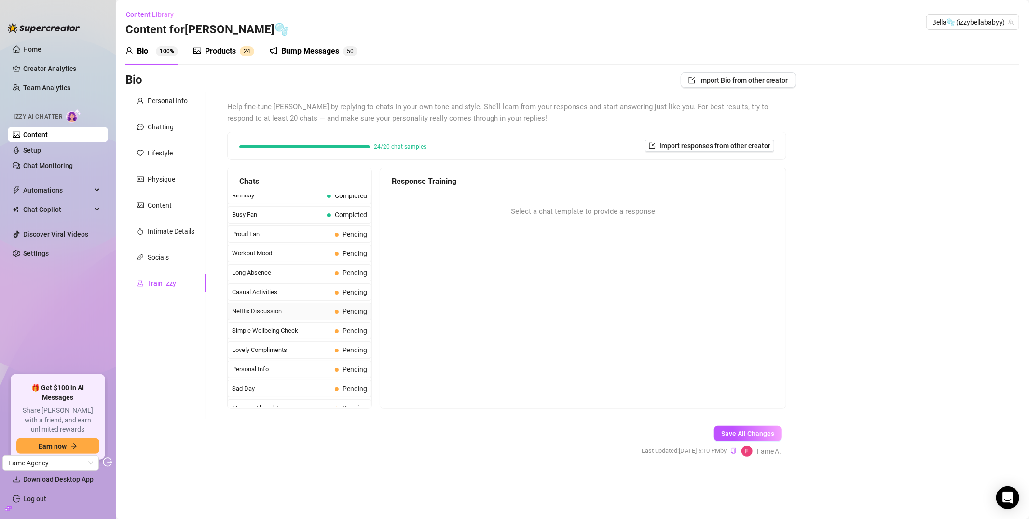
scroll to position [870, 0]
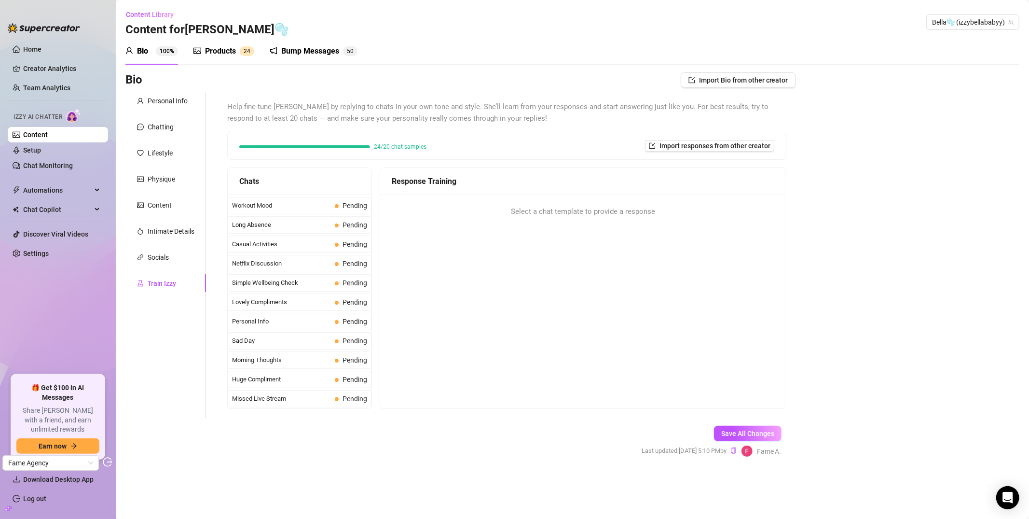
click at [212, 55] on div "Products" at bounding box center [220, 51] width 31 height 12
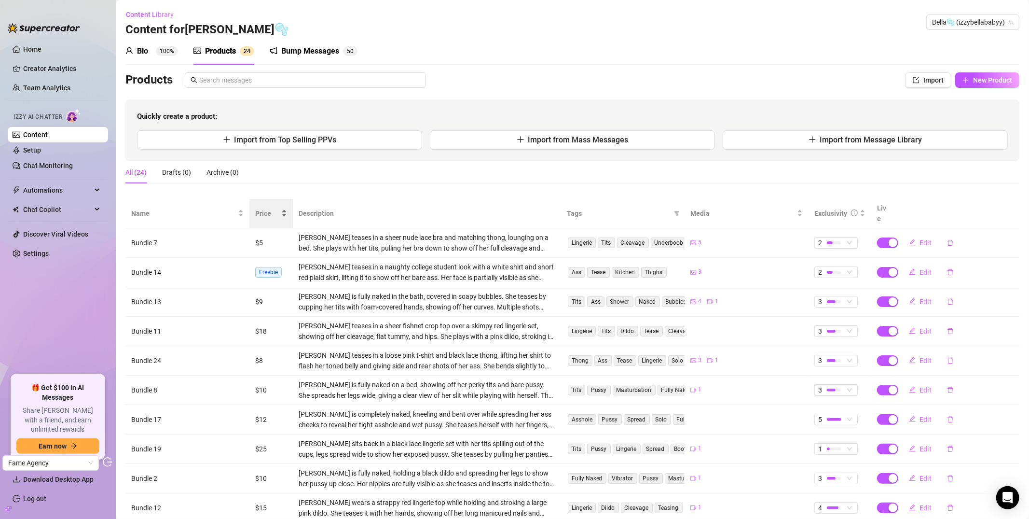
click at [258, 208] on span "Price" at bounding box center [267, 213] width 24 height 11
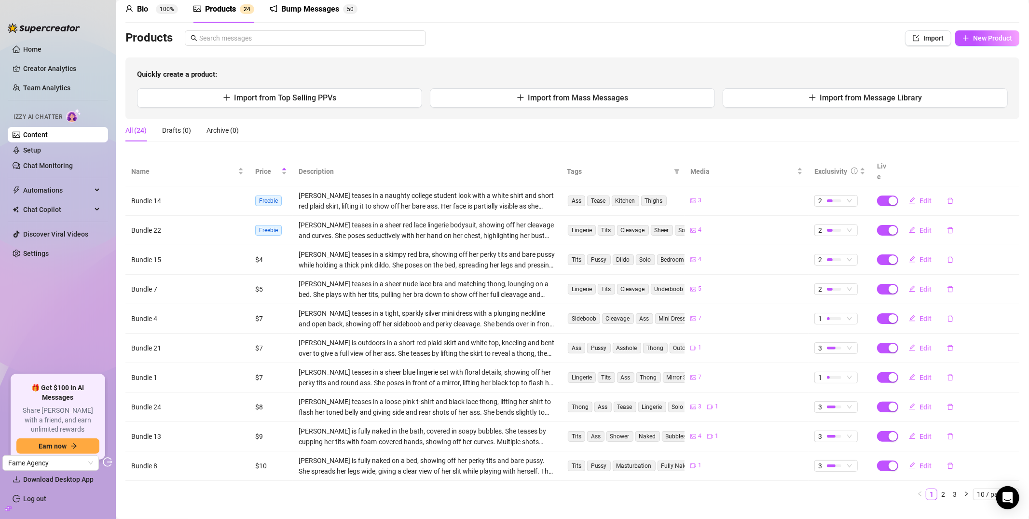
scroll to position [49, 0]
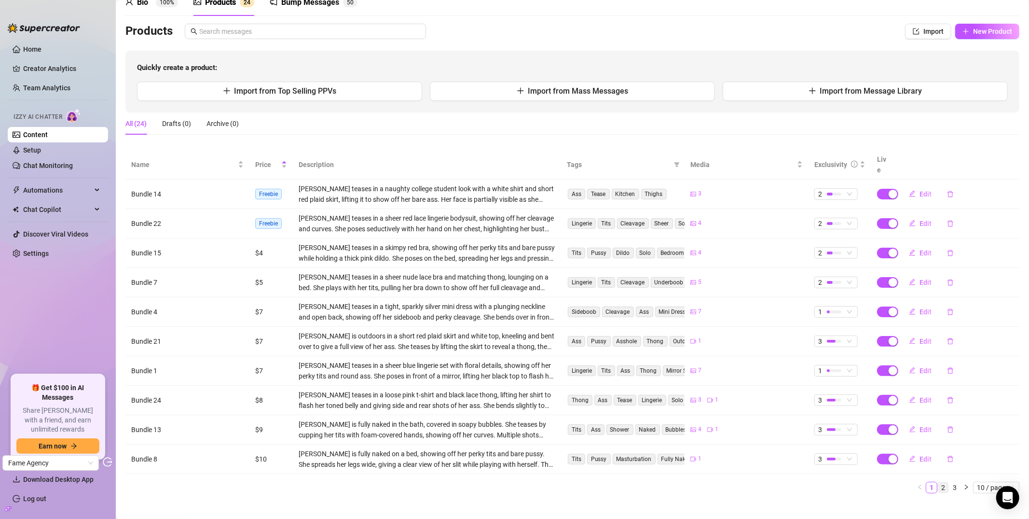
click at [938, 482] on link "2" at bounding box center [943, 487] width 11 height 11
click at [923, 455] on span "Edit" at bounding box center [925, 459] width 12 height 8
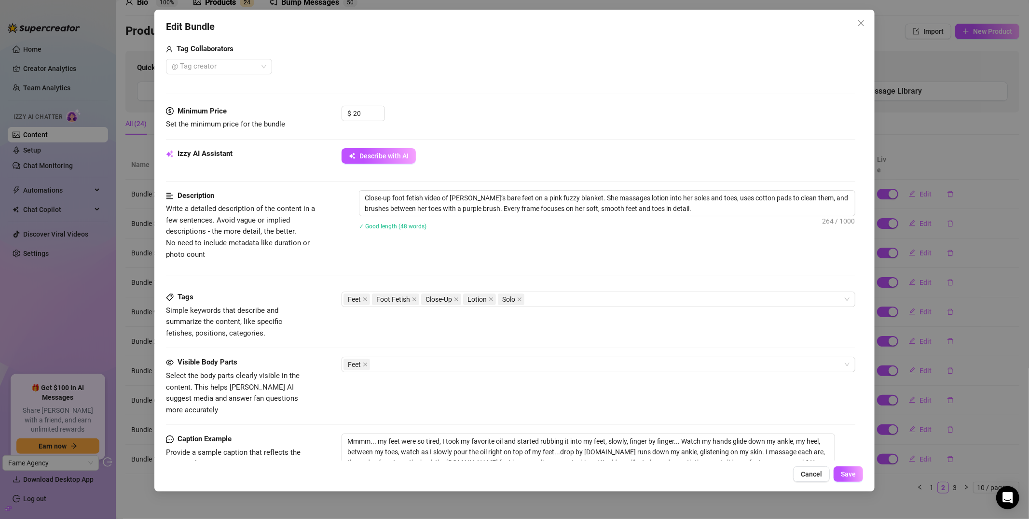
scroll to position [364, 0]
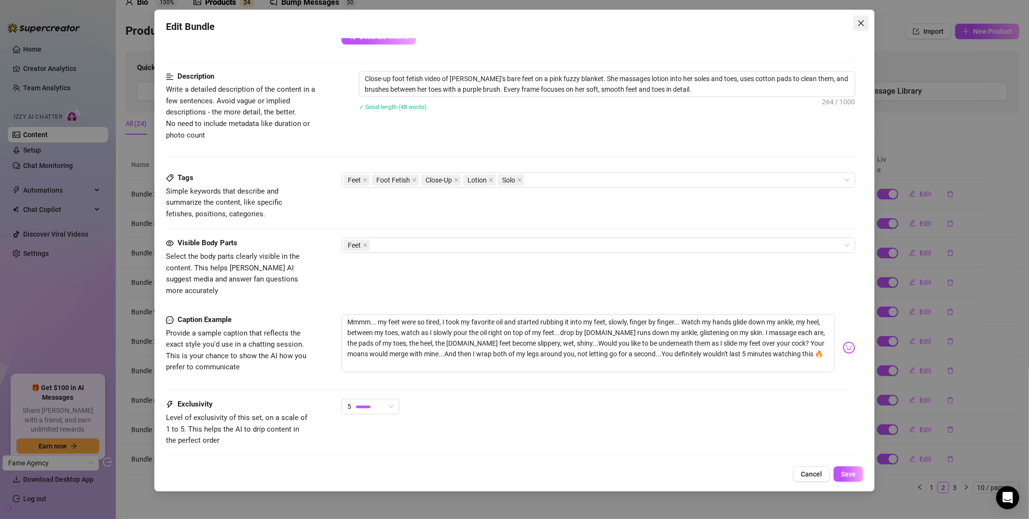
click at [862, 22] on icon "close" at bounding box center [861, 23] width 6 height 6
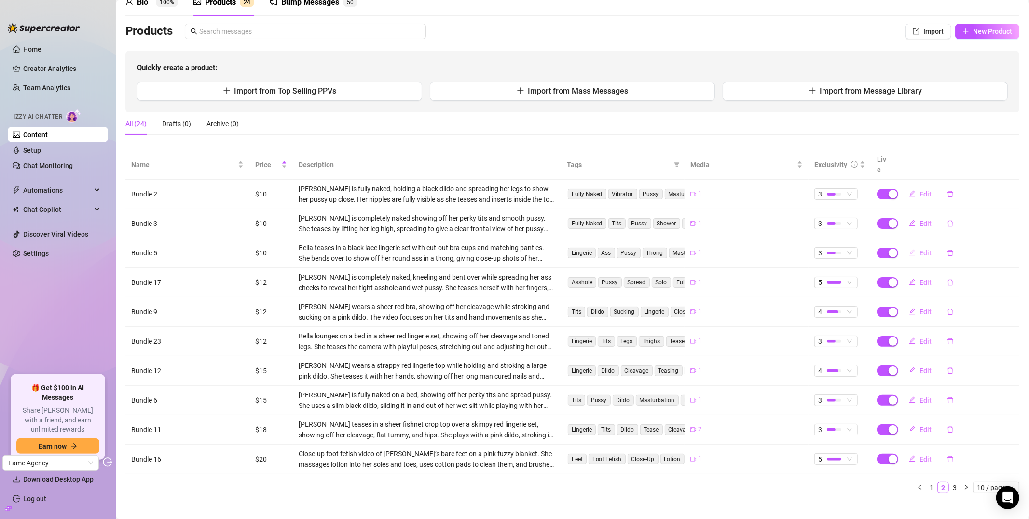
click at [910, 245] on button "Edit" at bounding box center [920, 252] width 38 height 15
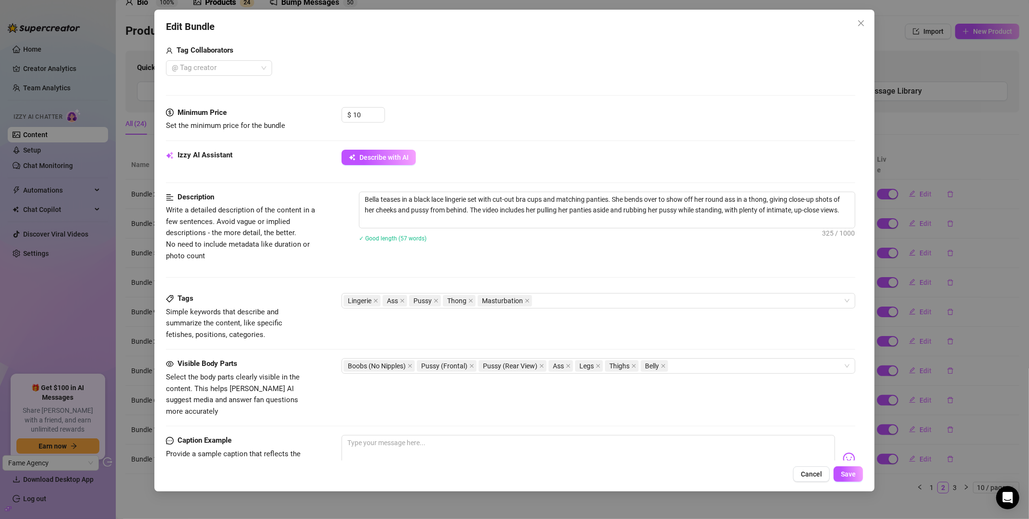
scroll to position [376, 0]
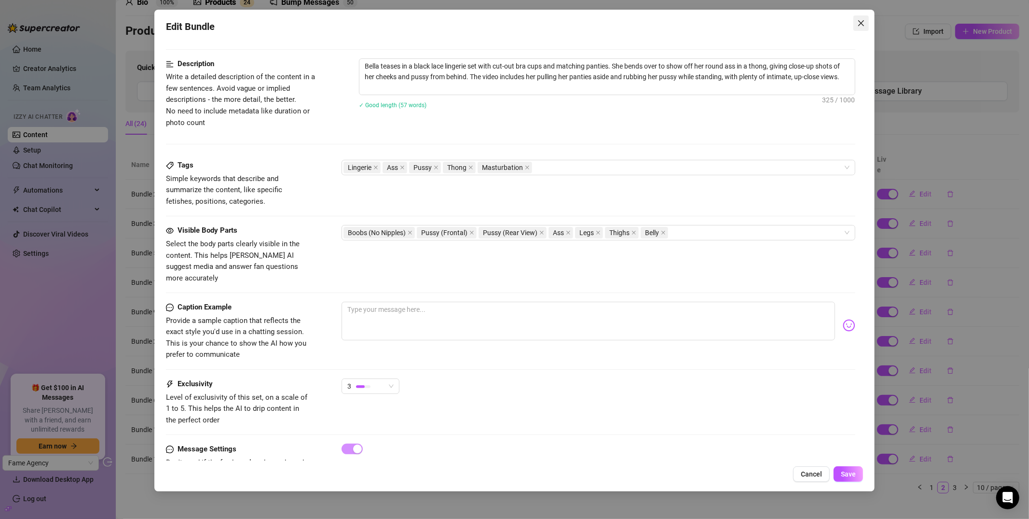
click at [863, 27] on icon "close" at bounding box center [861, 23] width 8 height 8
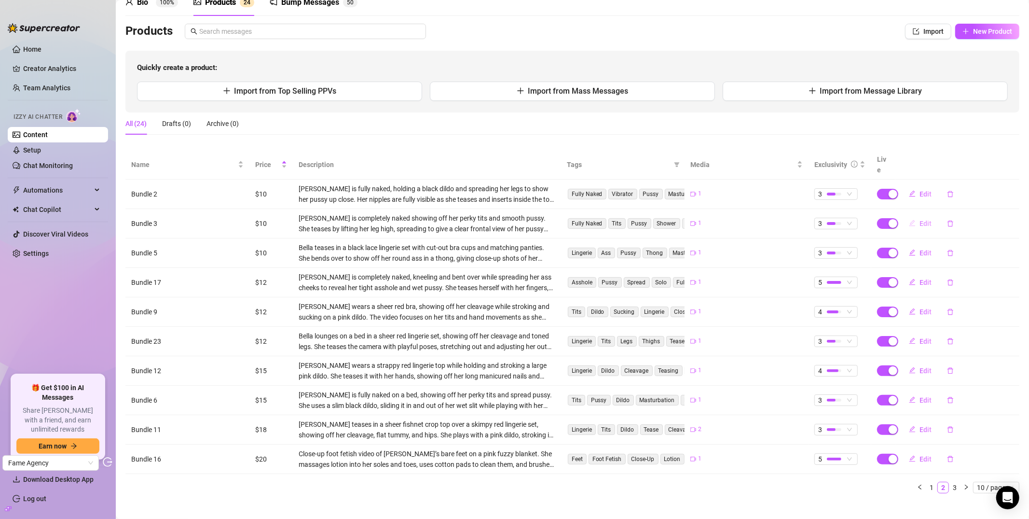
click at [923, 220] on span "Edit" at bounding box center [925, 224] width 12 height 8
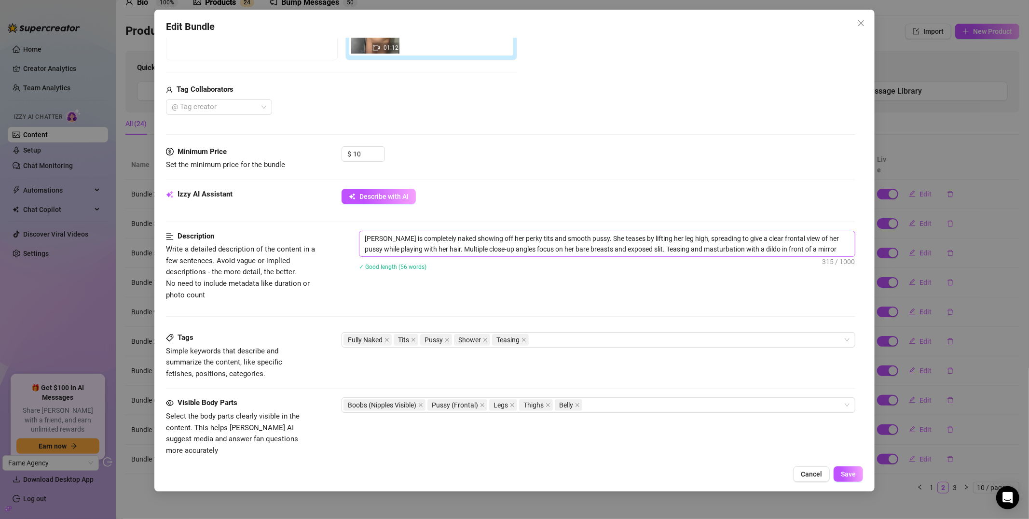
scroll to position [205, 0]
drag, startPoint x: 366, startPoint y: 238, endPoint x: 513, endPoint y: 237, distance: 147.1
click at [515, 236] on textarea "[PERSON_NAME] is completely naked showing off her perky tits and smooth pussy. …" at bounding box center [606, 243] width 495 height 25
click at [482, 244] on textarea "[PERSON_NAME] is completely naked showing off her perky tits and smooth pussy. …" at bounding box center [606, 243] width 495 height 25
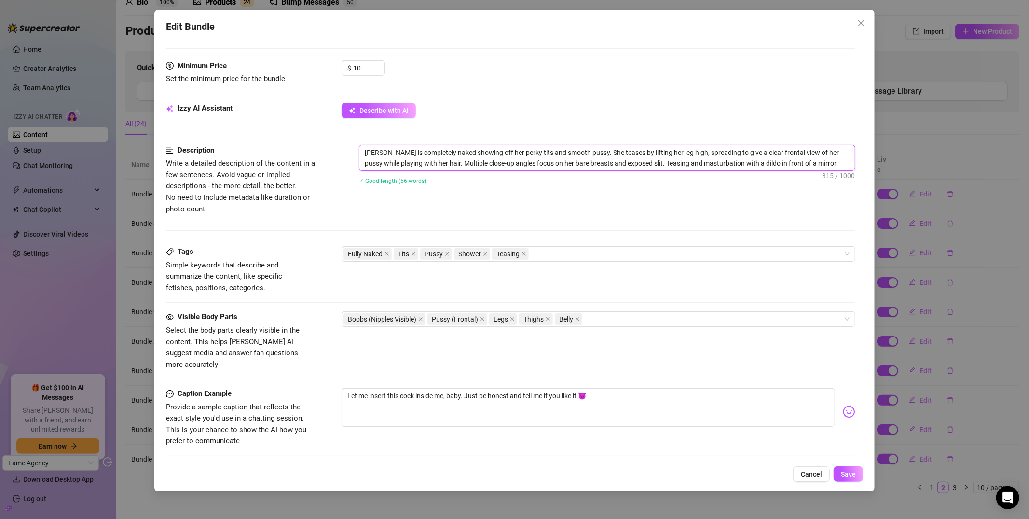
scroll to position [296, 0]
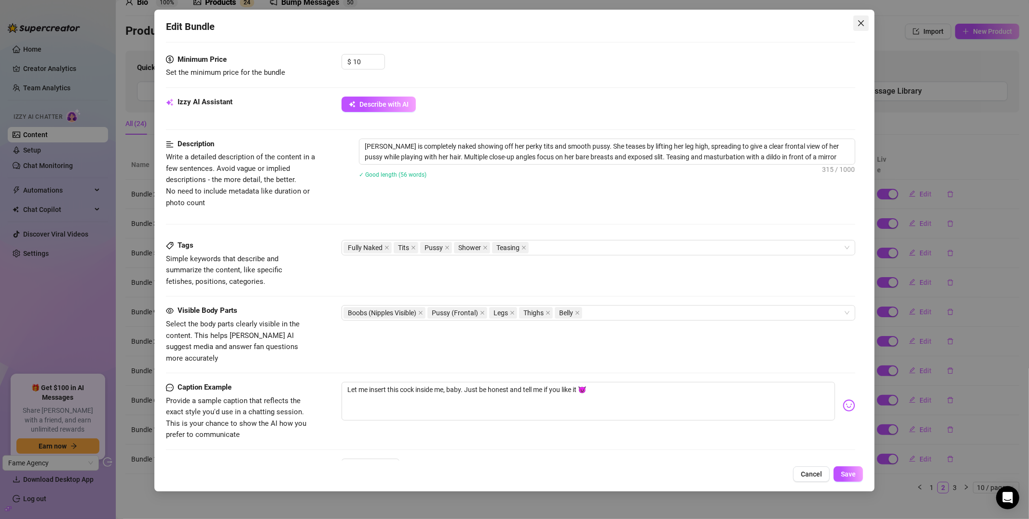
click at [861, 26] on icon "close" at bounding box center [861, 23] width 8 height 8
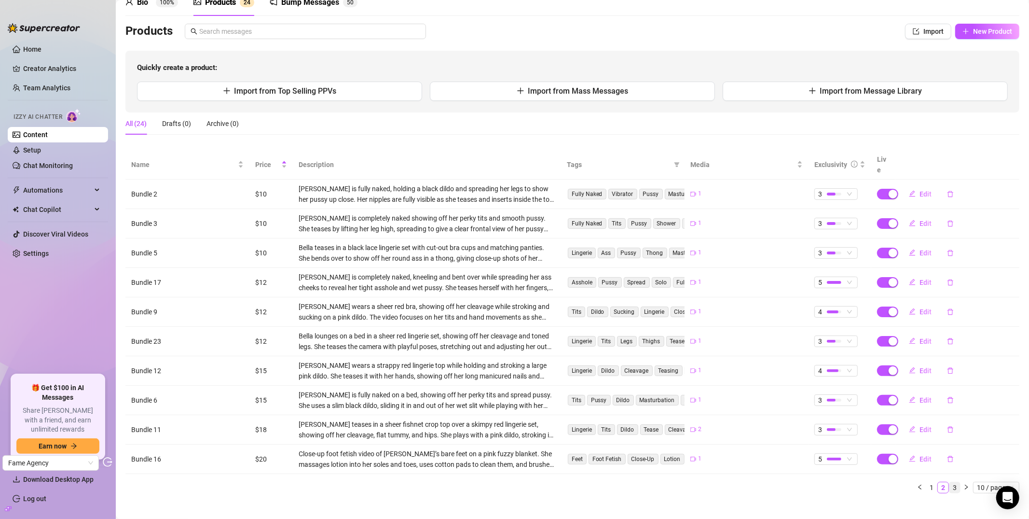
click at [949, 482] on link "3" at bounding box center [954, 487] width 11 height 11
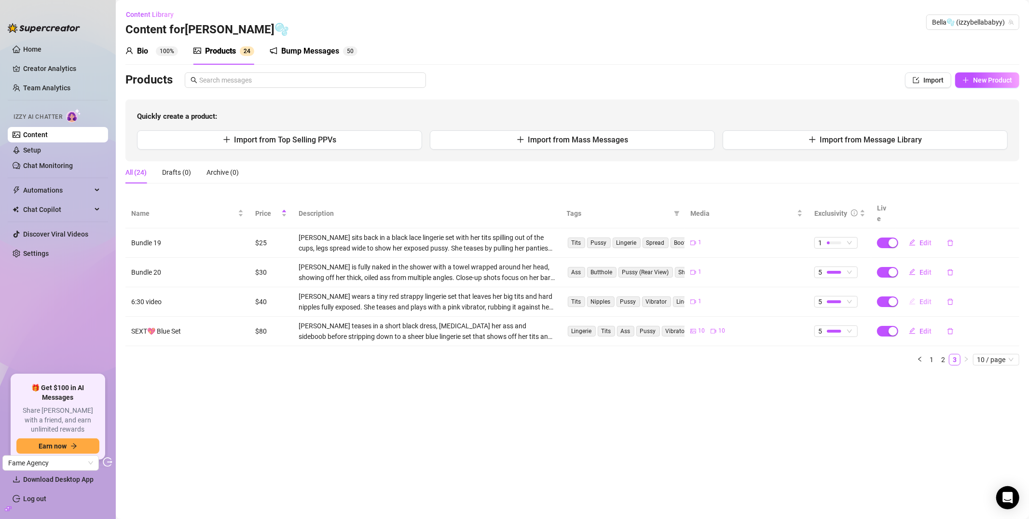
click at [929, 298] on span "Edit" at bounding box center [925, 302] width 12 height 8
type textarea "I take my favorite vibrator in my hand, it's cold at first, but when I bring it…"
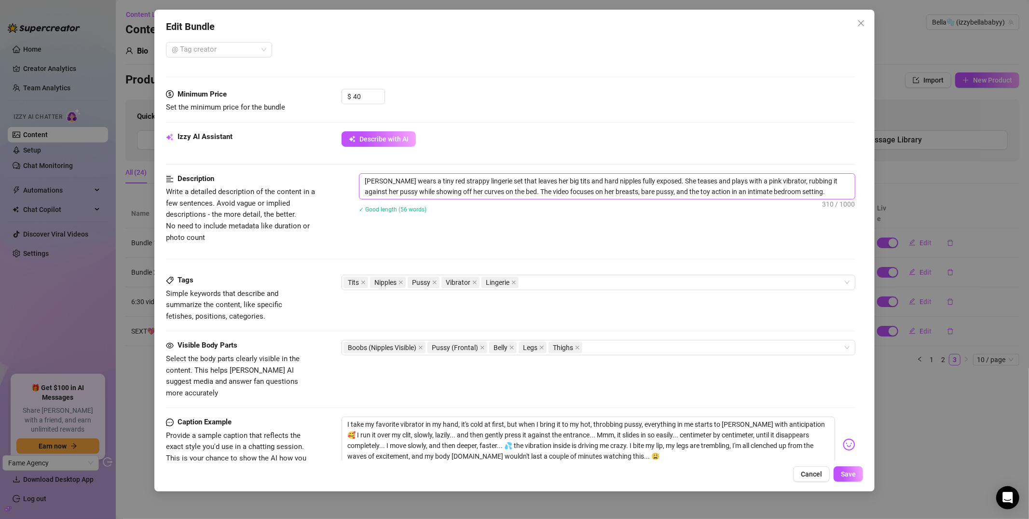
scroll to position [323, 0]
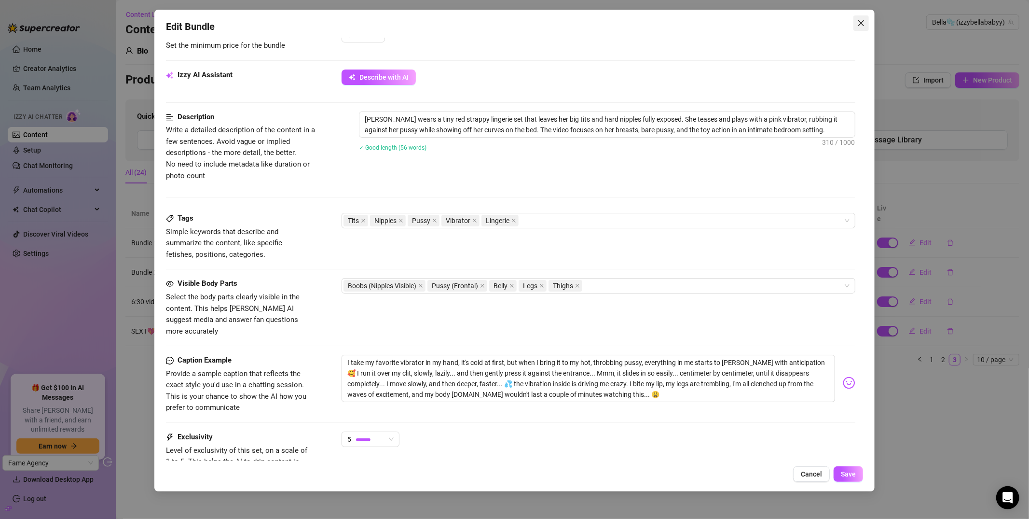
click at [865, 23] on icon "close" at bounding box center [861, 23] width 8 height 8
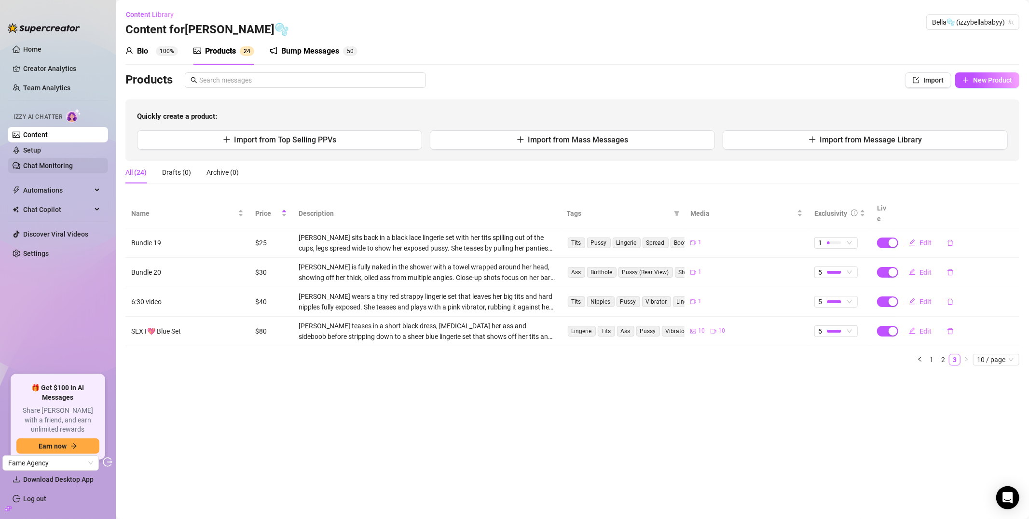
click at [67, 165] on link "Chat Monitoring" at bounding box center [48, 166] width 50 height 8
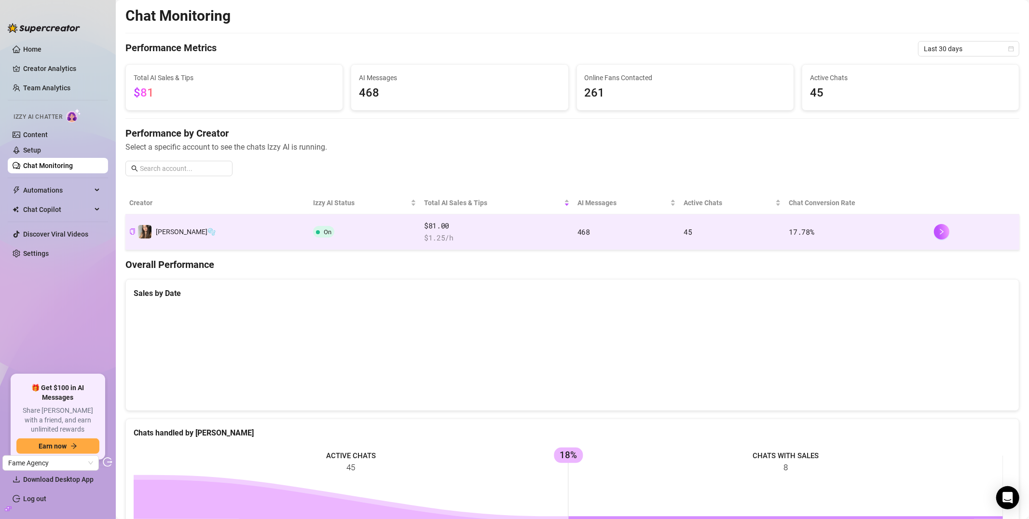
click at [309, 228] on td "On" at bounding box center [364, 232] width 111 height 36
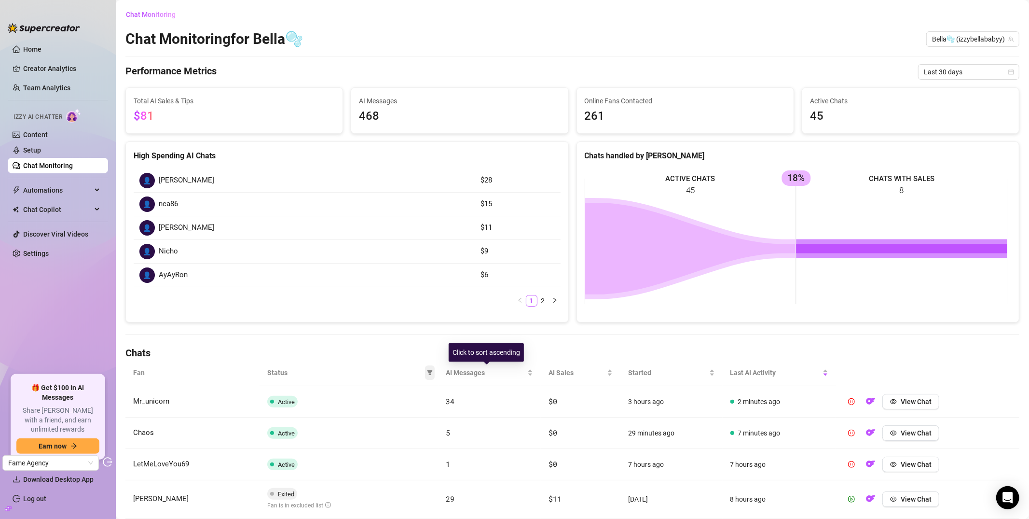
click at [430, 375] on span at bounding box center [430, 372] width 10 height 14
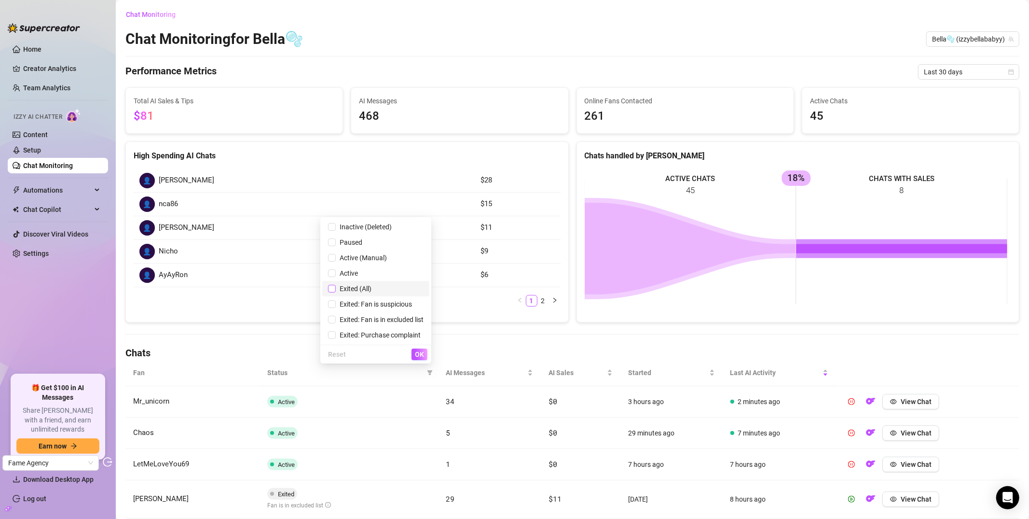
click at [330, 284] on label at bounding box center [332, 288] width 8 height 11
click at [330, 285] on input "checkbox" at bounding box center [332, 289] width 8 height 8
checkbox input "true"
click at [418, 352] on span "OK" at bounding box center [419, 354] width 9 height 8
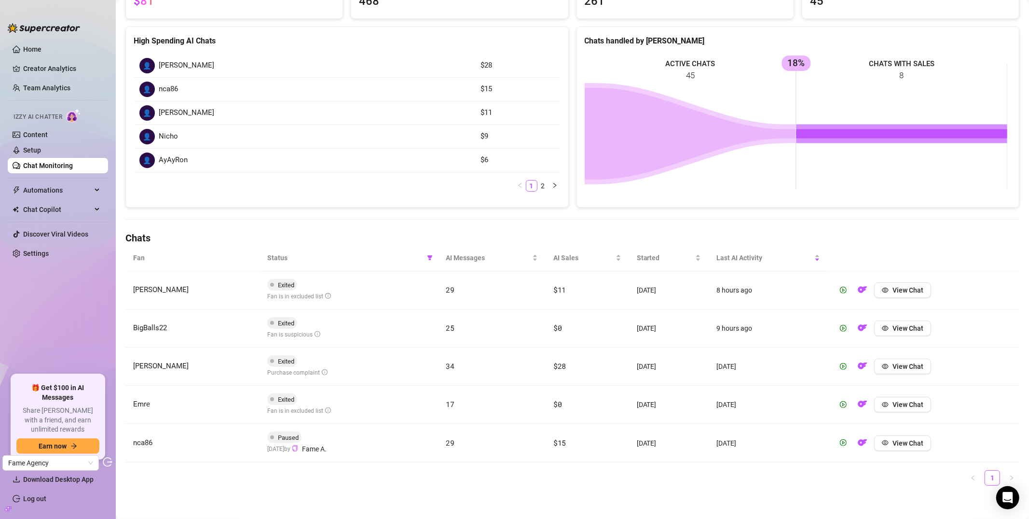
scroll to position [119, 0]
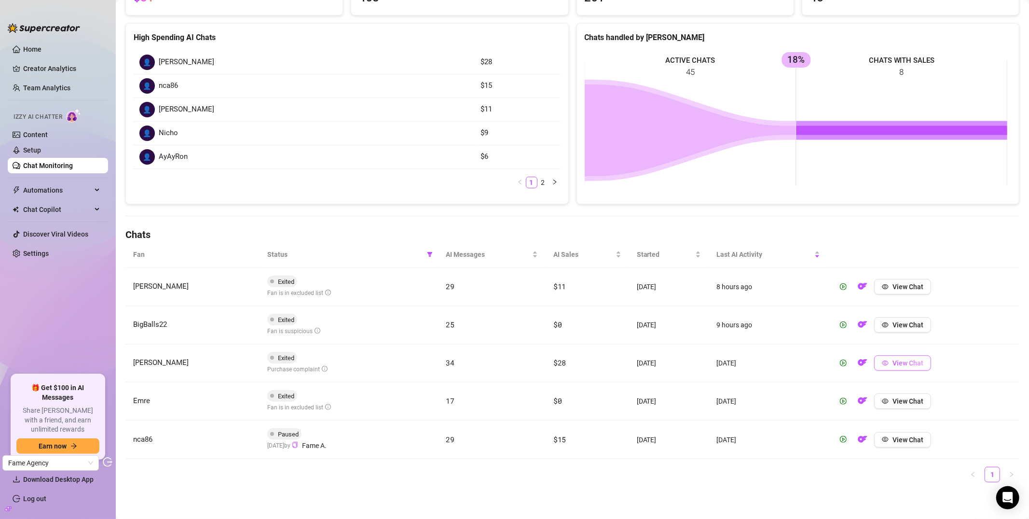
click at [887, 359] on button "View Chat" at bounding box center [902, 362] width 57 height 15
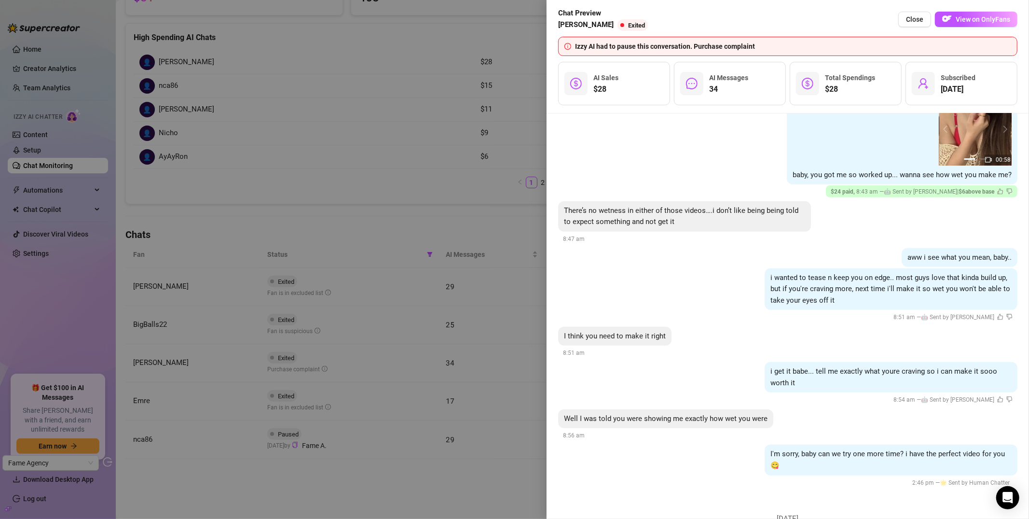
scroll to position [3206, 0]
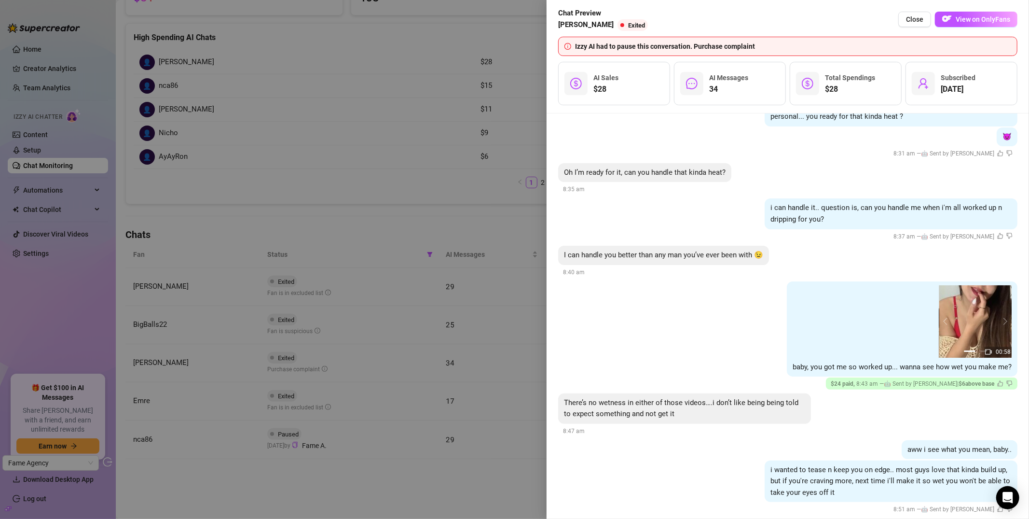
click at [471, 221] on div at bounding box center [514, 259] width 1029 height 519
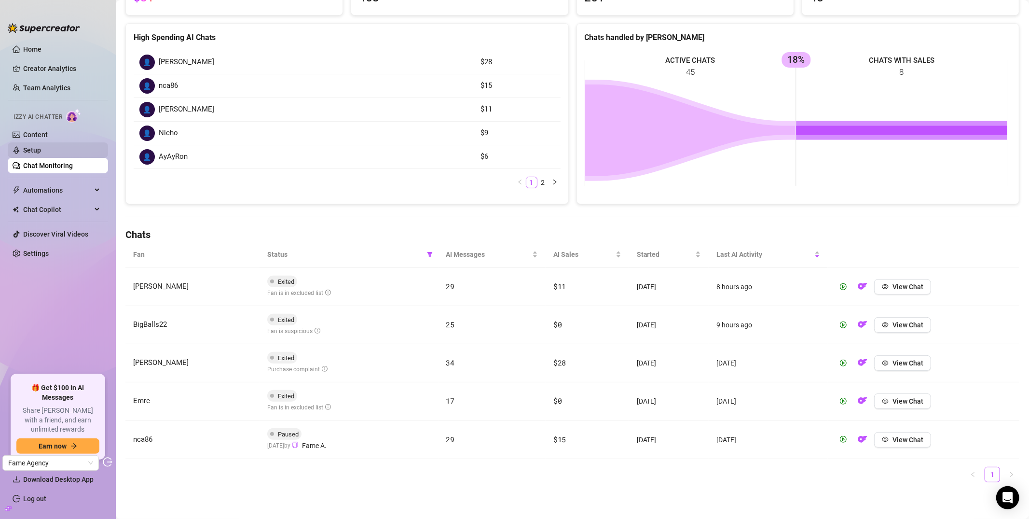
click at [41, 154] on link "Setup" at bounding box center [32, 150] width 18 height 8
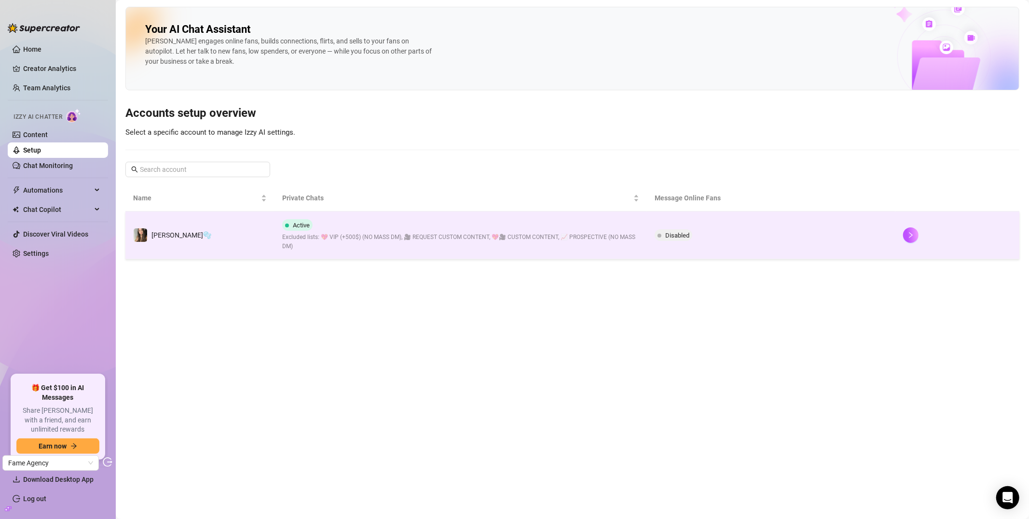
click at [257, 232] on td "[PERSON_NAME]🫧" at bounding box center [199, 235] width 149 height 48
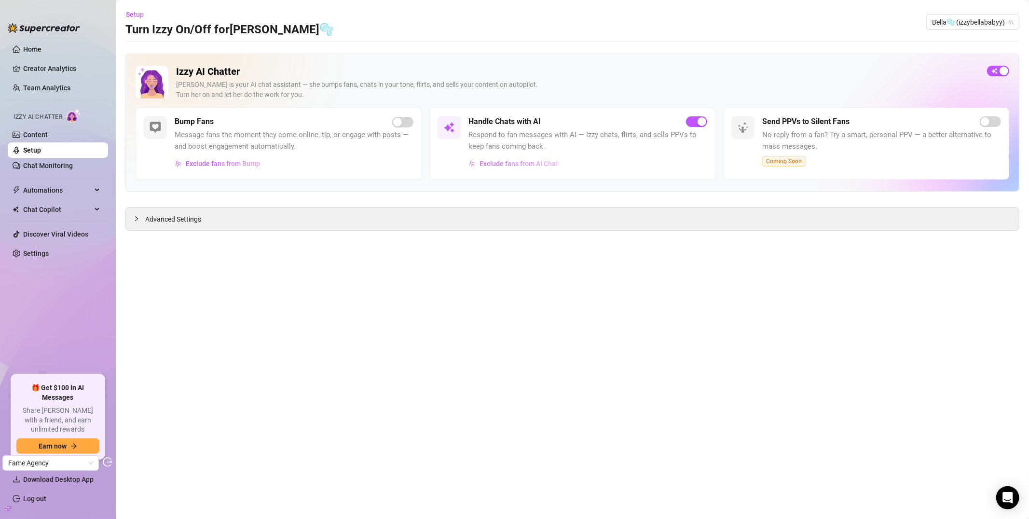
click at [513, 161] on span "Exclude fans from AI Chat" at bounding box center [519, 164] width 79 height 8
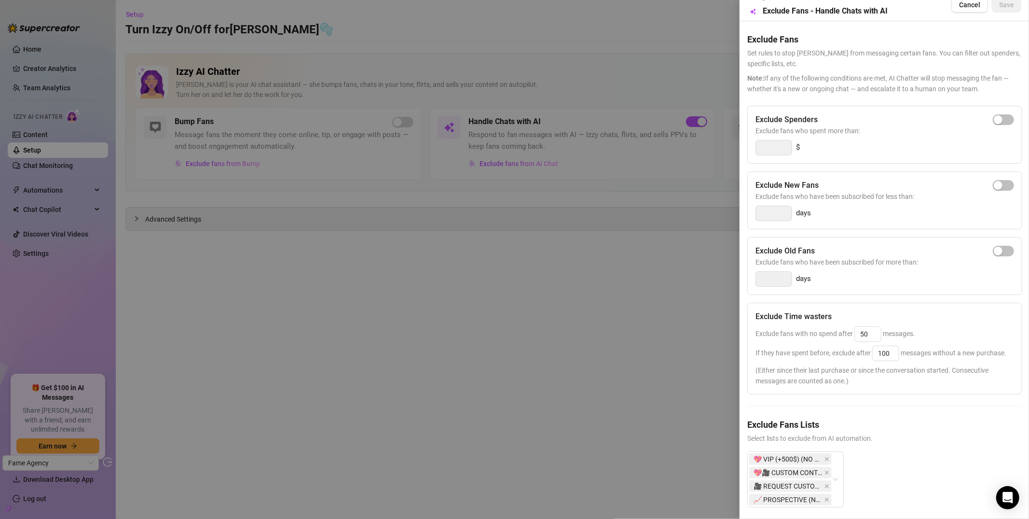
scroll to position [37, 0]
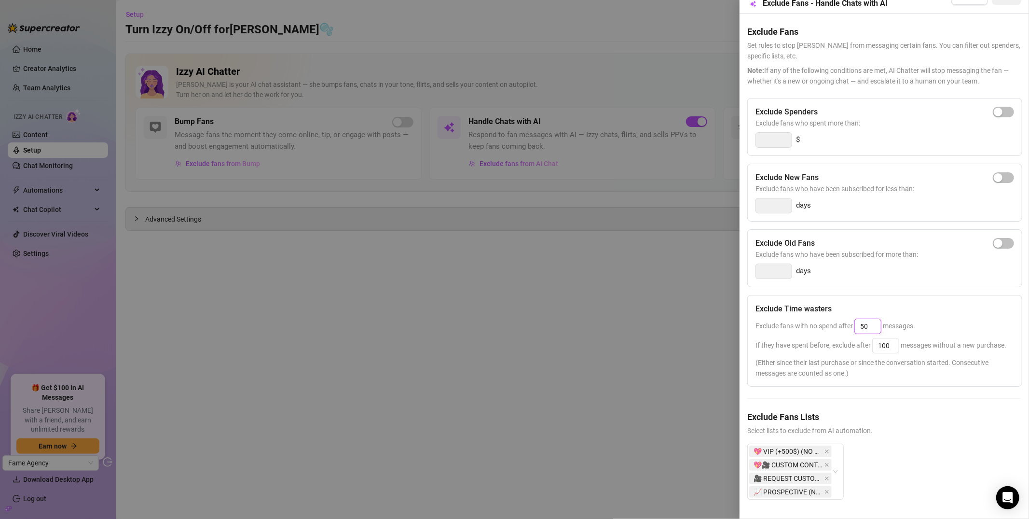
drag, startPoint x: 878, startPoint y: 307, endPoint x: 859, endPoint y: 309, distance: 18.4
click at [860, 319] on input "50" at bounding box center [868, 326] width 26 height 14
click at [853, 322] on span "Exclude fans with no spend after 50 messages." at bounding box center [835, 326] width 160 height 8
drag, startPoint x: 872, startPoint y: 305, endPoint x: 836, endPoint y: 309, distance: 36.0
click at [859, 319] on input "50" at bounding box center [868, 326] width 26 height 14
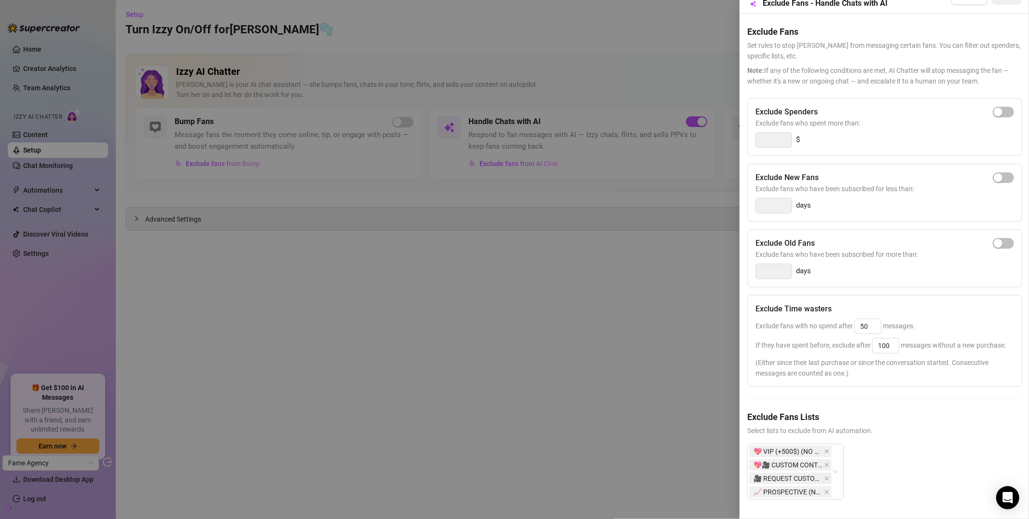
click at [813, 318] on div "Exclude fans with no spend after 50 messages." at bounding box center [884, 325] width 259 height 15
click at [545, 296] on div at bounding box center [514, 259] width 1029 height 519
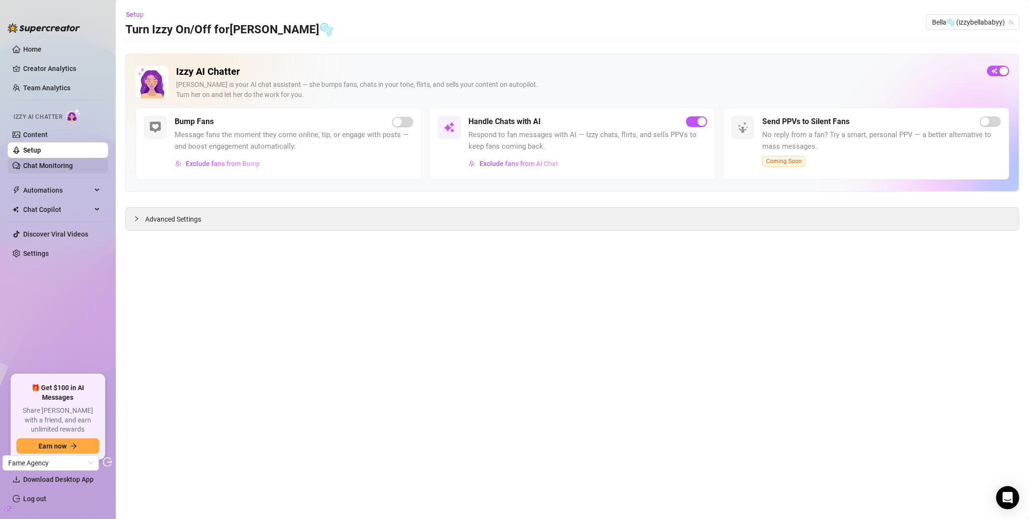
click at [69, 167] on link "Chat Monitoring" at bounding box center [48, 166] width 50 height 8
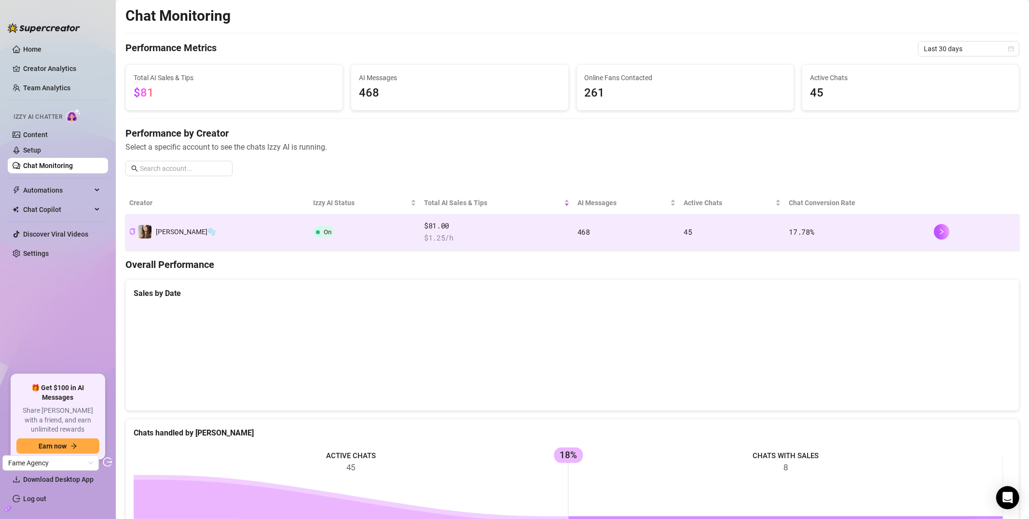
click at [366, 247] on td "On" at bounding box center [364, 232] width 111 height 36
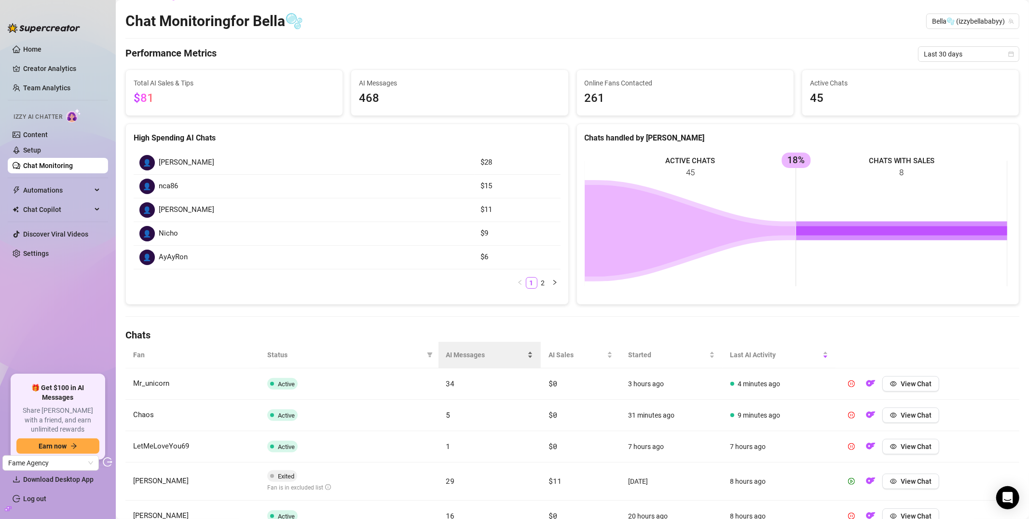
scroll to position [18, 0]
click at [432, 356] on th "Status" at bounding box center [349, 354] width 179 height 27
click at [430, 356] on span at bounding box center [430, 354] width 10 height 14
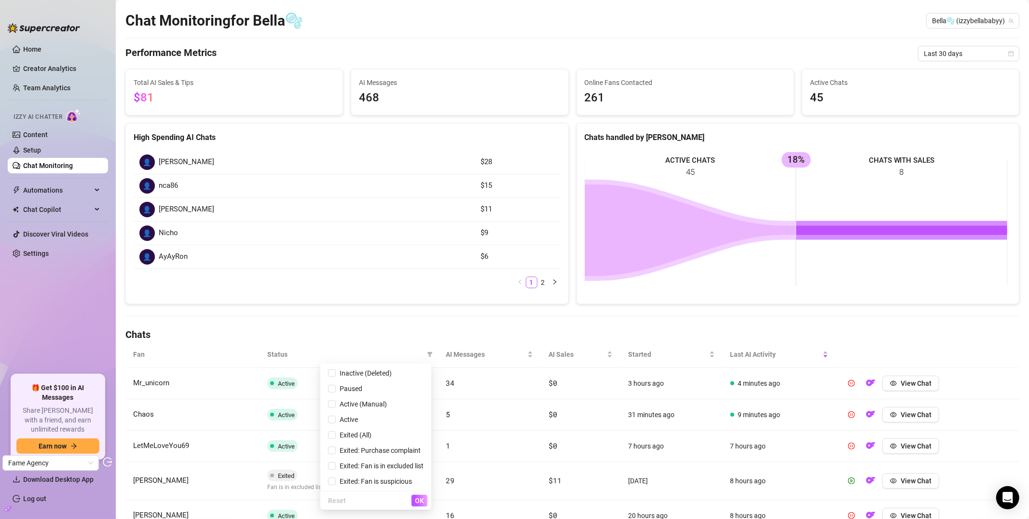
click at [401, 332] on h4 "Chats" at bounding box center [572, 335] width 894 height 14
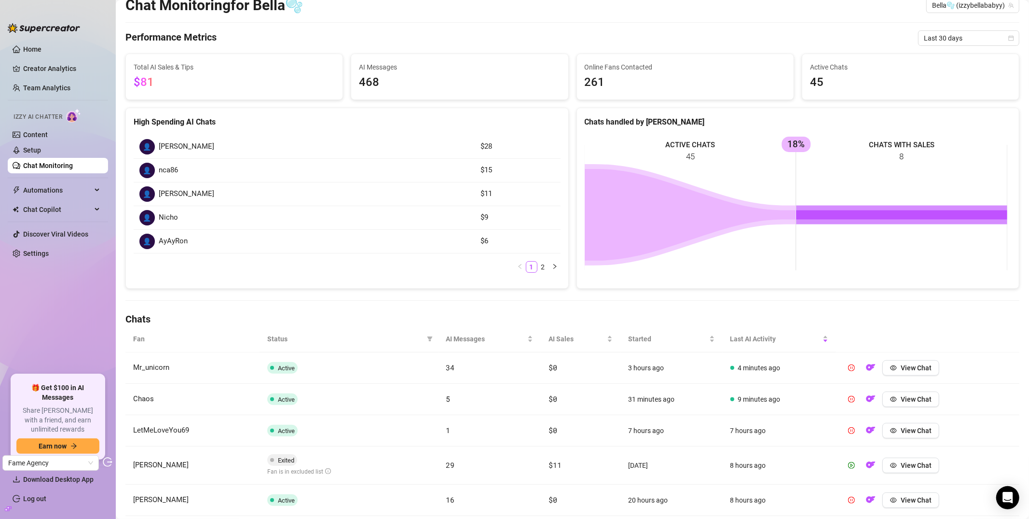
scroll to position [34, 0]
click at [425, 339] on span at bounding box center [430, 338] width 10 height 14
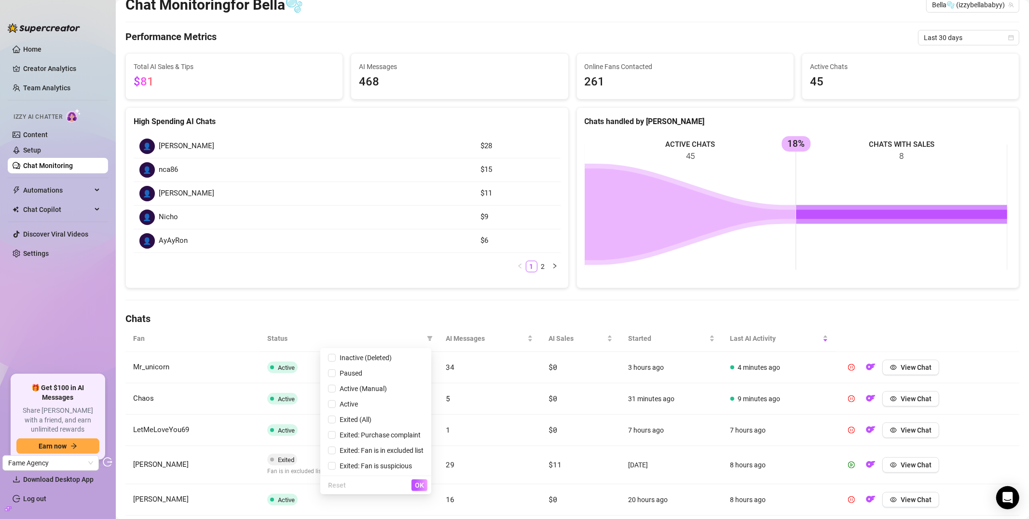
click at [400, 298] on div "Chat Monitoring Chat Monitoring for [PERSON_NAME]🫧 (izzybellababyy) Performance…" at bounding box center [572, 341] width 894 height 737
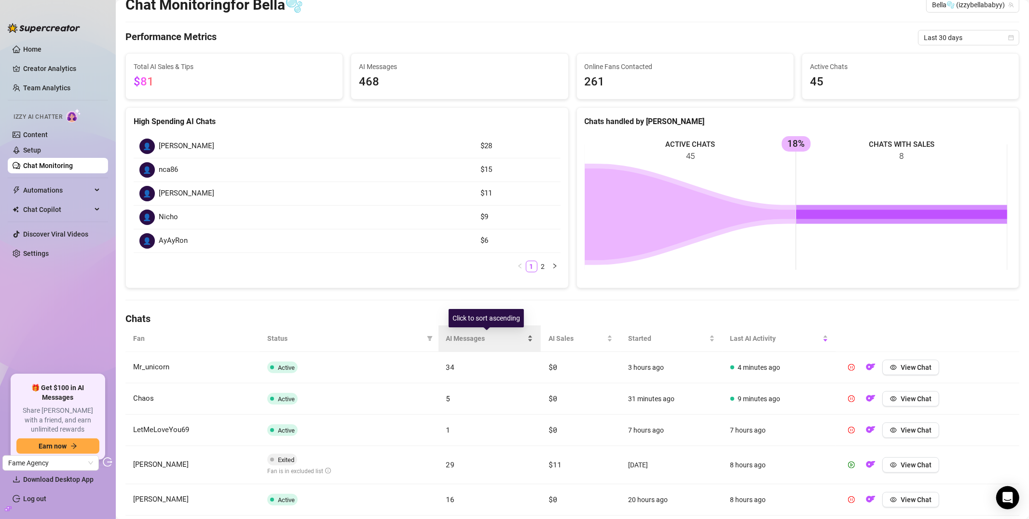
click at [464, 334] on span "AI Messages" at bounding box center [486, 338] width 80 height 11
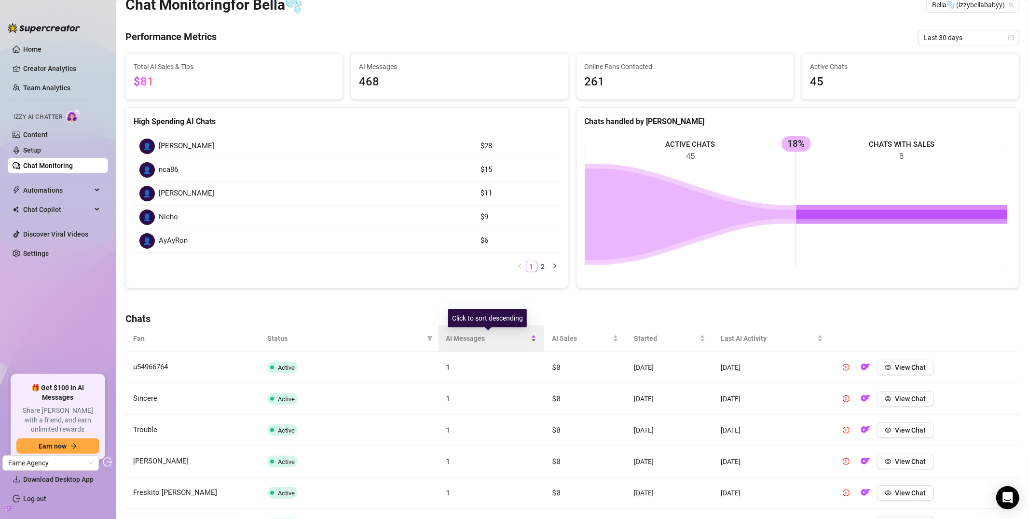
click at [465, 335] on span "AI Messages" at bounding box center [487, 338] width 82 height 11
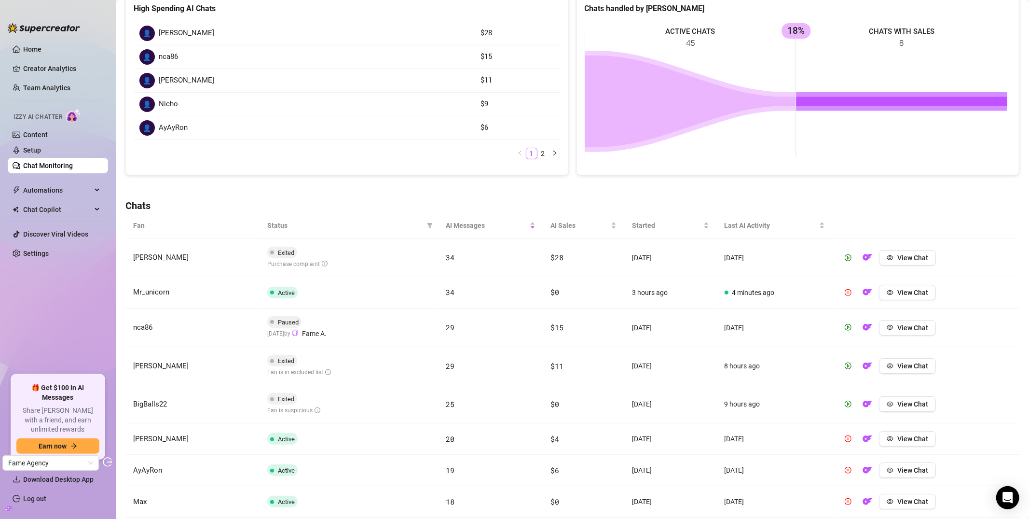
scroll to position [146, 0]
click at [41, 153] on link "Setup" at bounding box center [32, 150] width 18 height 8
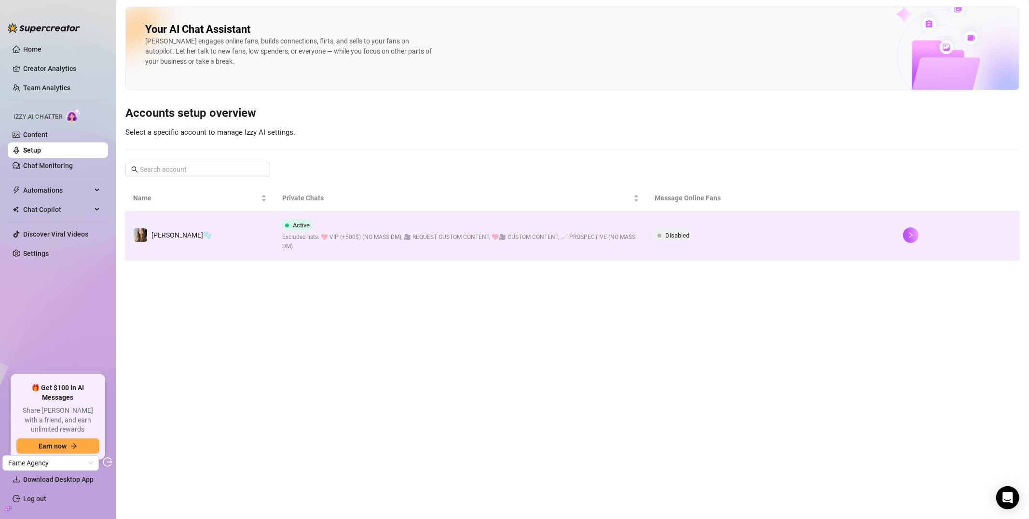
click at [362, 249] on span "Excluded lists: 💖 VIP (+500$) (NO MASS DM), 🎥 REQUEST CUSTOM CONTENT, 💖🎥 CUSTOM…" at bounding box center [460, 242] width 357 height 18
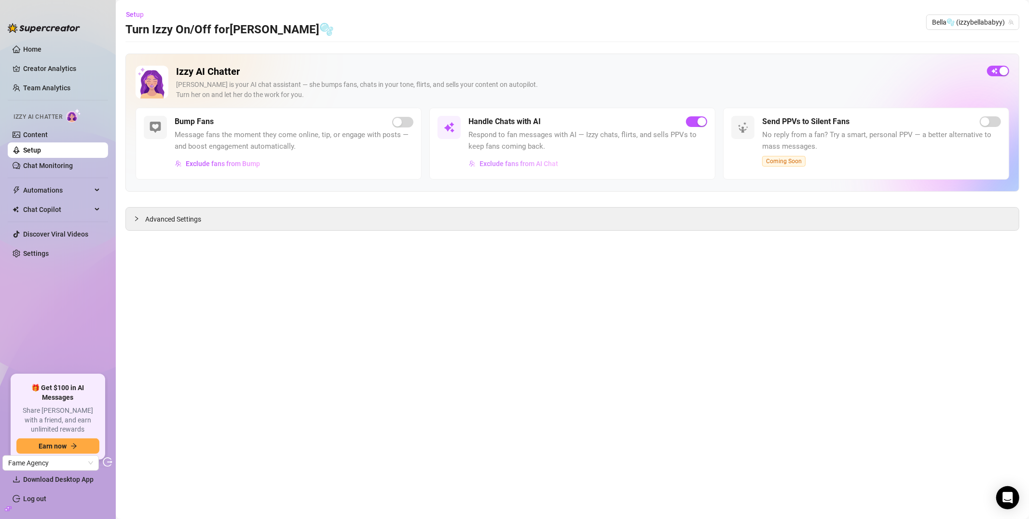
click at [495, 162] on span "Exclude fans from AI Chat" at bounding box center [519, 164] width 79 height 8
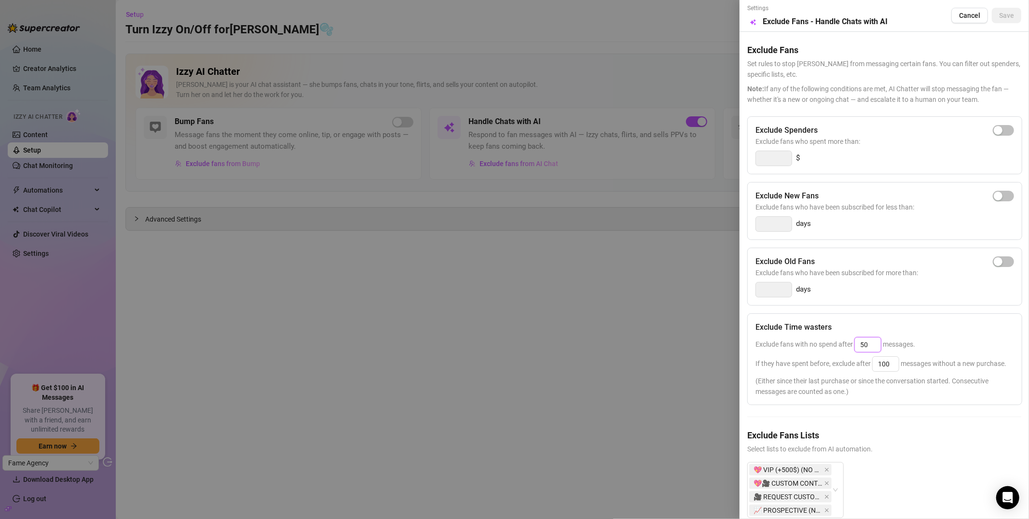
drag, startPoint x: 871, startPoint y: 343, endPoint x: 855, endPoint y: 347, distance: 16.6
click at [856, 347] on input "50" at bounding box center [868, 344] width 26 height 14
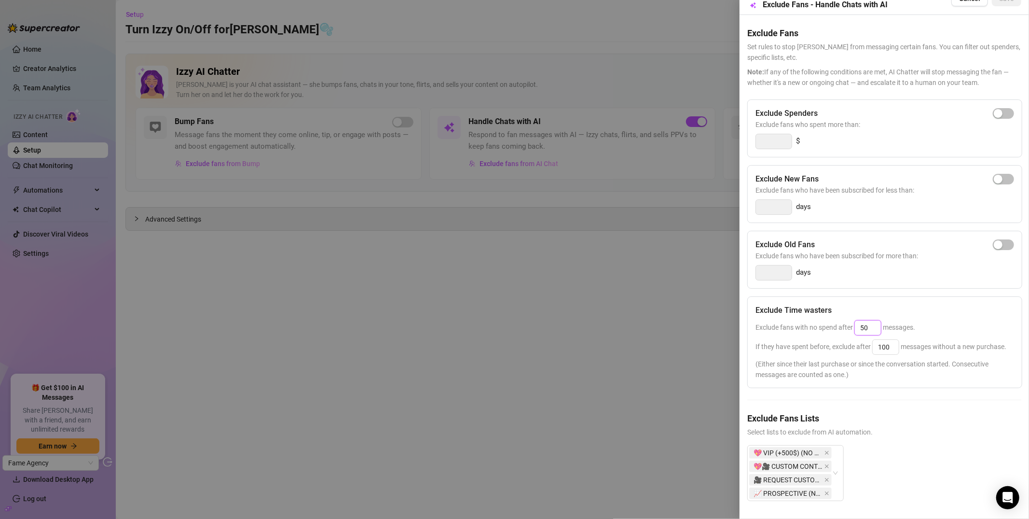
scroll to position [37, 0]
click at [630, 360] on div at bounding box center [514, 259] width 1029 height 519
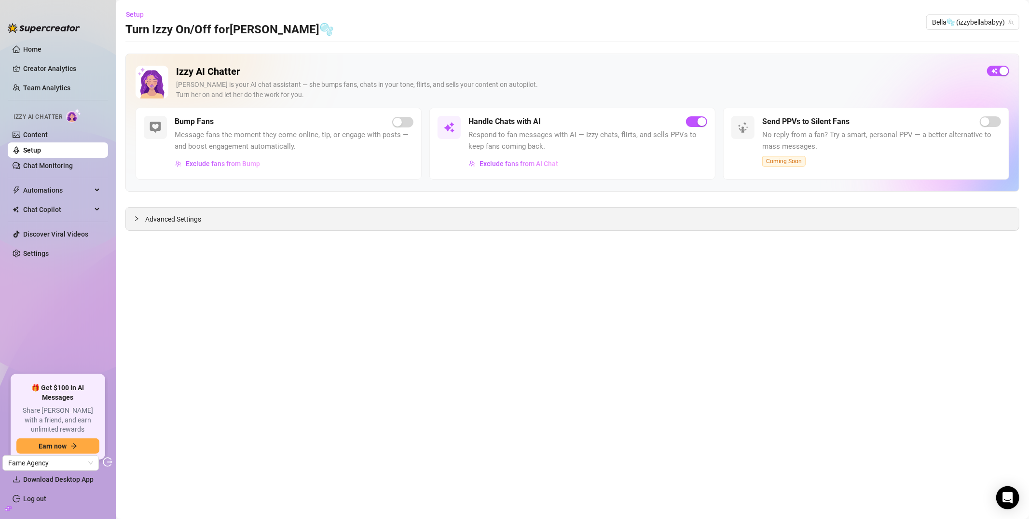
click at [145, 220] on span "Advanced Settings" at bounding box center [173, 219] width 56 height 11
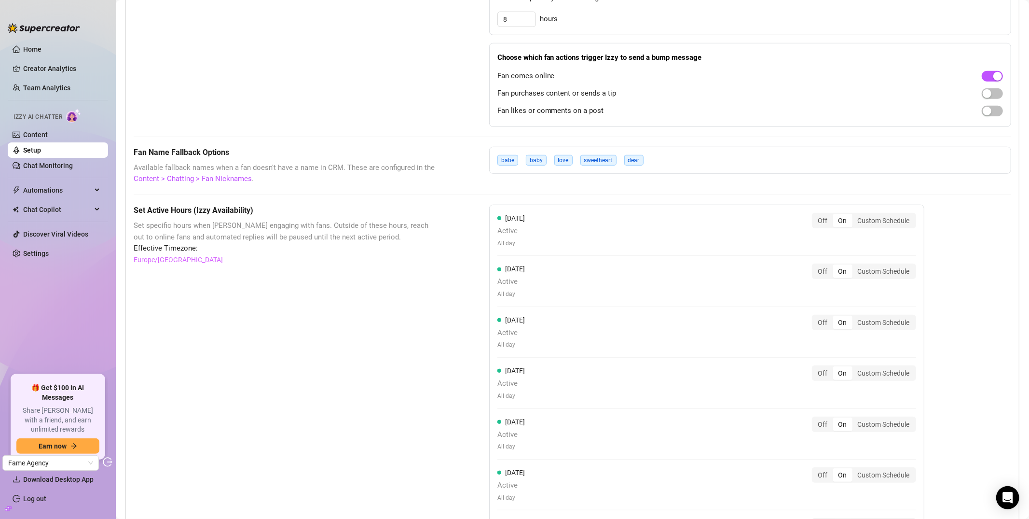
scroll to position [0, 0]
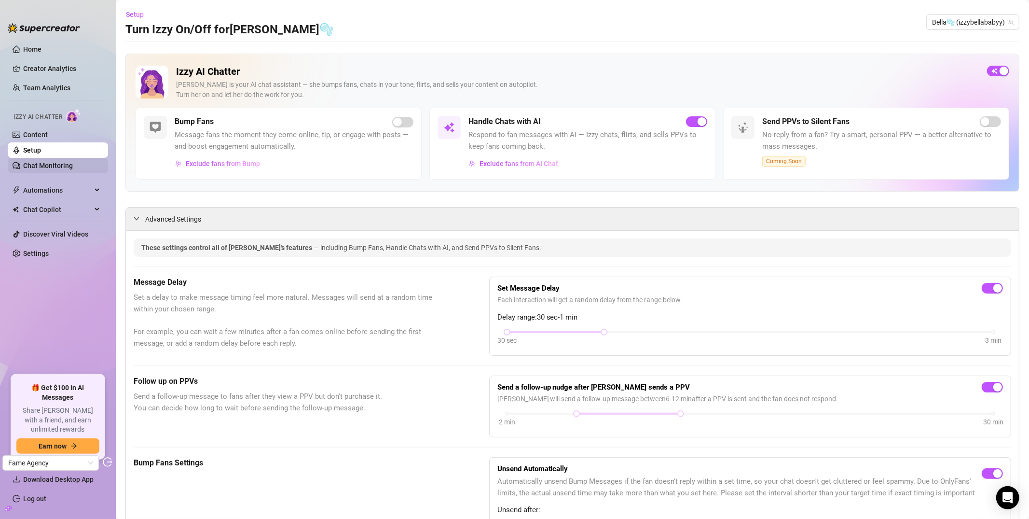
click at [62, 169] on link "Chat Monitoring" at bounding box center [48, 166] width 50 height 8
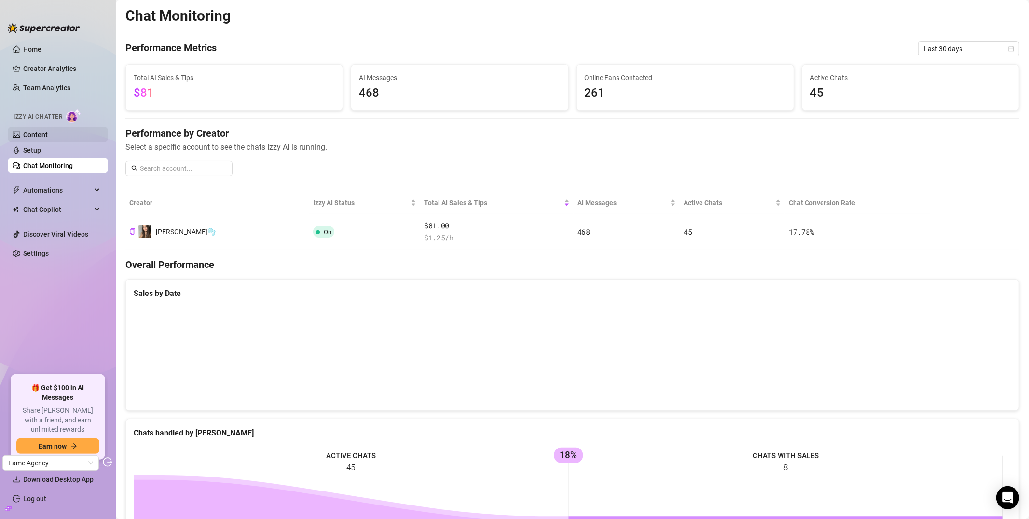
click at [48, 136] on link "Content" at bounding box center [35, 135] width 25 height 8
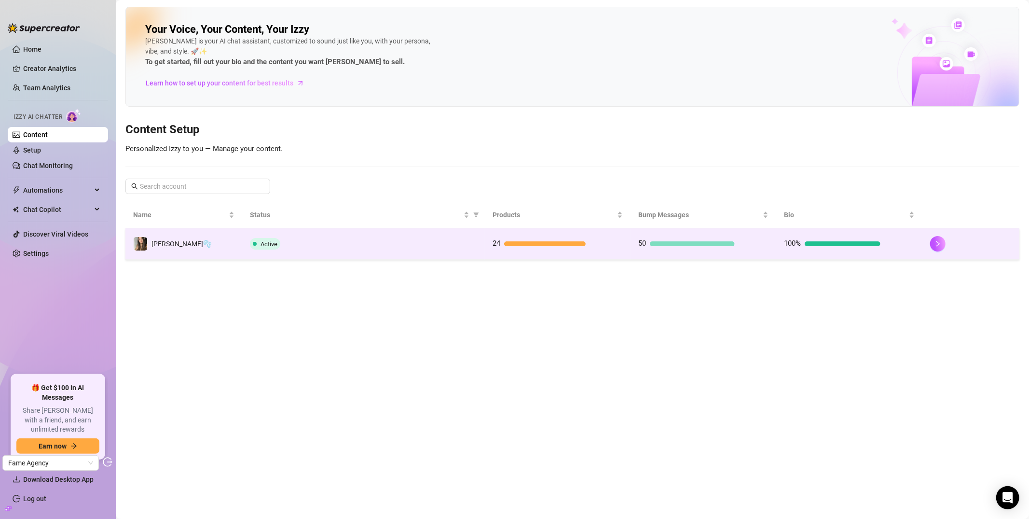
click at [227, 232] on td "[PERSON_NAME]🫧" at bounding box center [183, 243] width 117 height 31
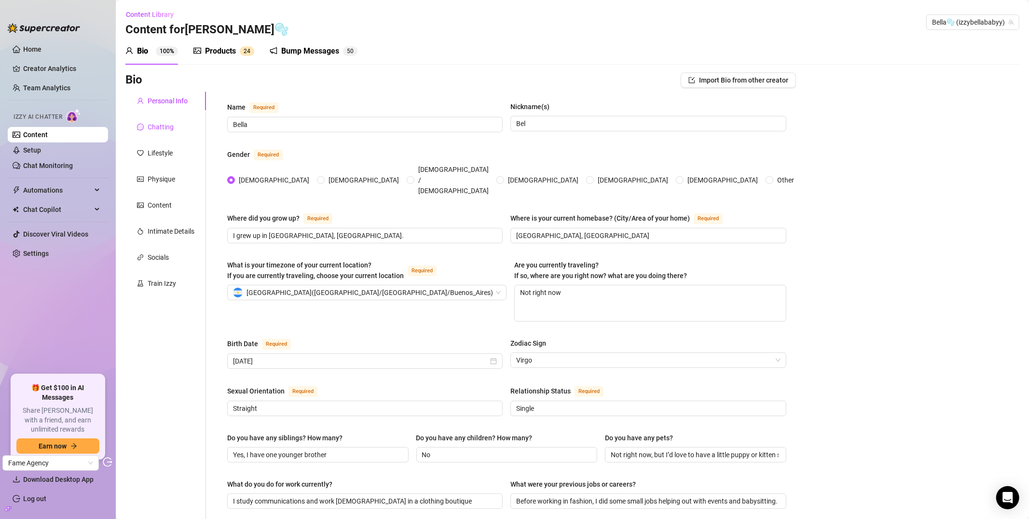
click at [161, 130] on div "Chatting" at bounding box center [161, 127] width 26 height 11
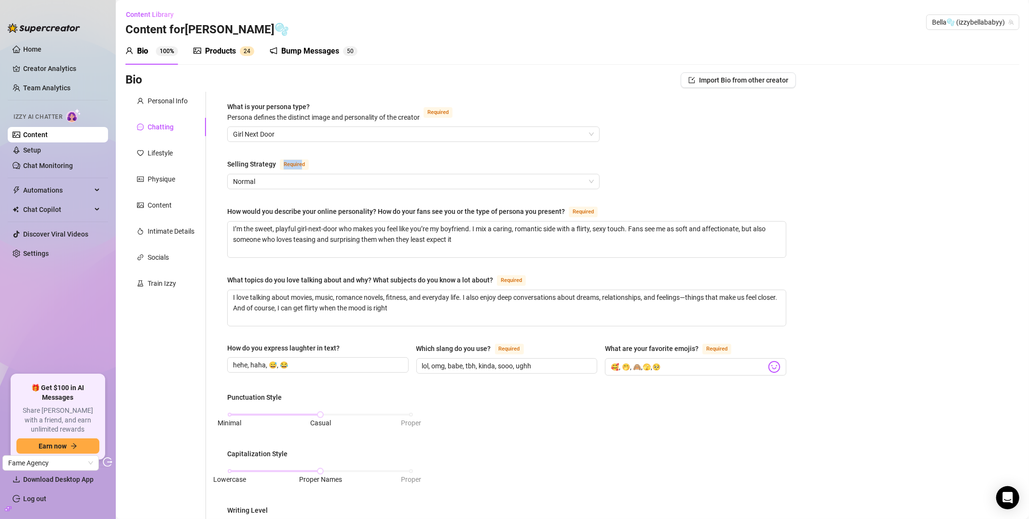
drag, startPoint x: 282, startPoint y: 162, endPoint x: 302, endPoint y: 162, distance: 19.3
click at [302, 162] on span "Required" at bounding box center [294, 164] width 29 height 11
click at [303, 161] on span "Required" at bounding box center [294, 164] width 29 height 11
click at [303, 174] on input "Selling Strategy Required" at bounding box center [409, 181] width 352 height 14
click at [27, 253] on link "Settings" at bounding box center [36, 253] width 26 height 8
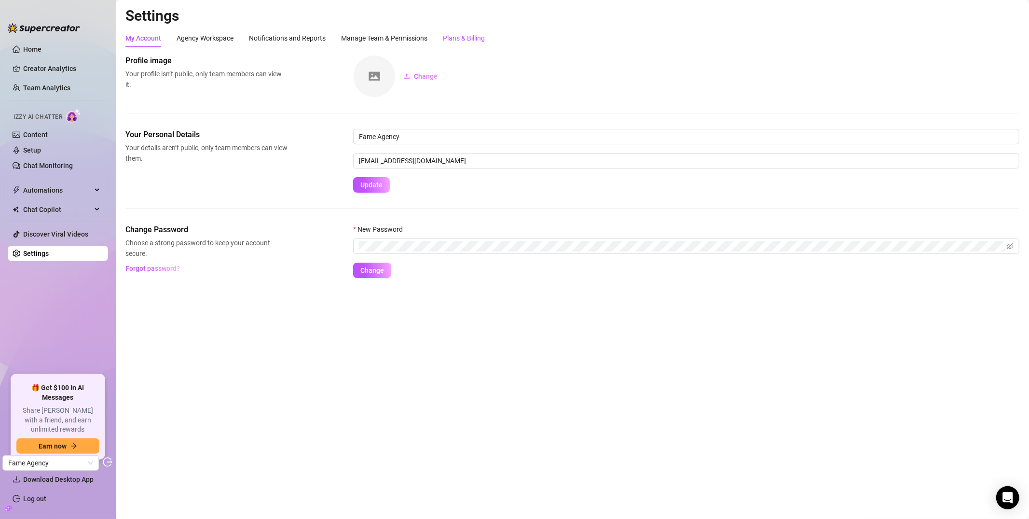
click at [461, 40] on div "Plans & Billing" at bounding box center [464, 38] width 42 height 11
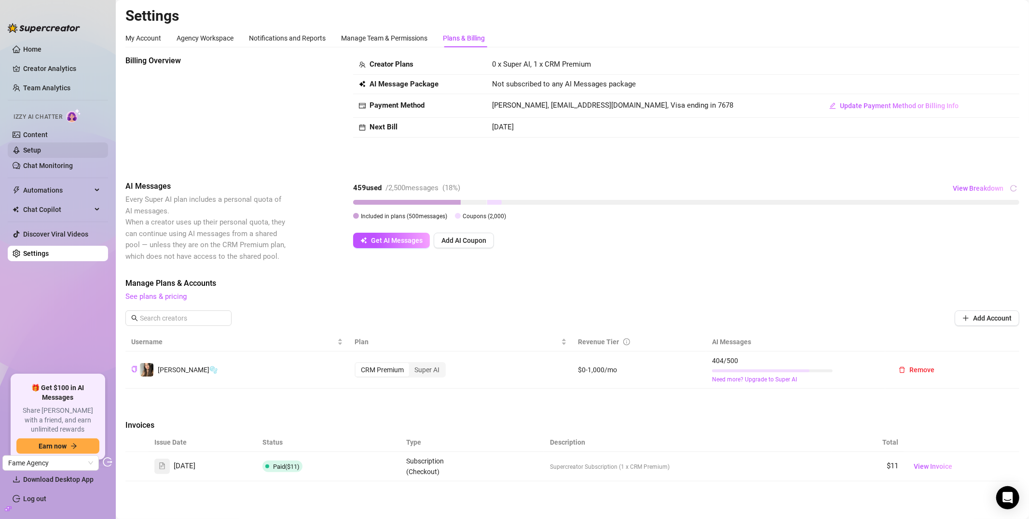
click at [41, 153] on link "Setup" at bounding box center [32, 150] width 18 height 8
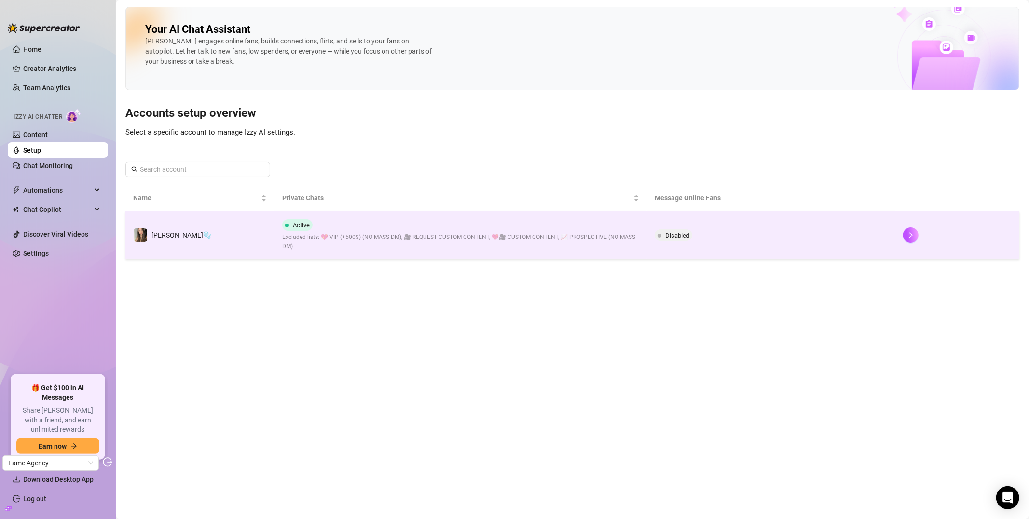
click at [322, 242] on span "Excluded lists: 💖 VIP (+500$) (NO MASS DM), 🎥 REQUEST CUSTOM CONTENT, 💖🎥 CUSTOM…" at bounding box center [460, 242] width 357 height 18
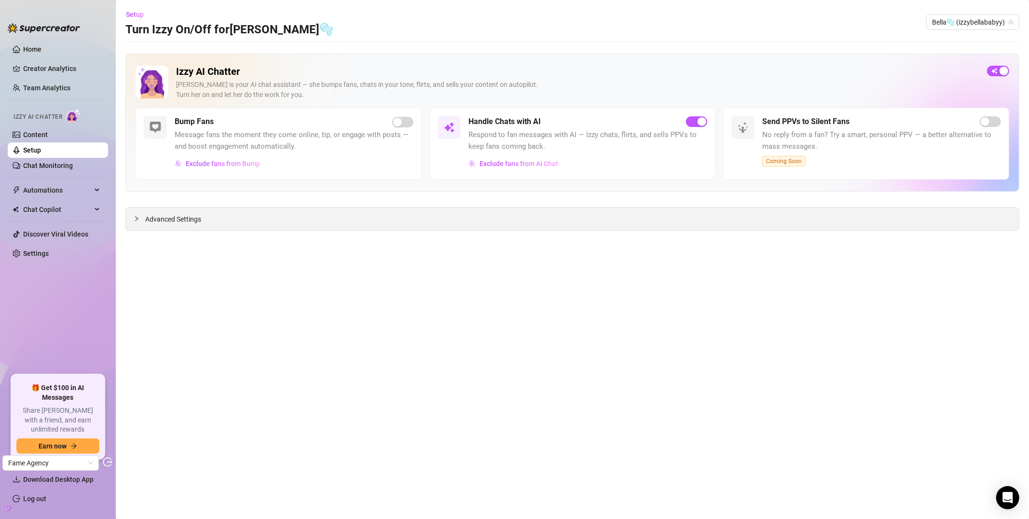
click at [151, 222] on span "Advanced Settings" at bounding box center [173, 219] width 56 height 11
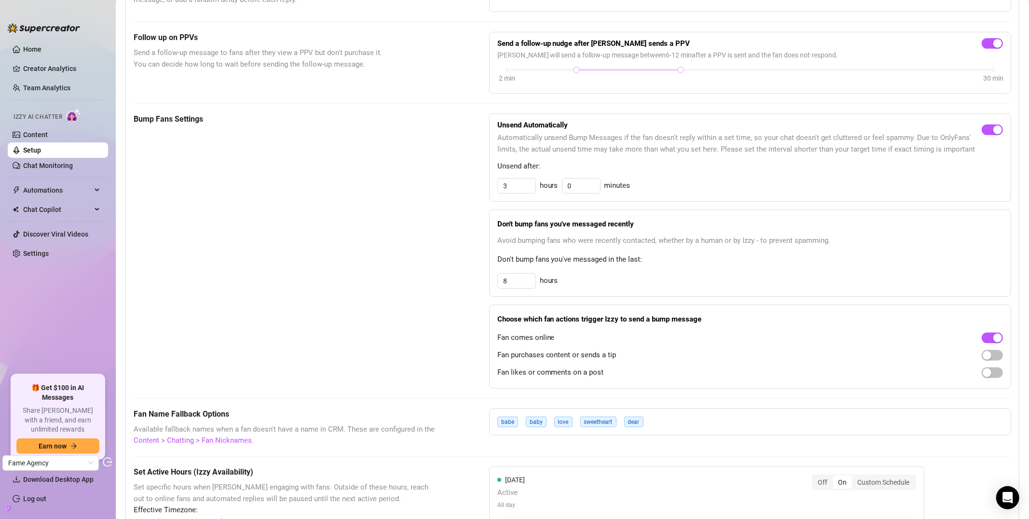
scroll to position [343, 0]
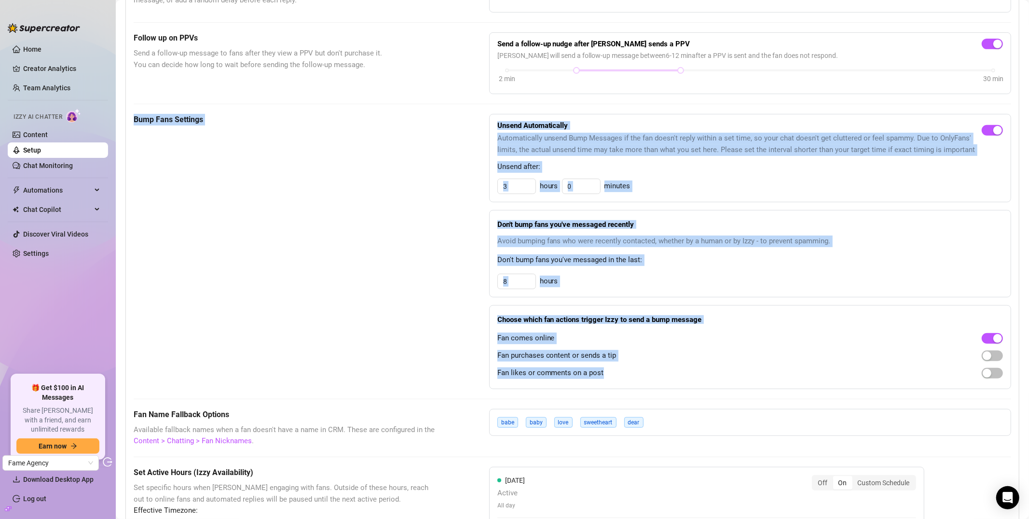
drag, startPoint x: 351, startPoint y: 168, endPoint x: 672, endPoint y: 373, distance: 381.1
click at [672, 373] on div "These settings control all of [PERSON_NAME]'s features — including Bump Fans, H…" at bounding box center [573, 391] width 878 height 993
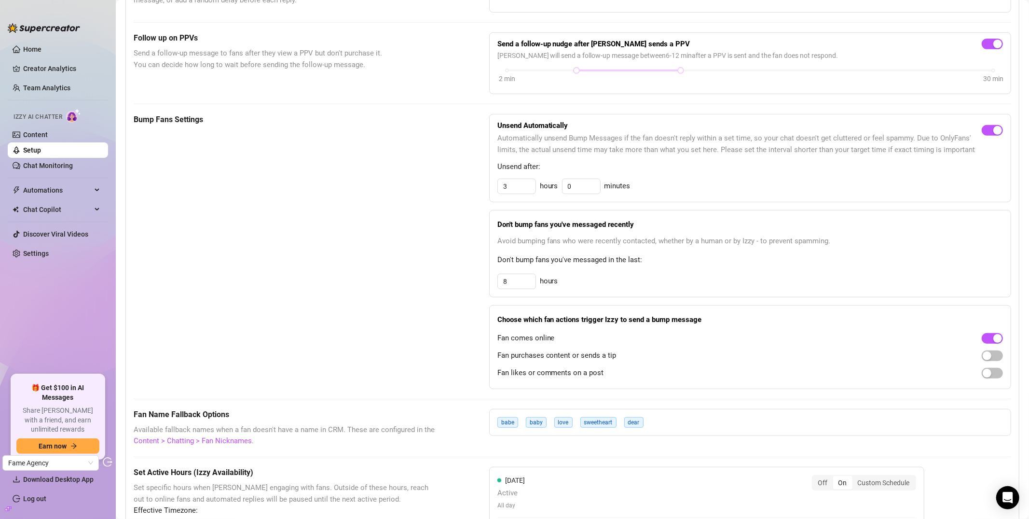
click at [379, 306] on div "Bump Fans Settings" at bounding box center [287, 251] width 307 height 275
drag, startPoint x: 496, startPoint y: 378, endPoint x: 599, endPoint y: 377, distance: 102.8
click at [599, 377] on span "Fan likes or comments on a post" at bounding box center [550, 373] width 107 height 12
click at [576, 376] on span "Fan likes or comments on a post" at bounding box center [550, 373] width 107 height 12
click at [63, 165] on link "Chat Monitoring" at bounding box center [48, 166] width 50 height 8
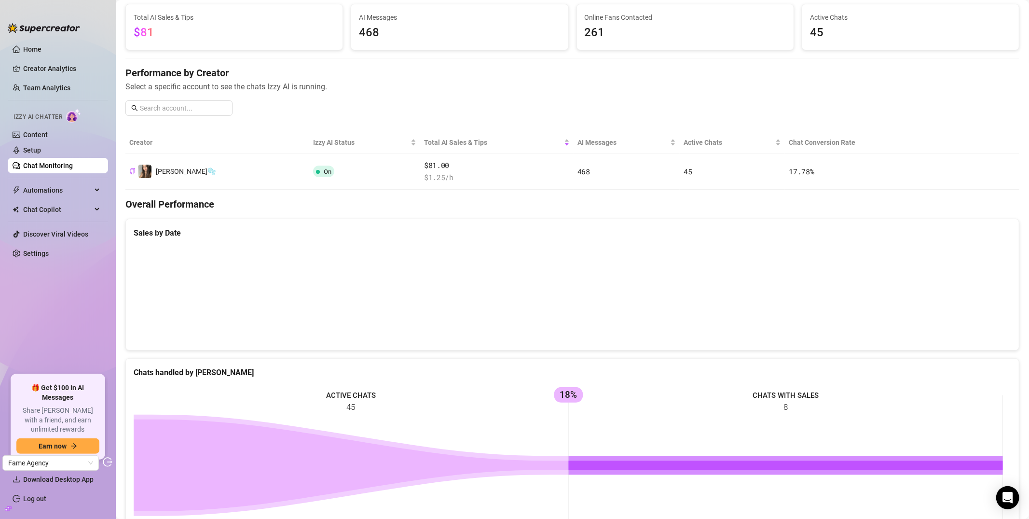
scroll to position [60, 0]
